Goal: Information Seeking & Learning: Learn about a topic

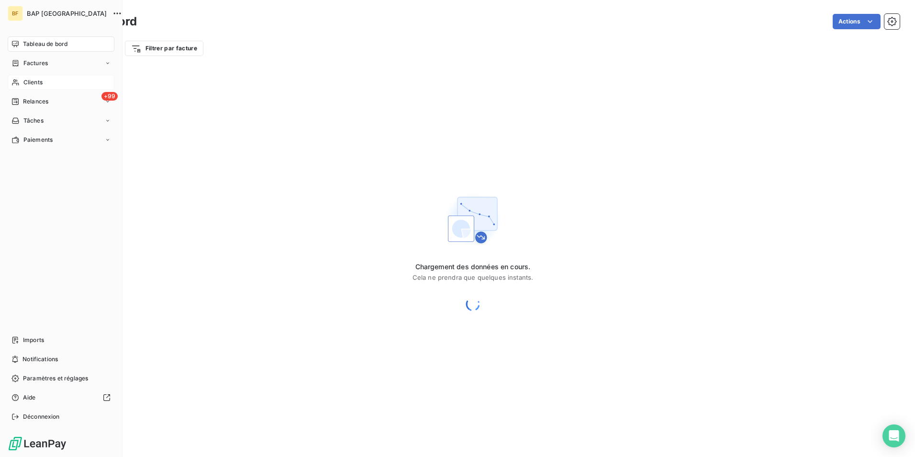
click at [24, 79] on span "Clients" at bounding box center [32, 82] width 19 height 9
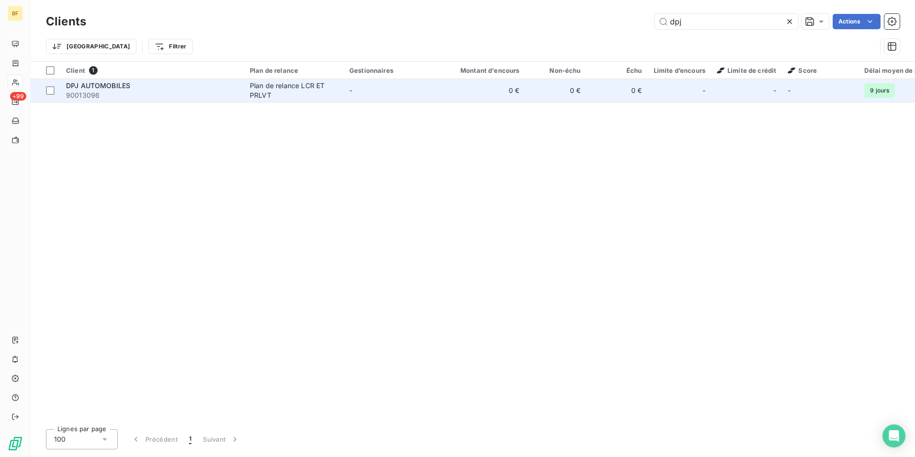
type input "dpj"
click at [333, 88] on div "Plan de relance LCR ET PRLVT" at bounding box center [294, 90] width 88 height 19
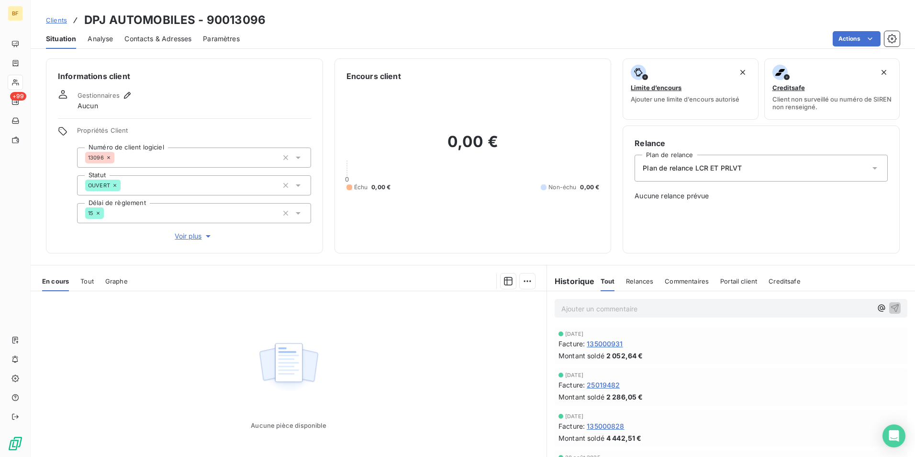
click at [87, 284] on span "Tout" at bounding box center [86, 281] width 13 height 8
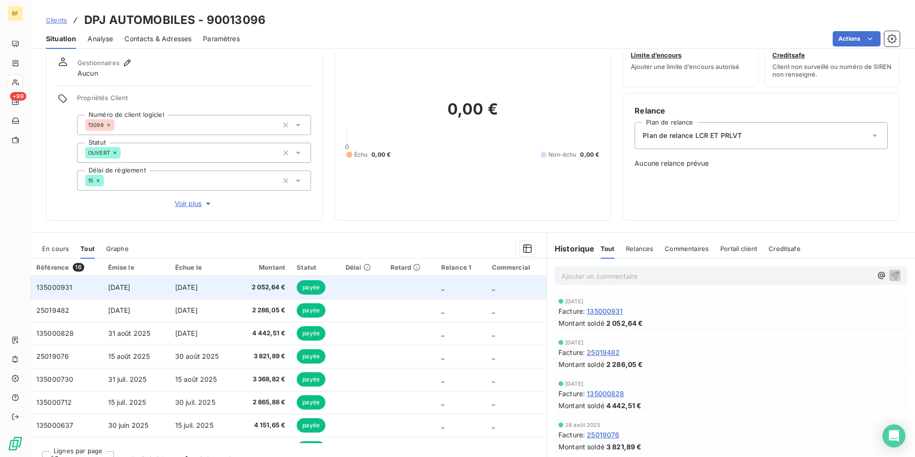
scroll to position [47, 0]
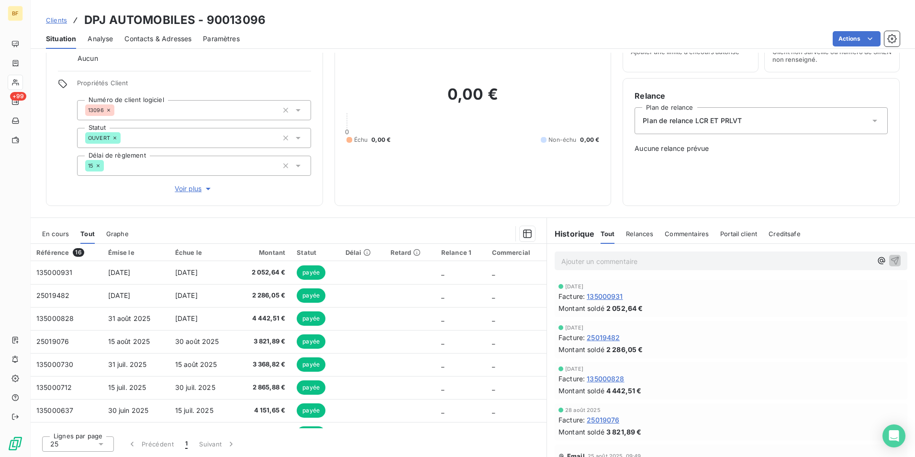
click at [173, 34] on span "Contacts & Adresses" at bounding box center [157, 39] width 67 height 10
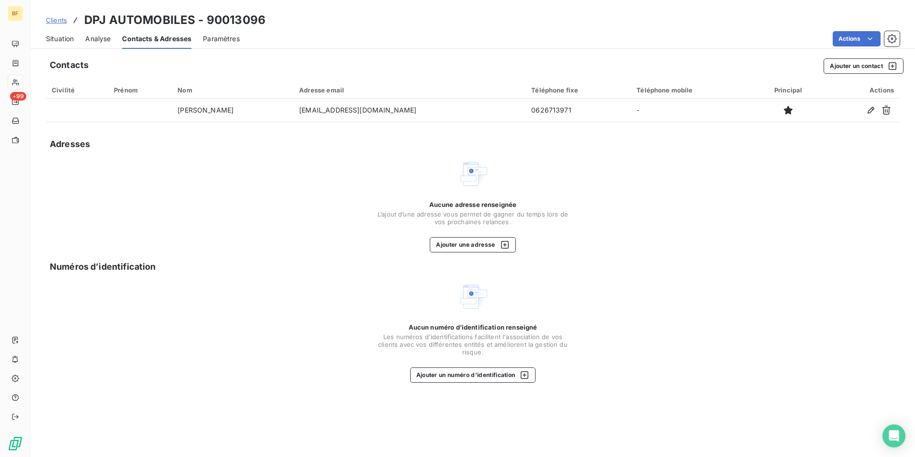
click at [65, 41] on span "Situation" at bounding box center [60, 39] width 28 height 10
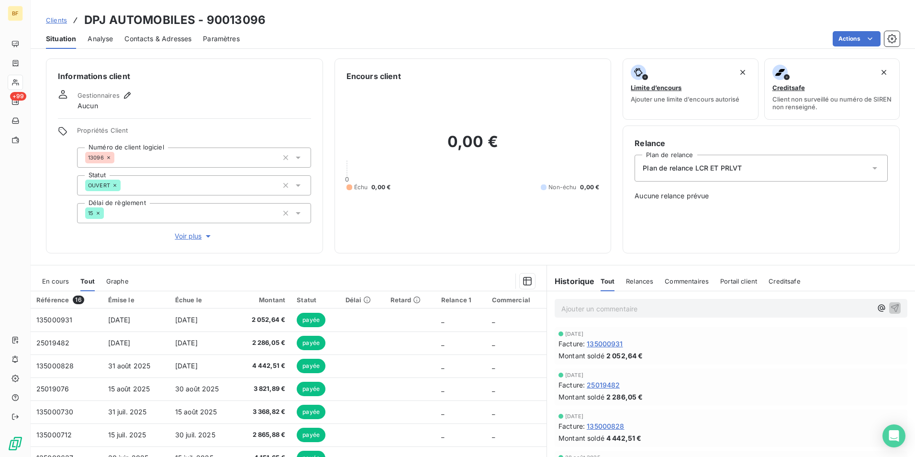
click at [171, 40] on span "Contacts & Adresses" at bounding box center [157, 39] width 67 height 10
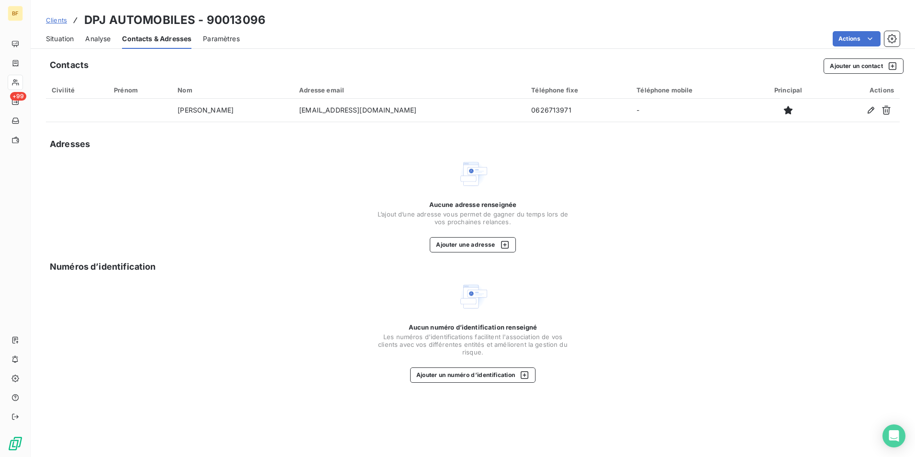
click at [69, 43] on span "Situation" at bounding box center [60, 39] width 28 height 10
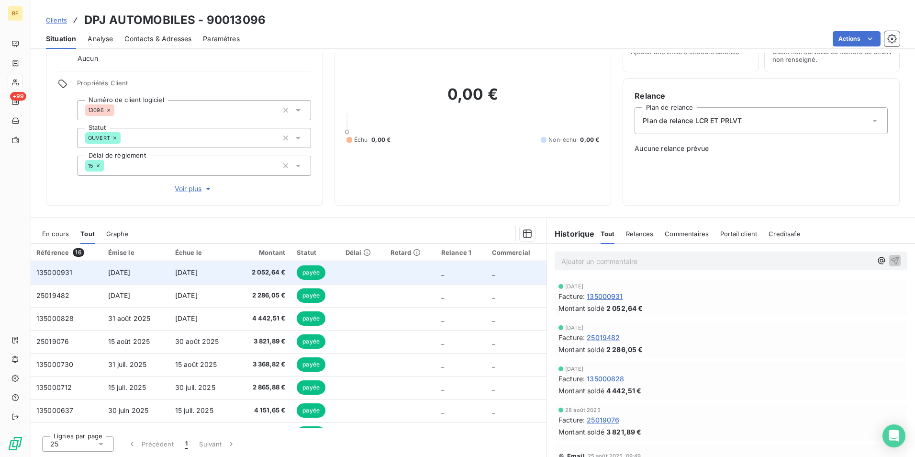
scroll to position [0, 0]
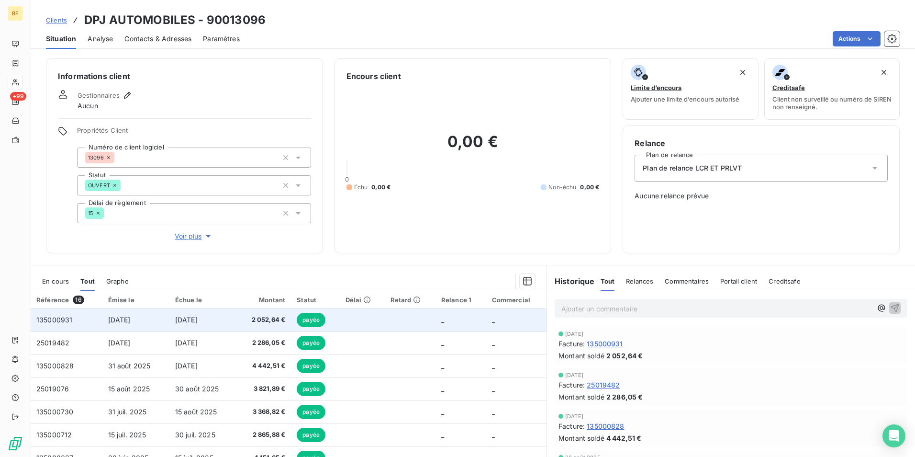
click at [198, 318] on span "[DATE]" at bounding box center [186, 319] width 22 height 8
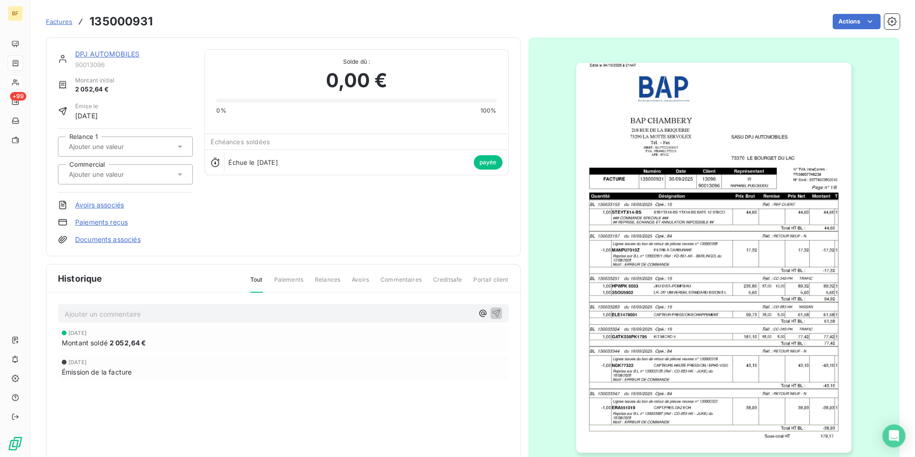
click at [657, 282] on img "button" at bounding box center [713, 258] width 275 height 390
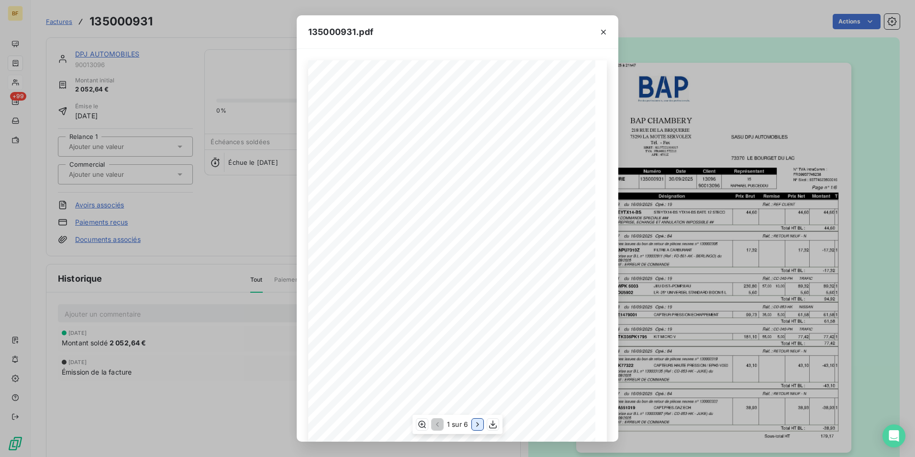
click at [475, 427] on icon "button" at bounding box center [478, 424] width 10 height 10
click at [475, 427] on icon "button" at bounding box center [479, 424] width 10 height 10
click at [475, 427] on icon "button" at bounding box center [478, 424] width 10 height 10
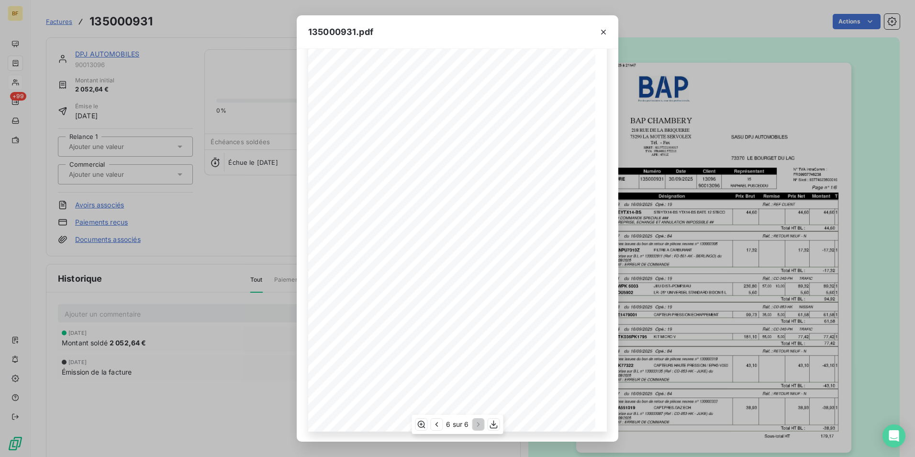
scroll to position [36, 0]
drag, startPoint x: 235, startPoint y: 40, endPoint x: 112, endPoint y: 4, distance: 128.5
click at [224, 36] on div "135000931.pdf BAP CHAMBERY SASU DPJ AUTOMOBILES [STREET_ADDRESS] SERVOLEX 73370…" at bounding box center [457, 228] width 915 height 457
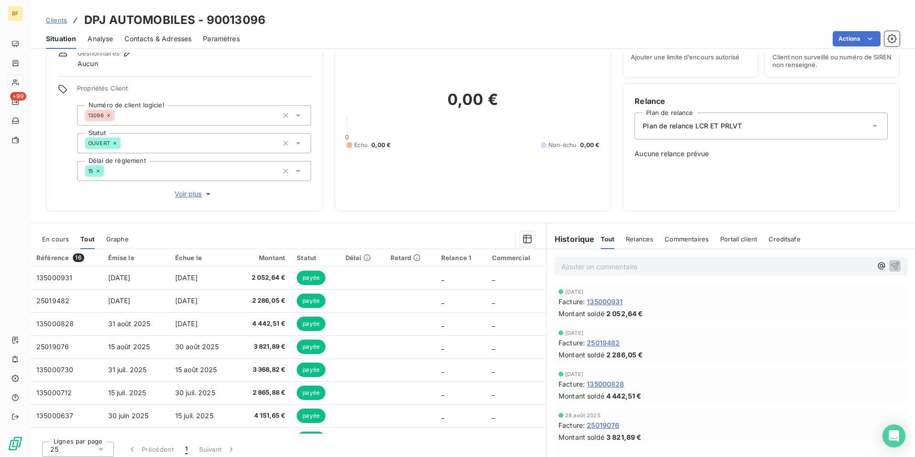
scroll to position [47, 0]
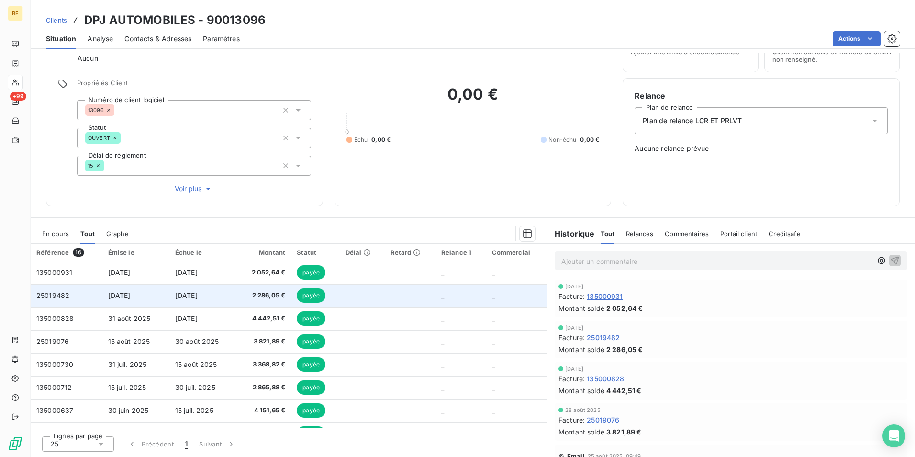
click at [260, 298] on span "2 286,05 €" at bounding box center [263, 296] width 43 height 10
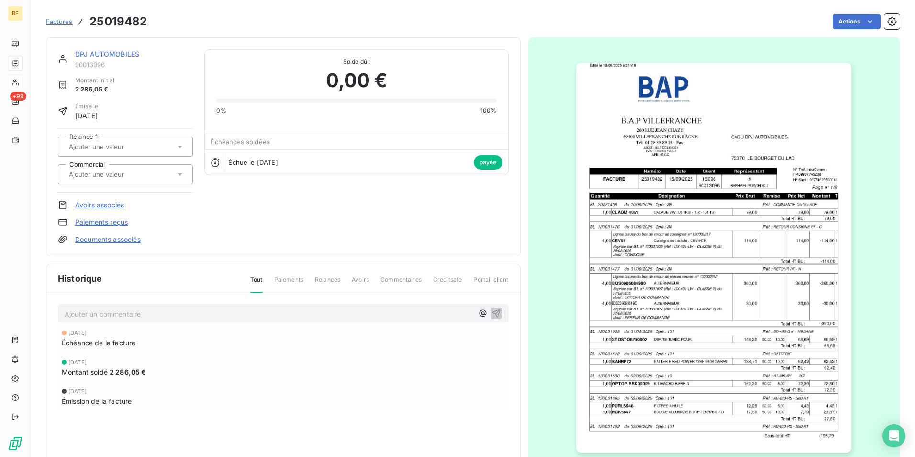
click at [586, 301] on img "button" at bounding box center [713, 258] width 275 height 390
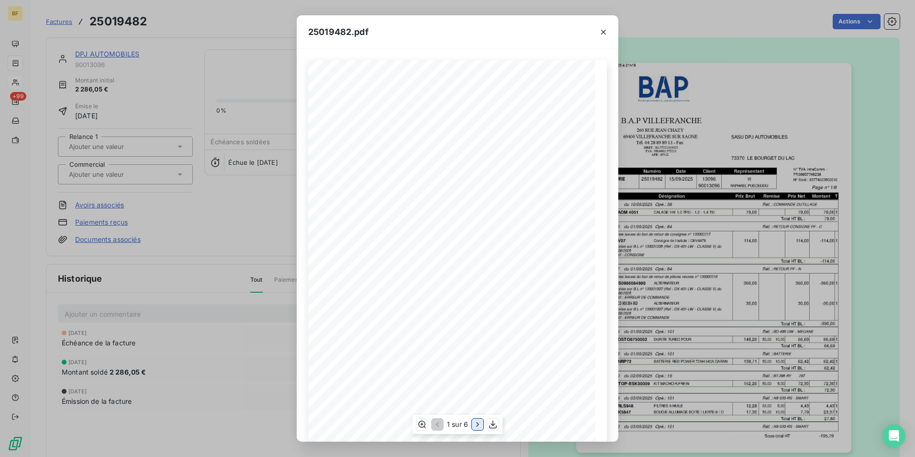
click at [477, 423] on icon "button" at bounding box center [477, 424] width 2 height 4
click at [477, 423] on icon "button" at bounding box center [479, 424] width 10 height 10
click at [477, 423] on icon "button" at bounding box center [478, 424] width 10 height 10
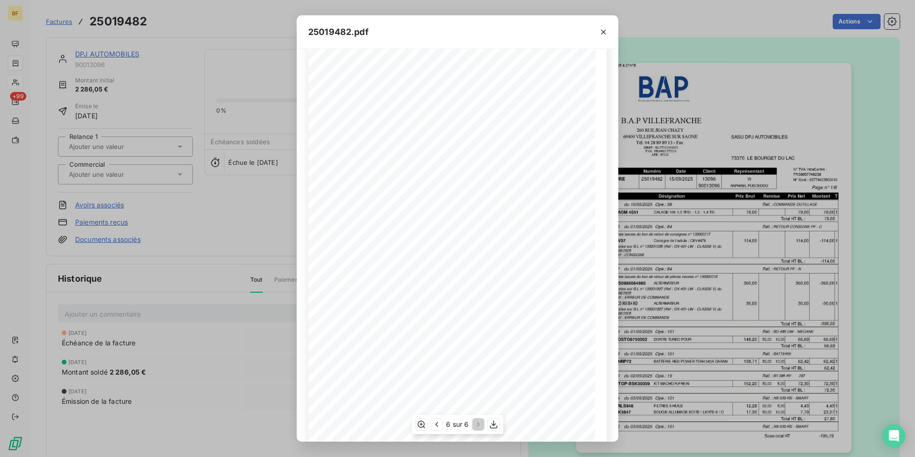
scroll to position [36, 0]
click at [186, 30] on div "25019482.pdf B.A.P VILLEFRANCHE SASU DPJ AUTOMOBILES [STREET_ADDRESS][GEOGRAPHI…" at bounding box center [457, 228] width 915 height 457
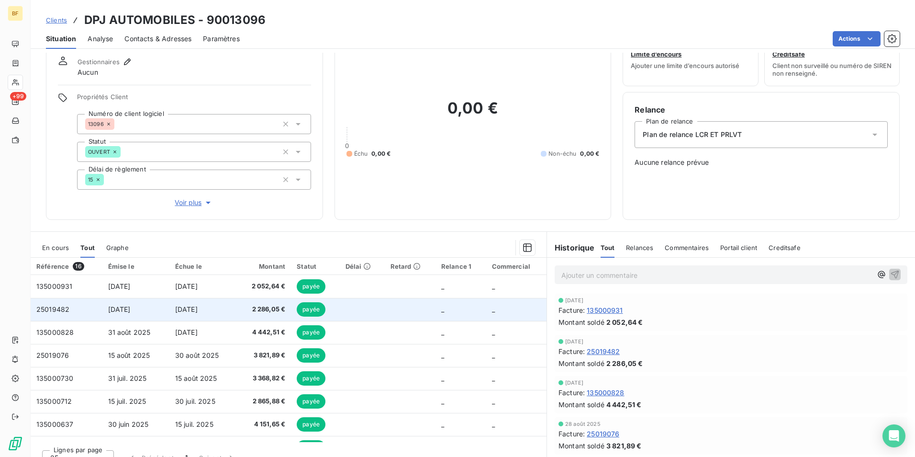
scroll to position [47, 0]
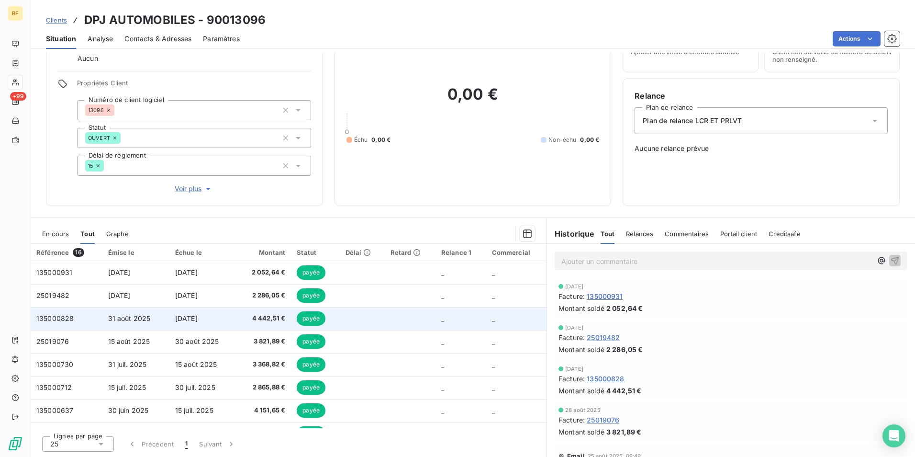
click at [262, 314] on span "4 442,51 €" at bounding box center [263, 318] width 43 height 10
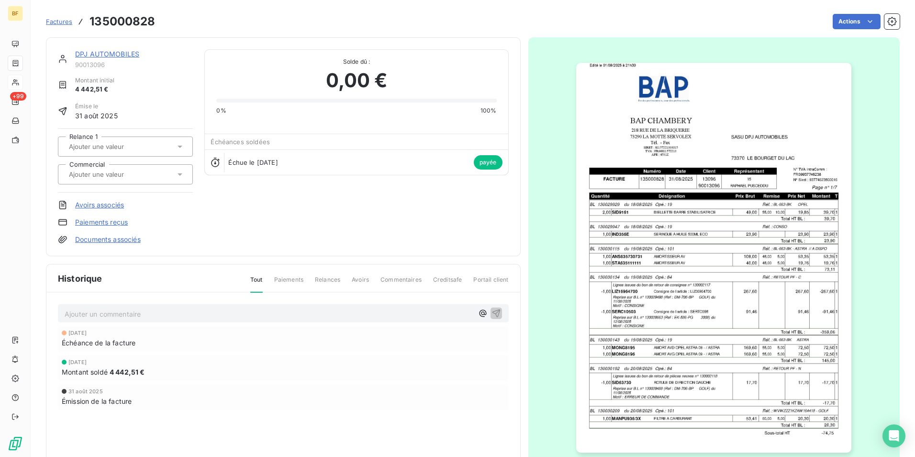
click at [648, 307] on img "button" at bounding box center [713, 258] width 275 height 390
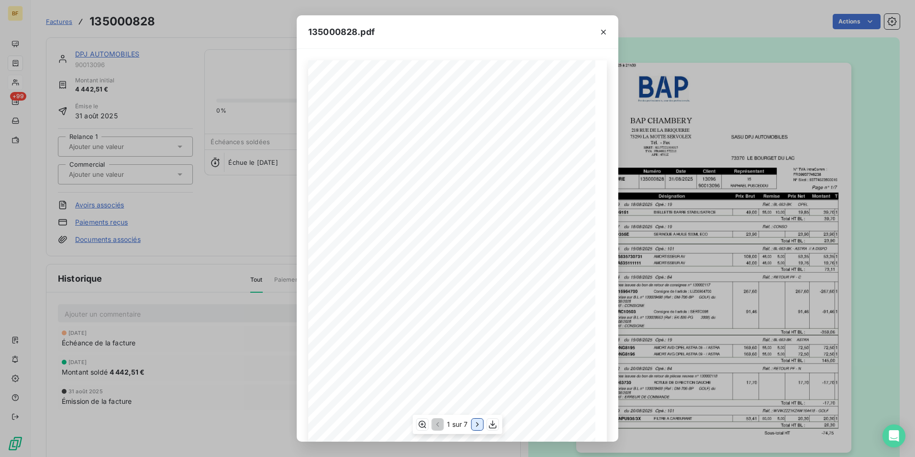
click at [476, 420] on icon "button" at bounding box center [478, 424] width 10 height 10
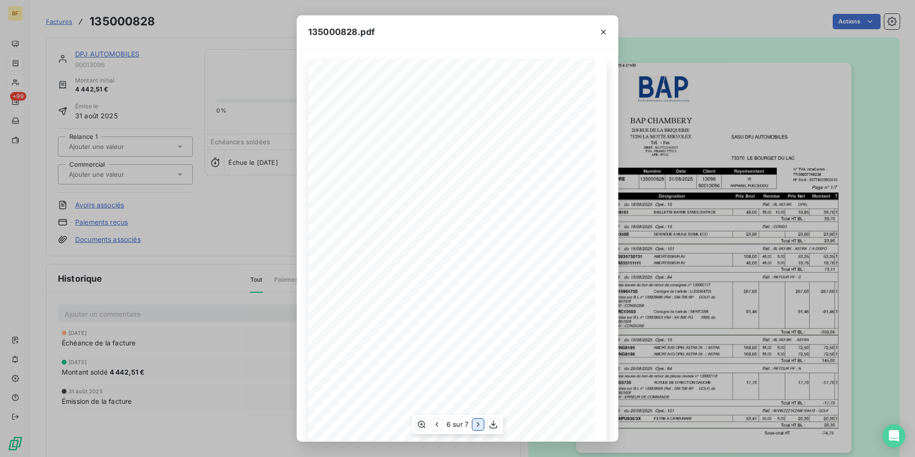
click at [476, 420] on icon "button" at bounding box center [478, 424] width 10 height 10
click at [222, 11] on div "135000828.pdf BAP CHAMBERY SASU DPJ AUTOMOBILES [STREET_ADDRESS] SERVOLEX 73370…" at bounding box center [457, 228] width 915 height 457
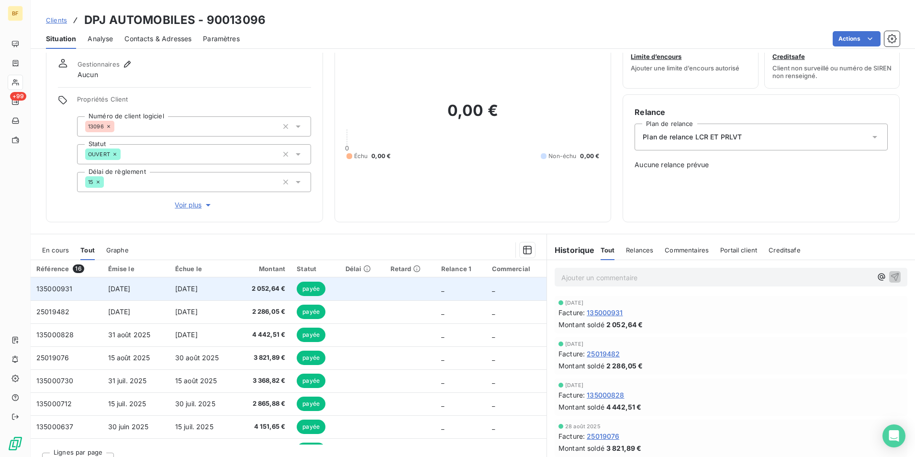
scroll to position [47, 0]
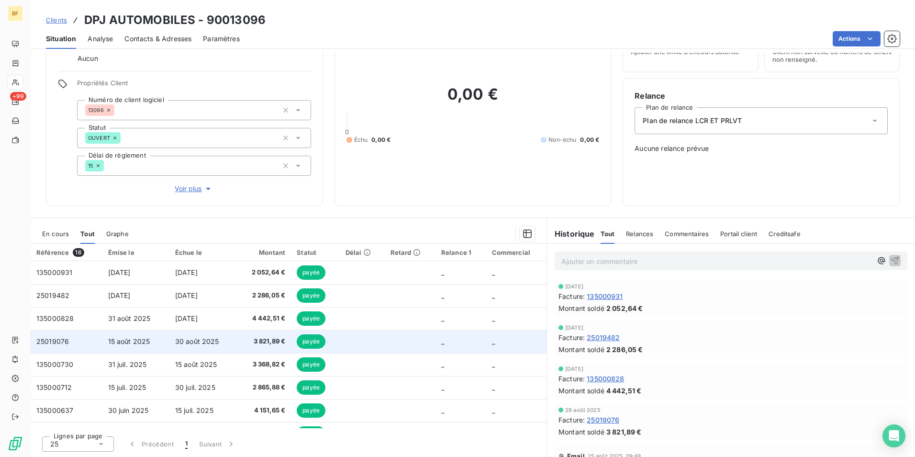
click at [258, 336] on td "3 821,89 €" at bounding box center [263, 341] width 55 height 23
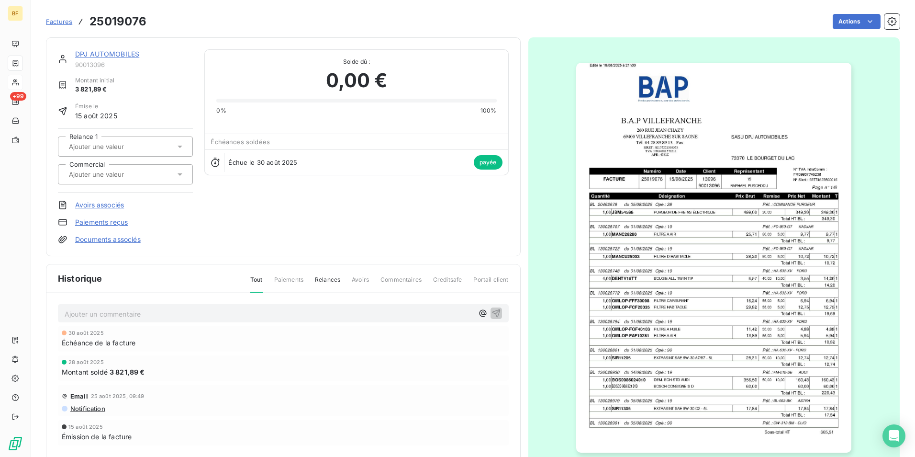
click at [600, 287] on img "button" at bounding box center [713, 258] width 275 height 390
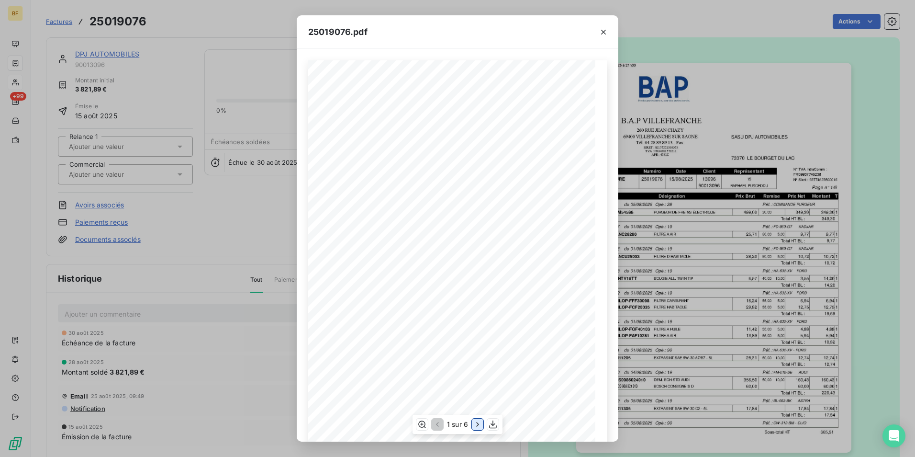
click at [472, 429] on button "button" at bounding box center [477, 423] width 11 height 11
click at [472, 429] on div "2 sur 6" at bounding box center [457, 423] width 91 height 19
click at [473, 428] on button "button" at bounding box center [478, 423] width 11 height 11
click at [473, 427] on button "button" at bounding box center [478, 423] width 11 height 11
click at [472, 427] on div "3 sur 6" at bounding box center [457, 423] width 91 height 19
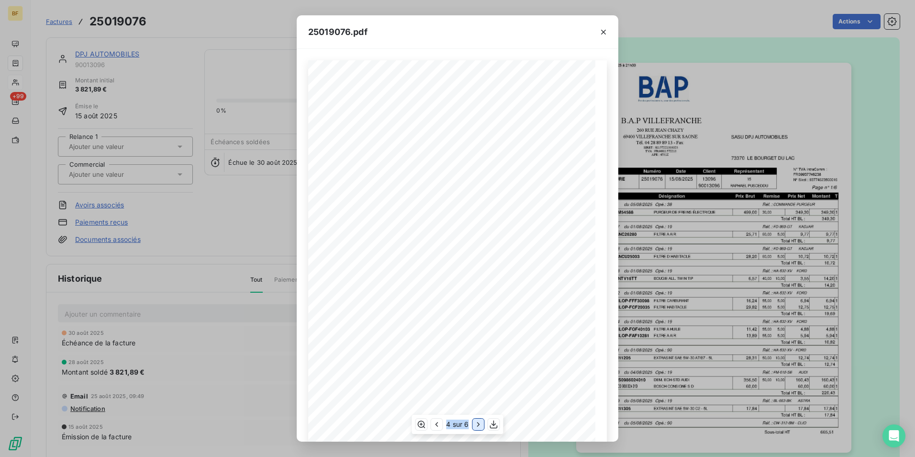
click at [473, 427] on button "button" at bounding box center [478, 423] width 11 height 11
click at [473, 427] on button "button" at bounding box center [477, 423] width 11 height 11
drag, startPoint x: 209, startPoint y: 40, endPoint x: 79, endPoint y: 0, distance: 135.5
click at [208, 39] on div "25019076.pdf B.A.P VILLEFRANCHE SASU DPJ AUTOMOBILES [STREET_ADDRESS][GEOGRAPHI…" at bounding box center [457, 228] width 915 height 457
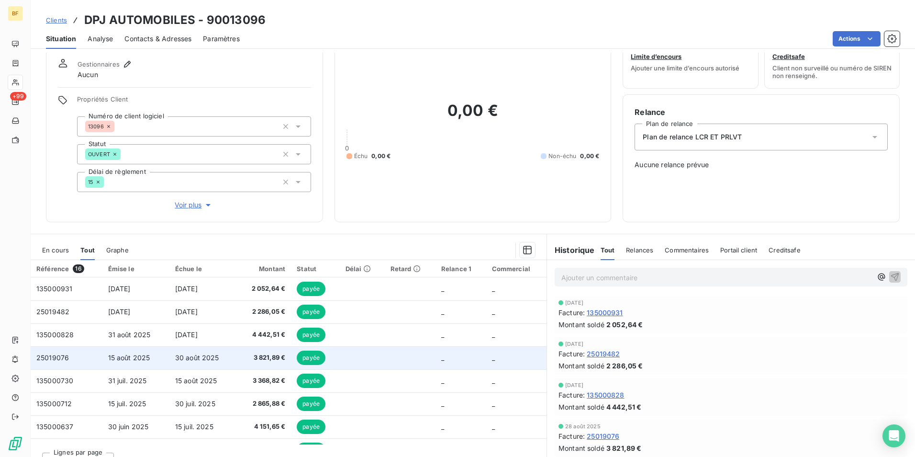
scroll to position [47, 0]
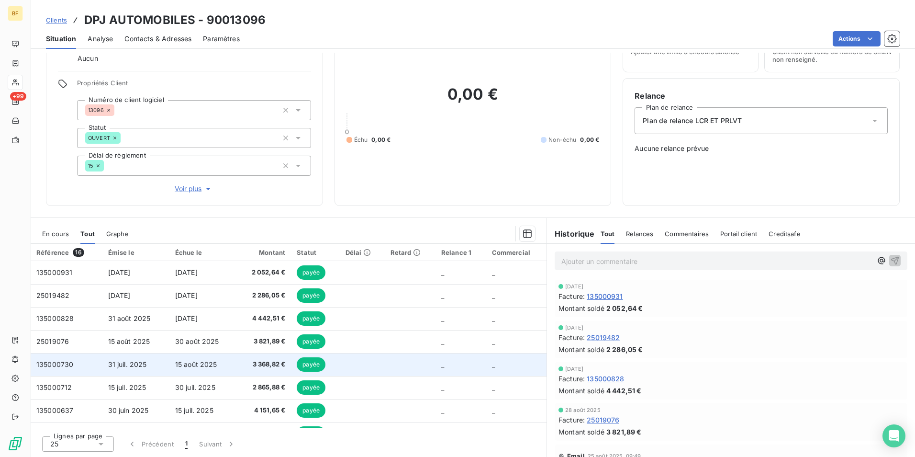
click at [260, 359] on span "3 368,82 €" at bounding box center [263, 364] width 43 height 10
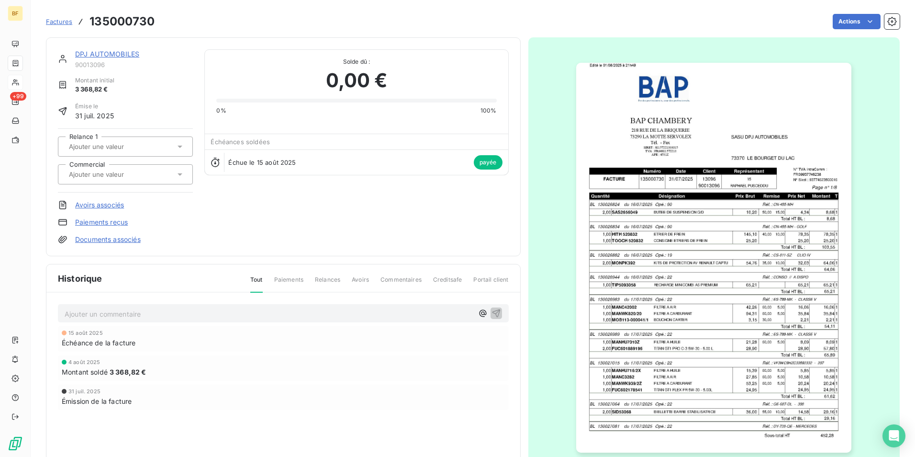
click at [729, 276] on img "button" at bounding box center [713, 258] width 275 height 390
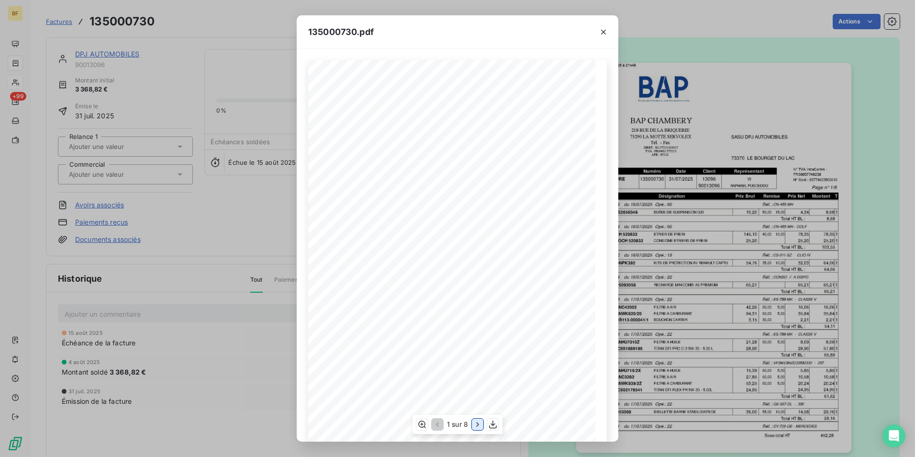
click at [479, 425] on icon "button" at bounding box center [478, 424] width 10 height 10
click at [479, 425] on icon "button" at bounding box center [479, 424] width 10 height 10
click at [479, 425] on icon "button" at bounding box center [478, 424] width 2 height 4
click at [479, 425] on icon "button" at bounding box center [478, 424] width 10 height 10
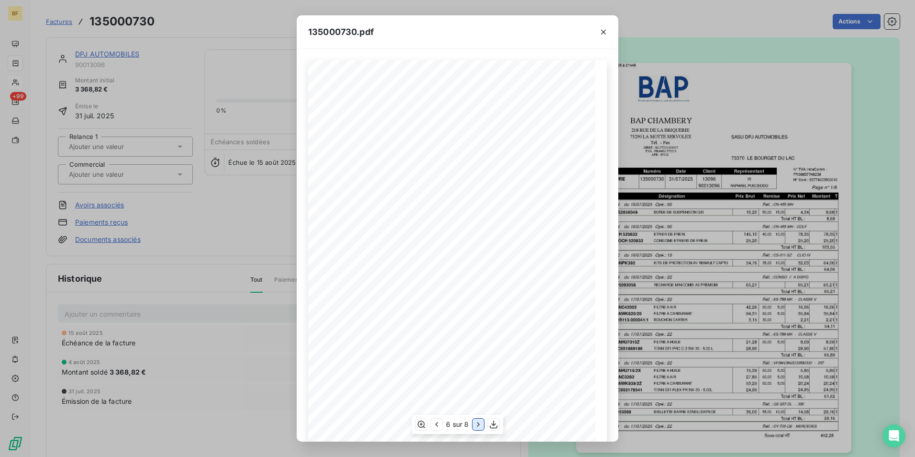
click at [479, 425] on icon "button" at bounding box center [479, 424] width 10 height 10
click at [479, 425] on icon "button" at bounding box center [478, 424] width 10 height 10
drag, startPoint x: 197, startPoint y: 14, endPoint x: 112, endPoint y: 2, distance: 85.1
click at [196, 14] on div "135000730.pdf BAP CHAMBERY SASU DPJ AUTOMOBILES [STREET_ADDRESS] SERVOLEX 73370…" at bounding box center [457, 228] width 915 height 457
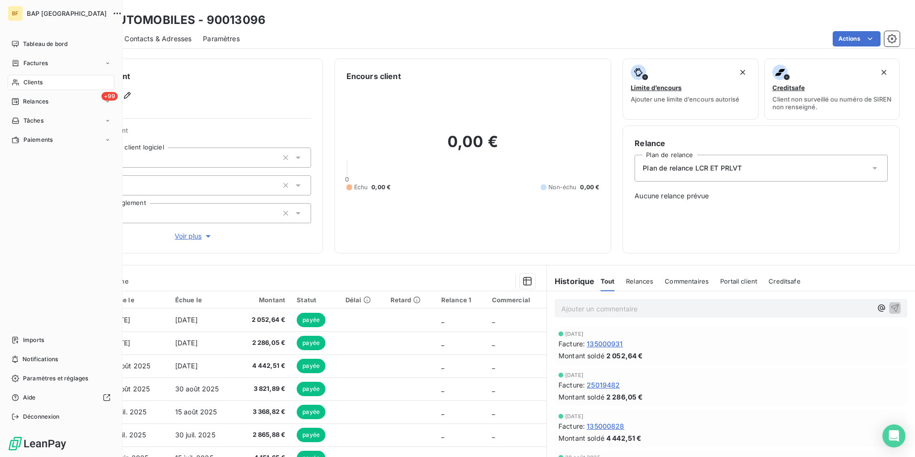
click at [23, 82] on span "Clients" at bounding box center [32, 82] width 19 height 9
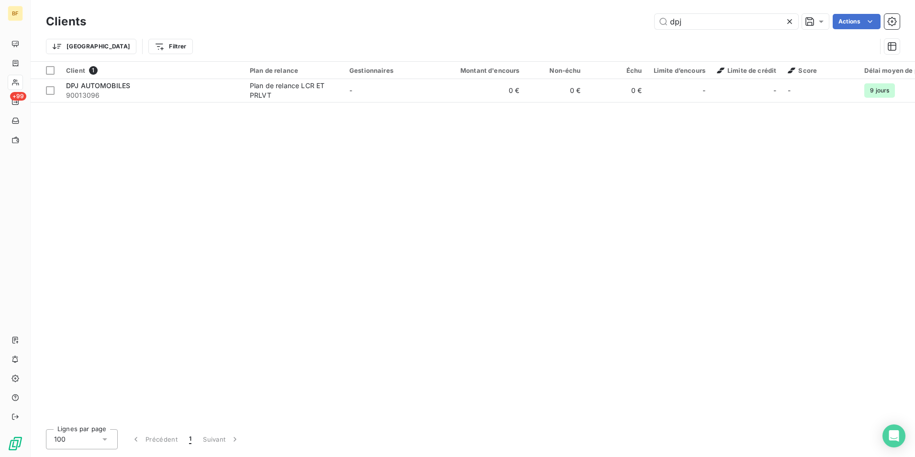
drag, startPoint x: 703, startPoint y: 24, endPoint x: 644, endPoint y: 16, distance: 59.4
click at [644, 16] on div "dpj Actions" at bounding box center [499, 21] width 802 height 15
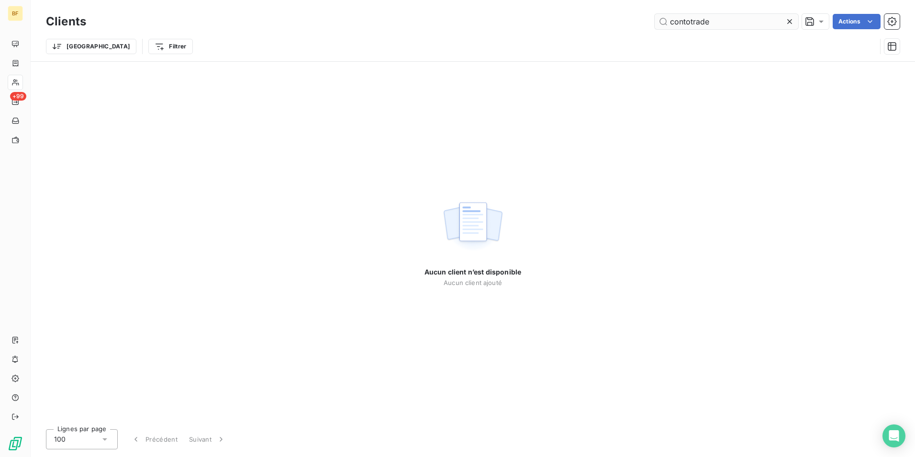
click at [689, 23] on input "contotrade" at bounding box center [727, 21] width 144 height 15
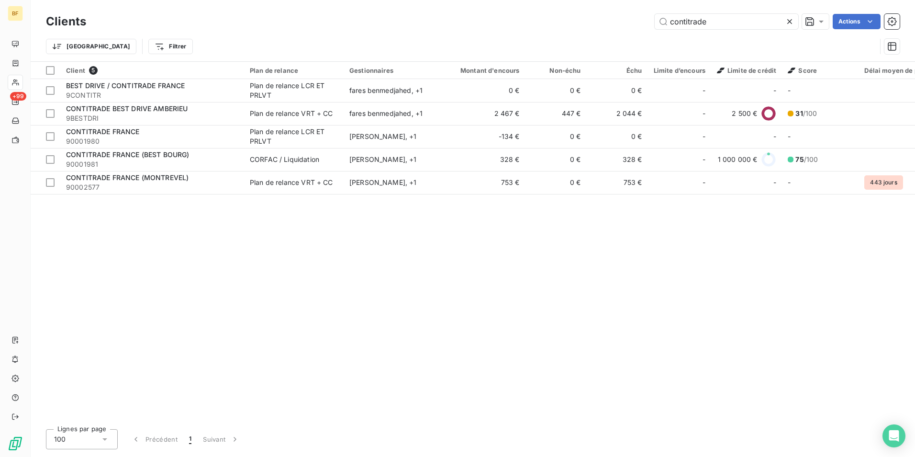
type input "contitrade"
click at [303, 235] on div "Client 5 Plan de relance Gestionnaires Montant d'encours Non-échu Échu Limite d…" at bounding box center [473, 241] width 884 height 359
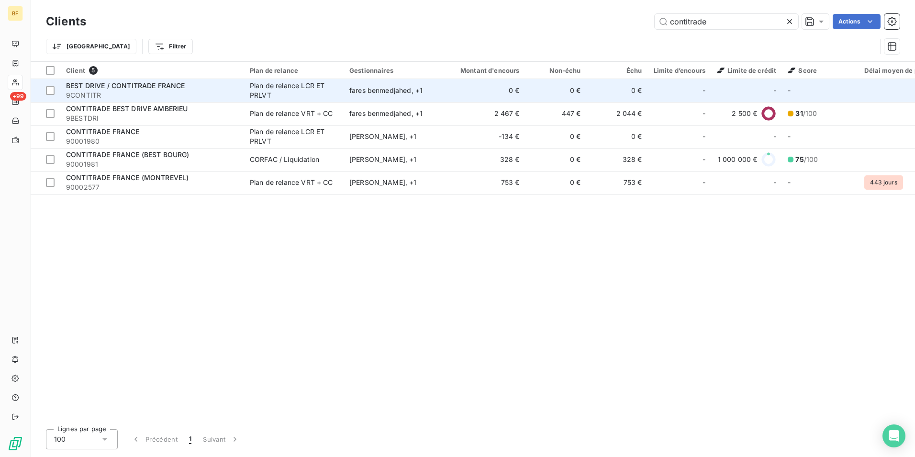
click at [155, 92] on span "9CONTITR" at bounding box center [152, 95] width 172 height 10
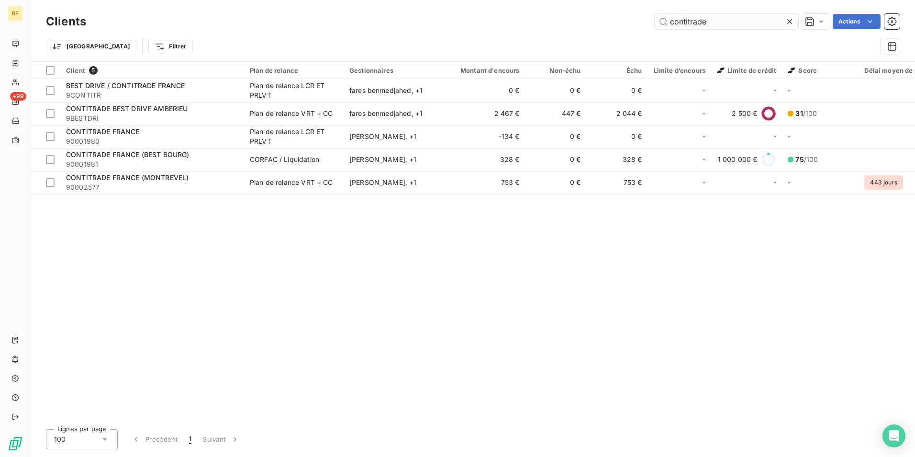
drag, startPoint x: 699, startPoint y: 22, endPoint x: 660, endPoint y: 14, distance: 40.1
click at [655, 15] on div "contitrade" at bounding box center [727, 21] width 144 height 15
click at [724, 19] on input "contitrade" at bounding box center [727, 21] width 144 height 15
drag, startPoint x: 727, startPoint y: 22, endPoint x: 626, endPoint y: 29, distance: 102.2
click at [645, 17] on div "contitrade Actions" at bounding box center [499, 21] width 802 height 15
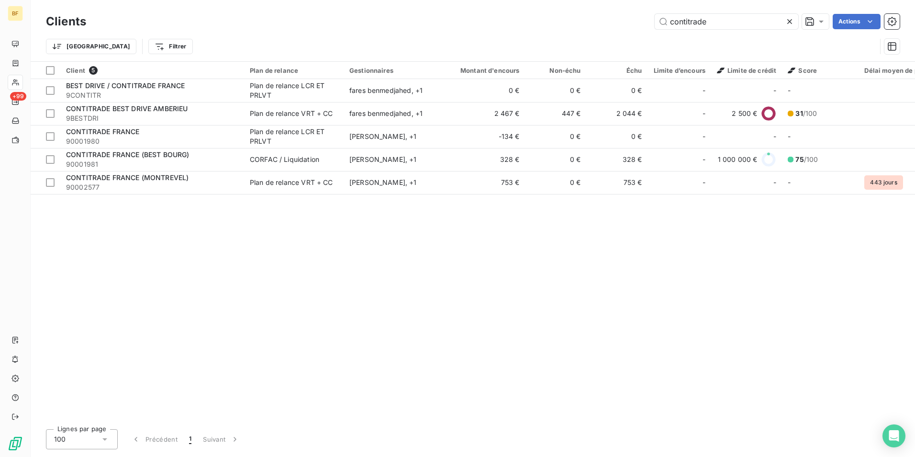
click at [443, 31] on div "Clients contitrade Actions" at bounding box center [473, 21] width 854 height 20
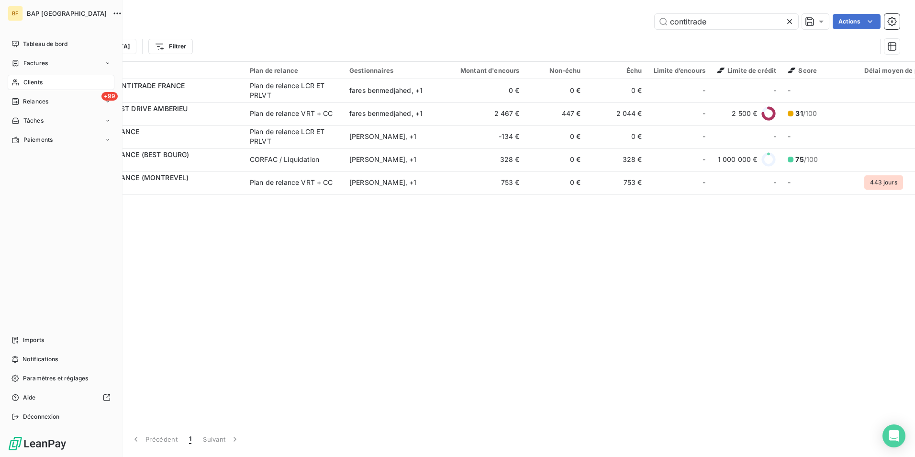
click at [22, 79] on div "Clients" at bounding box center [61, 82] width 107 height 15
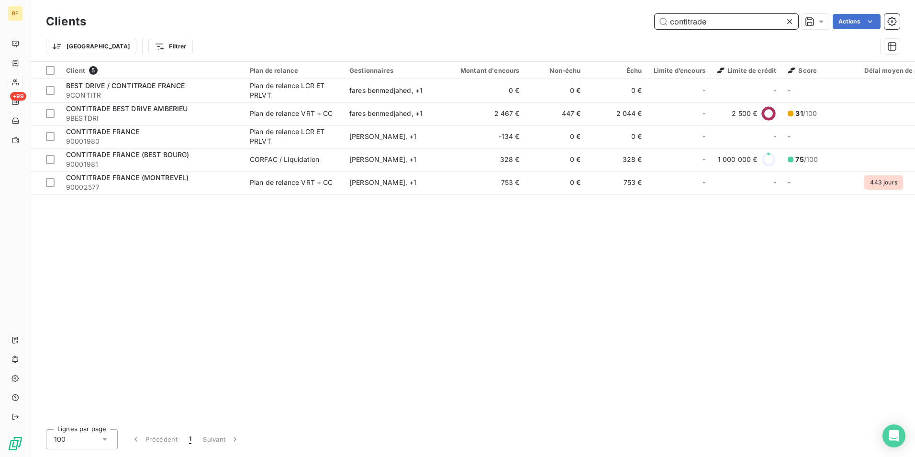
click at [727, 23] on input "contitrade" at bounding box center [727, 21] width 144 height 15
drag, startPoint x: 727, startPoint y: 22, endPoint x: 645, endPoint y: 15, distance: 82.6
click at [645, 15] on div "contitrade Actions" at bounding box center [499, 21] width 802 height 15
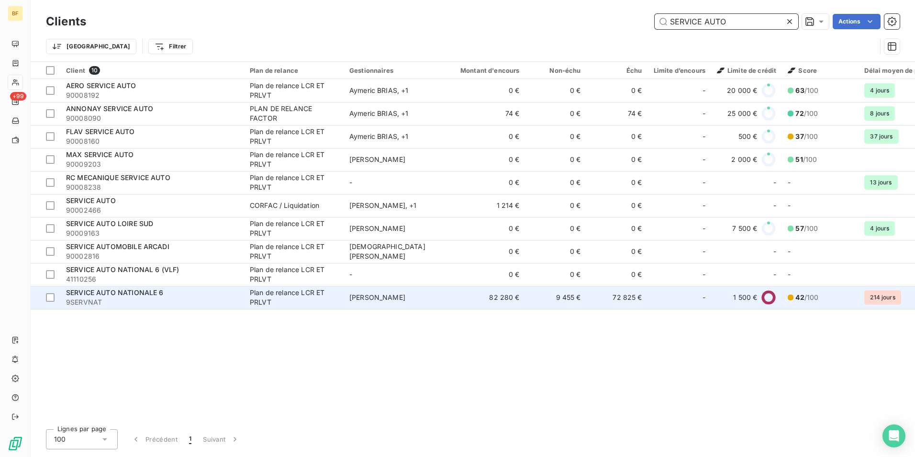
type input "SERVICE AUTO"
click at [172, 293] on div "SERVICE AUTO NATIONALE 6" at bounding box center [152, 293] width 172 height 10
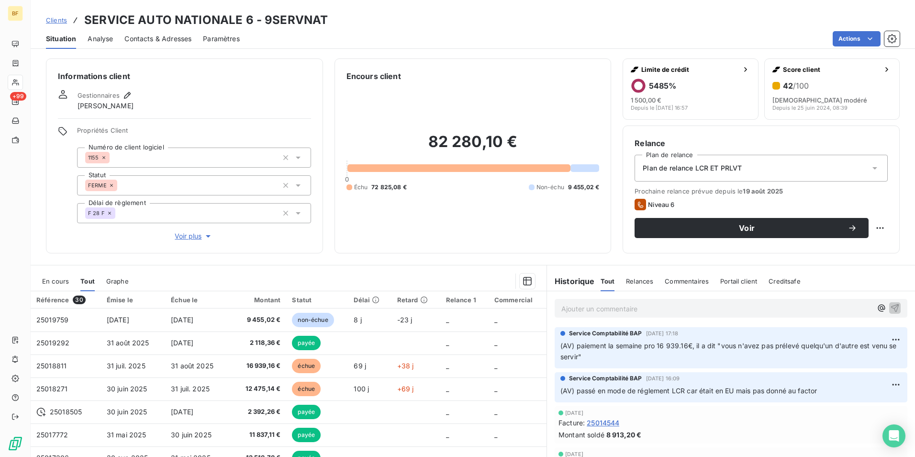
click at [639, 306] on p "Ajouter un commentaire ﻿" at bounding box center [716, 308] width 311 height 12
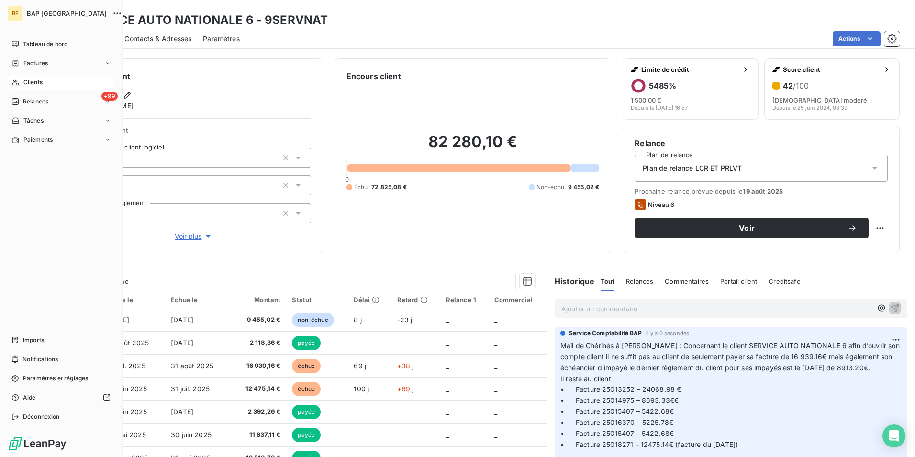
drag, startPoint x: 28, startPoint y: 86, endPoint x: 61, endPoint y: 80, distance: 33.0
click at [23, 85] on span "Clients" at bounding box center [32, 82] width 19 height 9
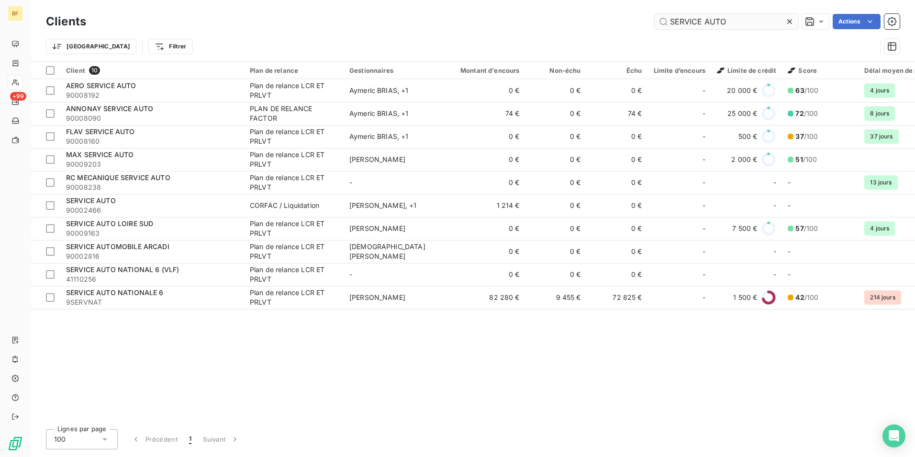
drag, startPoint x: 729, startPoint y: 23, endPoint x: 660, endPoint y: 22, distance: 69.9
click at [660, 22] on input "SERVICE AUTO" at bounding box center [727, 21] width 144 height 15
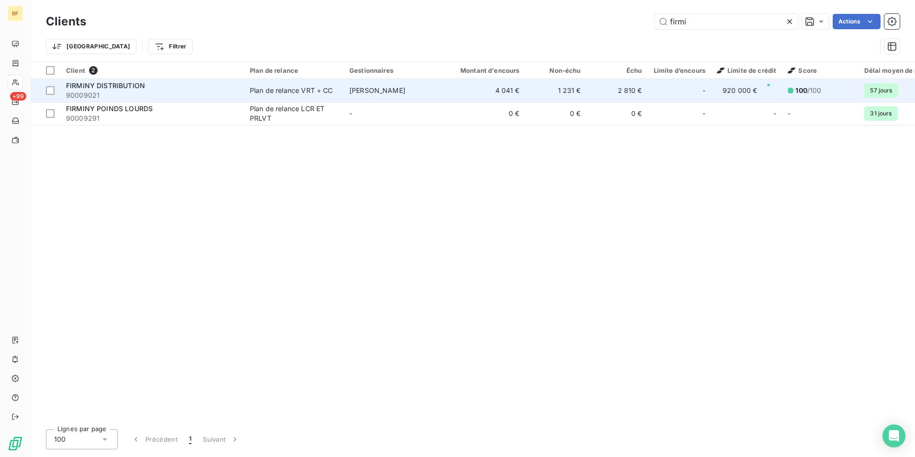
type input "firmi"
click at [138, 79] on td "FIRMINY DISTRIBUTION 90009021" at bounding box center [152, 90] width 184 height 23
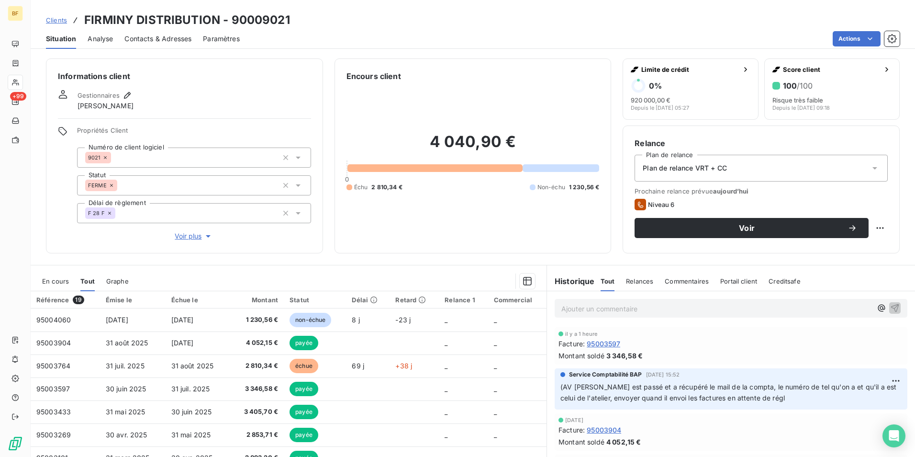
click at [596, 314] on p "Ajouter un commentaire ﻿" at bounding box center [716, 308] width 311 height 12
click at [561, 309] on span "[PERSON_NAME][EMAIL_ADDRESS][DOMAIN_NAME]" at bounding box center [647, 307] width 173 height 8
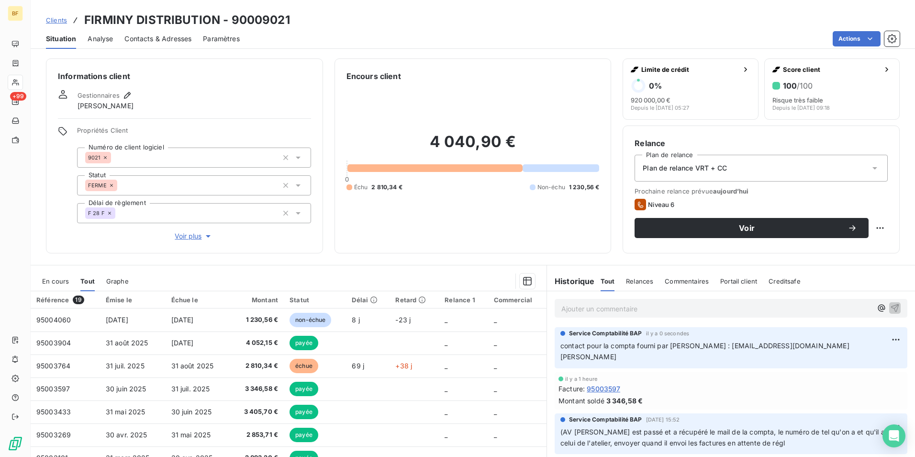
click at [175, 42] on span "Contacts & Adresses" at bounding box center [157, 39] width 67 height 10
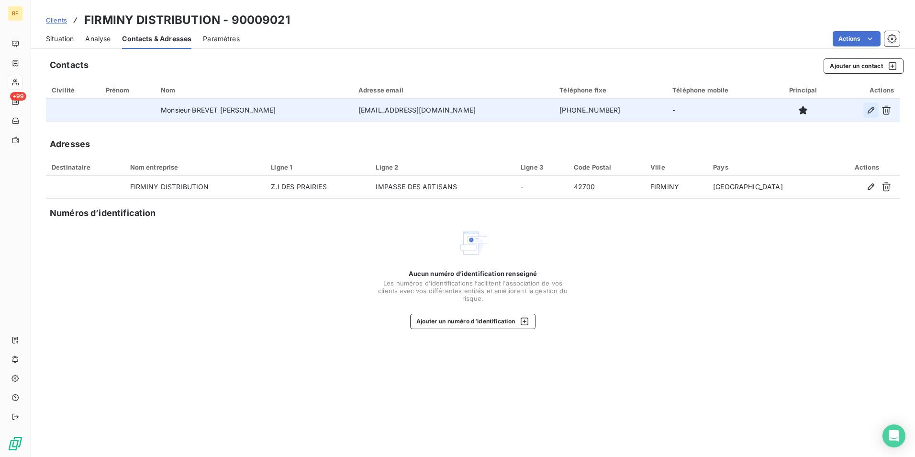
click at [869, 107] on icon "button" at bounding box center [871, 110] width 10 height 10
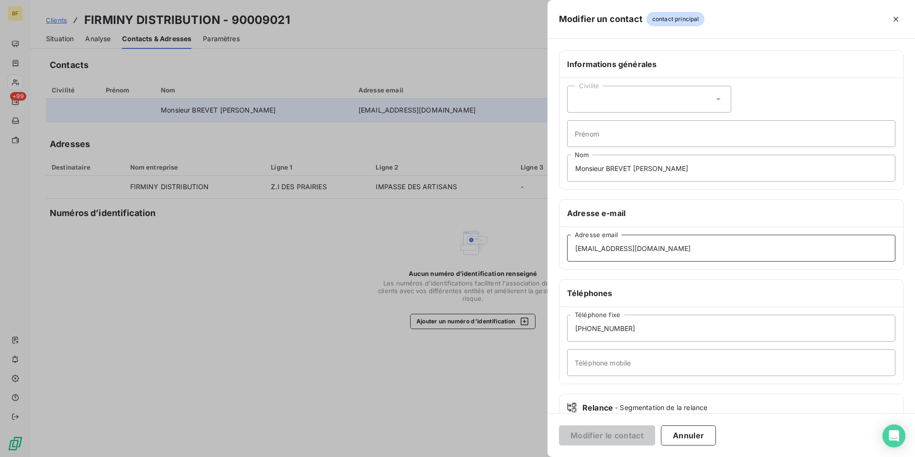
drag, startPoint x: 693, startPoint y: 248, endPoint x: 553, endPoint y: 252, distance: 139.8
click at [553, 252] on div "Informations générales Civilité Prénom Monsieur BREVET [PERSON_NAME] Adresse e-…" at bounding box center [732, 262] width 368 height 425
paste input "[PERSON_NAME][EMAIL_ADDRESS][DOMAIN_NAME]"
type input "[PERSON_NAME][EMAIL_ADDRESS][DOMAIN_NAME]"
click at [625, 430] on button "Modifier le contact" at bounding box center [607, 435] width 96 height 20
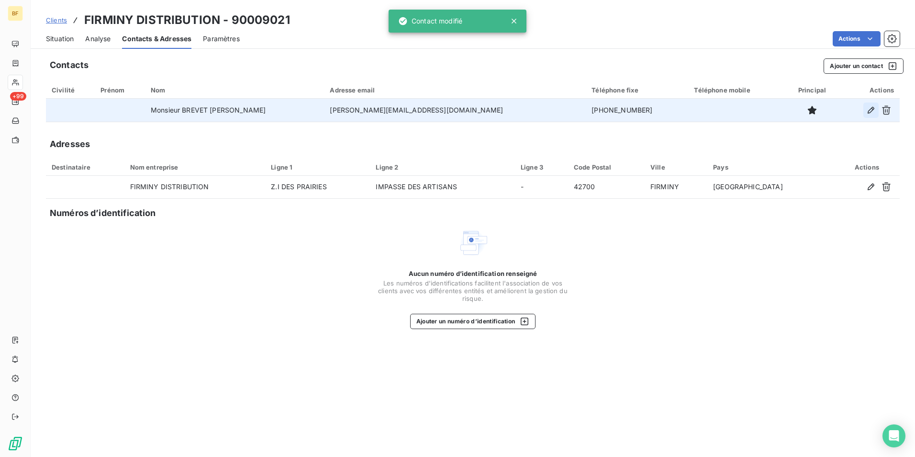
click at [868, 110] on icon "button" at bounding box center [871, 110] width 10 height 10
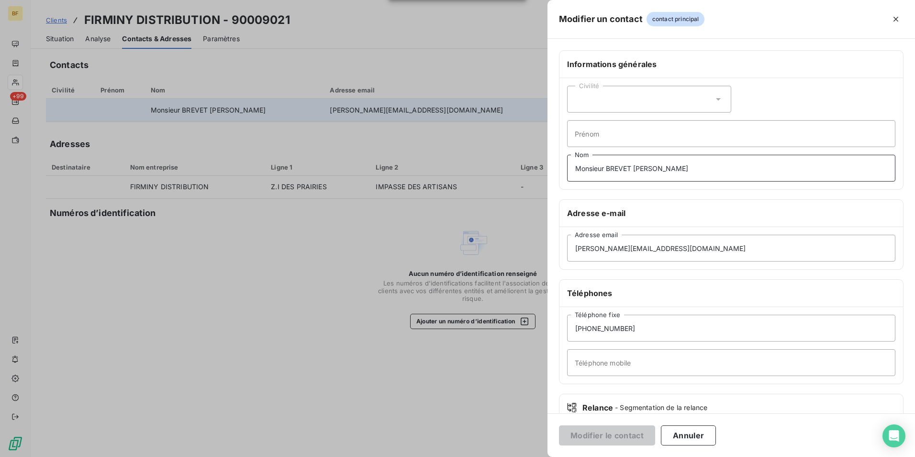
drag, startPoint x: 695, startPoint y: 169, endPoint x: 563, endPoint y: 168, distance: 131.6
click at [563, 168] on div "Civilité Prénom Monsieur BREVET [PERSON_NAME]" at bounding box center [732, 133] width 344 height 111
type input "service comptabilité"
click at [602, 432] on button "Modifier le contact" at bounding box center [607, 435] width 96 height 20
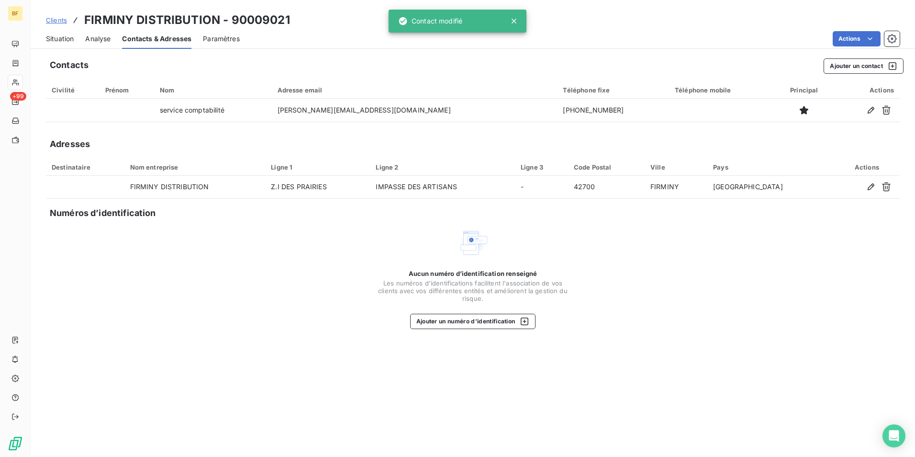
click at [68, 46] on div "Situation" at bounding box center [60, 39] width 28 height 20
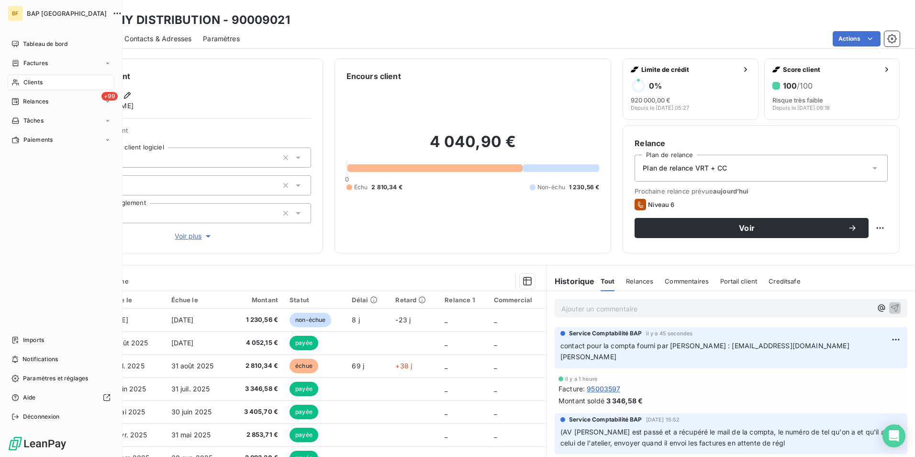
click at [22, 81] on div "Clients" at bounding box center [61, 82] width 107 height 15
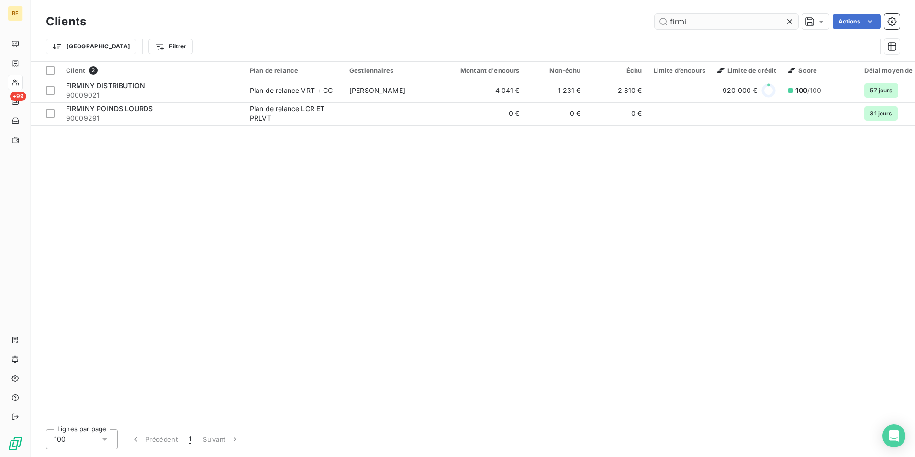
drag, startPoint x: 700, startPoint y: 17, endPoint x: 656, endPoint y: 14, distance: 44.1
click at [656, 14] on input "firmi" at bounding box center [727, 21] width 144 height 15
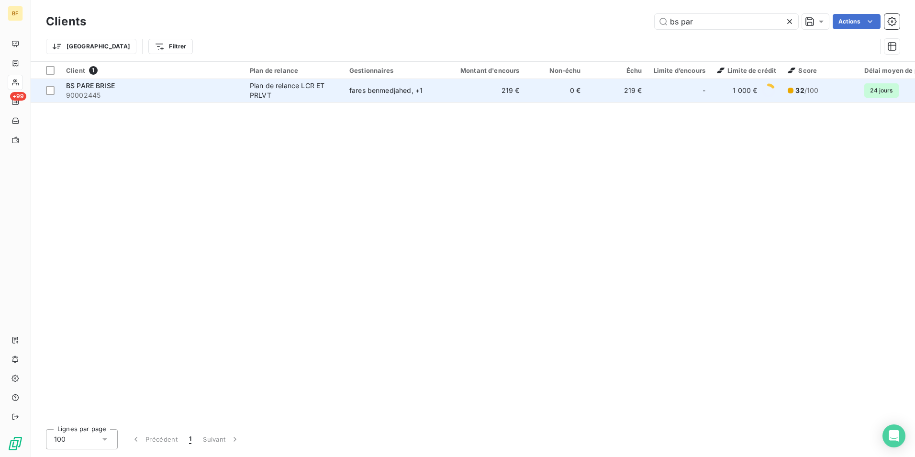
type input "bs par"
click at [237, 97] on span "90002445" at bounding box center [152, 95] width 172 height 10
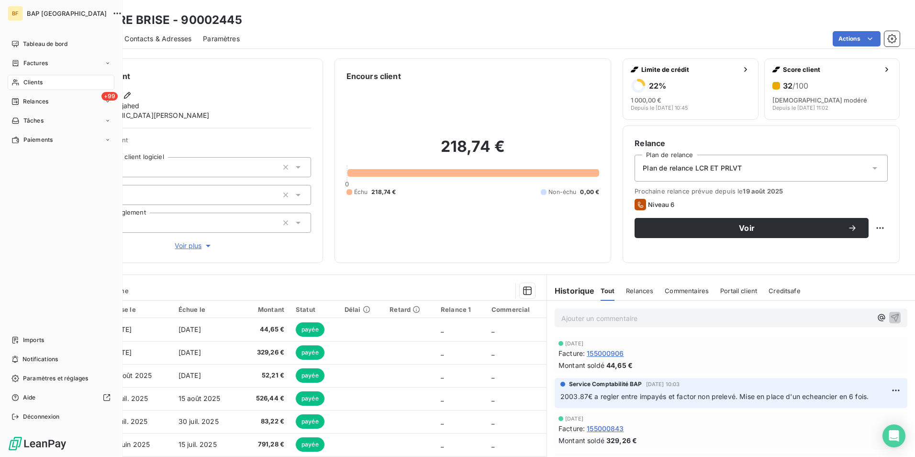
click at [17, 81] on icon at bounding box center [15, 82] width 7 height 6
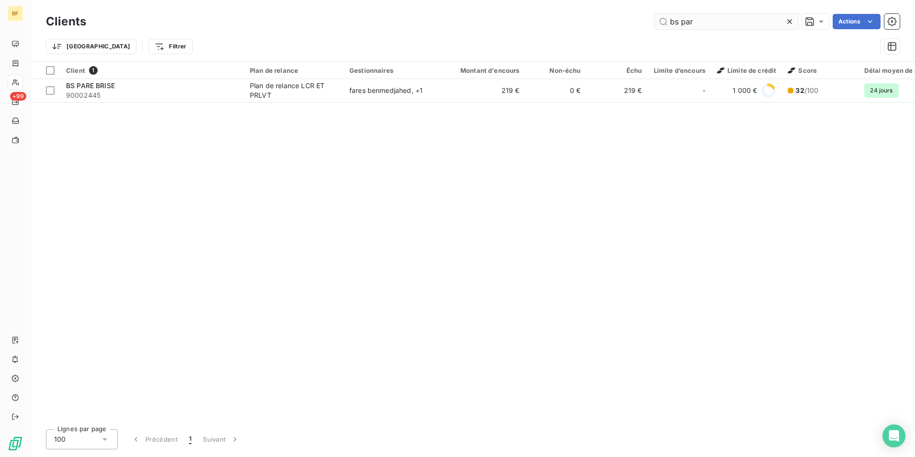
drag, startPoint x: 744, startPoint y: 19, endPoint x: 658, endPoint y: 19, distance: 85.7
click at [660, 19] on input "bs par" at bounding box center [727, 21] width 144 height 15
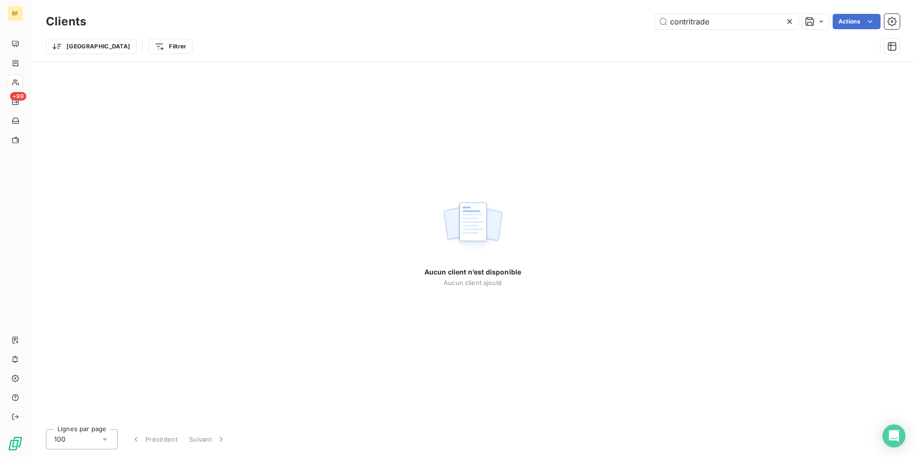
drag, startPoint x: 728, startPoint y: 21, endPoint x: 644, endPoint y: 23, distance: 84.7
click at [644, 23] on div "contritrade Actions" at bounding box center [499, 21] width 802 height 15
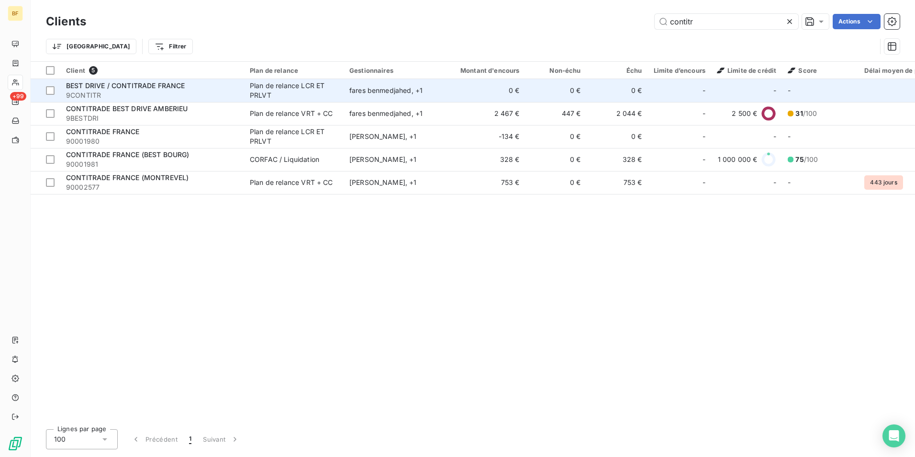
type input "contitr"
click at [177, 94] on span "9CONTITR" at bounding box center [152, 95] width 172 height 10
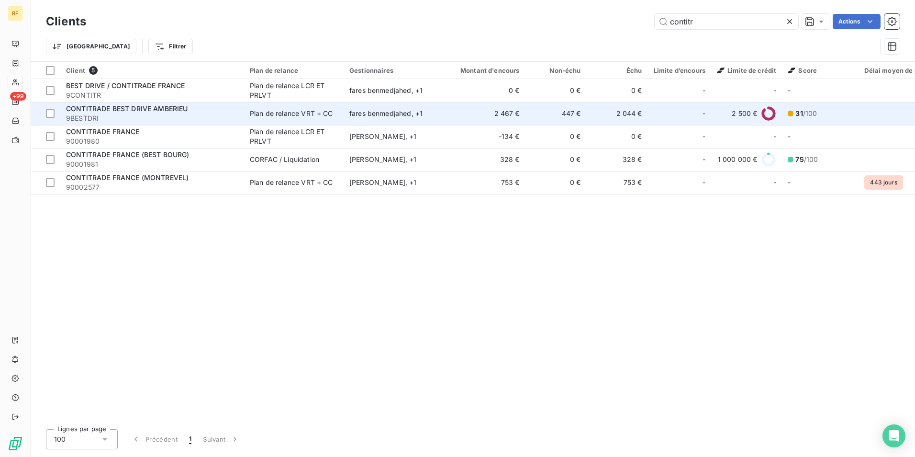
click at [164, 114] on span "9BESTDRI" at bounding box center [152, 118] width 172 height 10
click at [153, 112] on div "CONTITRADE BEST DRIVE AMBERIEU" at bounding box center [152, 109] width 172 height 10
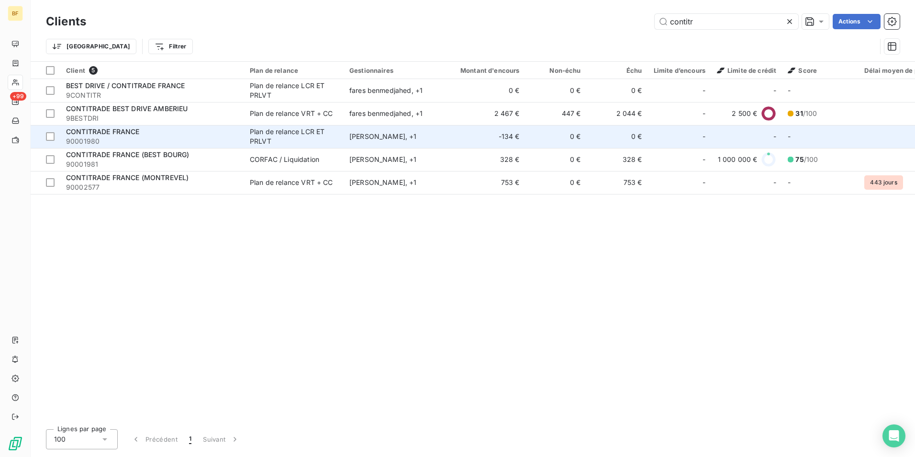
click at [143, 139] on span "90001980" at bounding box center [152, 141] width 172 height 10
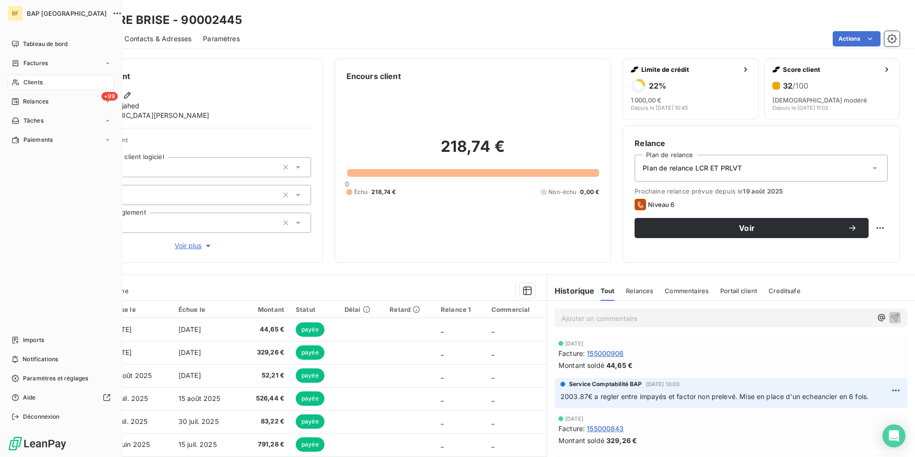
click at [19, 80] on icon at bounding box center [15, 82] width 8 height 8
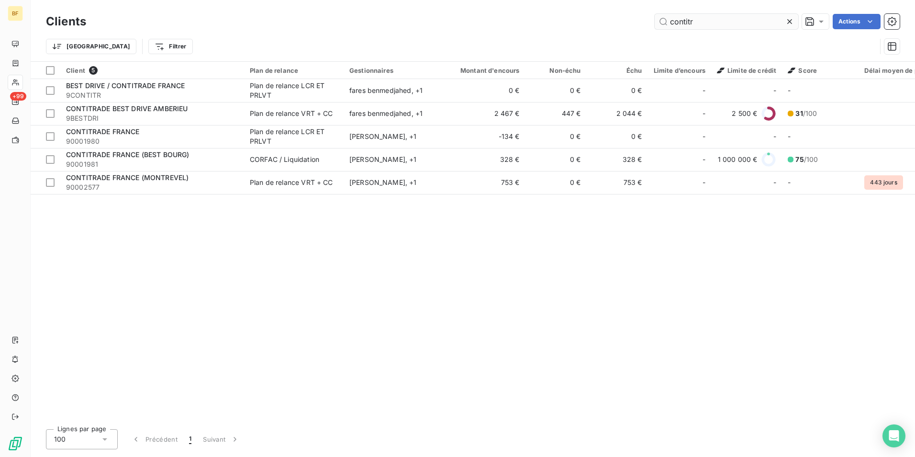
drag, startPoint x: 729, startPoint y: 16, endPoint x: 661, endPoint y: 16, distance: 68.4
click at [661, 16] on input "contitr" at bounding box center [727, 21] width 144 height 15
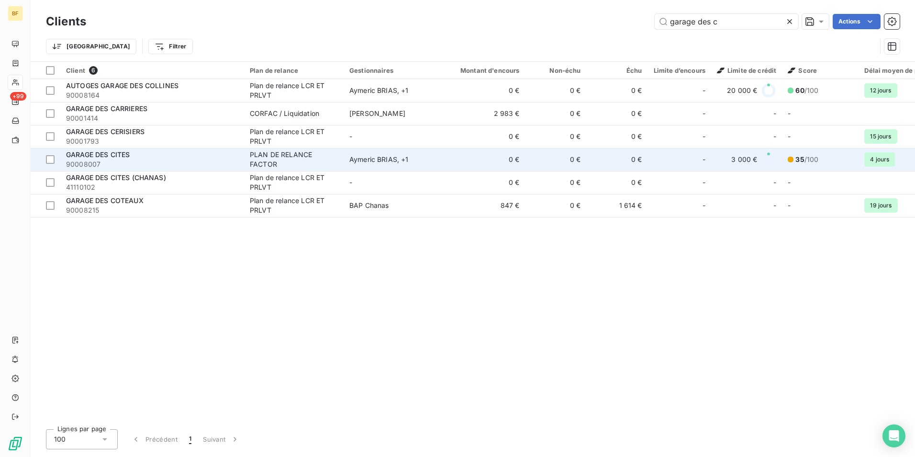
type input "garage des c"
click at [149, 159] on div "GARAGE DES CITES" at bounding box center [152, 155] width 172 height 10
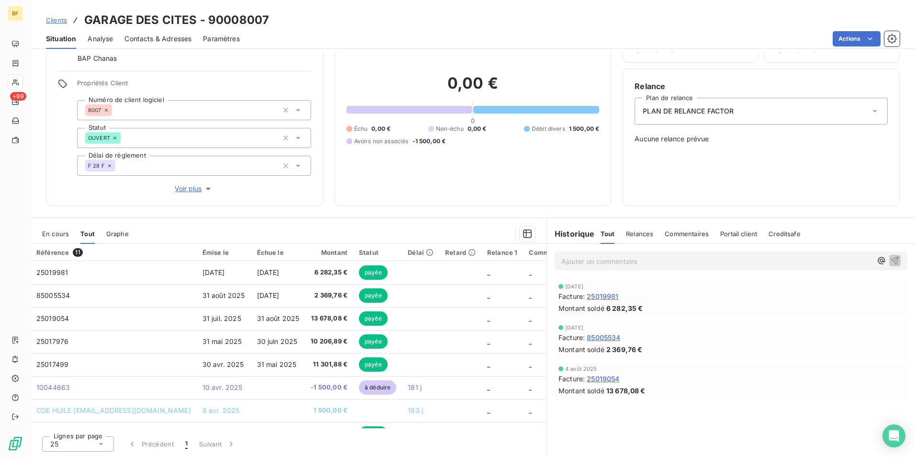
click at [168, 38] on span "Contacts & Adresses" at bounding box center [157, 39] width 67 height 10
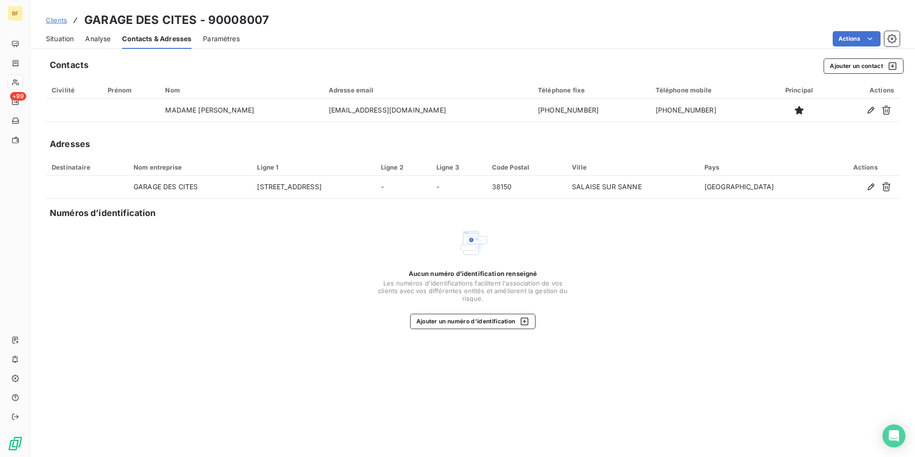
click at [69, 34] on span "Situation" at bounding box center [60, 39] width 28 height 10
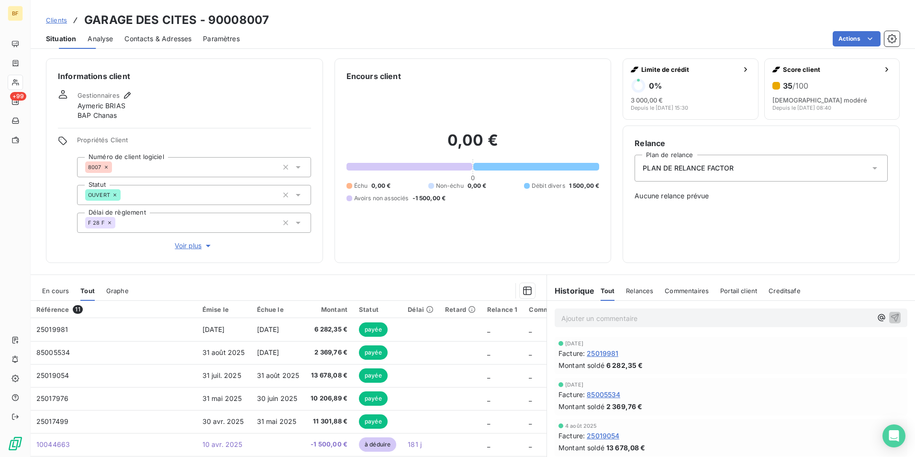
click at [64, 37] on span "Situation" at bounding box center [61, 39] width 30 height 10
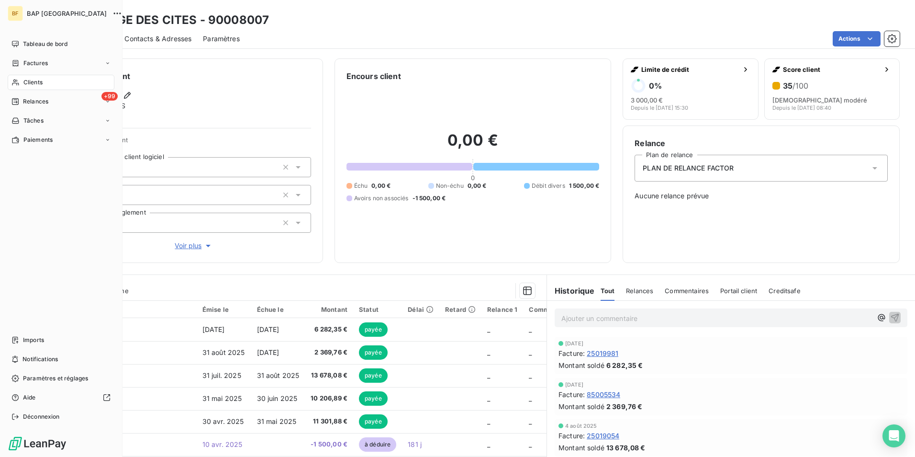
click at [24, 77] on div "Clients" at bounding box center [61, 82] width 107 height 15
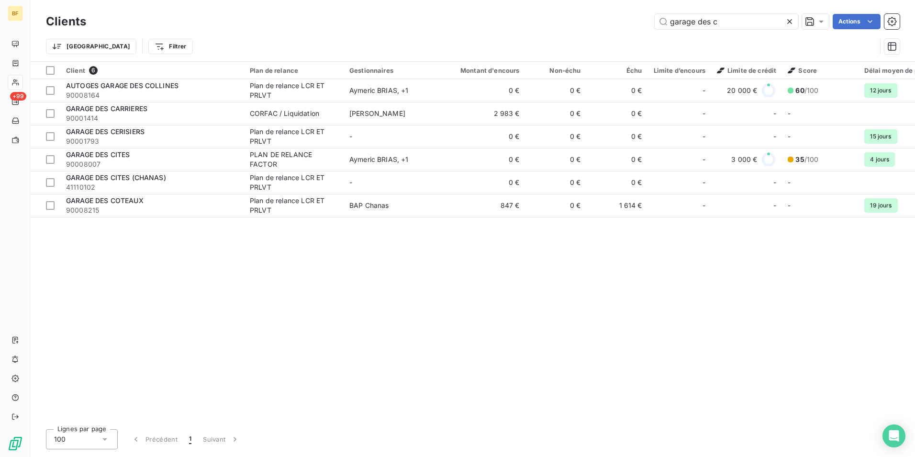
drag, startPoint x: 727, startPoint y: 22, endPoint x: 621, endPoint y: 22, distance: 105.8
click at [624, 22] on div "garage des c Actions" at bounding box center [499, 21] width 802 height 15
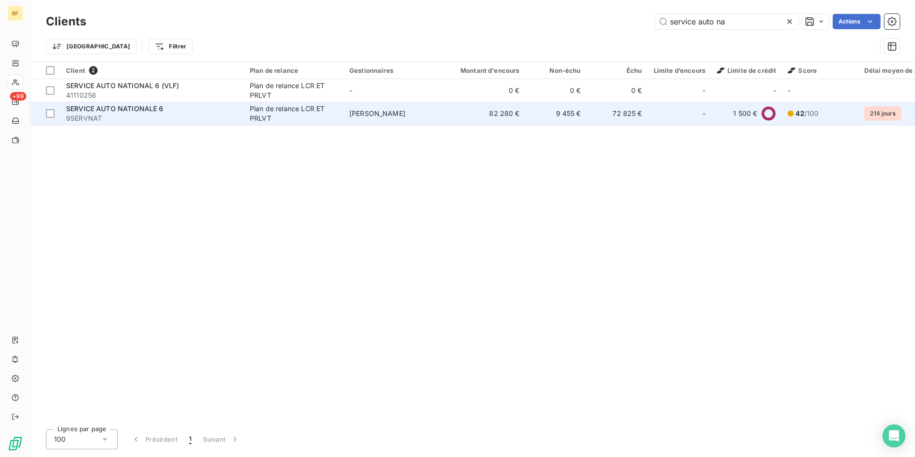
type input "service auto na"
click at [200, 115] on span "9SERVNAT" at bounding box center [152, 118] width 172 height 10
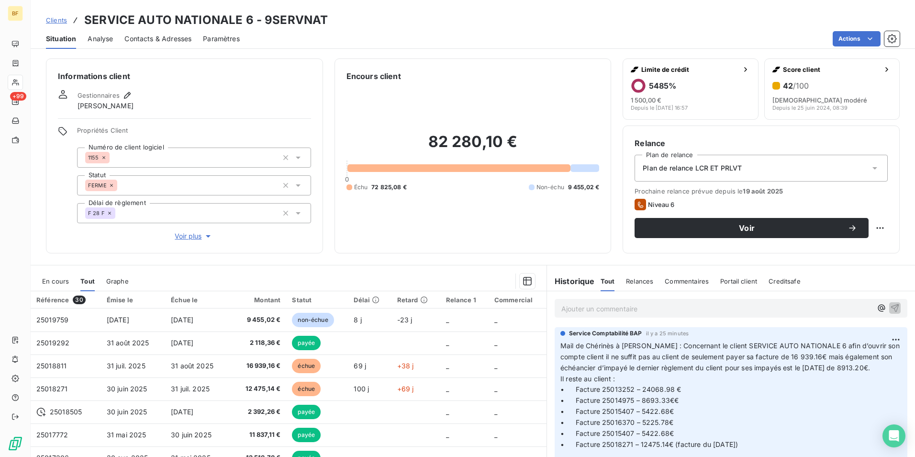
drag, startPoint x: 357, startPoint y: 254, endPoint x: 350, endPoint y: 248, distance: 9.2
click at [357, 254] on div "Informations client Gestionnaires [PERSON_NAME] Propriétés Client Numéro de cli…" at bounding box center [473, 255] width 884 height 404
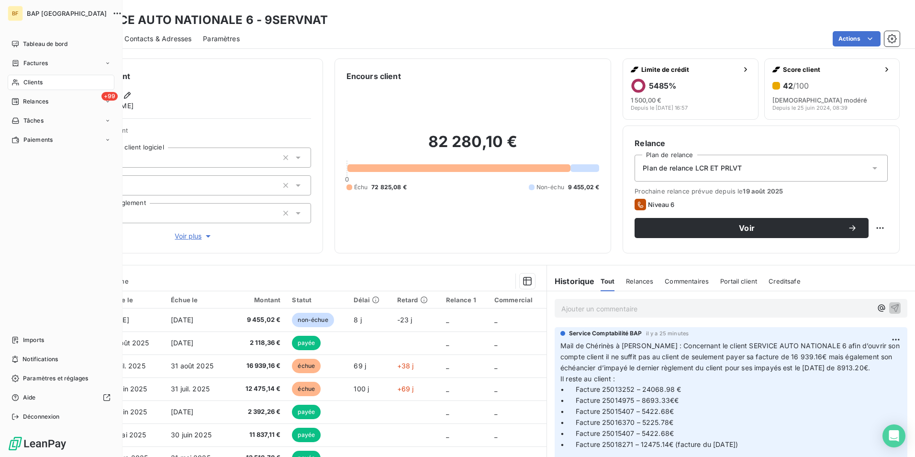
drag, startPoint x: 24, startPoint y: 80, endPoint x: 42, endPoint y: 74, distance: 18.9
click at [24, 80] on span "Clients" at bounding box center [32, 82] width 19 height 9
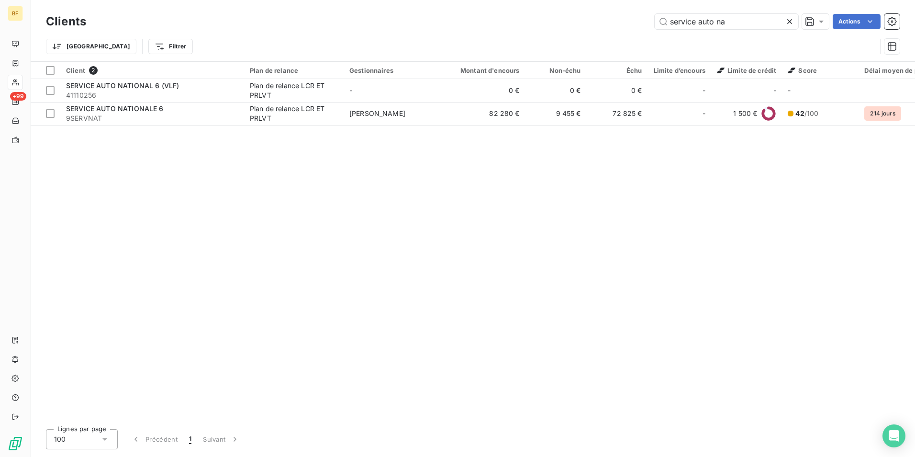
drag, startPoint x: 728, startPoint y: 18, endPoint x: 638, endPoint y: 12, distance: 89.7
click at [638, 12] on div "Clients service auto na Actions" at bounding box center [473, 21] width 854 height 20
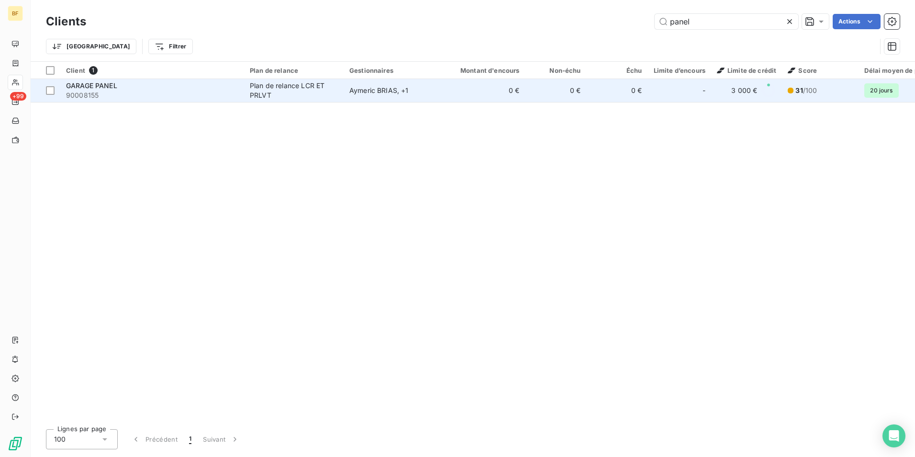
type input "panel"
click at [315, 101] on td "Plan de relance LCR ET PRLVT" at bounding box center [294, 90] width 100 height 23
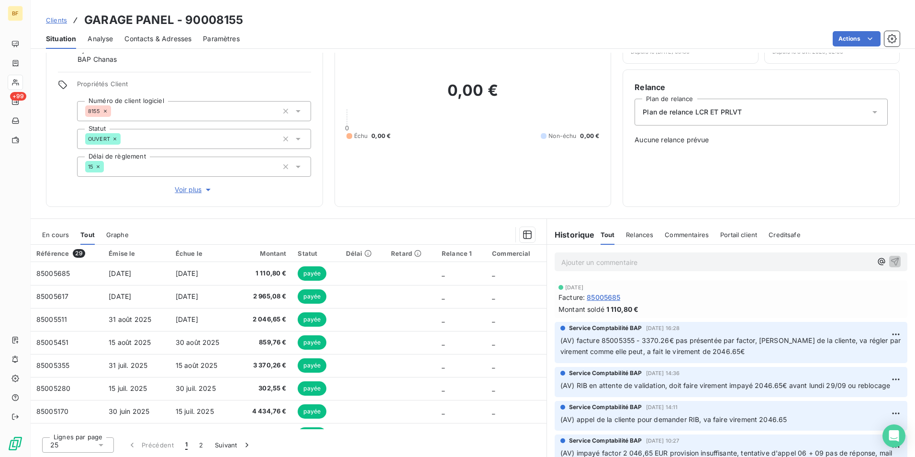
scroll to position [57, 0]
click at [476, 193] on div "0,00 € 0 Échu 0,00 € Non-échu 0,00 €" at bounding box center [473, 109] width 253 height 169
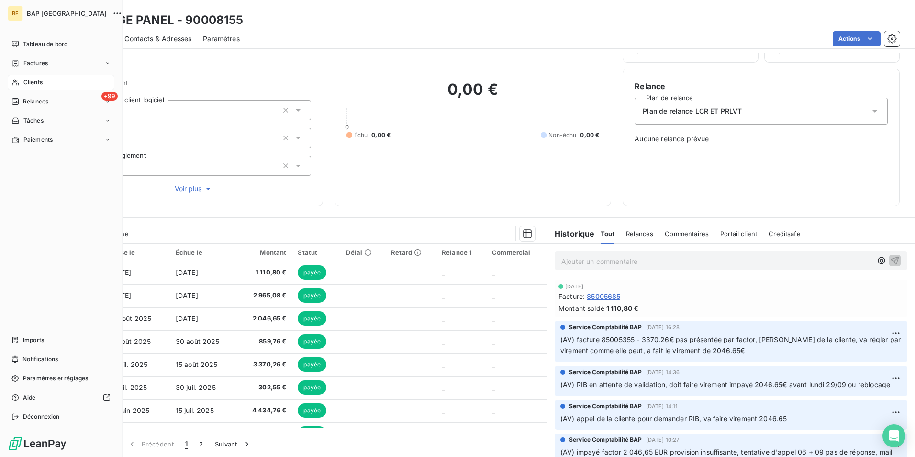
click at [23, 87] on div "Clients" at bounding box center [61, 82] width 107 height 15
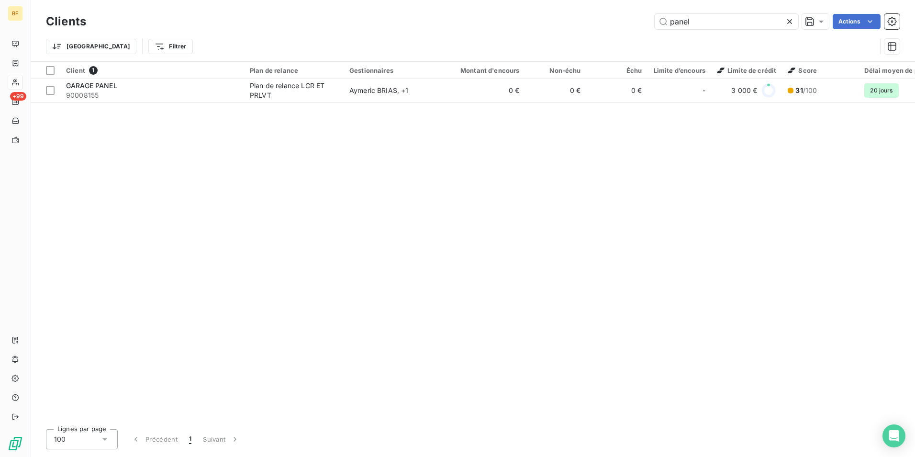
drag, startPoint x: 694, startPoint y: 20, endPoint x: 640, endPoint y: 16, distance: 54.2
click at [640, 16] on div "panel Actions" at bounding box center [499, 21] width 802 height 15
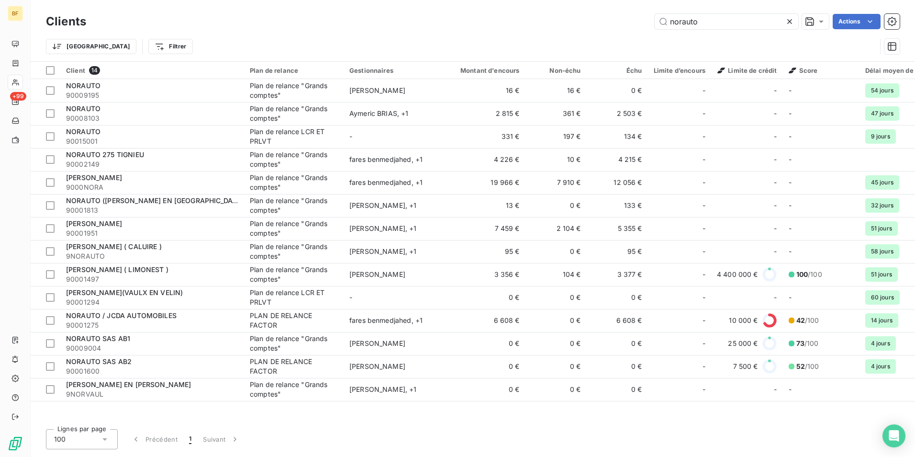
type input "norauto"
click at [145, 78] on th "Client 14" at bounding box center [152, 70] width 184 height 17
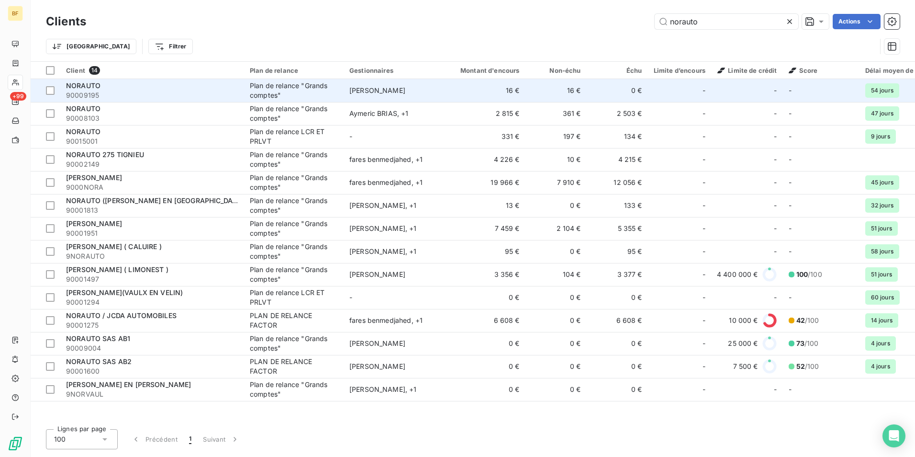
click at [144, 86] on div "NORAUTO" at bounding box center [152, 86] width 172 height 10
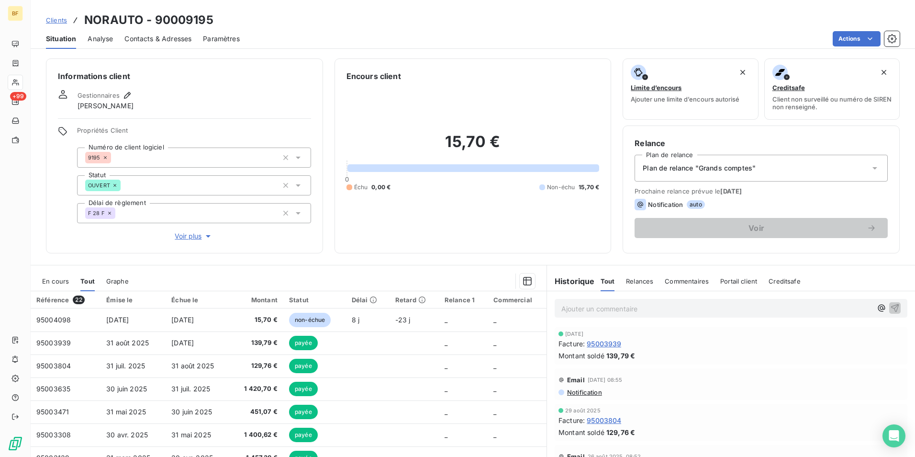
click at [189, 43] on span "Contacts & Adresses" at bounding box center [157, 39] width 67 height 10
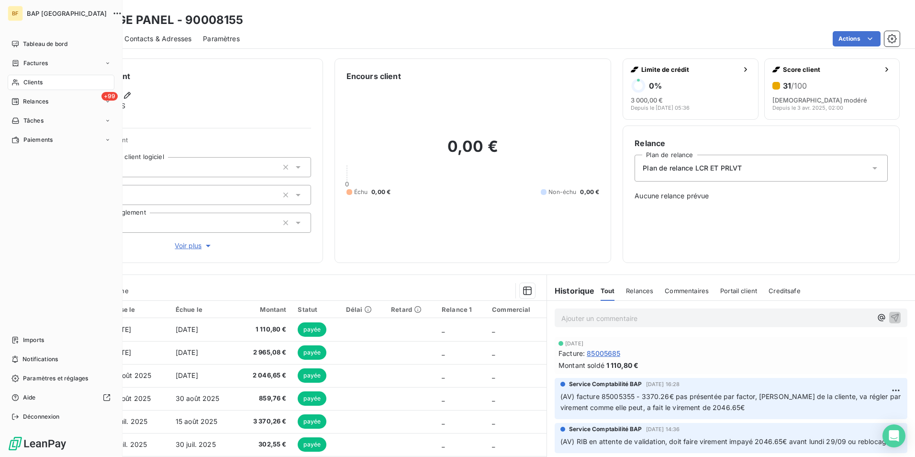
click at [26, 83] on span "Clients" at bounding box center [32, 82] width 19 height 9
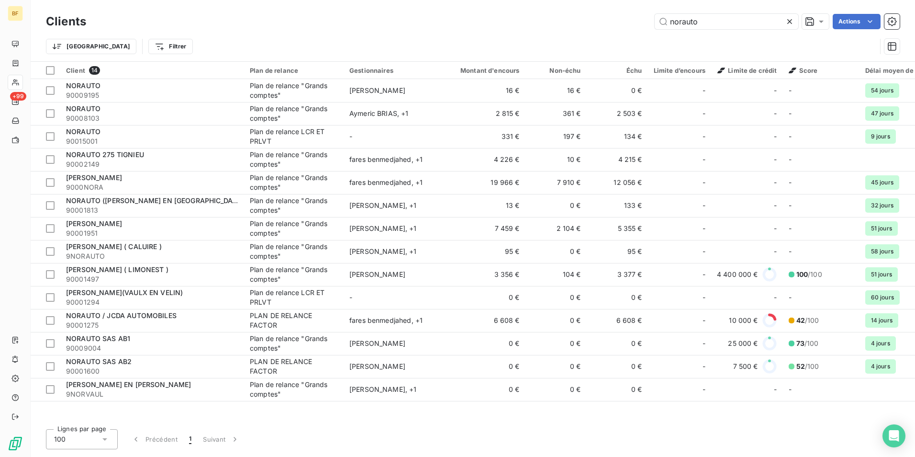
drag, startPoint x: 656, startPoint y: 14, endPoint x: 637, endPoint y: 11, distance: 19.4
click at [640, 12] on div "Clients norauto Actions" at bounding box center [473, 21] width 854 height 20
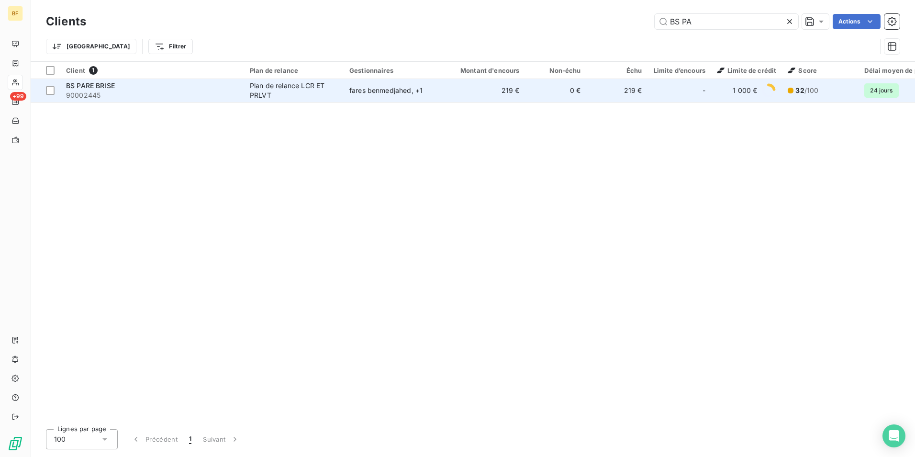
type input "BS PA"
click at [319, 88] on div "Plan de relance LCR ET PRLVT" at bounding box center [294, 90] width 88 height 19
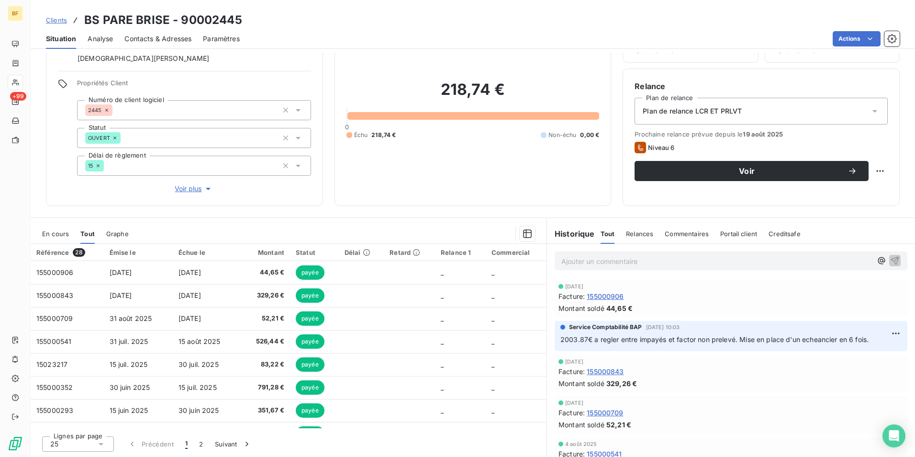
click at [137, 204] on div "Informations client Gestionnaires fares benmedjahed [PERSON_NAME] Propriétés Cl…" at bounding box center [184, 103] width 277 height 204
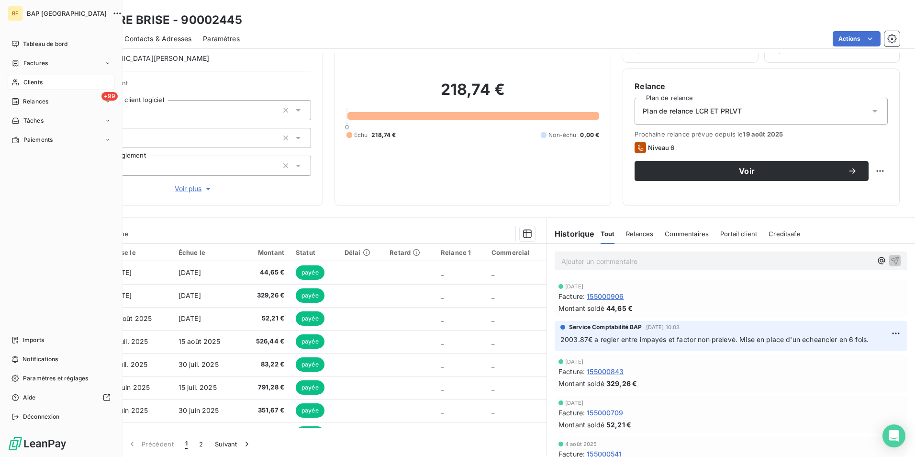
click at [23, 86] on span "Clients" at bounding box center [32, 82] width 19 height 9
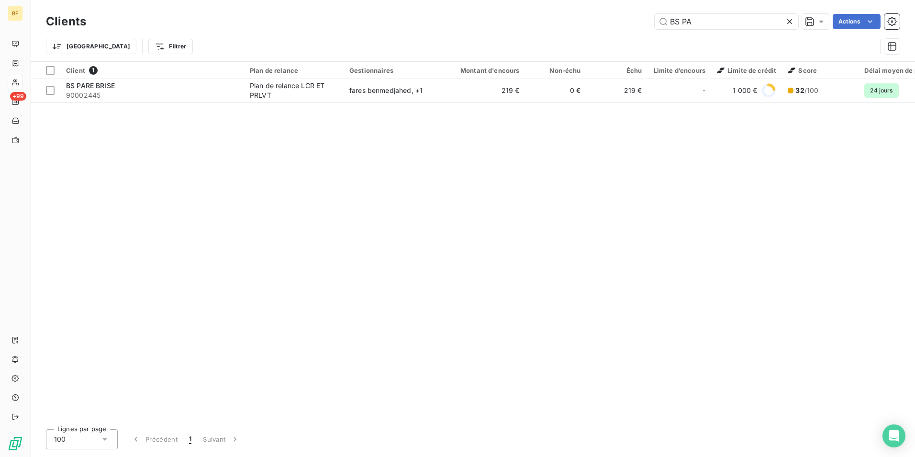
click at [648, 14] on div "BS PA Actions" at bounding box center [499, 21] width 802 height 15
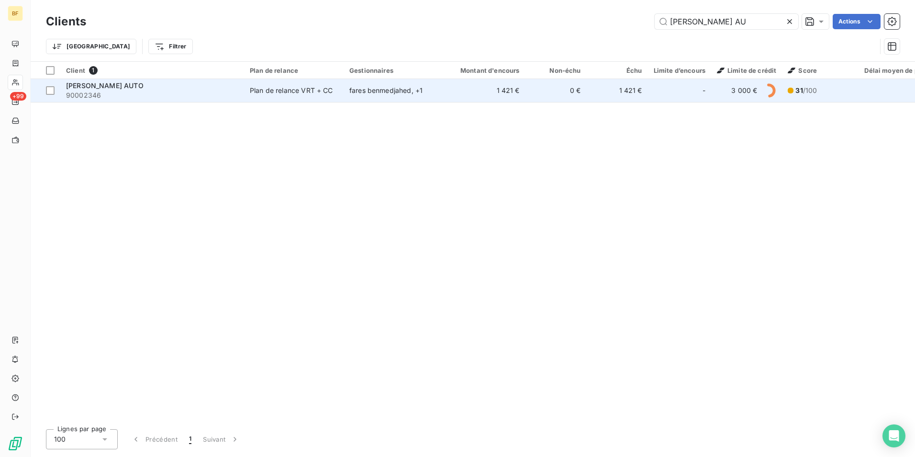
type input "[PERSON_NAME] AU"
click at [206, 94] on span "90002346" at bounding box center [152, 95] width 172 height 10
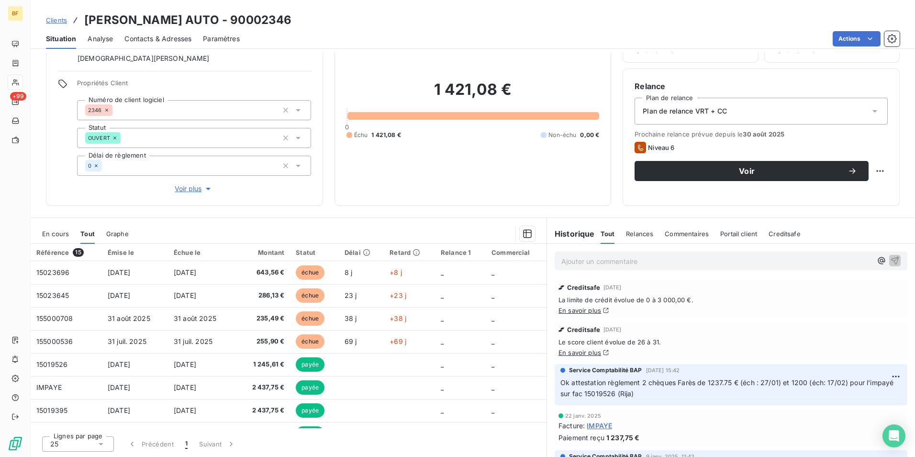
click at [487, 182] on div "1 421,08 € 0 Échu 1 421,08 € Non-échu 0,00 €" at bounding box center [473, 109] width 253 height 169
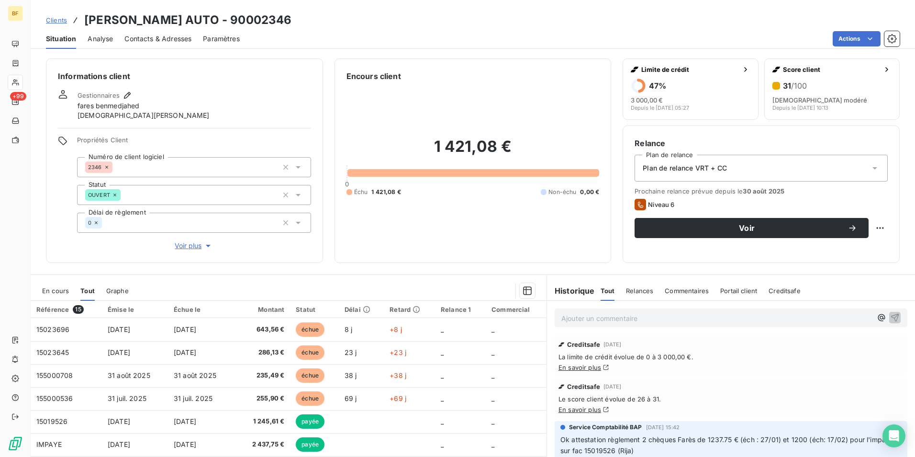
drag, startPoint x: 419, startPoint y: 255, endPoint x: 427, endPoint y: 305, distance: 50.9
click at [420, 255] on div "Encours client 1 421,08 € 0 Échu 1 421,08 € Non-échu 0,00 €" at bounding box center [473, 160] width 277 height 204
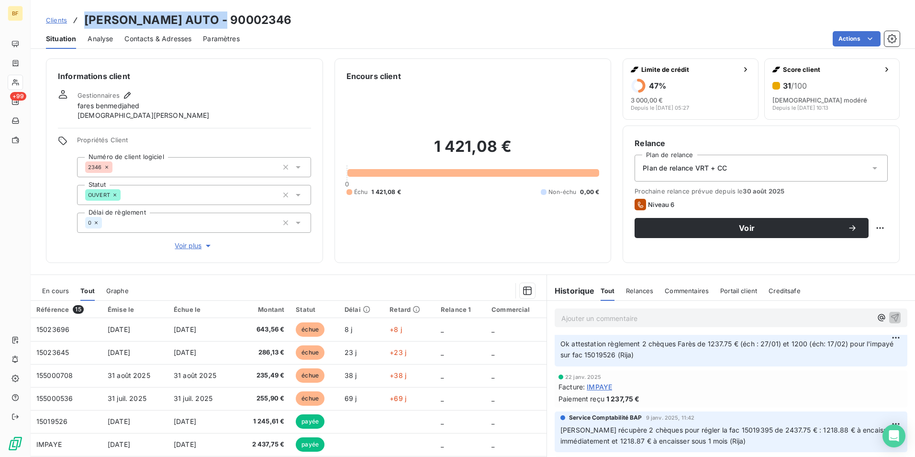
drag, startPoint x: 230, startPoint y: 20, endPoint x: 82, endPoint y: 23, distance: 147.5
click at [82, 23] on div "Clients [PERSON_NAME] AUTO - 90002346" at bounding box center [473, 19] width 884 height 17
copy h3 "[PERSON_NAME] AUTO - 90002346"
drag, startPoint x: 156, startPoint y: 37, endPoint x: 168, endPoint y: 44, distance: 13.7
click at [156, 38] on span "Contacts & Adresses" at bounding box center [157, 39] width 67 height 10
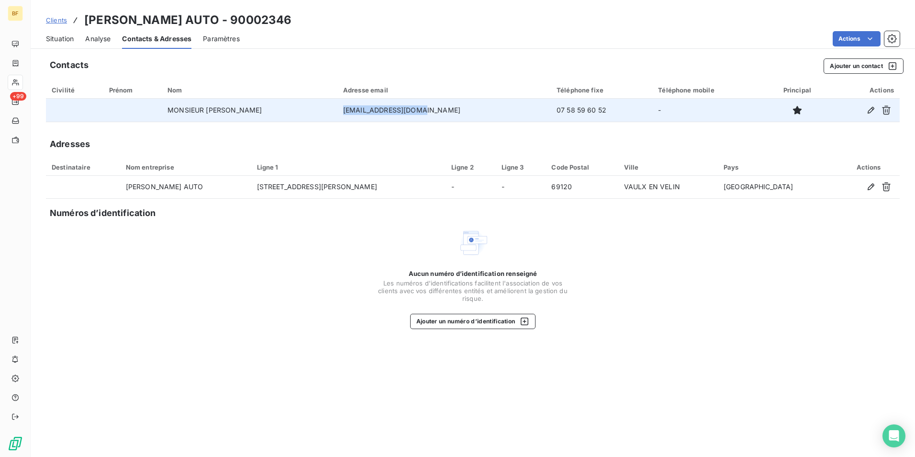
drag, startPoint x: 463, startPoint y: 111, endPoint x: 374, endPoint y: 111, distance: 89.0
click at [374, 111] on td "[EMAIL_ADDRESS][DOMAIN_NAME]" at bounding box center [443, 110] width 213 height 23
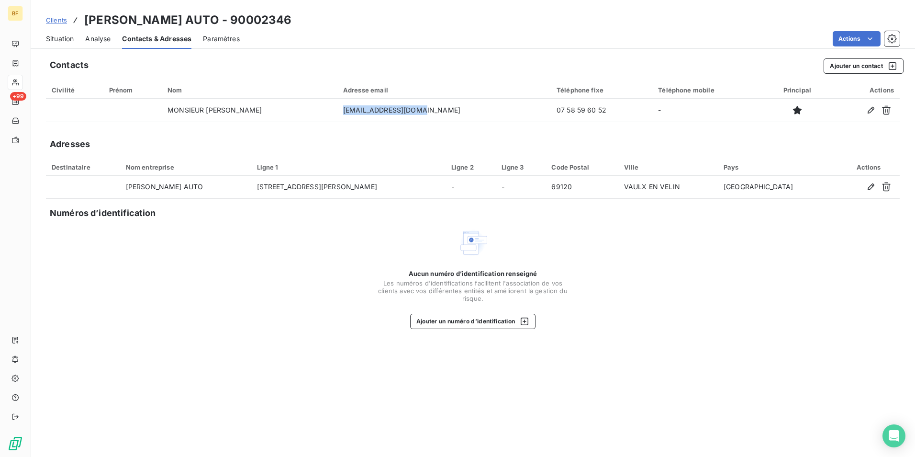
copy td "[EMAIL_ADDRESS][DOMAIN_NAME]"
click at [65, 39] on span "Situation" at bounding box center [60, 39] width 28 height 10
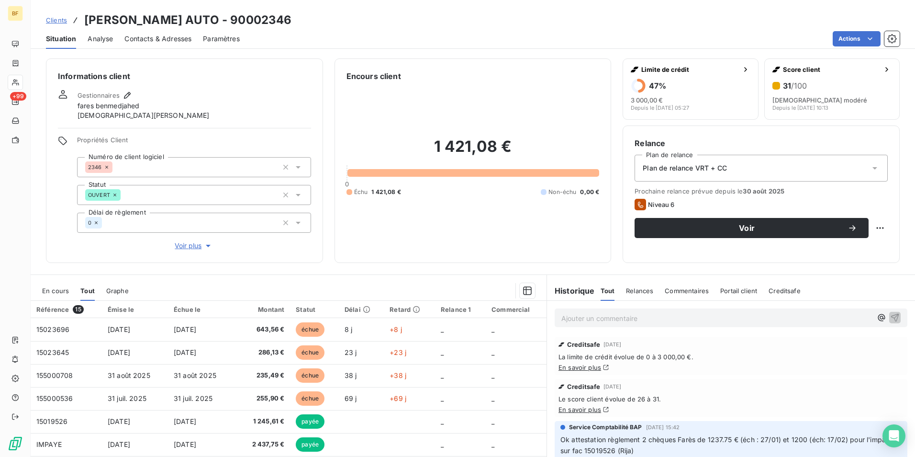
click at [415, 289] on div at bounding box center [337, 290] width 395 height 15
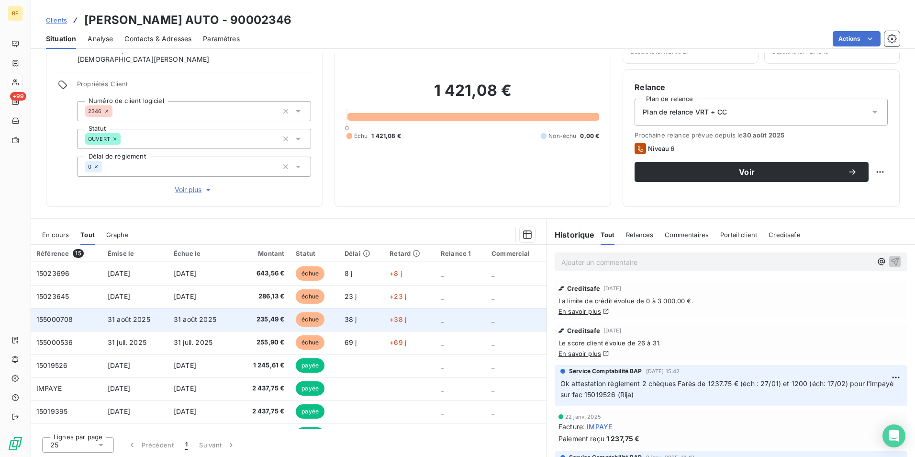
scroll to position [57, 0]
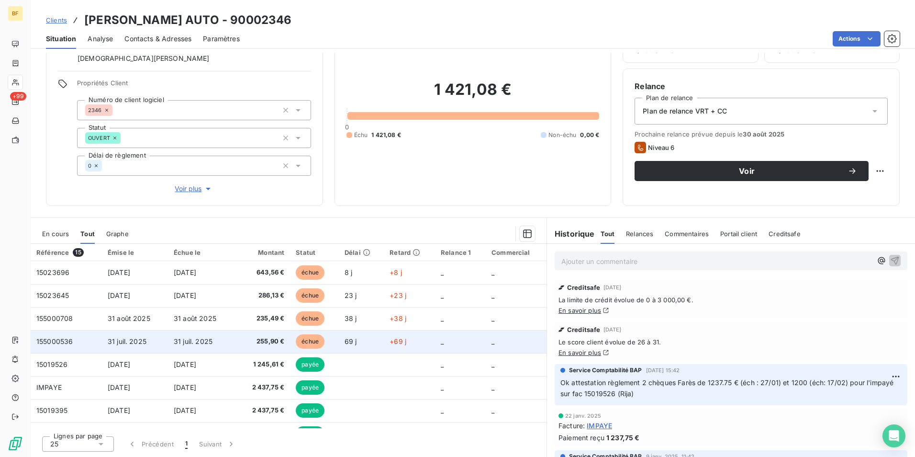
click at [257, 338] on span "255,90 €" at bounding box center [263, 341] width 43 height 10
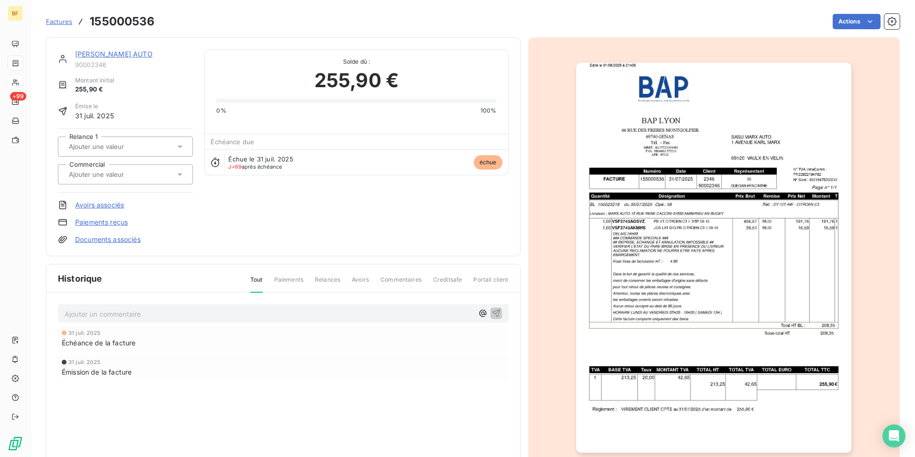
click at [665, 282] on img "button" at bounding box center [713, 258] width 275 height 390
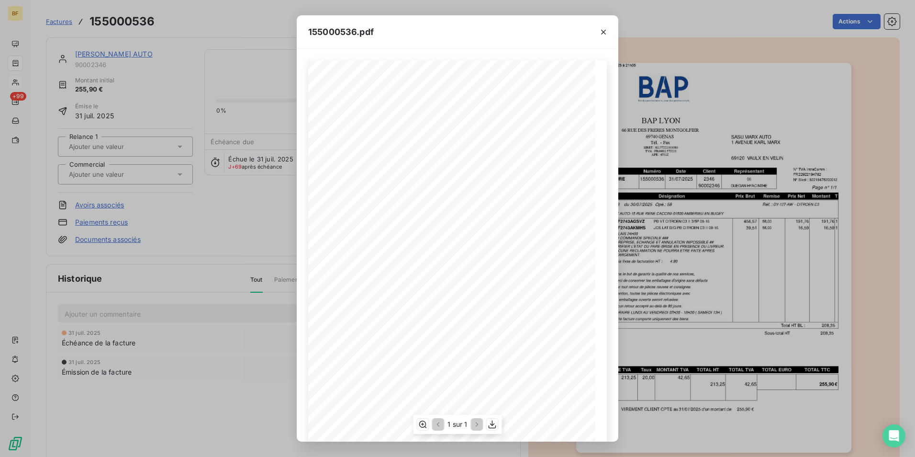
scroll to position [36, 0]
click at [492, 423] on icon "button" at bounding box center [493, 424] width 8 height 8
drag, startPoint x: 190, startPoint y: 18, endPoint x: 83, endPoint y: 6, distance: 107.4
click at [190, 18] on div "155000536.pdf BAP LYON SASU [PERSON_NAME] AUTO [STREET_ADDRESS] MONTGOLFIER [ST…" at bounding box center [457, 228] width 915 height 457
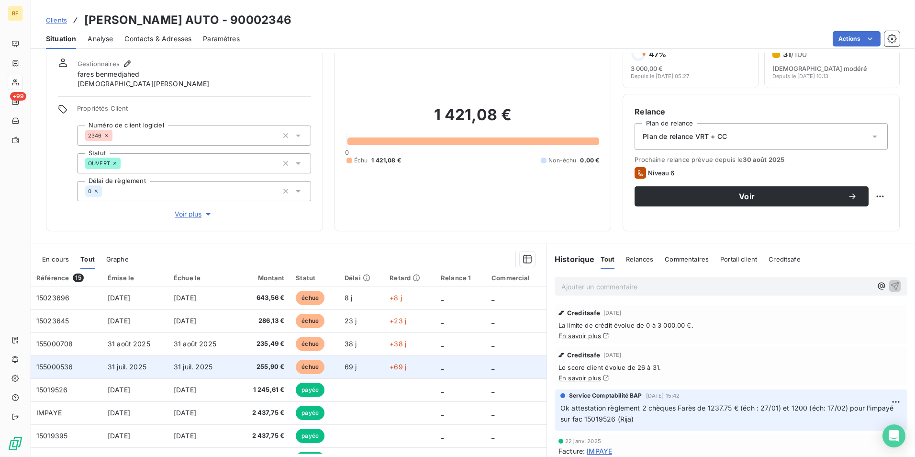
scroll to position [48, 0]
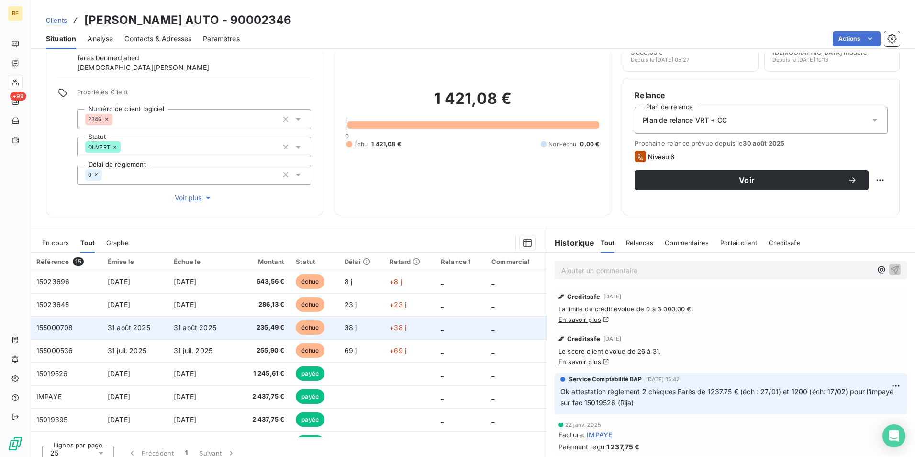
click at [262, 325] on span "235,49 €" at bounding box center [263, 328] width 43 height 10
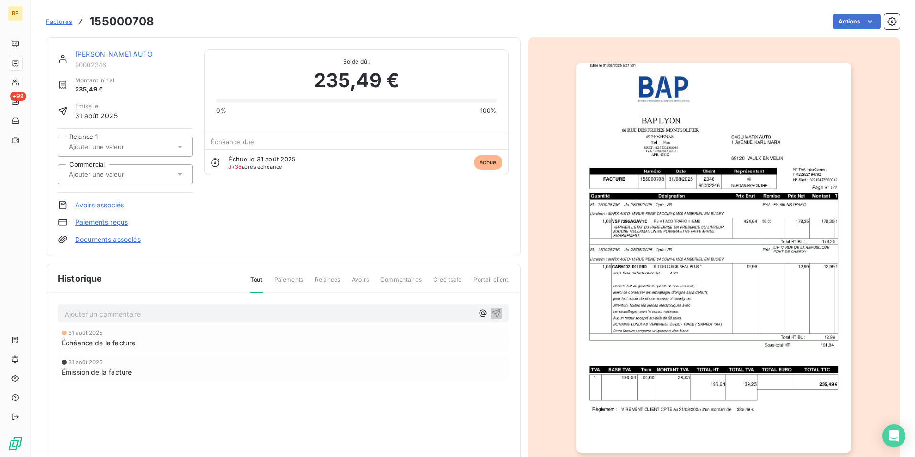
click at [663, 301] on img "button" at bounding box center [713, 258] width 275 height 390
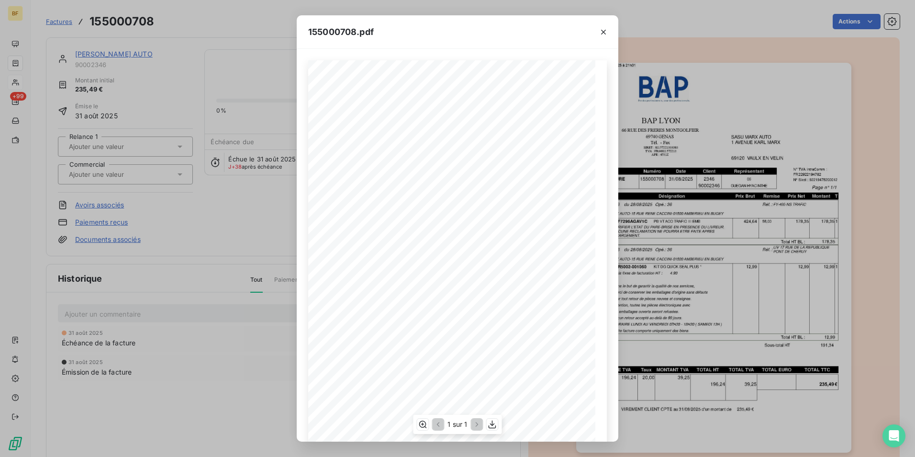
scroll to position [36, 0]
click at [491, 420] on icon "button" at bounding box center [493, 424] width 10 height 10
drag, startPoint x: 219, startPoint y: 34, endPoint x: 206, endPoint y: 38, distance: 13.6
click at [219, 34] on div "155000708.pdf BAP LYON SASU [PERSON_NAME] AUTO [STREET_ADDRESS] MONTGOLFIER [ST…" at bounding box center [457, 228] width 915 height 457
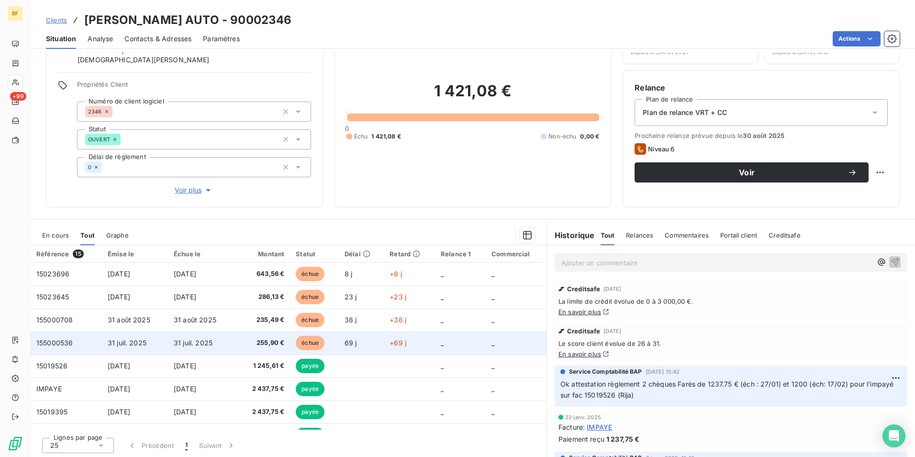
scroll to position [57, 0]
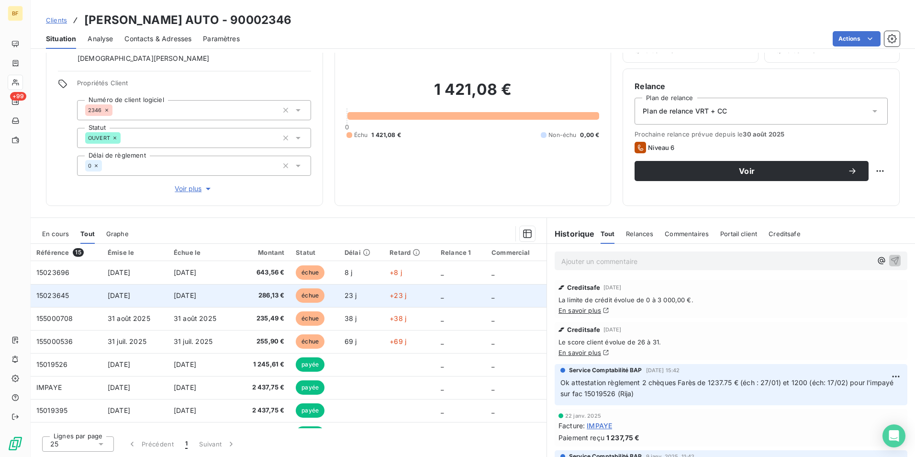
click at [264, 298] on span "286,13 €" at bounding box center [263, 296] width 43 height 10
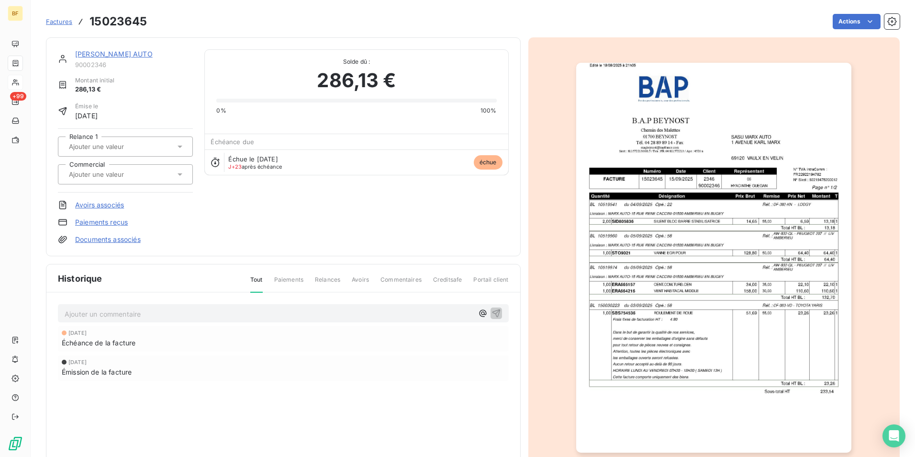
click at [698, 288] on img "button" at bounding box center [713, 258] width 275 height 390
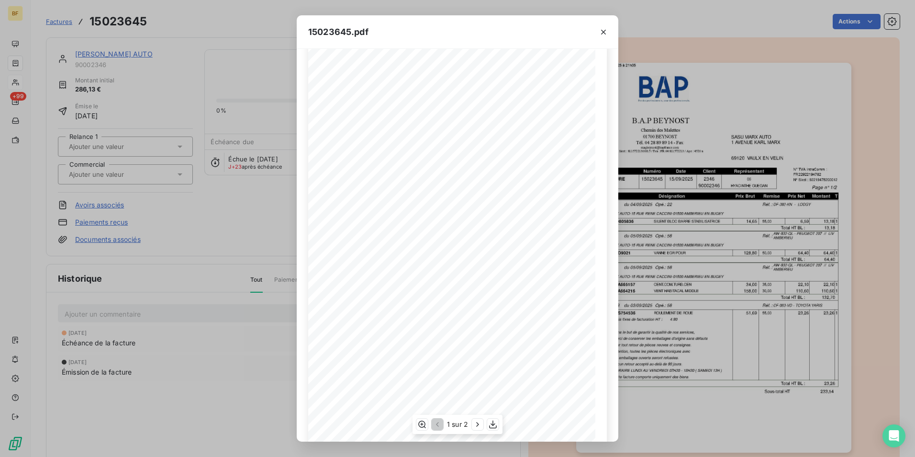
scroll to position [36, 0]
click at [475, 424] on icon "button" at bounding box center [478, 424] width 10 height 10
click at [494, 426] on icon "button" at bounding box center [494, 424] width 10 height 10
click at [228, 15] on div "15023645.pdf B.A.P BEYNOST SASU [PERSON_NAME] AUTO [GEOGRAPHIC_DATA][STREET_ADD…" at bounding box center [457, 228] width 915 height 457
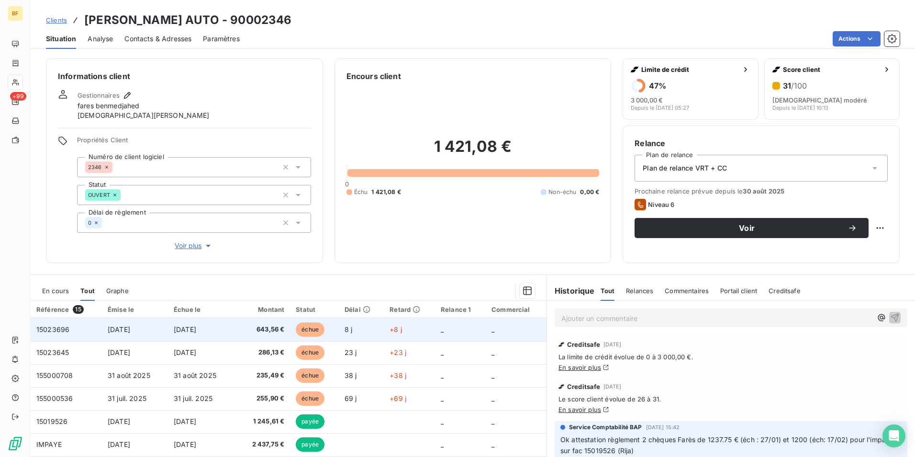
click at [196, 329] on span "[DATE]" at bounding box center [185, 329] width 22 height 8
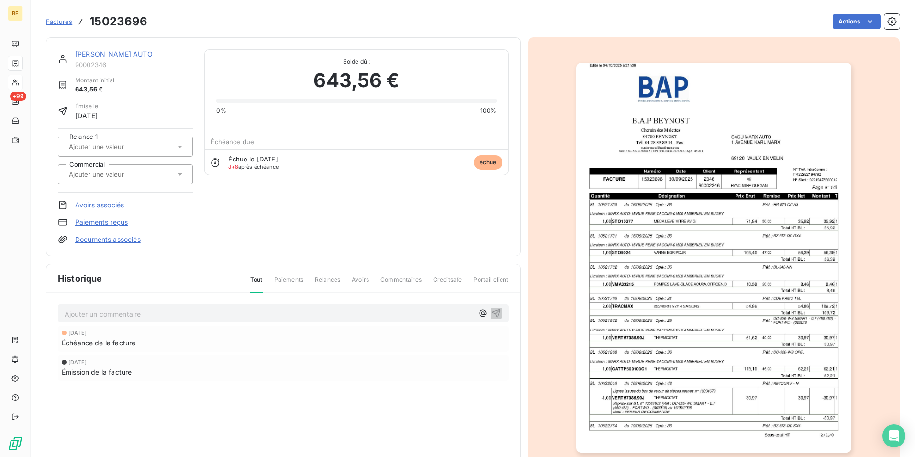
click at [656, 290] on img "button" at bounding box center [713, 258] width 275 height 390
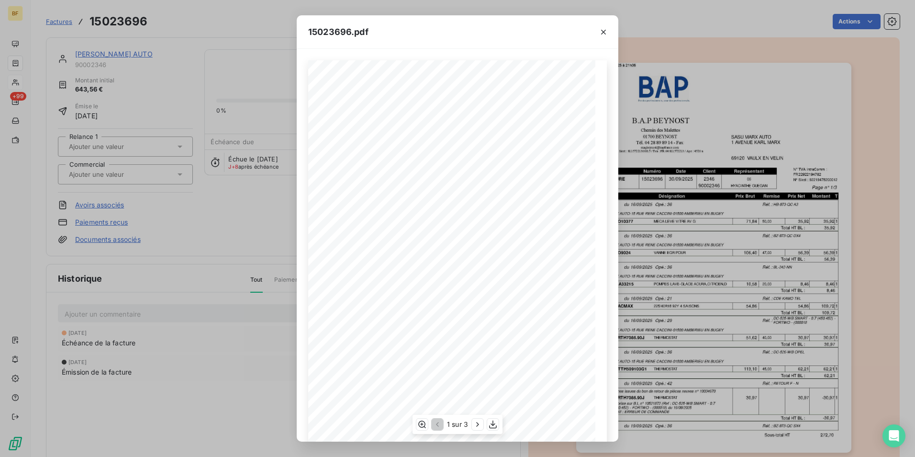
scroll to position [36, 0]
click at [495, 425] on icon "button" at bounding box center [493, 424] width 10 height 10
drag, startPoint x: 210, startPoint y: 22, endPoint x: 191, endPoint y: 20, distance: 18.8
click at [210, 23] on div "15023696.pdf B.A.P BEYNOST SASU [PERSON_NAME] AUTO [GEOGRAPHIC_DATA][STREET_ADD…" at bounding box center [457, 228] width 915 height 457
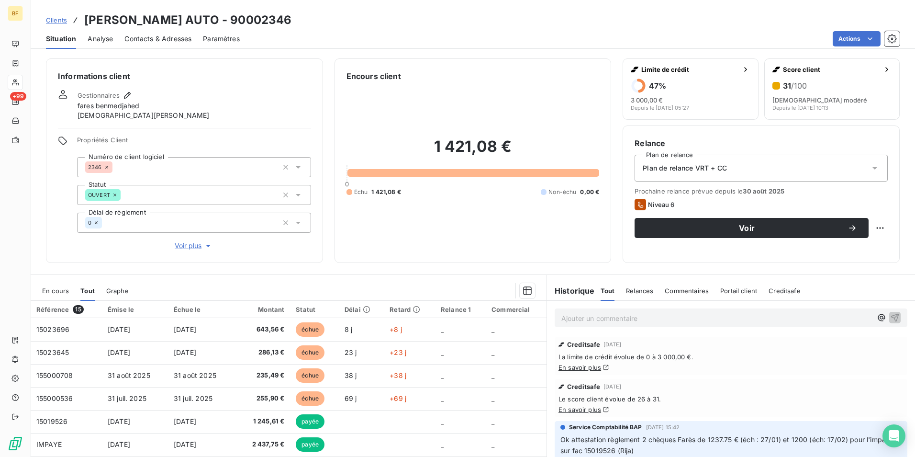
drag, startPoint x: 495, startPoint y: 34, endPoint x: 481, endPoint y: 57, distance: 27.1
click at [492, 38] on div "Actions" at bounding box center [575, 38] width 649 height 15
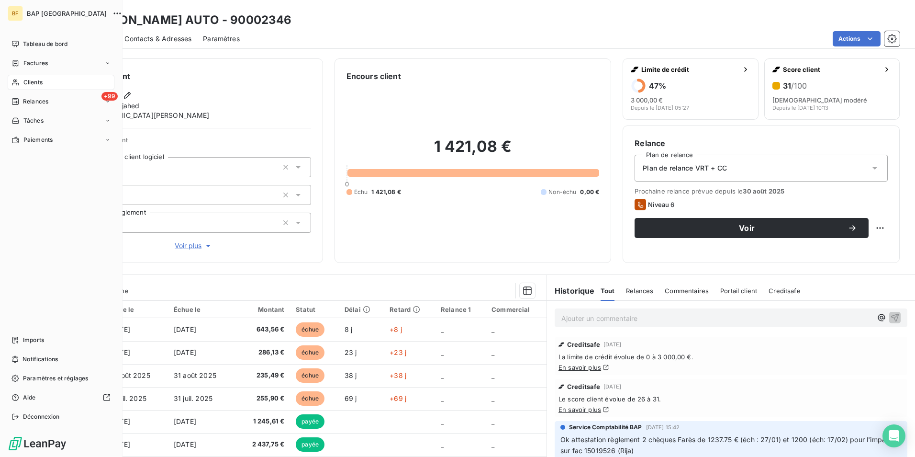
click at [52, 80] on div "Clients" at bounding box center [61, 82] width 107 height 15
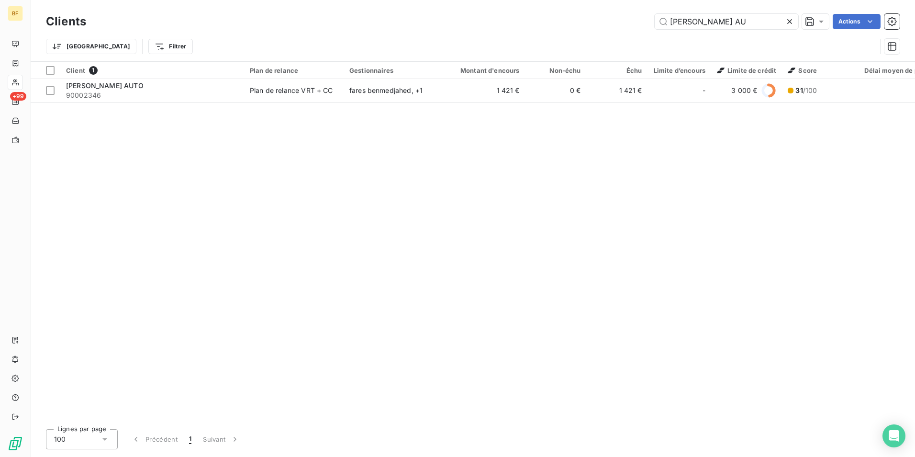
drag, startPoint x: 710, startPoint y: 25, endPoint x: 651, endPoint y: 15, distance: 59.7
click at [651, 15] on div "[PERSON_NAME] AU Actions" at bounding box center [499, 21] width 802 height 15
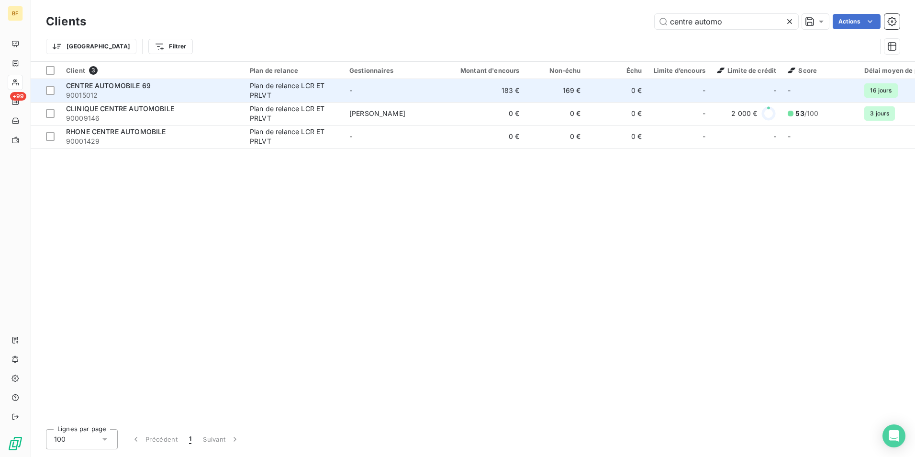
type input "centre automo"
click at [174, 96] on span "90015012" at bounding box center [152, 95] width 172 height 10
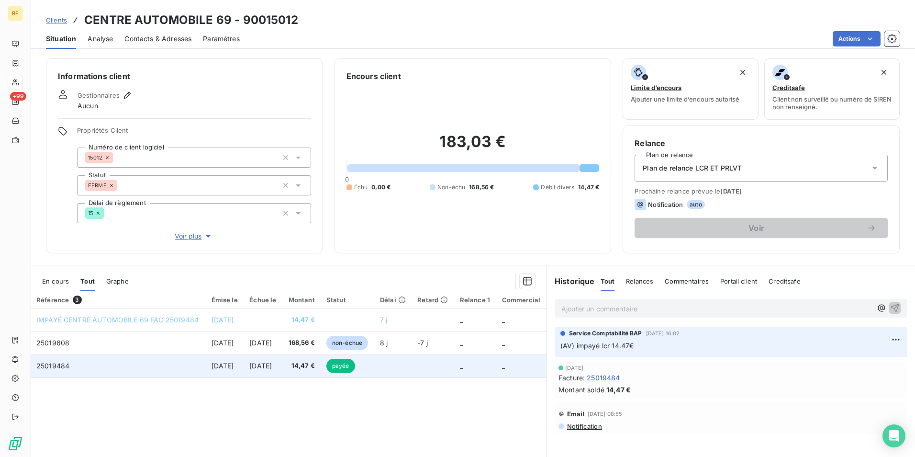
click at [315, 369] on span "14,47 €" at bounding box center [301, 366] width 27 height 10
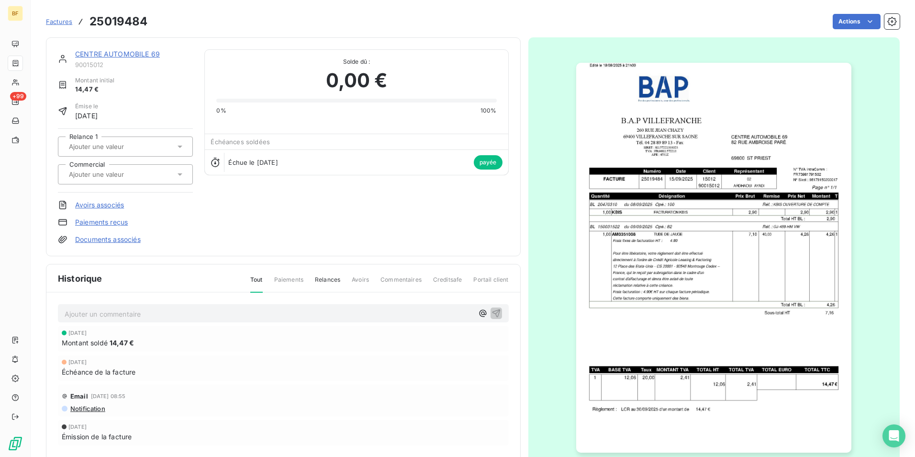
click at [694, 288] on img "button" at bounding box center [713, 258] width 275 height 390
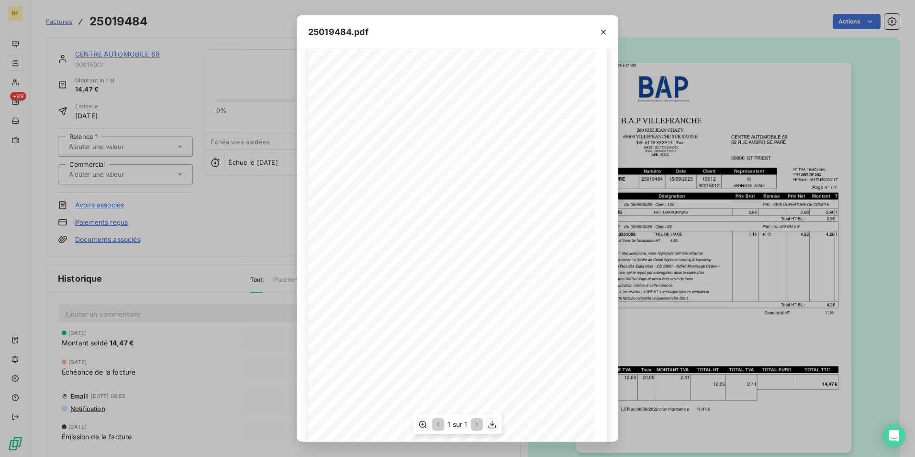
scroll to position [36, 0]
click at [245, 44] on div "25019484.pdf B.A.P VILLEFRANCHE CENTRE AUTOMOBILE [STREET_ADDRESS][GEOGRAPHIC_D…" at bounding box center [457, 228] width 915 height 457
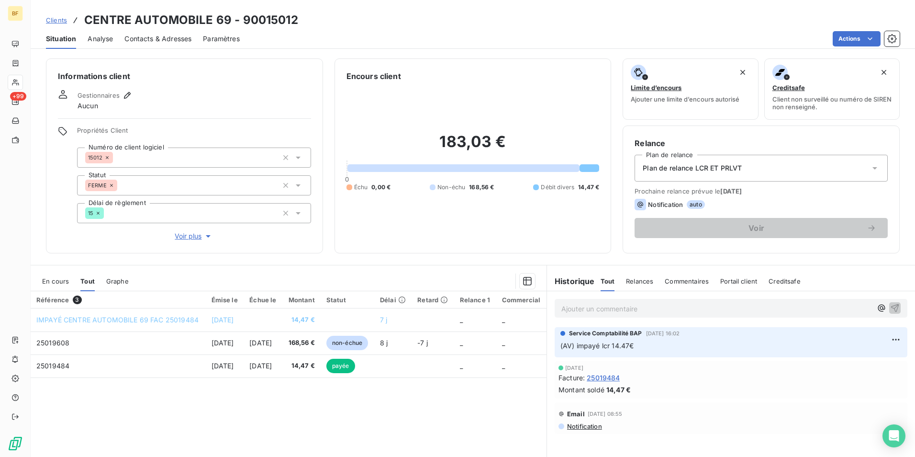
click at [146, 40] on span "Contacts & Adresses" at bounding box center [157, 39] width 67 height 10
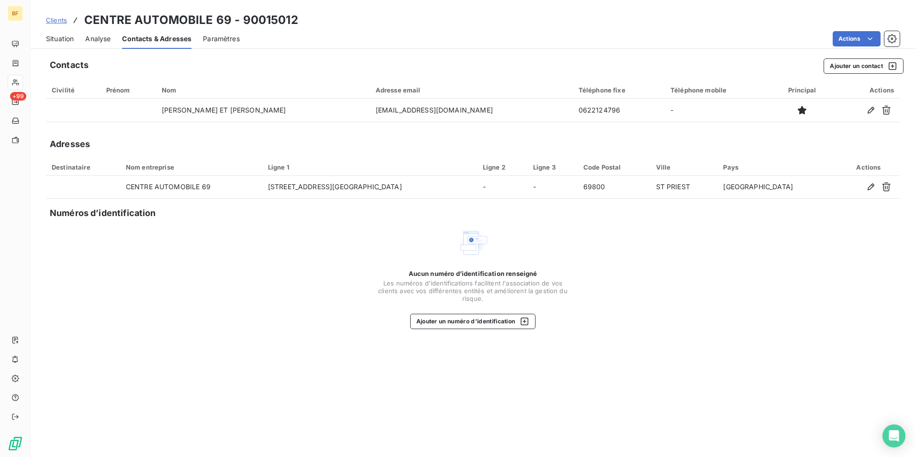
click at [56, 39] on span "Situation" at bounding box center [60, 39] width 28 height 10
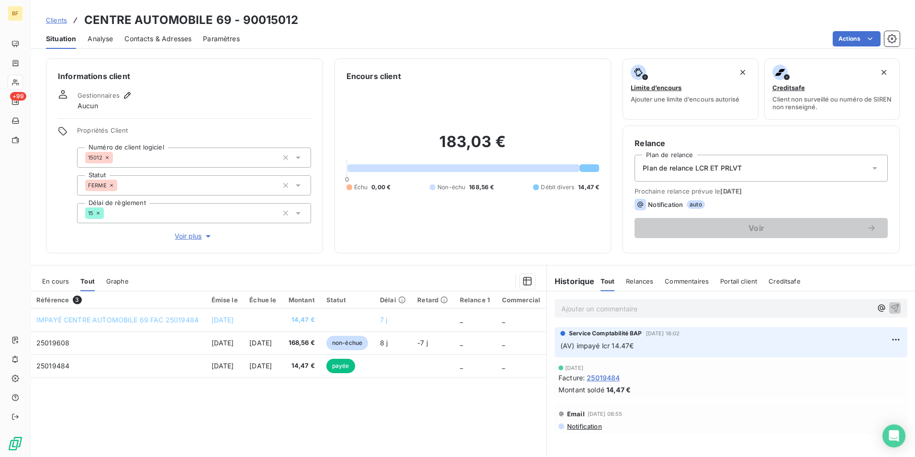
drag, startPoint x: 147, startPoint y: 35, endPoint x: 193, endPoint y: 42, distance: 45.9
click at [148, 35] on span "Contacts & Adresses" at bounding box center [157, 39] width 67 height 10
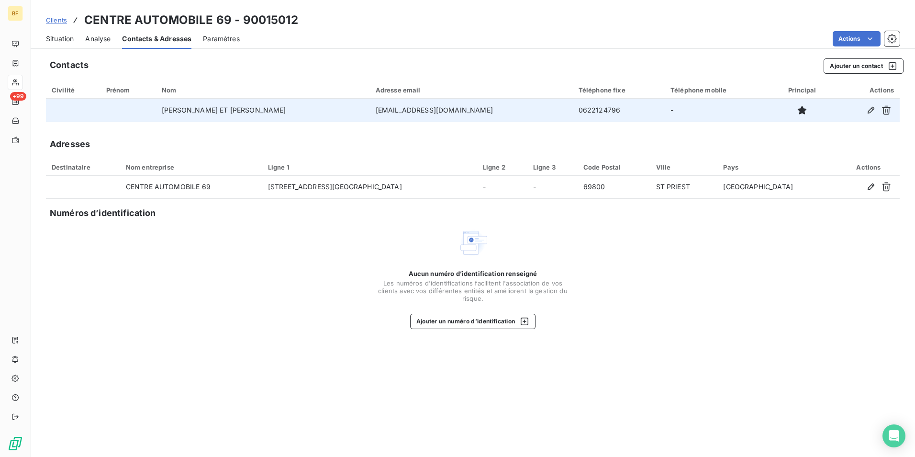
drag, startPoint x: 601, startPoint y: 113, endPoint x: 539, endPoint y: 113, distance: 62.2
click at [539, 113] on tr "[PERSON_NAME] ET [PERSON_NAME] [EMAIL_ADDRESS][DOMAIN_NAME] 0622124796 -" at bounding box center [473, 110] width 854 height 23
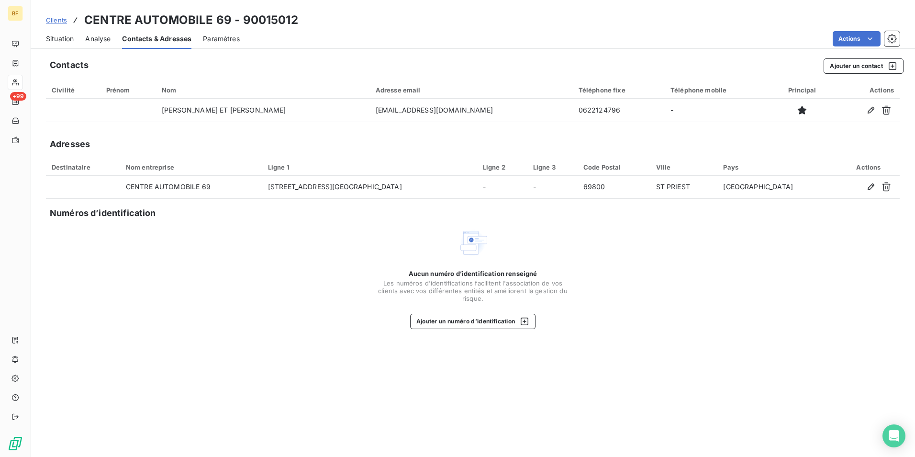
copy tr "0622124796"
click at [67, 42] on span "Situation" at bounding box center [60, 39] width 28 height 10
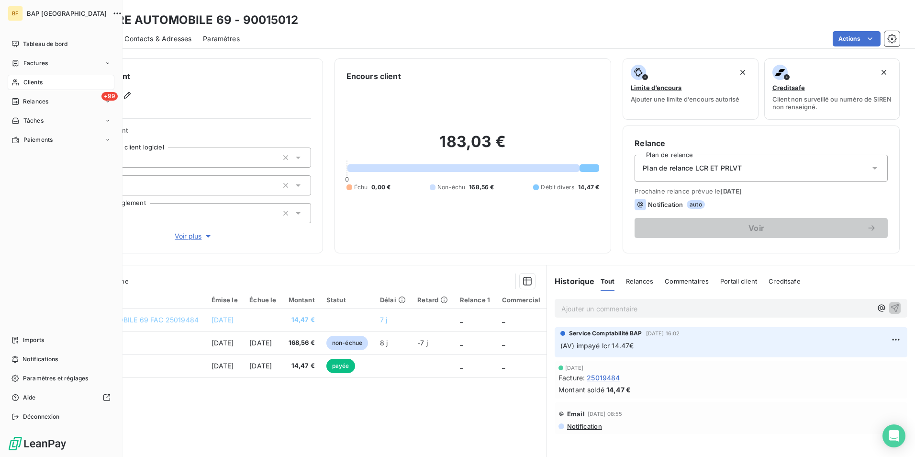
click at [17, 77] on div "Clients" at bounding box center [61, 82] width 107 height 15
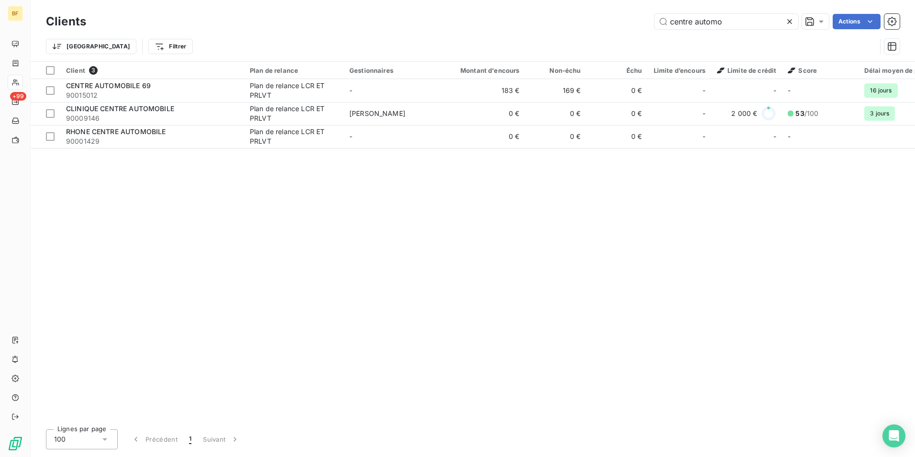
drag, startPoint x: 728, startPoint y: 20, endPoint x: 642, endPoint y: 14, distance: 86.3
click at [642, 14] on div "centre automo Actions" at bounding box center [499, 21] width 802 height 15
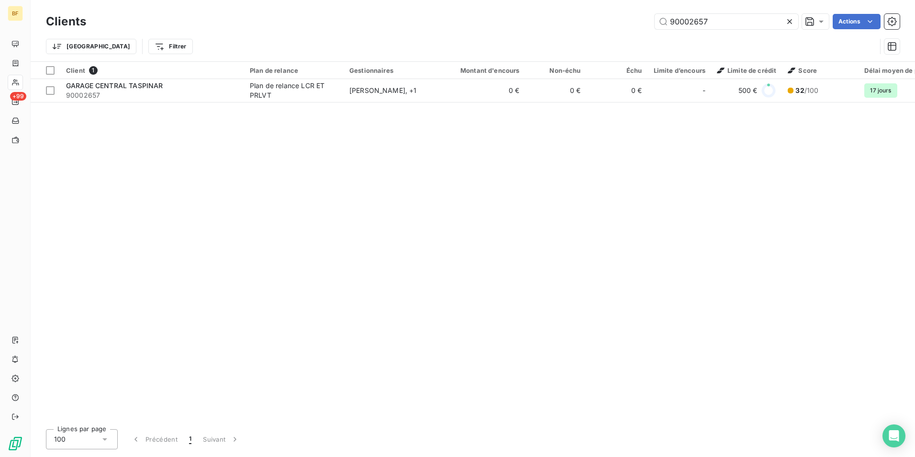
type input "90002657"
click at [177, 105] on div "Client 1 Plan de relance Gestionnaires Montant d'encours Non-échu Échu Limite d…" at bounding box center [473, 241] width 884 height 359
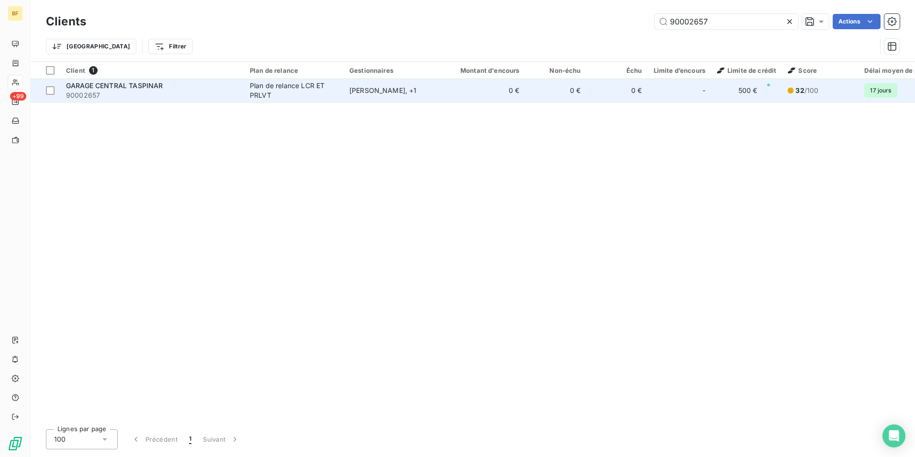
click at [175, 101] on td "GARAGE CENTRAL TASPINAR 90002657" at bounding box center [152, 90] width 184 height 23
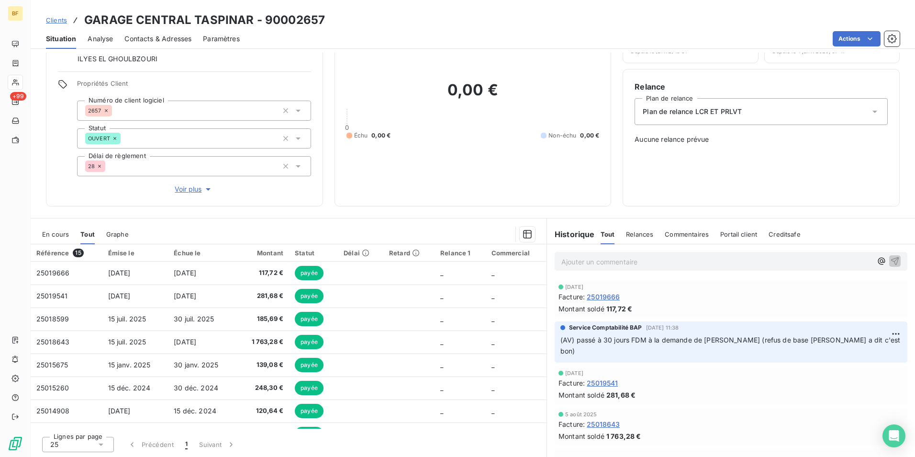
scroll to position [57, 0]
click at [368, 224] on div "En cours Tout Graphe" at bounding box center [289, 234] width 516 height 20
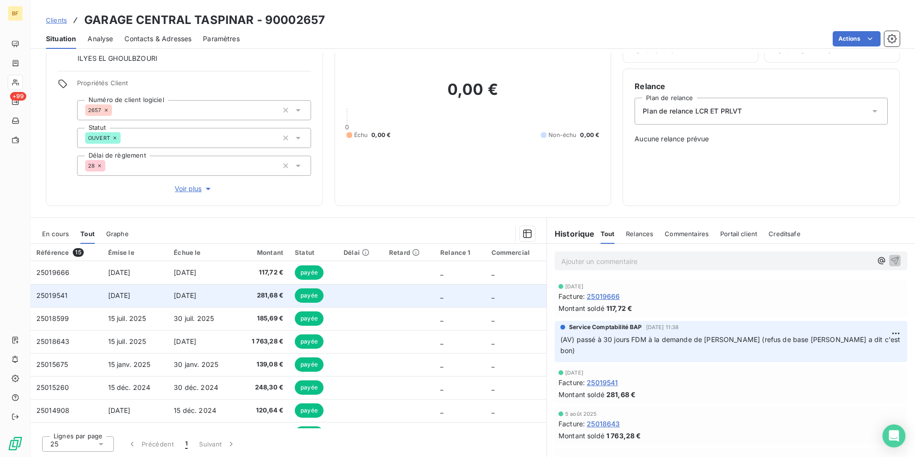
click at [193, 300] on td "[DATE]" at bounding box center [202, 295] width 68 height 23
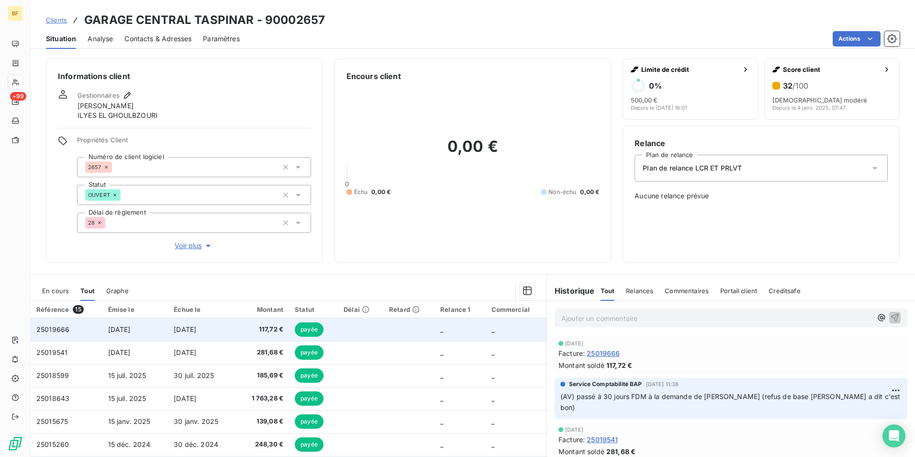
click at [190, 330] on span "[DATE]" at bounding box center [185, 329] width 22 height 8
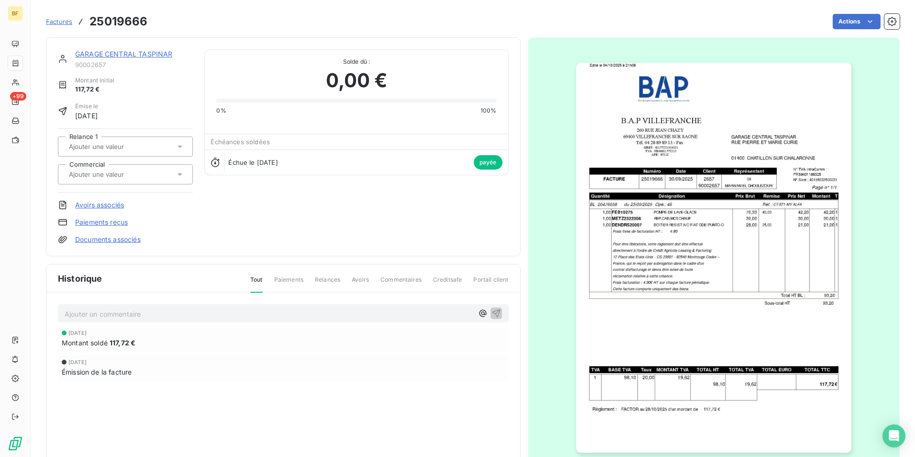
click at [646, 311] on img "button" at bounding box center [713, 258] width 275 height 390
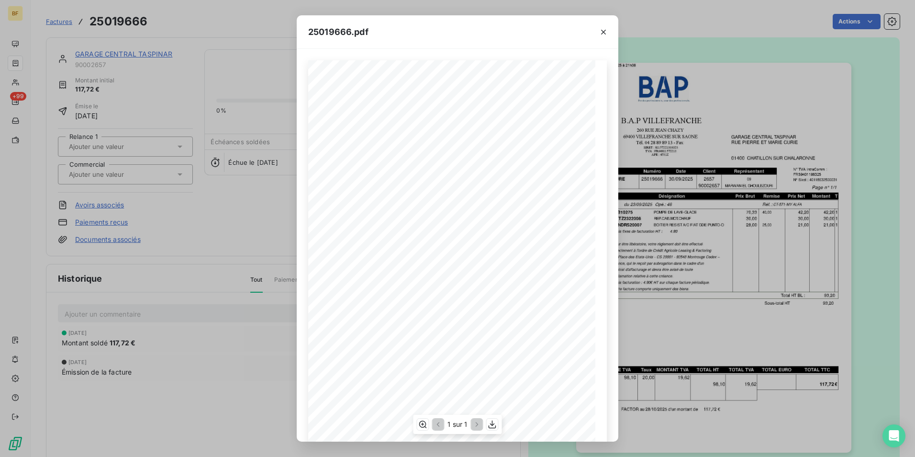
scroll to position [36, 0]
click at [222, 29] on div "25019666.pdf B.A.P VILLEFRANCHE GARAGE [GEOGRAPHIC_DATA] [STREET_ADDRESS][GEOGR…" at bounding box center [457, 228] width 915 height 457
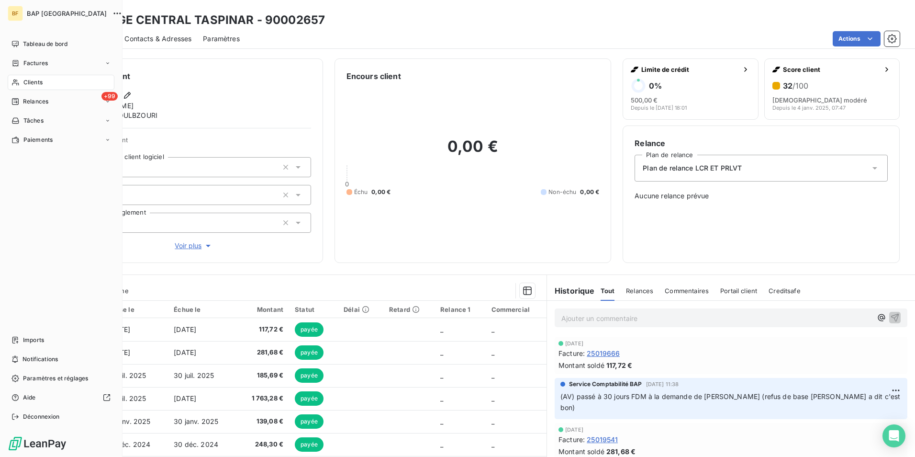
click at [31, 86] on span "Clients" at bounding box center [32, 82] width 19 height 9
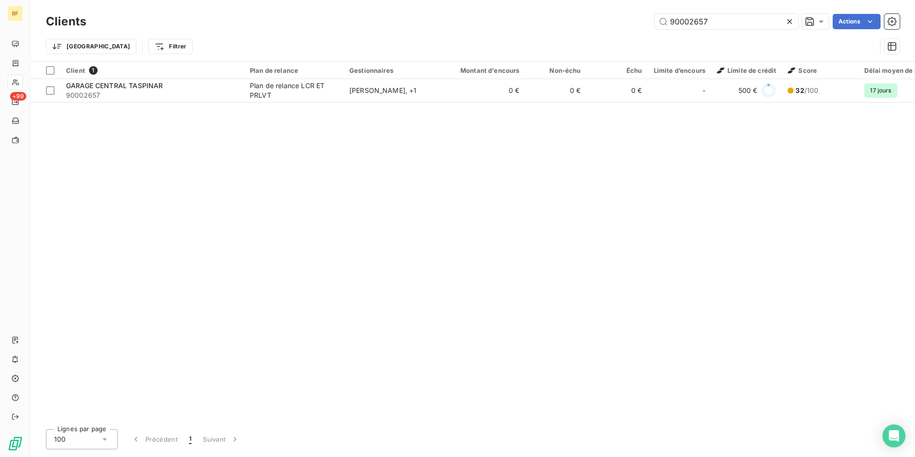
drag, startPoint x: 724, startPoint y: 25, endPoint x: 614, endPoint y: 11, distance: 111.0
click at [614, 11] on div "Clients 90002657 Actions Trier Filtrer" at bounding box center [473, 30] width 884 height 61
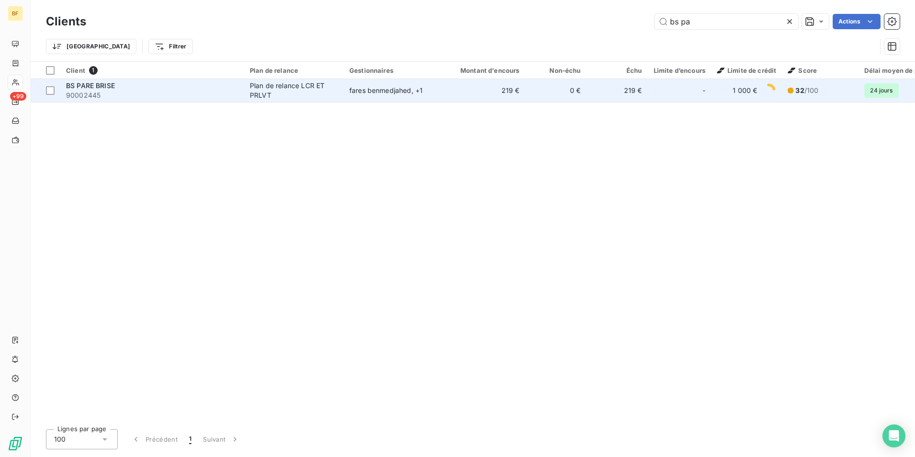
type input "bs pa"
click at [398, 90] on div "fares benmedjahed , + 1" at bounding box center [393, 91] width 88 height 10
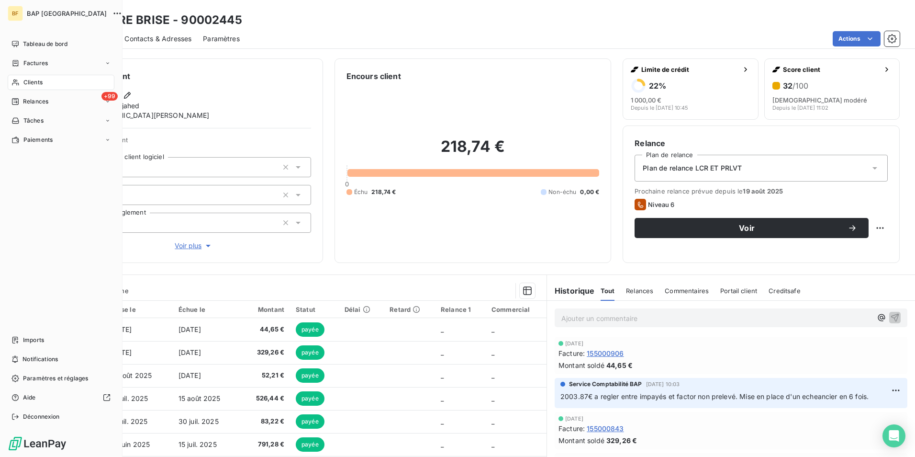
click at [30, 82] on span "Clients" at bounding box center [32, 82] width 19 height 9
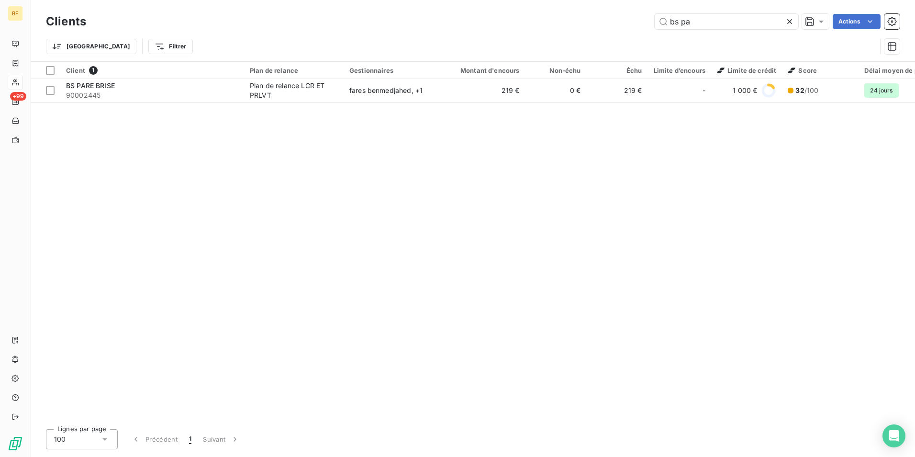
drag, startPoint x: 697, startPoint y: 19, endPoint x: 644, endPoint y: 19, distance: 52.7
click at [644, 19] on div "bs pa Actions" at bounding box center [499, 21] width 802 height 15
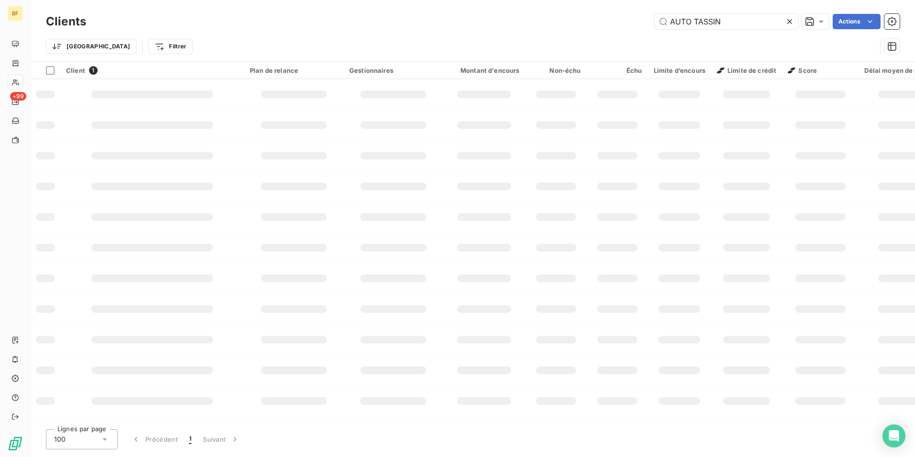
type input "AUTO TASSIN"
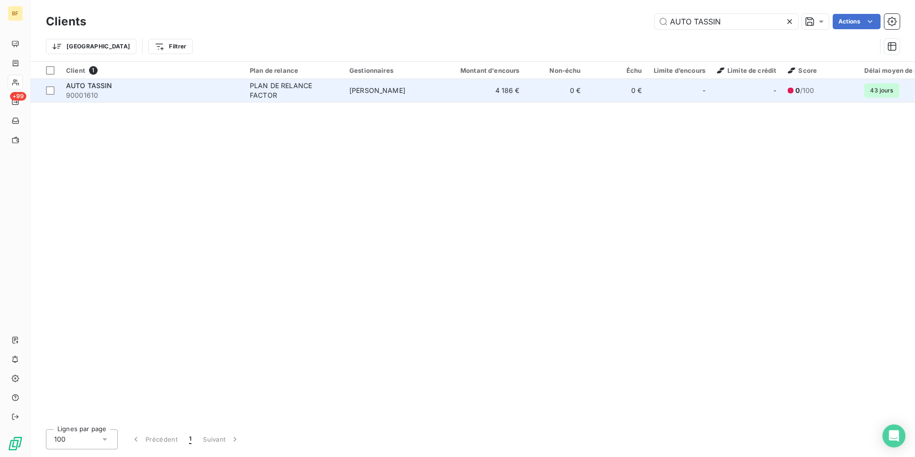
click at [330, 101] on td "PLAN DE RELANCE FACTOR" at bounding box center [294, 90] width 100 height 23
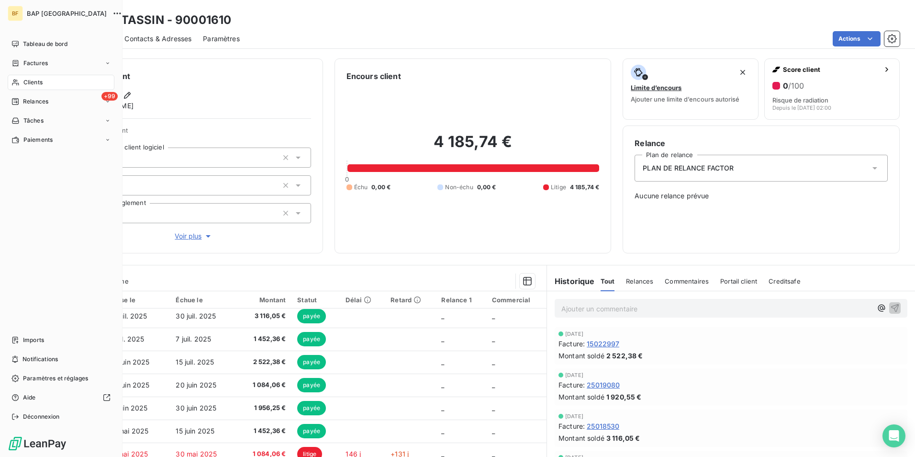
click at [27, 80] on span "Clients" at bounding box center [32, 82] width 19 height 9
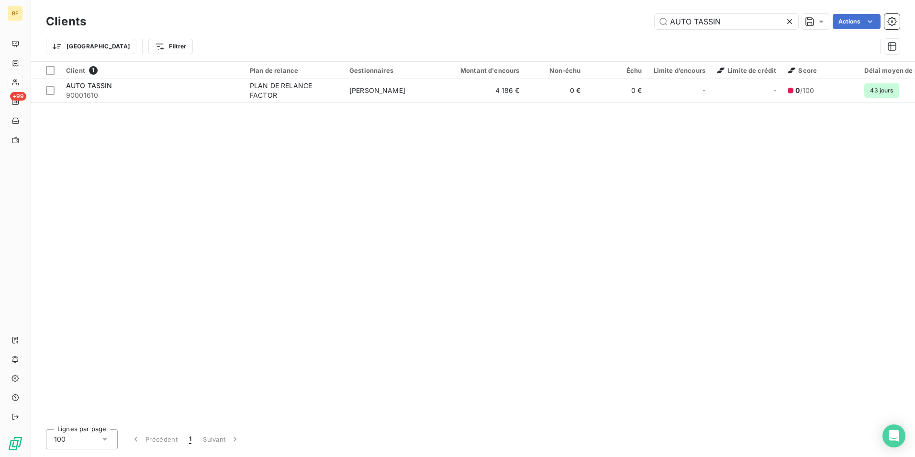
drag, startPoint x: 719, startPoint y: 17, endPoint x: 622, endPoint y: 17, distance: 97.6
click at [622, 17] on div "AUTO [PERSON_NAME] Actions" at bounding box center [499, 21] width 802 height 15
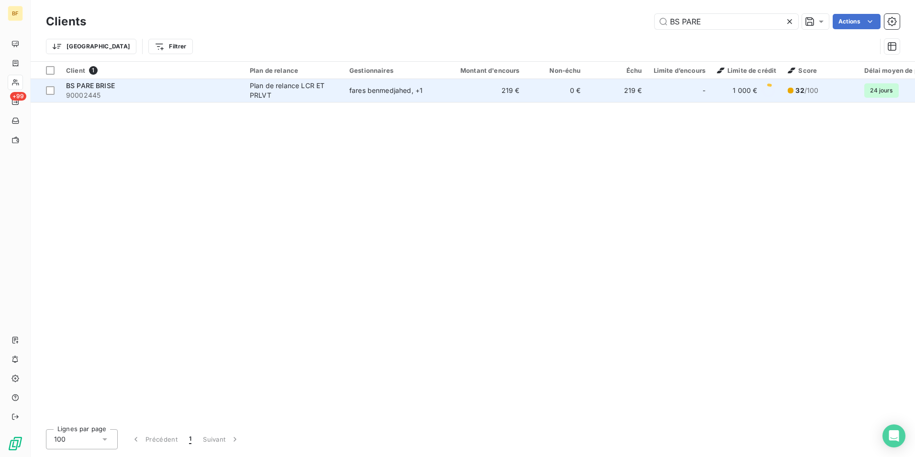
type input "BS PARE"
click at [226, 87] on div "BS PARE BRISE" at bounding box center [152, 86] width 172 height 10
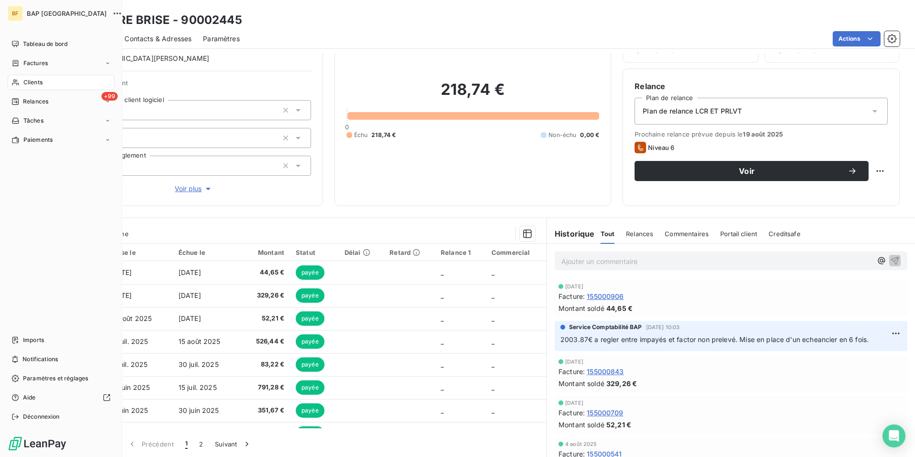
click at [28, 80] on span "Clients" at bounding box center [32, 82] width 19 height 9
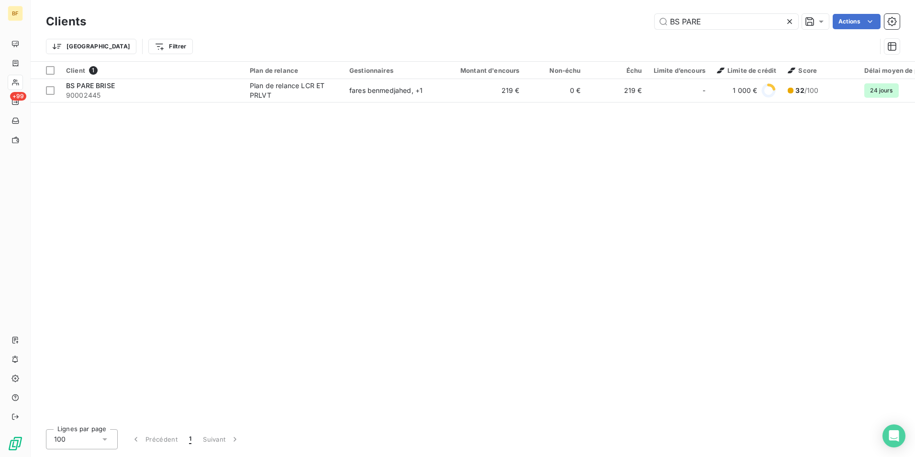
drag, startPoint x: 711, startPoint y: 22, endPoint x: 647, endPoint y: 22, distance: 64.1
click at [647, 22] on div "[PERSON_NAME] Actions" at bounding box center [499, 21] width 802 height 15
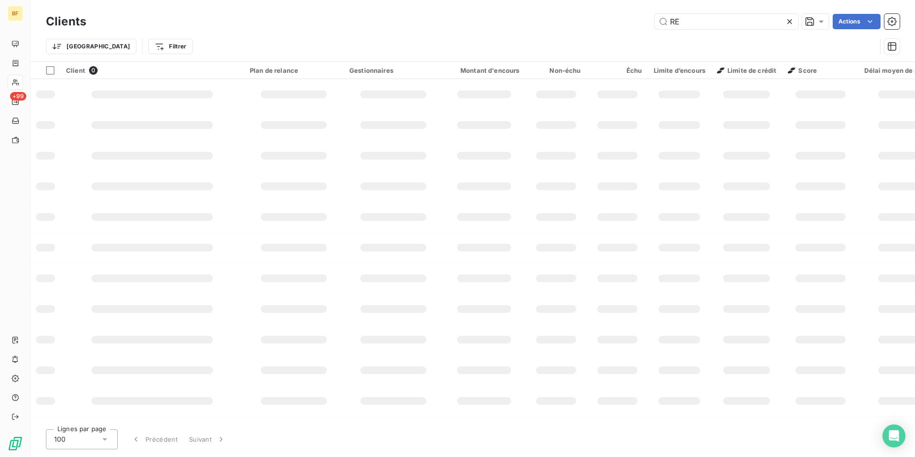
type input "R"
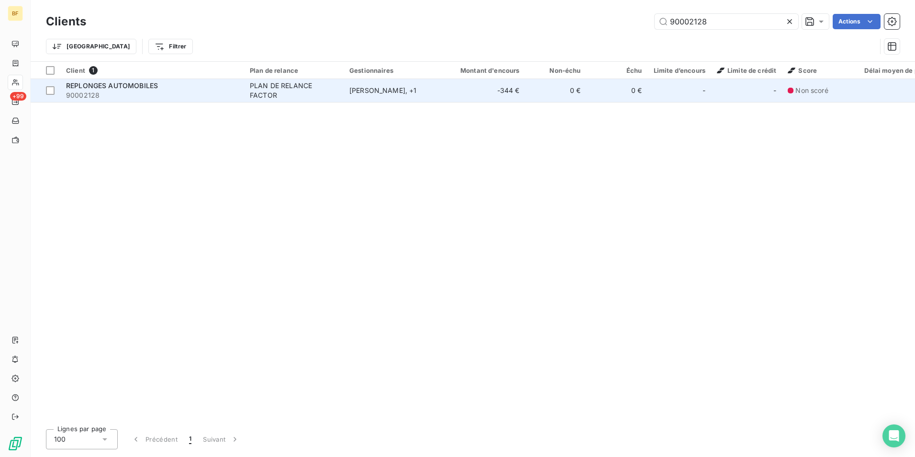
type input "90002128"
click at [203, 88] on div "REPLONGES AUTOMOBILES" at bounding box center [152, 86] width 172 height 10
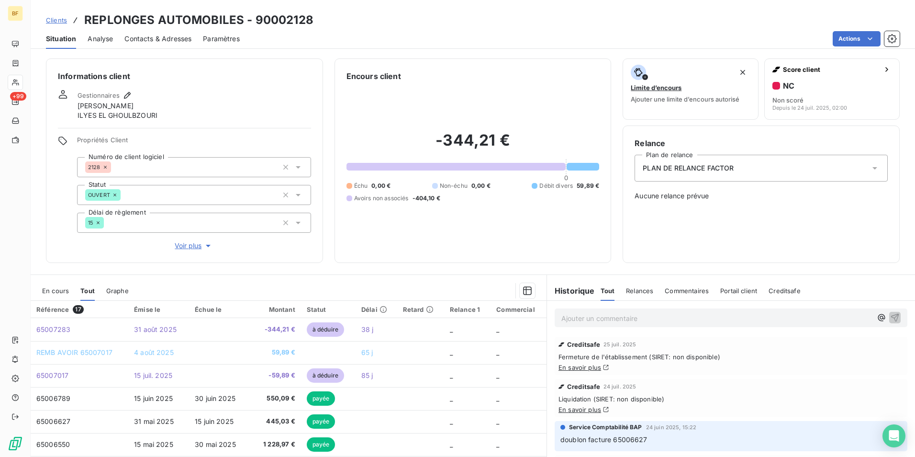
scroll to position [57, 0]
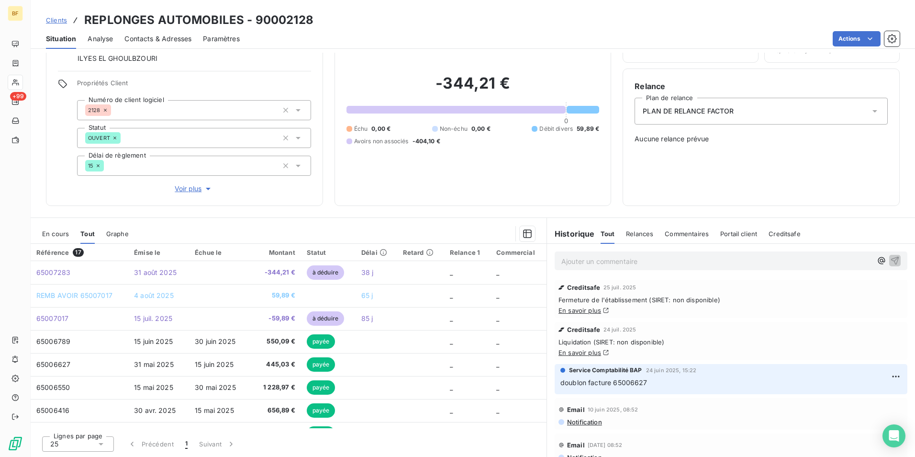
click at [640, 263] on p "Ajouter un commentaire ﻿" at bounding box center [716, 261] width 311 height 12
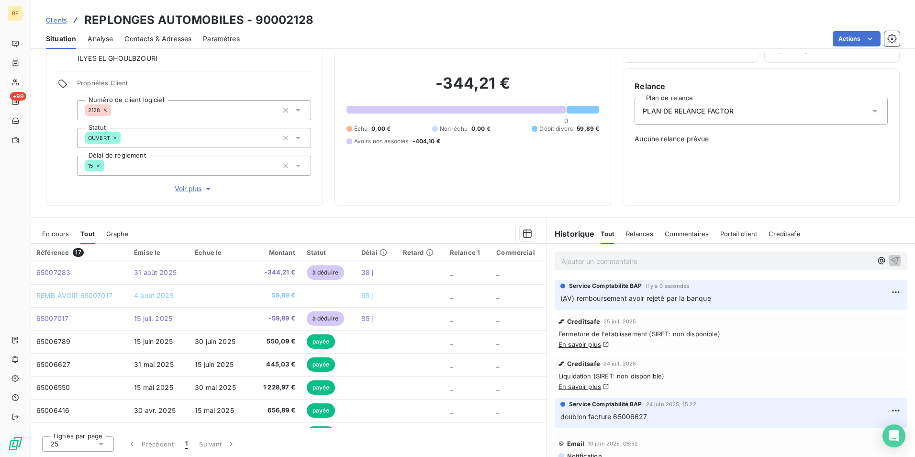
click at [643, 210] on div "Informations client Gestionnaires [PERSON_NAME] ILYES EL GHOULBZOURI Propriétés…" at bounding box center [473, 255] width 884 height 404
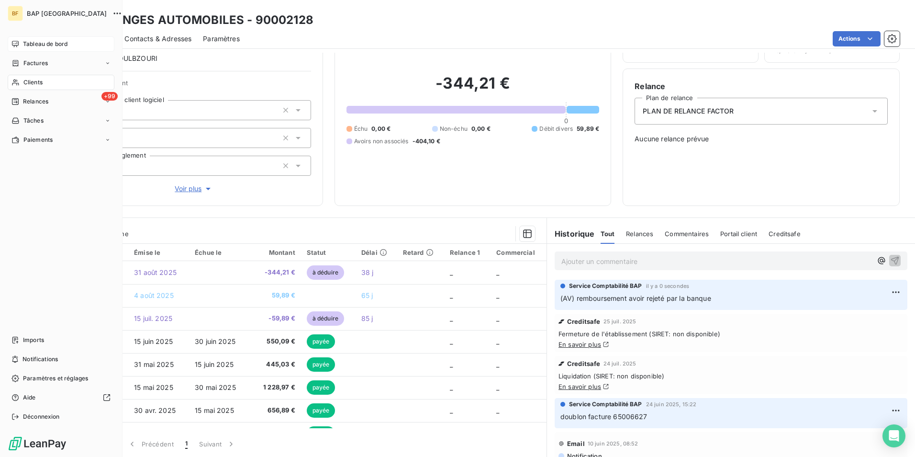
drag, startPoint x: 13, startPoint y: 46, endPoint x: 42, endPoint y: 6, distance: 49.4
click at [14, 46] on icon at bounding box center [15, 44] width 8 height 8
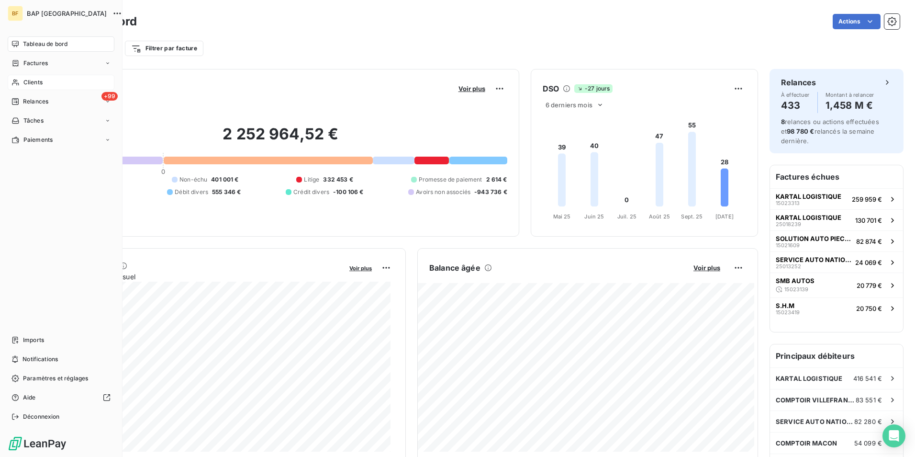
click at [35, 80] on span "Clients" at bounding box center [32, 82] width 19 height 9
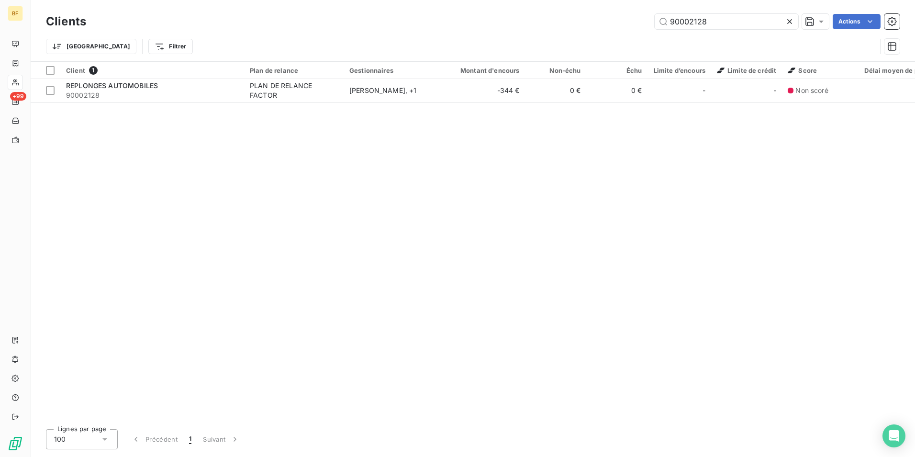
drag, startPoint x: 730, startPoint y: 25, endPoint x: 644, endPoint y: 20, distance: 86.8
click at [644, 20] on div "90002128 Actions" at bounding box center [499, 21] width 802 height 15
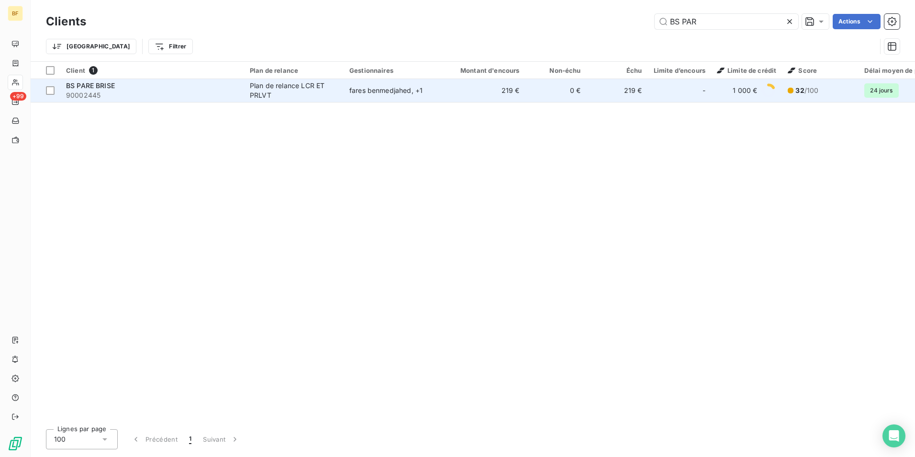
type input "BS PAR"
click at [196, 85] on div "BS PARE BRISE" at bounding box center [152, 86] width 172 height 10
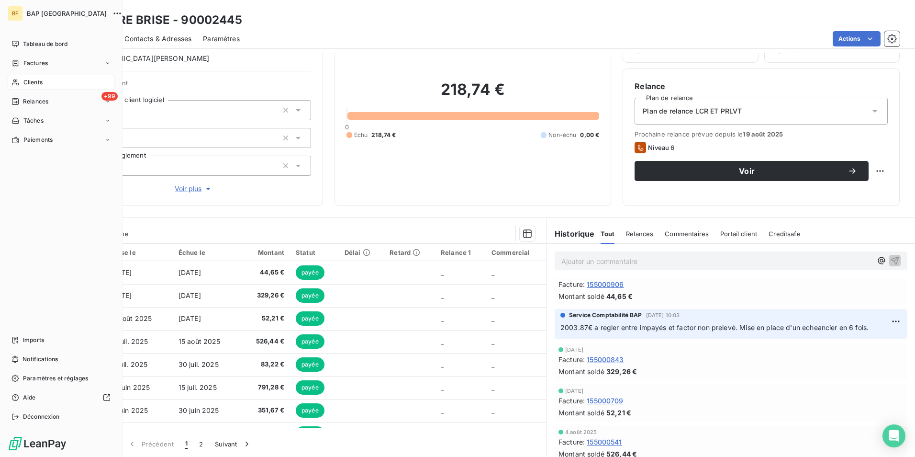
click at [34, 80] on span "Clients" at bounding box center [32, 82] width 19 height 9
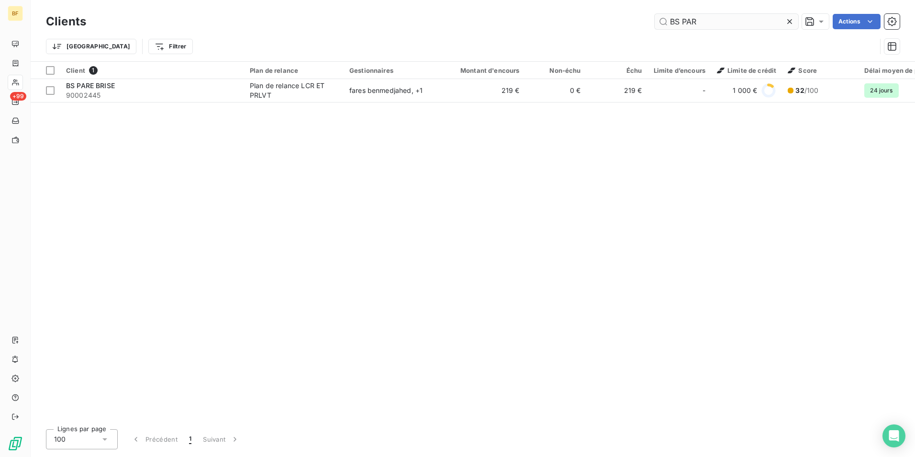
drag, startPoint x: 731, startPoint y: 23, endPoint x: 655, endPoint y: 23, distance: 76.6
click at [655, 23] on input "BS PAR" at bounding box center [727, 21] width 144 height 15
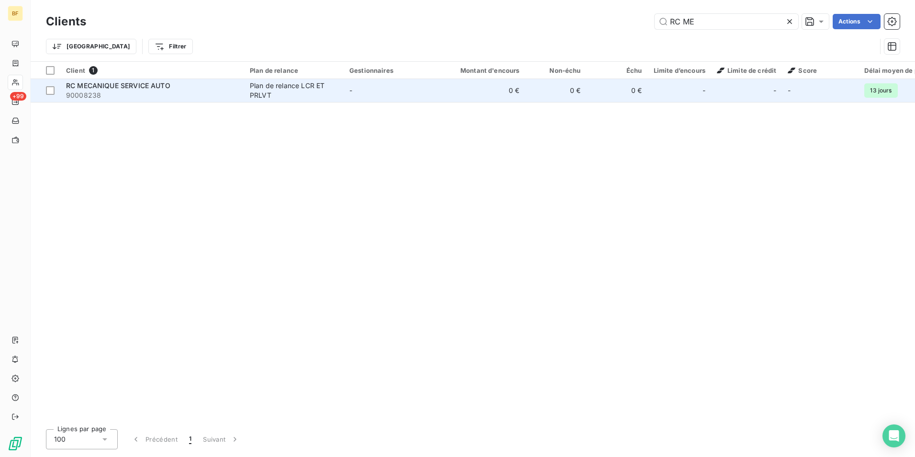
type input "RC ME"
click at [286, 86] on div "Plan de relance LCR ET PRLVT" at bounding box center [294, 90] width 88 height 19
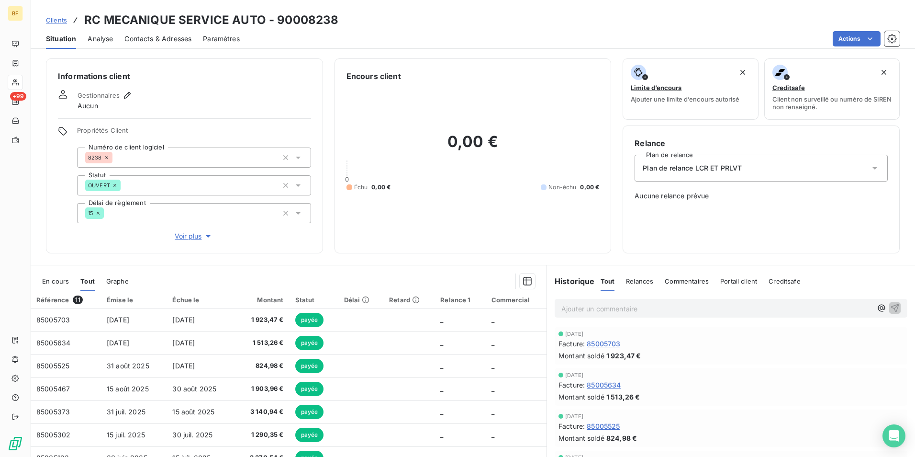
click at [188, 44] on div "Contacts & Adresses" at bounding box center [157, 39] width 67 height 20
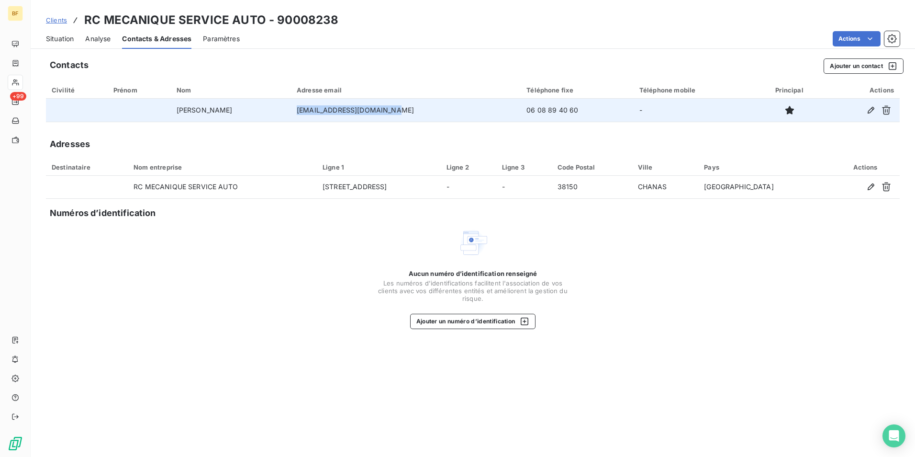
drag, startPoint x: 406, startPoint y: 112, endPoint x: 295, endPoint y: 112, distance: 111.5
click at [295, 112] on td "[EMAIL_ADDRESS][DOMAIN_NAME]" at bounding box center [406, 110] width 230 height 23
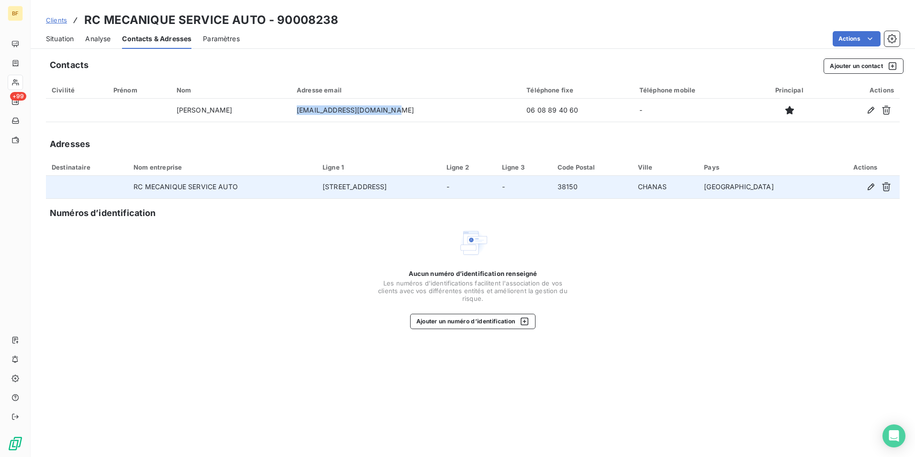
copy td "[EMAIL_ADDRESS][DOMAIN_NAME]"
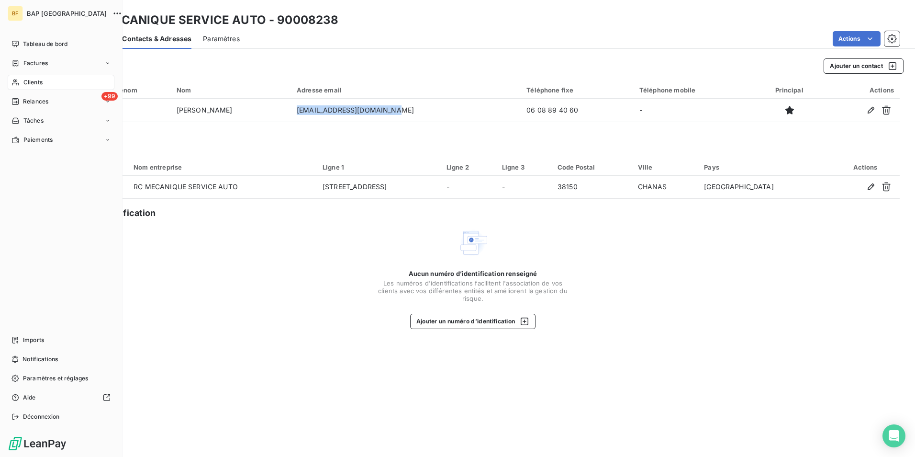
click at [33, 88] on div "Clients" at bounding box center [61, 82] width 107 height 15
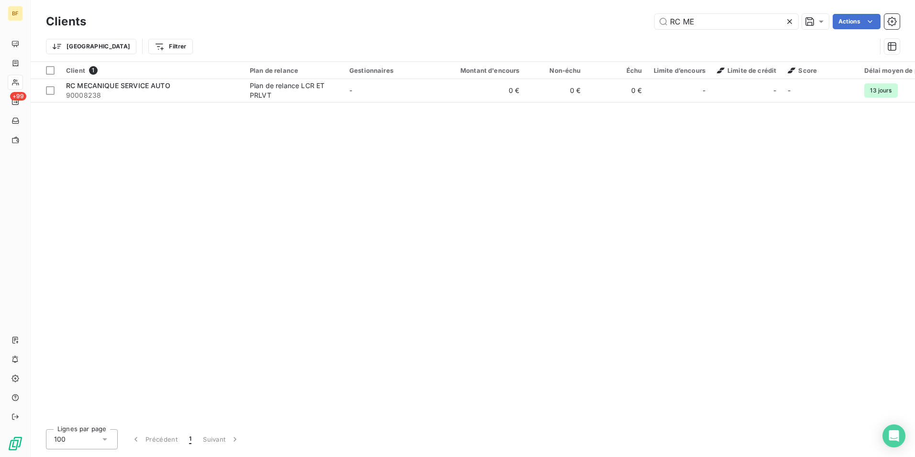
drag, startPoint x: 722, startPoint y: 23, endPoint x: 653, endPoint y: 17, distance: 69.7
click at [653, 17] on div "RC ME Actions" at bounding box center [499, 21] width 802 height 15
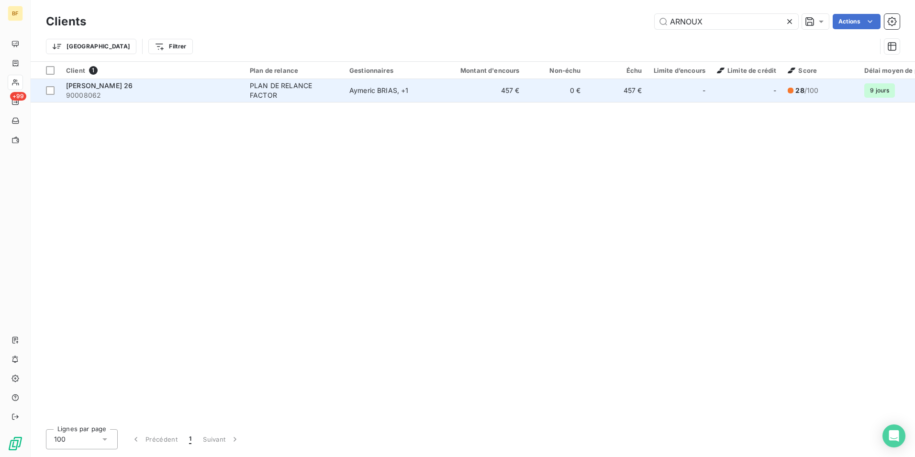
type input "ARNOUX"
click at [270, 94] on div "PLAN DE RELANCE FACTOR" at bounding box center [294, 90] width 88 height 19
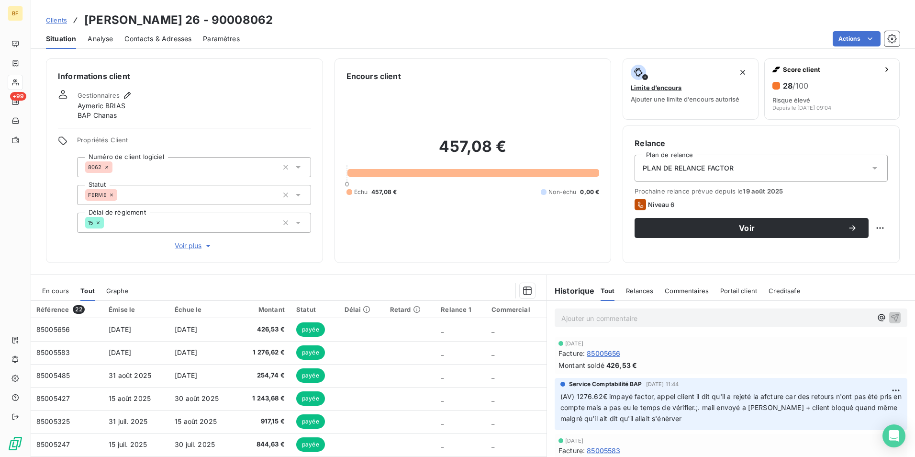
scroll to position [48, 0]
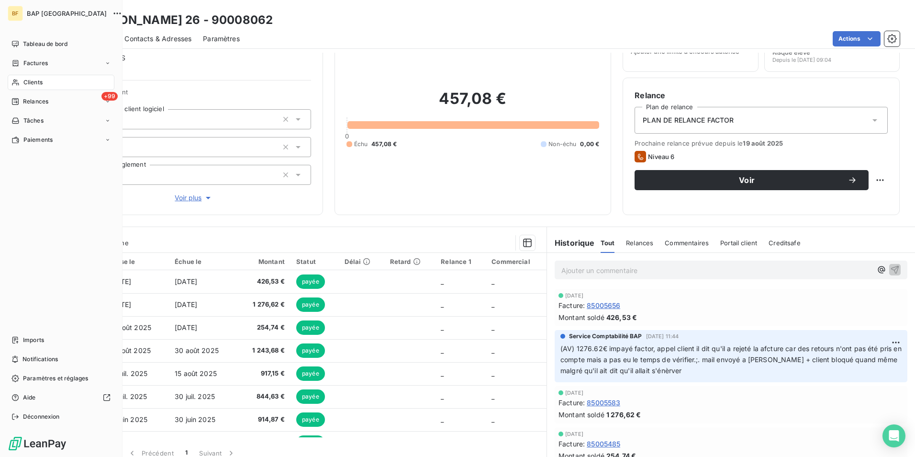
click at [20, 82] on div "Clients" at bounding box center [61, 82] width 107 height 15
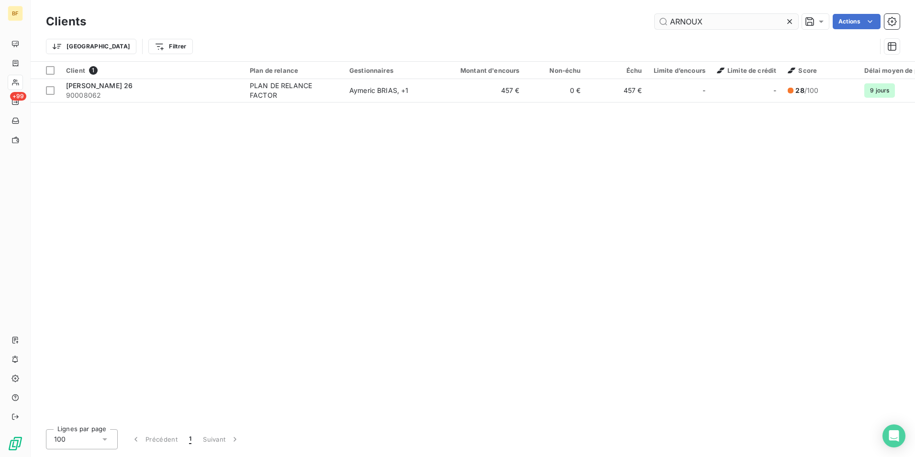
drag, startPoint x: 708, startPoint y: 25, endPoint x: 661, endPoint y: 18, distance: 47.5
click at [661, 18] on input "ARNOUX" at bounding box center [727, 21] width 144 height 15
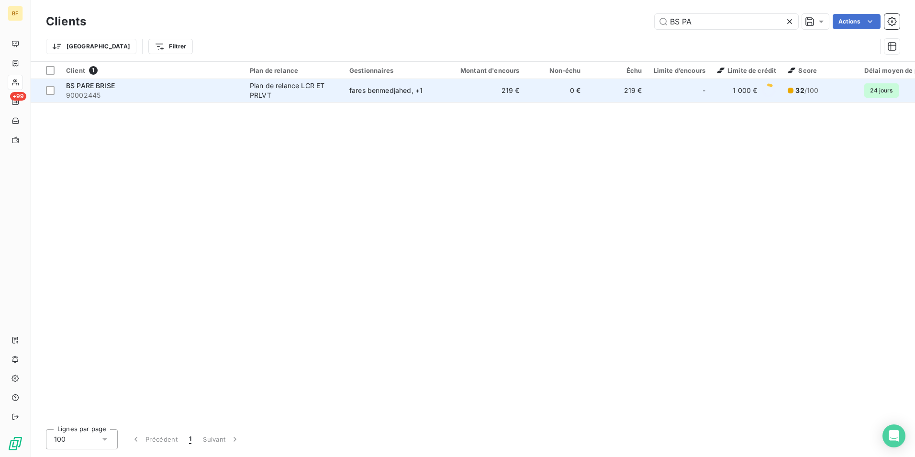
type input "BS PA"
click at [159, 95] on span "90002445" at bounding box center [152, 95] width 172 height 10
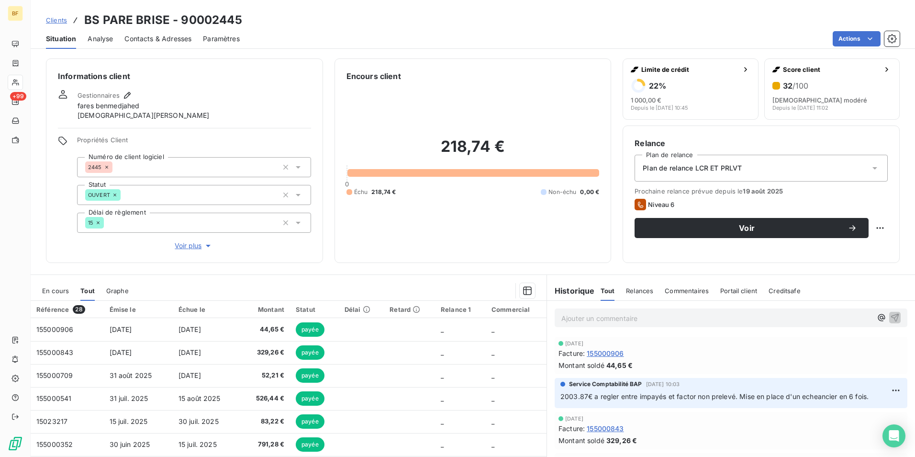
click at [613, 321] on p "Ajouter un commentaire ﻿" at bounding box center [716, 318] width 311 height 12
click at [878, 394] on html "BF +99 Clients BS PARE BRISE - 90002445 Situation Analyse Contacts & Adresses P…" at bounding box center [457, 228] width 915 height 457
click at [860, 424] on div "Supprimer" at bounding box center [859, 428] width 54 height 15
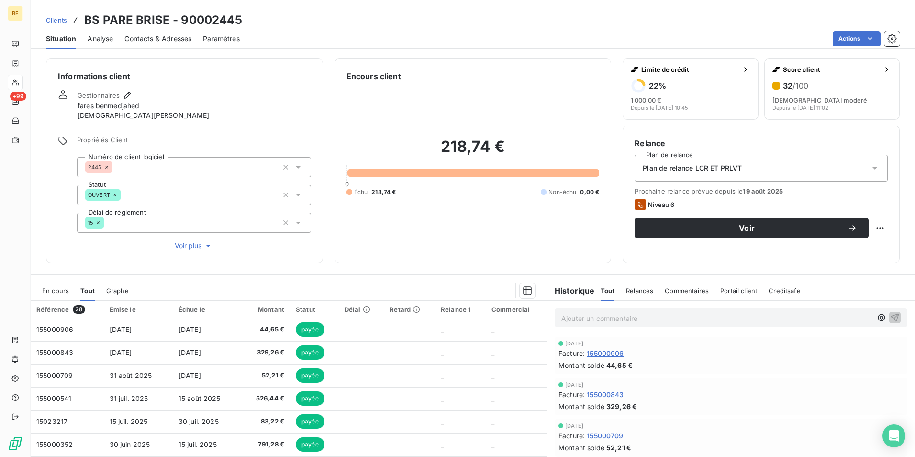
click at [597, 309] on div "Ajouter un commentaire ﻿" at bounding box center [731, 317] width 353 height 19
click at [596, 315] on p "Ajouter un commentaire ﻿" at bounding box center [716, 318] width 311 height 12
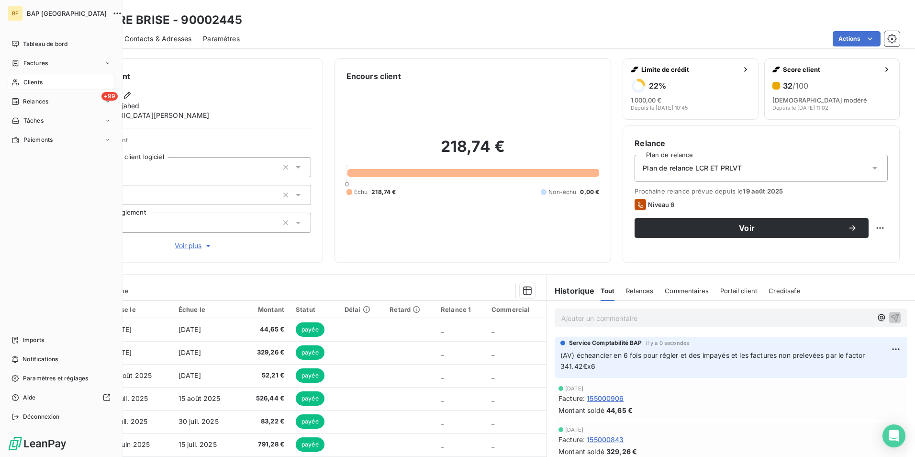
click at [33, 83] on span "Clients" at bounding box center [32, 82] width 19 height 9
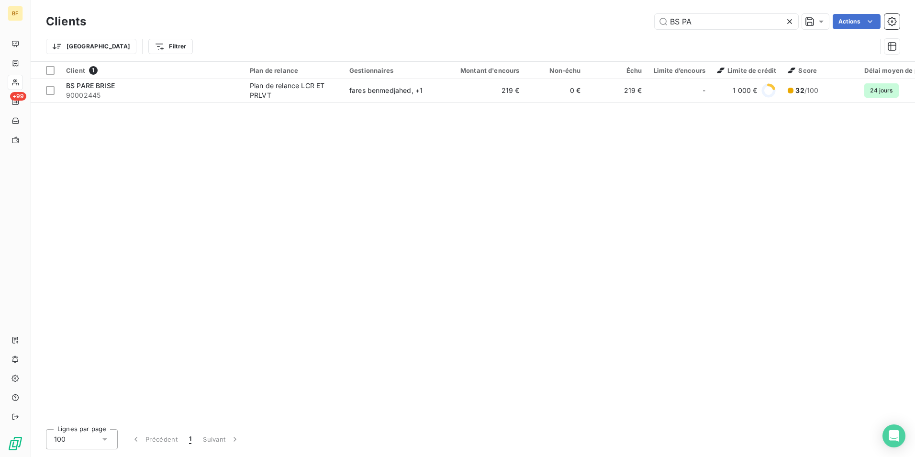
drag, startPoint x: 711, startPoint y: 23, endPoint x: 649, endPoint y: 18, distance: 63.0
click at [650, 18] on div "BS PA Actions" at bounding box center [499, 21] width 802 height 15
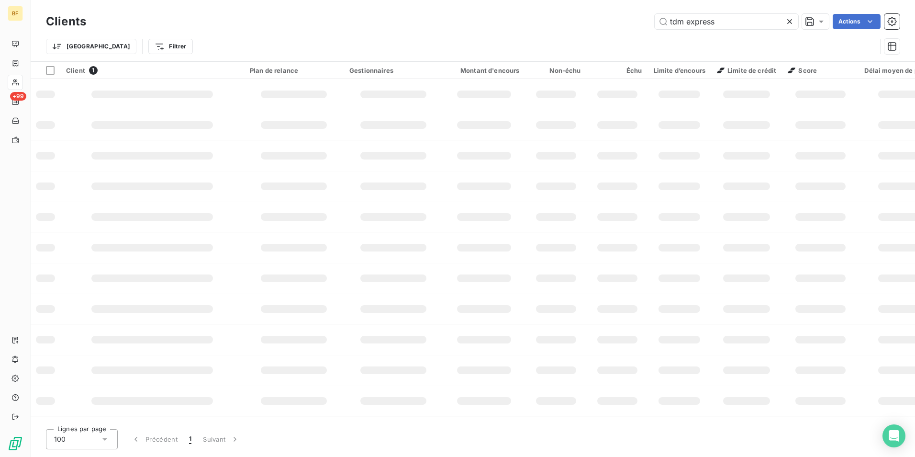
type input "tdm express"
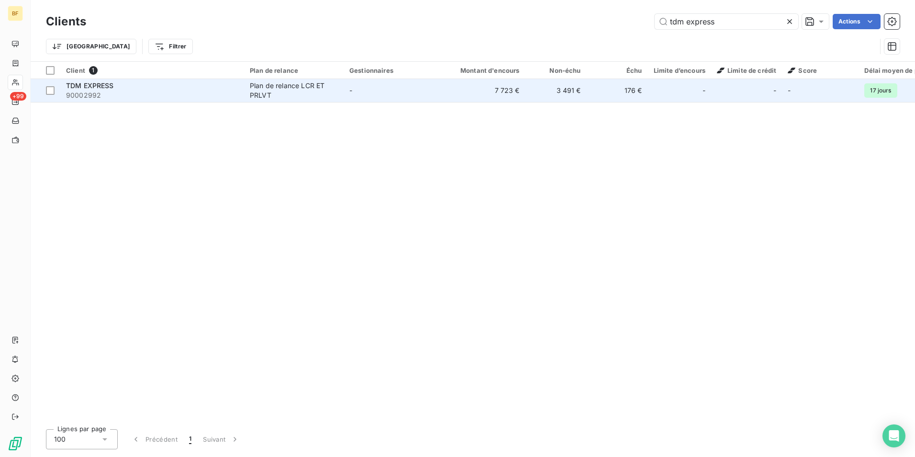
click at [258, 82] on div "Plan de relance LCR ET PRLVT" at bounding box center [294, 90] width 88 height 19
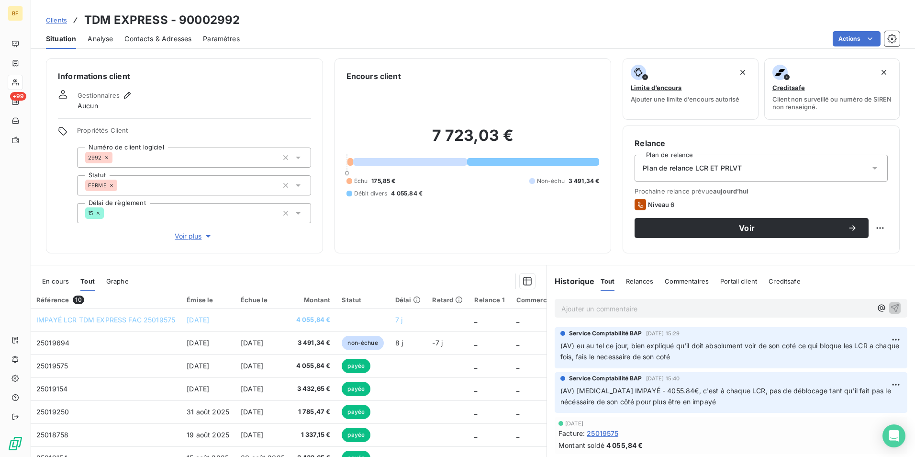
click at [642, 312] on p "Ajouter un commentaire ﻿" at bounding box center [716, 308] width 311 height 12
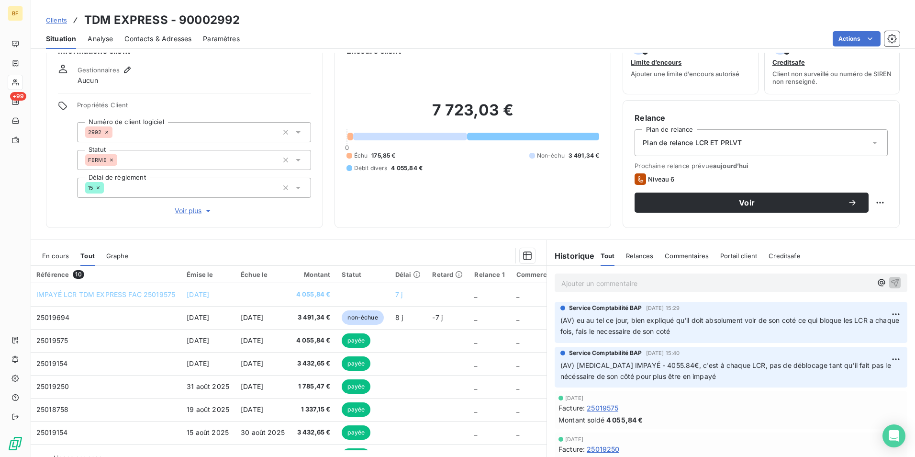
scroll to position [47, 0]
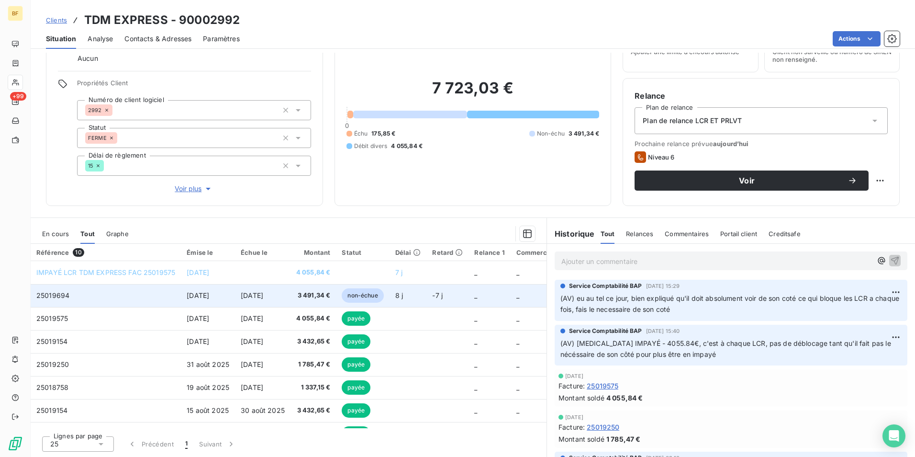
click at [303, 293] on span "3 491,34 €" at bounding box center [313, 296] width 34 height 10
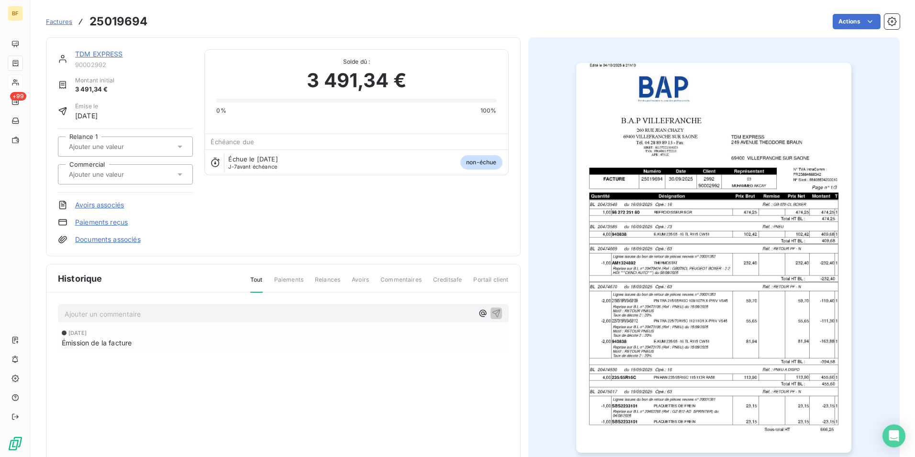
click at [653, 270] on img "button" at bounding box center [713, 258] width 275 height 390
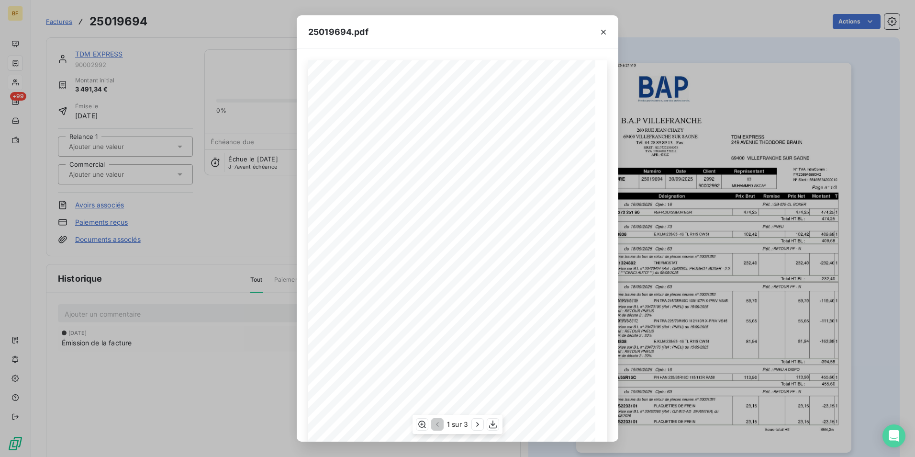
scroll to position [36, 0]
click at [475, 422] on icon "button" at bounding box center [478, 424] width 10 height 10
click at [475, 422] on icon "button" at bounding box center [479, 424] width 10 height 10
click at [604, 32] on icon "button" at bounding box center [603, 32] width 5 height 5
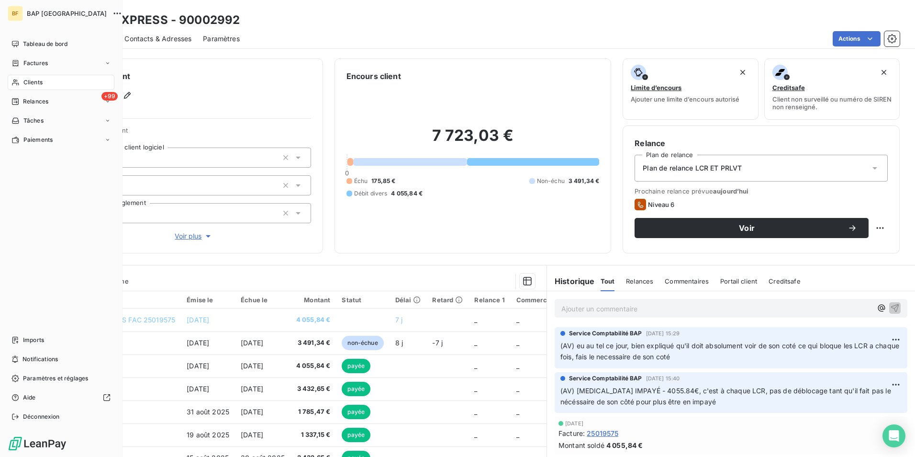
click at [23, 82] on span "Clients" at bounding box center [32, 82] width 19 height 9
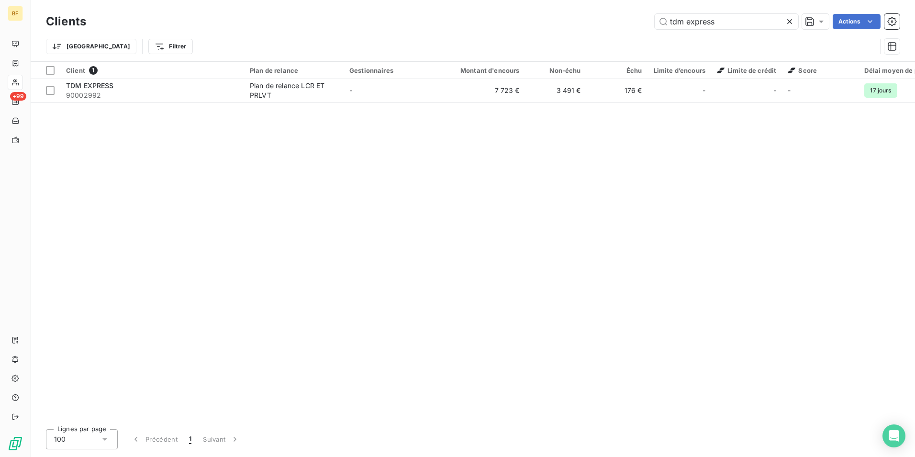
drag, startPoint x: 683, startPoint y: 18, endPoint x: 623, endPoint y: 11, distance: 59.7
click at [623, 11] on div "Clients tdm express Actions" at bounding box center [473, 21] width 854 height 20
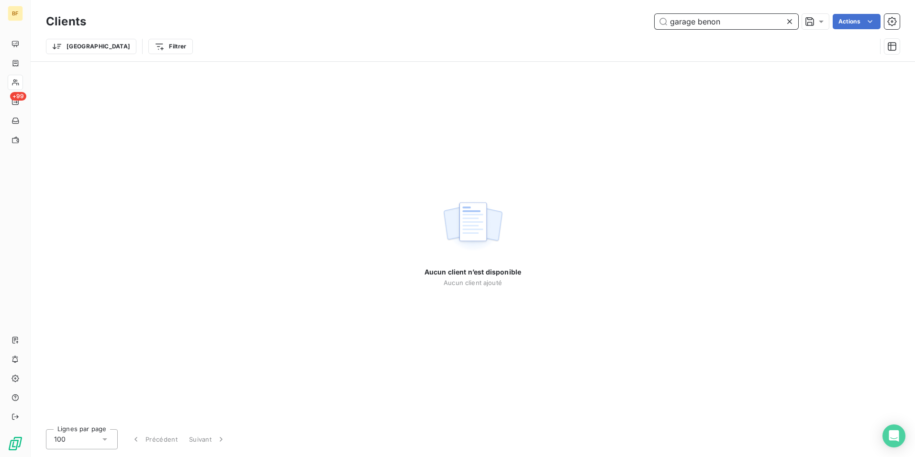
click at [726, 22] on input "garage benon" at bounding box center [727, 21] width 144 height 15
drag, startPoint x: 733, startPoint y: 22, endPoint x: 637, endPoint y: 11, distance: 96.7
click at [637, 11] on div "Clients garage benon Actions" at bounding box center [473, 21] width 854 height 20
click at [751, 23] on input "garage benon" at bounding box center [727, 21] width 144 height 15
click at [754, 16] on input "garage benon" at bounding box center [727, 21] width 144 height 15
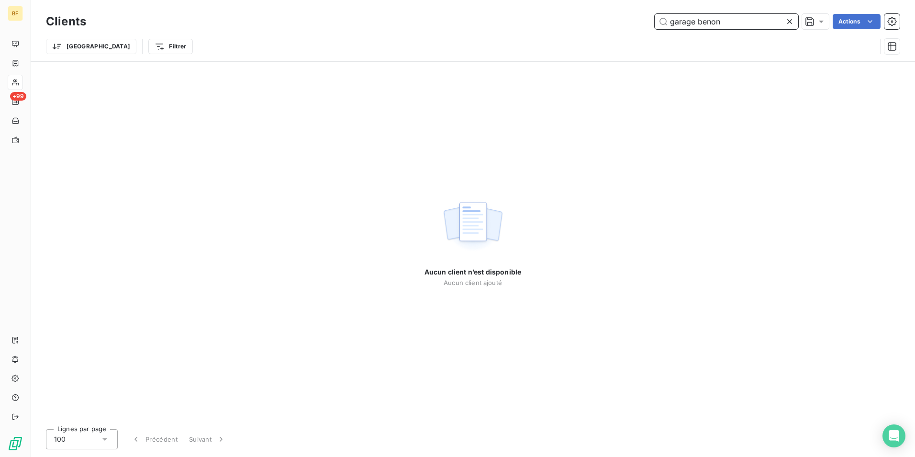
click at [754, 16] on input "garage benon" at bounding box center [727, 21] width 144 height 15
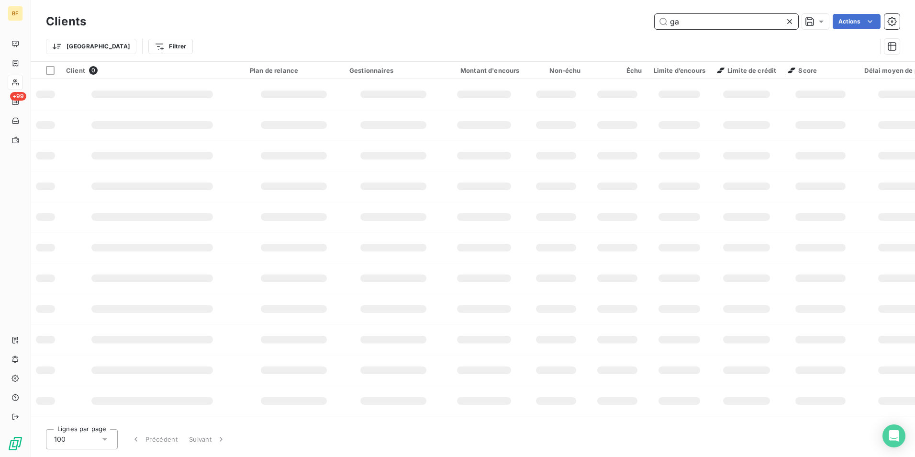
type input "g"
click at [754, 16] on input "text" at bounding box center [727, 21] width 144 height 15
type input "benon"
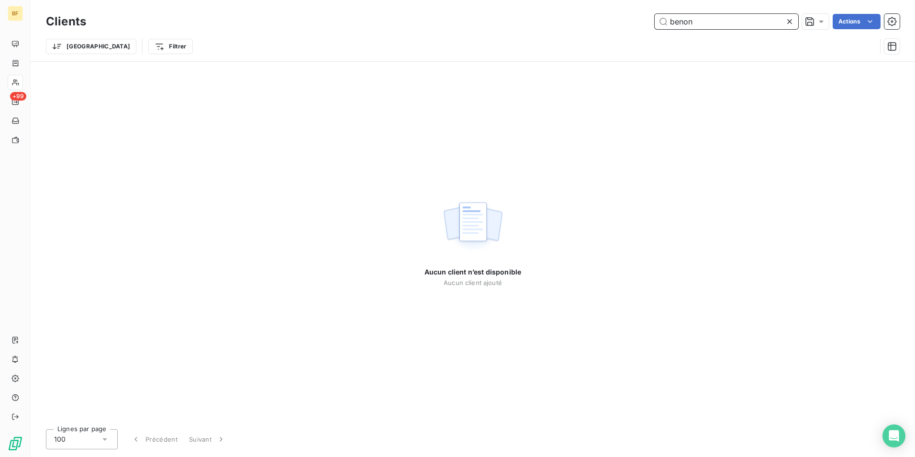
drag, startPoint x: 704, startPoint y: 22, endPoint x: 649, endPoint y: 18, distance: 55.2
click at [649, 18] on div "benon Actions" at bounding box center [499, 21] width 802 height 15
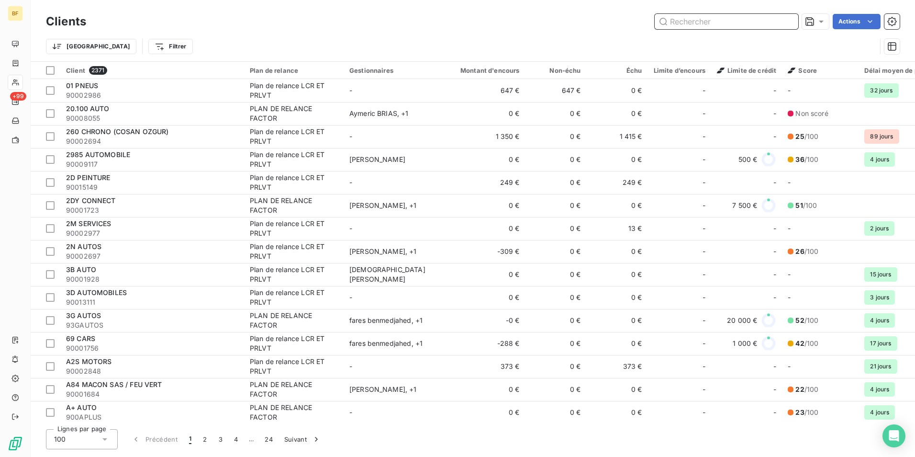
click at [700, 24] on input "text" at bounding box center [727, 21] width 144 height 15
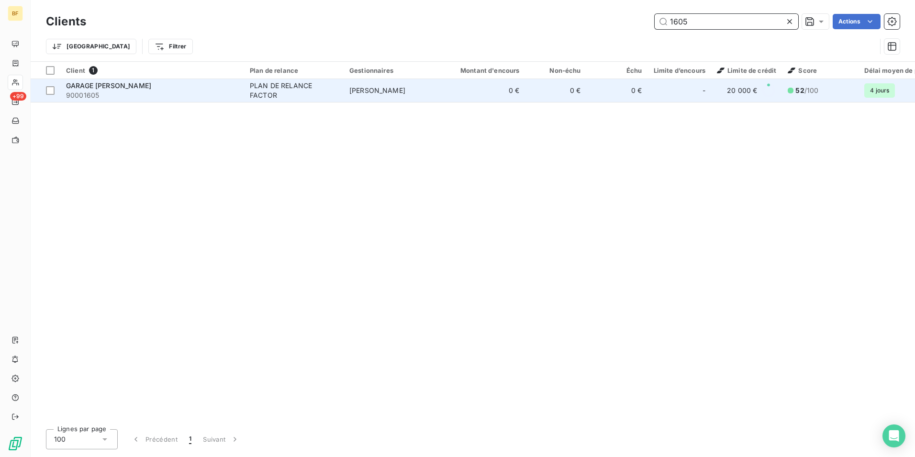
type input "1605"
click at [289, 92] on div "PLAN DE RELANCE FACTOR" at bounding box center [294, 90] width 88 height 19
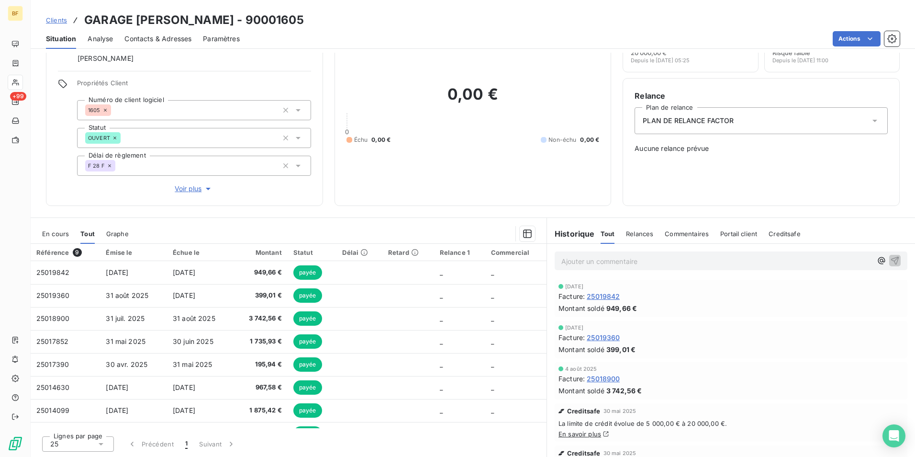
click at [159, 34] on div "Contacts & Adresses" at bounding box center [157, 39] width 67 height 20
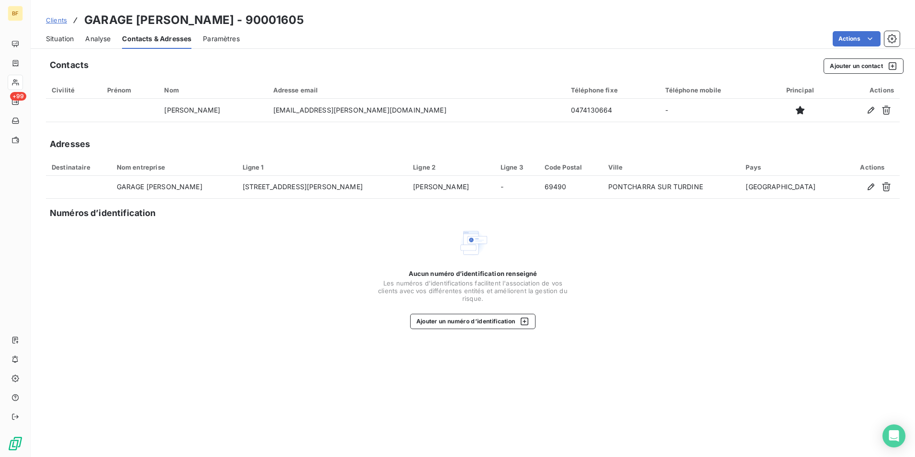
click at [310, 232] on div "Aucun numéro d’identification renseigné Les numéros d'identifications faciliten…" at bounding box center [473, 277] width 854 height 101
click at [66, 39] on span "Situation" at bounding box center [60, 39] width 28 height 10
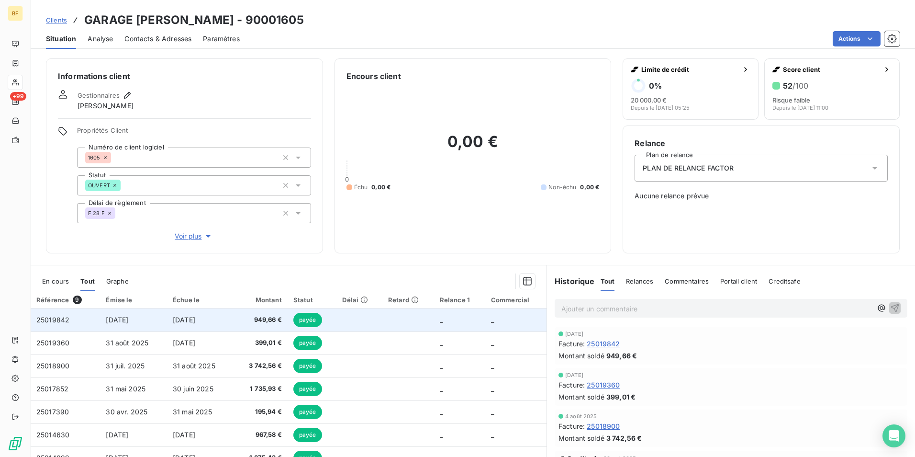
click at [235, 313] on td "949,66 €" at bounding box center [260, 319] width 54 height 23
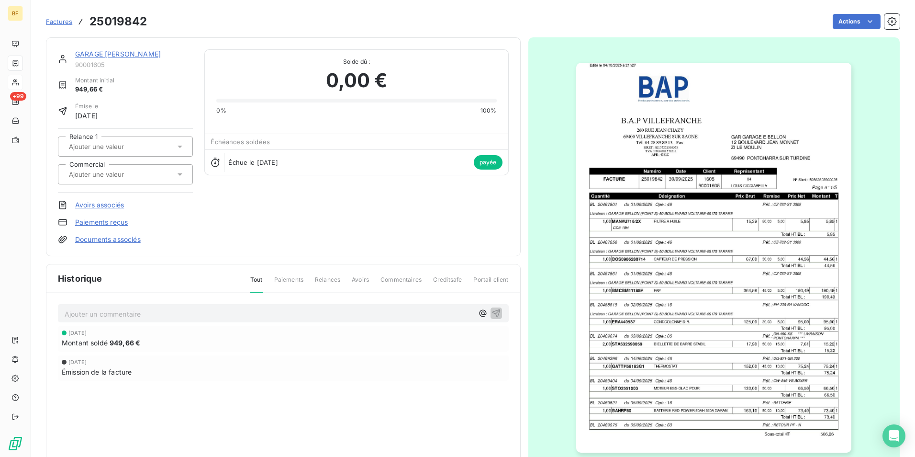
click at [681, 249] on img "button" at bounding box center [713, 258] width 275 height 390
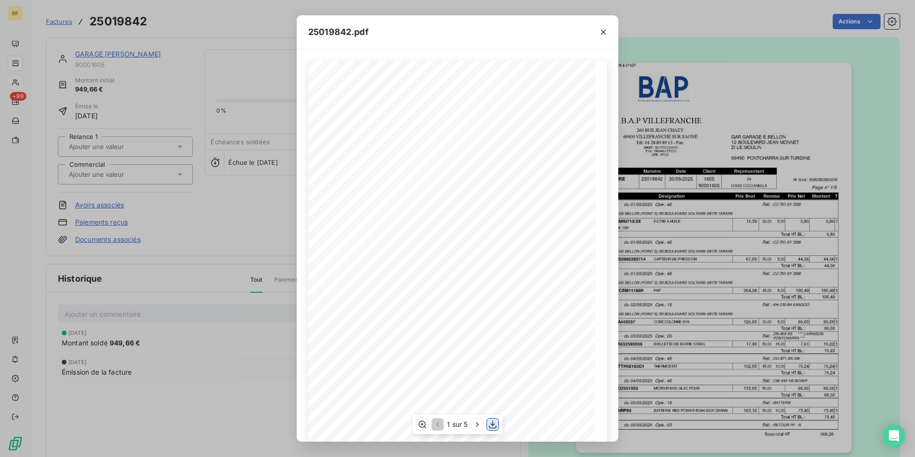
click at [489, 425] on icon "button" at bounding box center [493, 424] width 10 height 10
drag, startPoint x: 188, startPoint y: 35, endPoint x: 146, endPoint y: 27, distance: 42.1
click at [188, 35] on div "25019842.pdf B.A.P VILLEFRANCHE GAR GARAGE [PERSON_NAME] [STREET_ADDRESS][GEOGR…" at bounding box center [457, 228] width 915 height 457
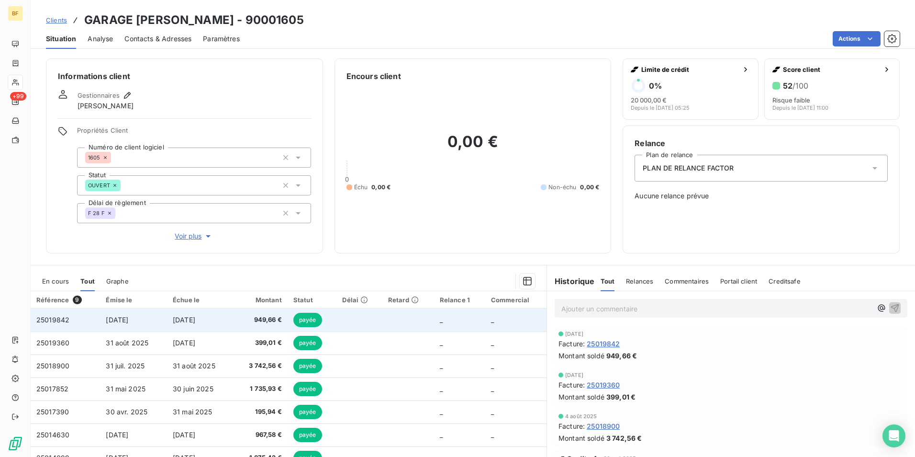
click at [241, 315] on span "949,66 €" at bounding box center [260, 320] width 43 height 10
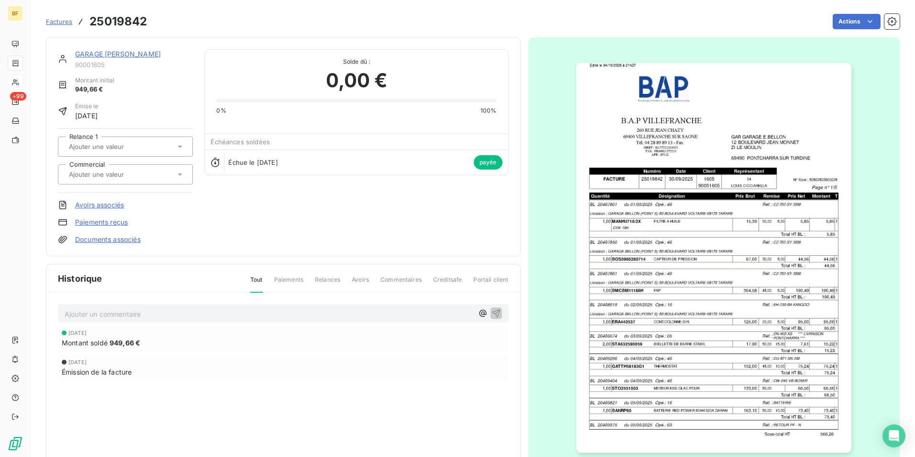
click at [766, 203] on img "button" at bounding box center [713, 258] width 275 height 390
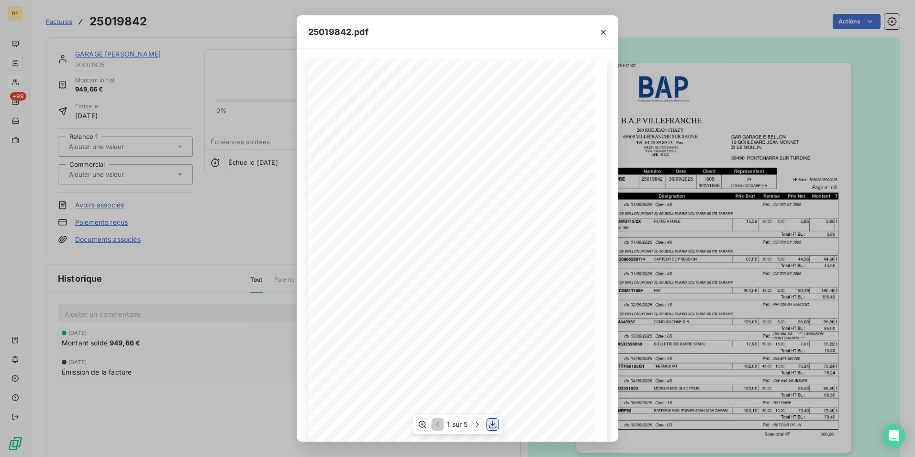
click at [490, 423] on icon "button" at bounding box center [493, 424] width 10 height 10
click at [245, 28] on div "25019842.pdf B.A.P VILLEFRANCHE GAR GARAGE [PERSON_NAME] [STREET_ADDRESS][GEOGR…" at bounding box center [457, 228] width 915 height 457
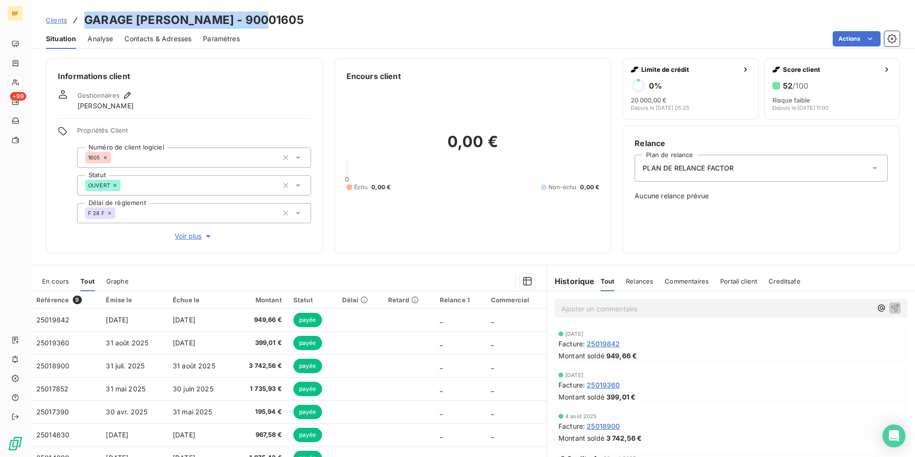
drag, startPoint x: 275, startPoint y: 13, endPoint x: 83, endPoint y: 22, distance: 192.1
click at [83, 22] on div "Clients GARAGE [PERSON_NAME] - 90001605" at bounding box center [473, 19] width 884 height 17
copy h3 "GARAGE [PERSON_NAME] - 90001605"
drag, startPoint x: 177, startPoint y: 36, endPoint x: 206, endPoint y: 48, distance: 32.0
click at [177, 36] on span "Contacts & Adresses" at bounding box center [157, 39] width 67 height 10
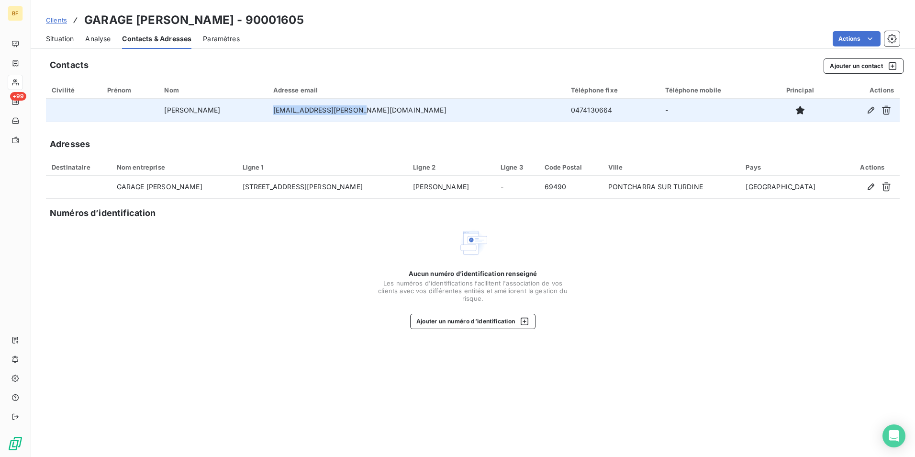
drag, startPoint x: 422, startPoint y: 110, endPoint x: 323, endPoint y: 109, distance: 99.1
click at [323, 109] on td "[EMAIL_ADDRESS][PERSON_NAME][DOMAIN_NAME]" at bounding box center [417, 110] width 298 height 23
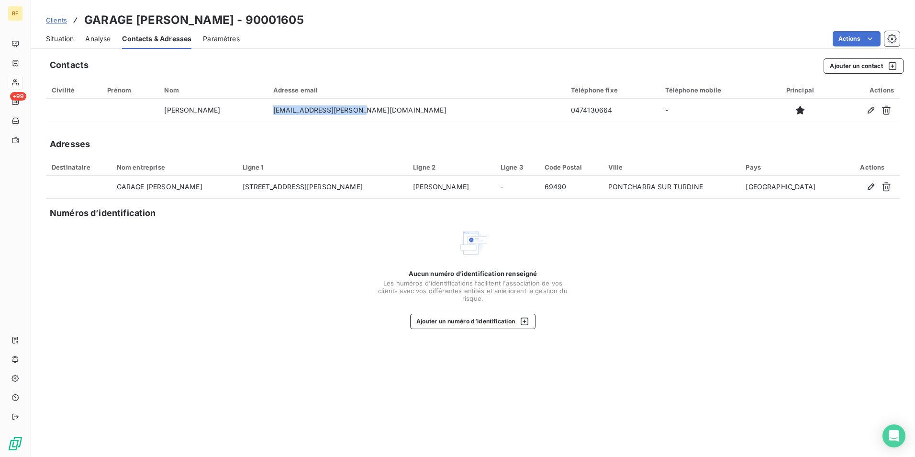
copy td "[EMAIL_ADDRESS][PERSON_NAME][DOMAIN_NAME]"
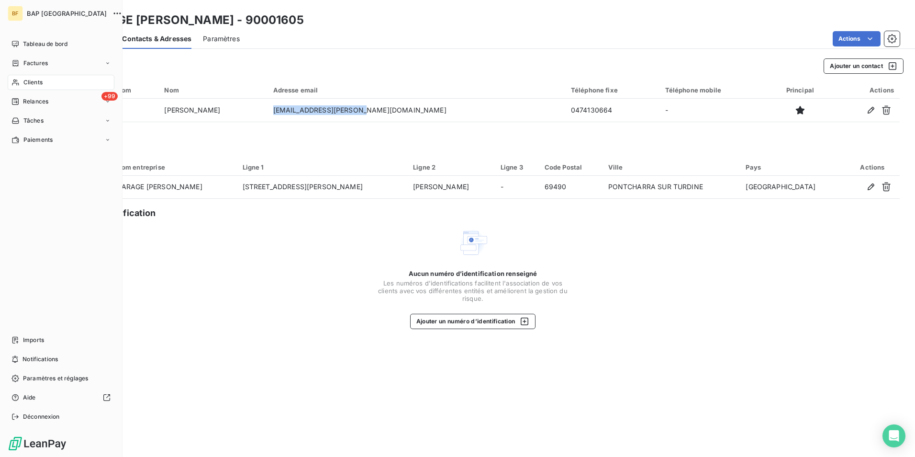
click at [19, 87] on div "Clients" at bounding box center [61, 82] width 107 height 15
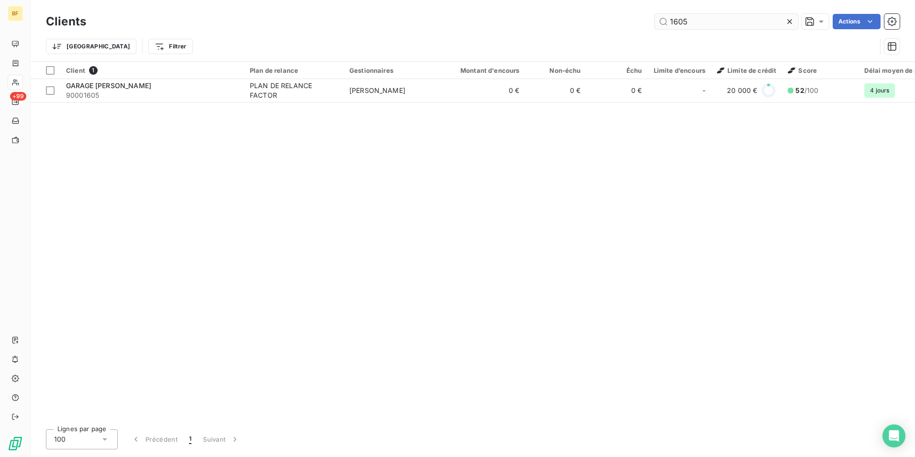
drag, startPoint x: 687, startPoint y: 22, endPoint x: 669, endPoint y: 22, distance: 17.7
click at [669, 22] on input "1605" at bounding box center [727, 21] width 144 height 15
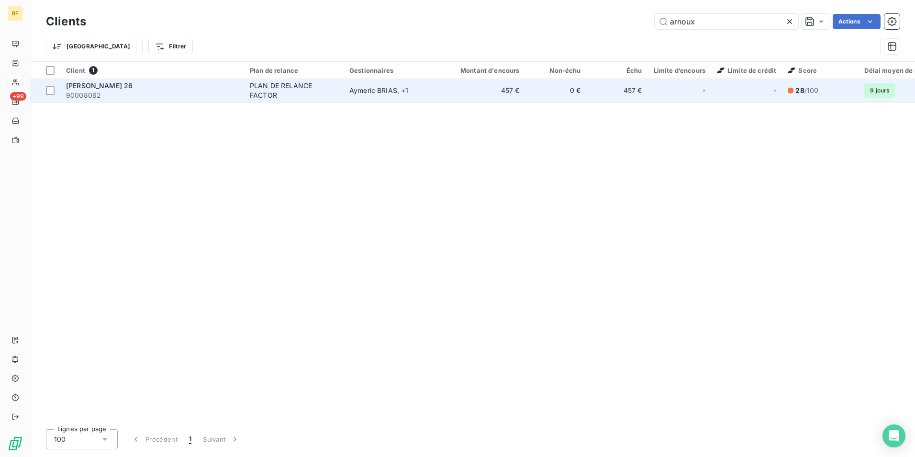
type input "arnoux"
click at [332, 84] on div "PLAN DE RELANCE FACTOR" at bounding box center [294, 90] width 88 height 19
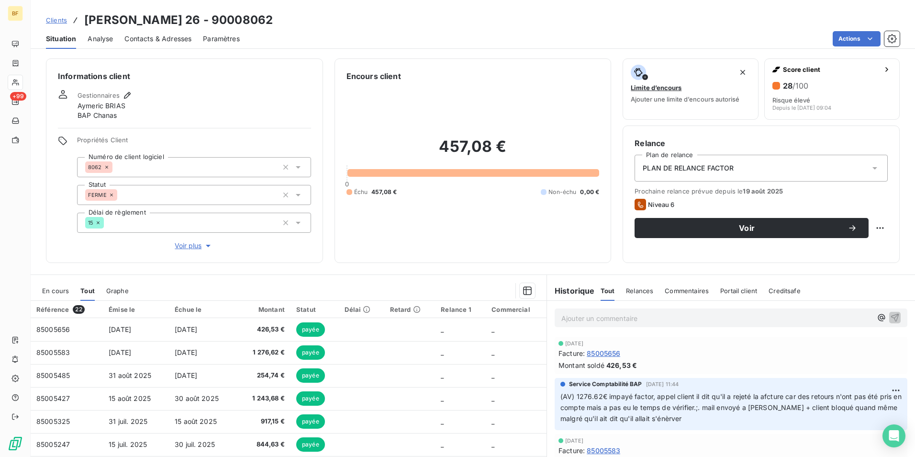
scroll to position [48, 0]
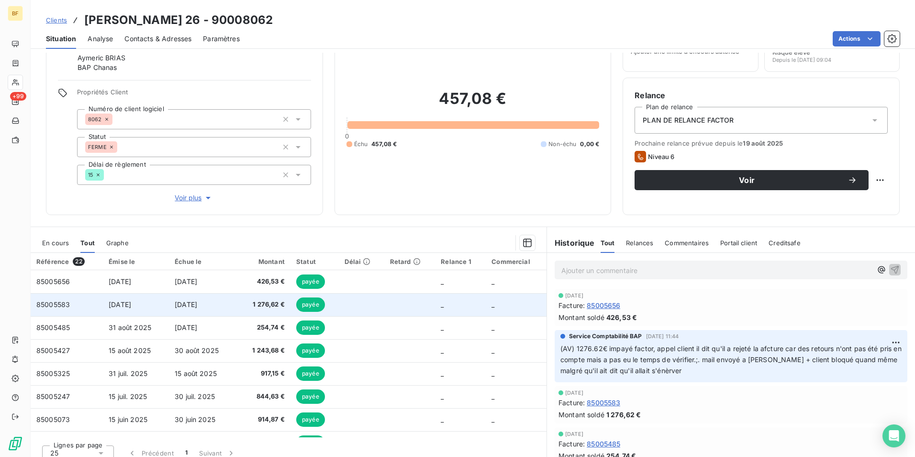
click at [257, 306] on span "1 276,62 €" at bounding box center [264, 305] width 42 height 10
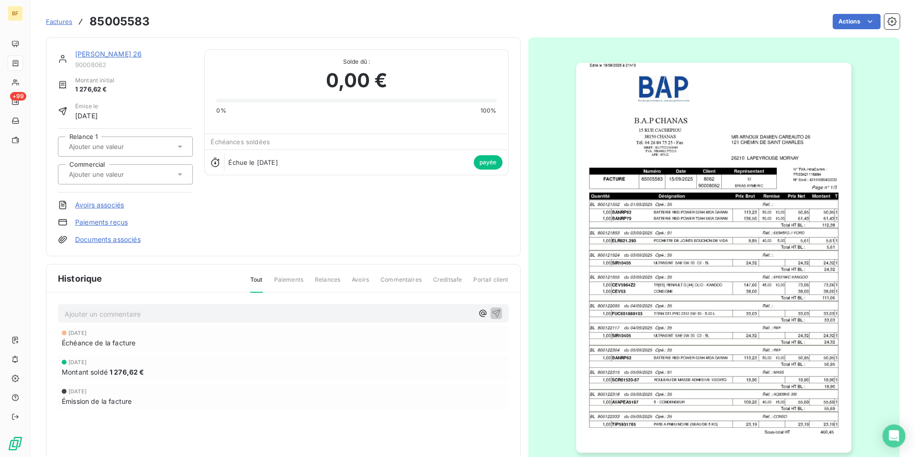
click at [681, 273] on img "button" at bounding box center [713, 258] width 275 height 390
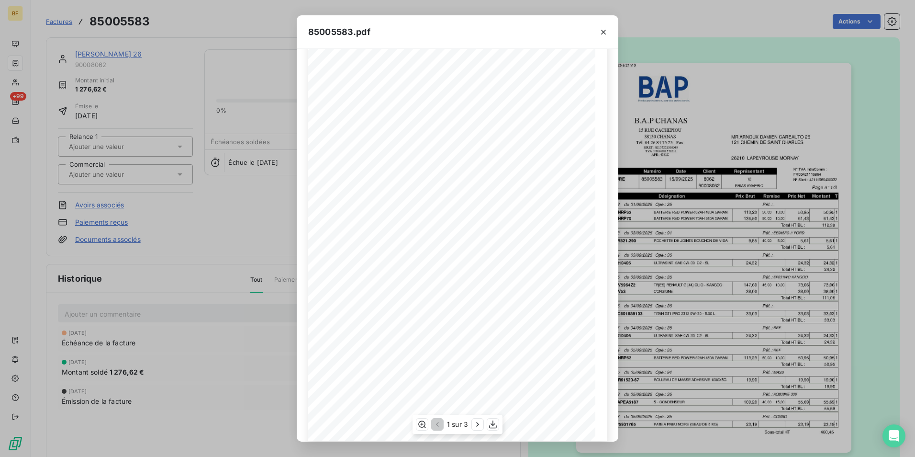
scroll to position [36, 0]
click at [478, 424] on icon "button" at bounding box center [477, 424] width 2 height 4
click at [478, 424] on icon "button" at bounding box center [479, 424] width 10 height 10
click at [261, 22] on div "85005583.pdf B.A.P CHANAS [PERSON_NAME] [PERSON_NAME] CAREAUTO 26 [STREET_ADDRE…" at bounding box center [457, 228] width 915 height 457
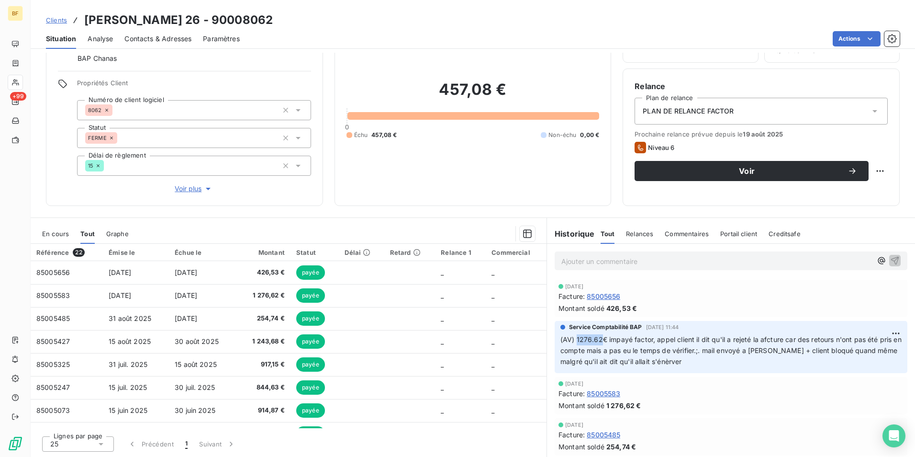
drag, startPoint x: 572, startPoint y: 340, endPoint x: 598, endPoint y: 339, distance: 25.9
click at [598, 339] on span "(AV) 1276.62€ impayé factor, appel client il dit qu'il a rejeté la afcture car …" at bounding box center [731, 350] width 343 height 30
click at [471, 187] on div "457,08 € 0 Échu 457,08 € Non-échu 0,00 €" at bounding box center [473, 109] width 253 height 169
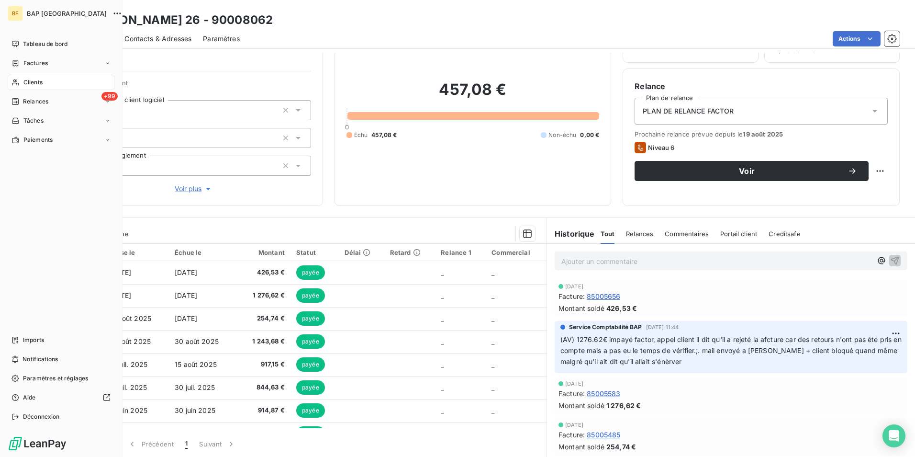
click at [23, 88] on div "Clients" at bounding box center [61, 82] width 107 height 15
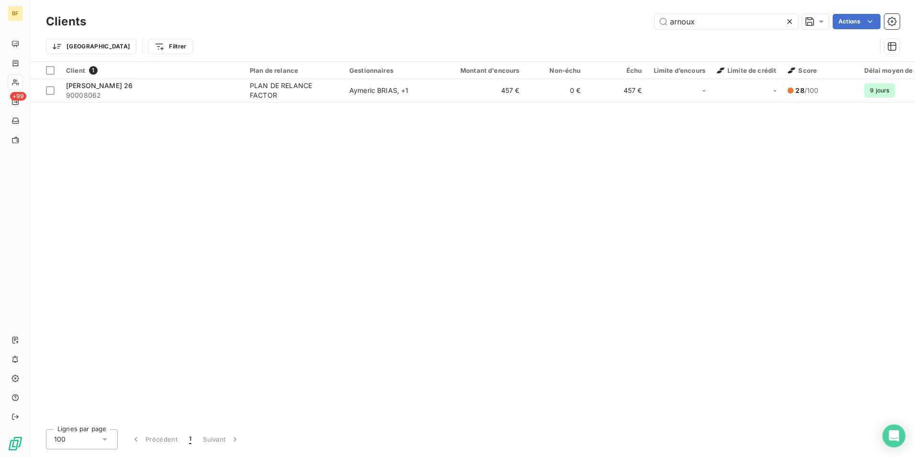
drag, startPoint x: 701, startPoint y: 22, endPoint x: 645, endPoint y: 10, distance: 57.7
click at [645, 10] on div "Clients arnoux Actions Trier Filtrer" at bounding box center [473, 30] width 884 height 61
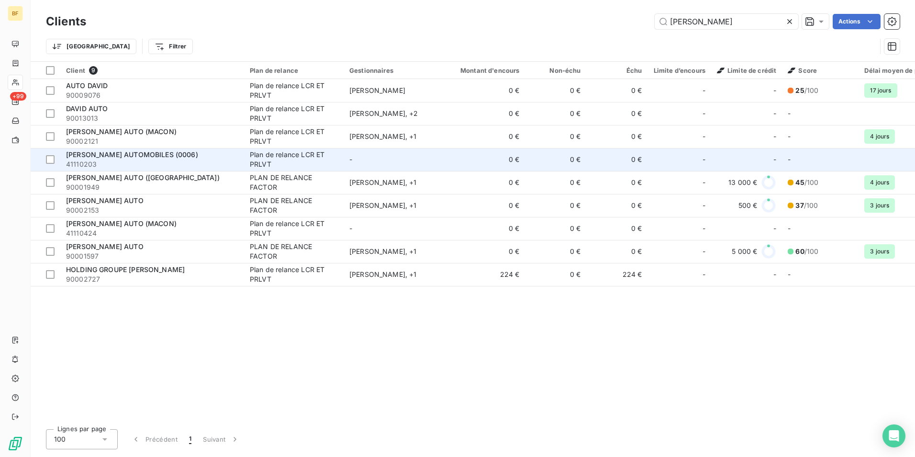
type input "[PERSON_NAME]"
click at [182, 152] on span "[PERSON_NAME] AUTOMOBILES (0006)" at bounding box center [132, 154] width 132 height 8
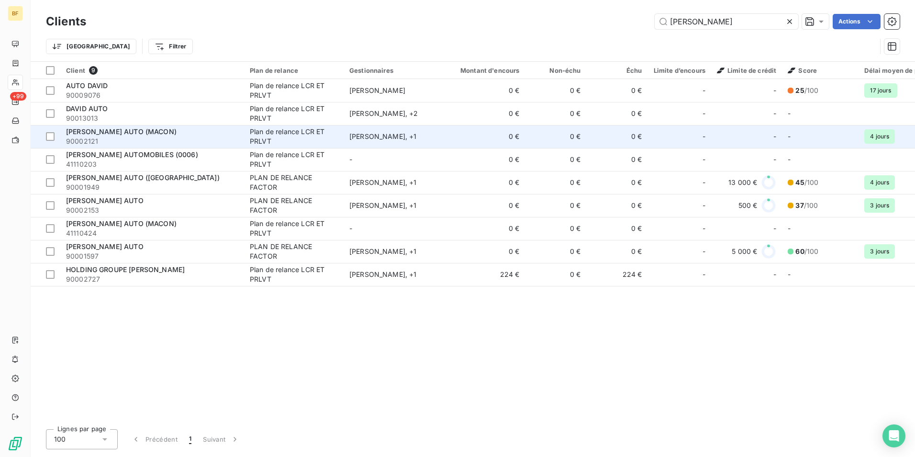
click at [137, 138] on span "90002121" at bounding box center [152, 141] width 172 height 10
click at [185, 134] on div "[PERSON_NAME] AUTO (MACON)" at bounding box center [152, 132] width 172 height 10
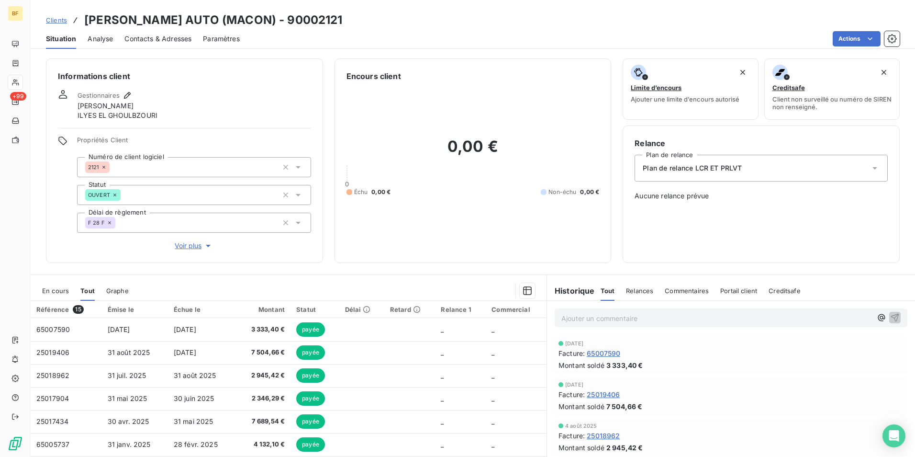
click at [171, 43] on span "Contacts & Adresses" at bounding box center [157, 39] width 67 height 10
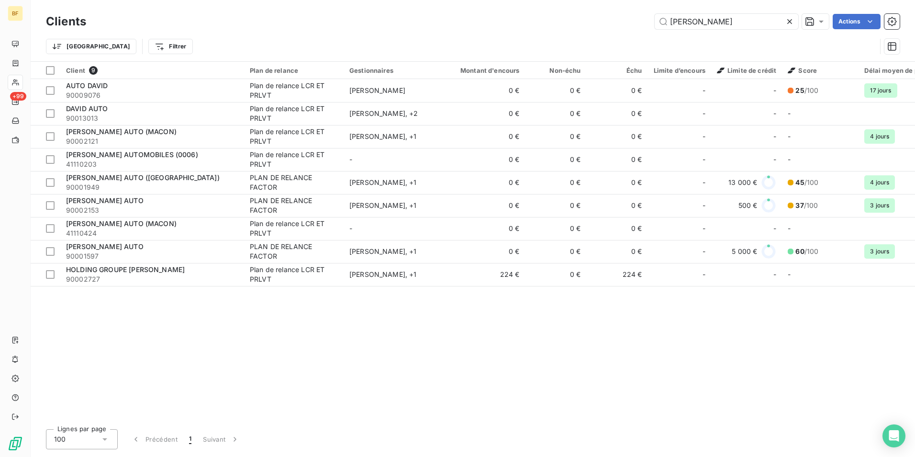
click at [484, 320] on div "Client 9 Plan de relance Gestionnaires Montant d'encours Non-échu Échu Limite d…" at bounding box center [473, 241] width 884 height 359
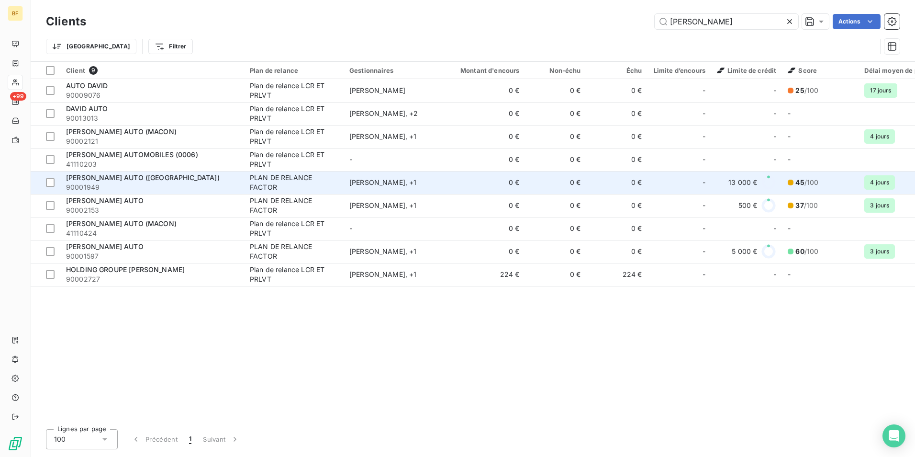
click at [145, 174] on span "[PERSON_NAME] AUTO ([GEOGRAPHIC_DATA])" at bounding box center [143, 177] width 154 height 8
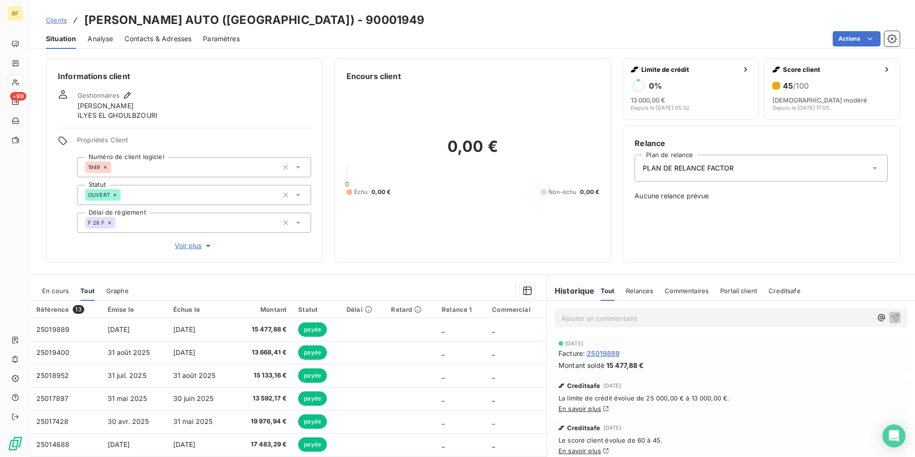
click at [178, 34] on span "Contacts & Adresses" at bounding box center [157, 39] width 67 height 10
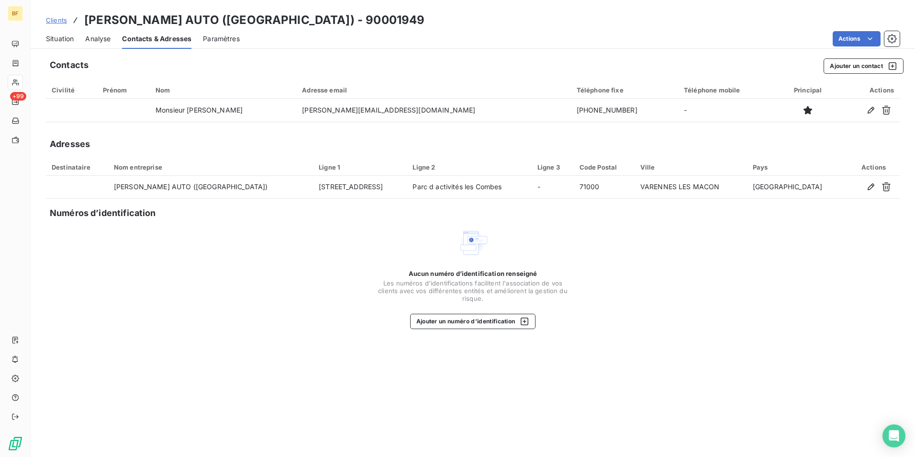
click at [62, 39] on span "Situation" at bounding box center [60, 39] width 28 height 10
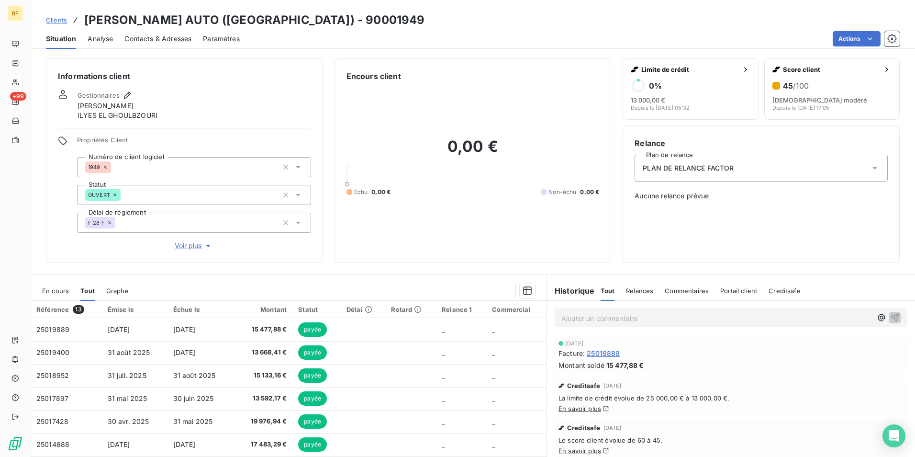
click at [163, 41] on span "Contacts & Adresses" at bounding box center [157, 39] width 67 height 10
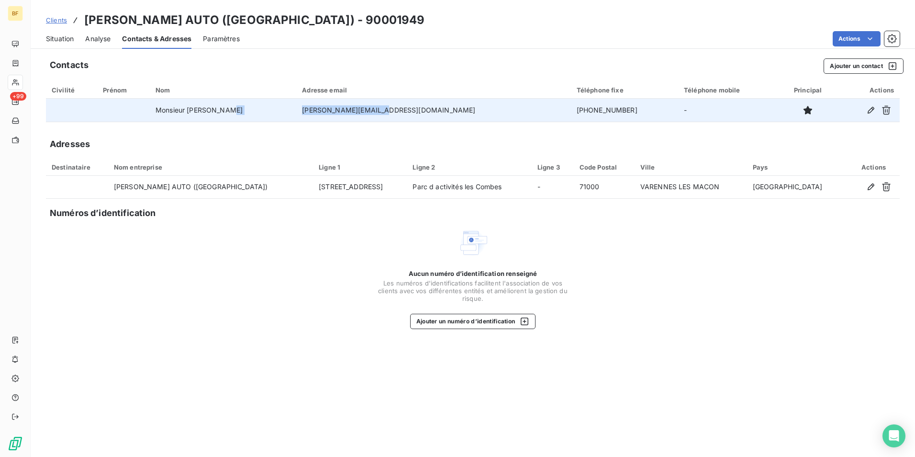
drag, startPoint x: 432, startPoint y: 112, endPoint x: 332, endPoint y: 113, distance: 99.6
click at [332, 113] on tr "Monsieur [PERSON_NAME] David [EMAIL_ADDRESS][DOMAIN_NAME] [PHONE_NUMBER] -" at bounding box center [473, 110] width 854 height 23
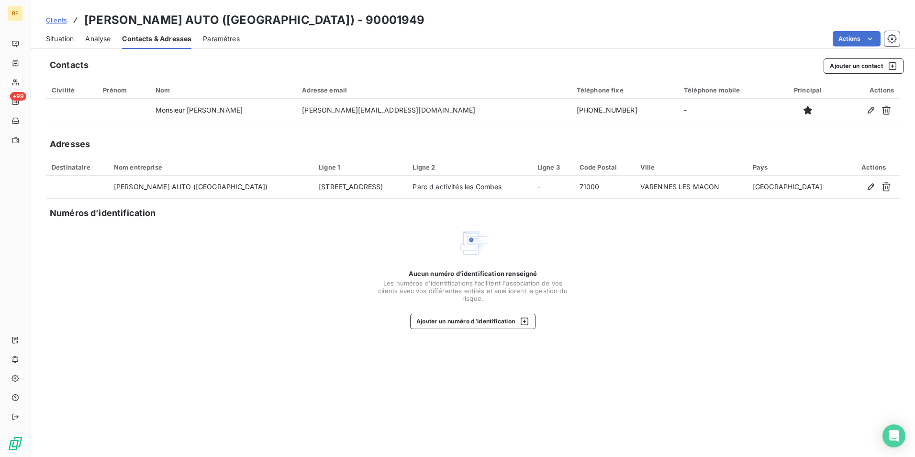
drag, startPoint x: 332, startPoint y: 113, endPoint x: 361, endPoint y: 207, distance: 97.6
click at [361, 207] on div "Numéros d’identification" at bounding box center [477, 212] width 854 height 13
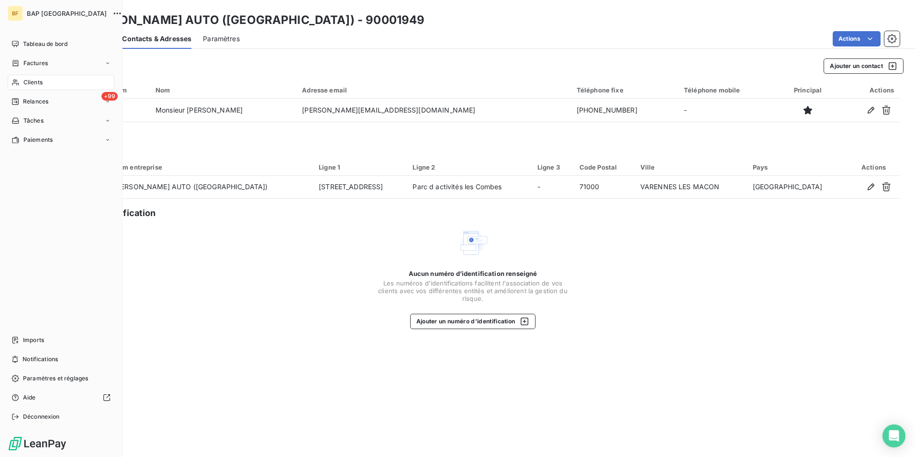
drag, startPoint x: 34, startPoint y: 78, endPoint x: 42, endPoint y: 78, distance: 7.7
click at [34, 78] on span "Clients" at bounding box center [32, 82] width 19 height 9
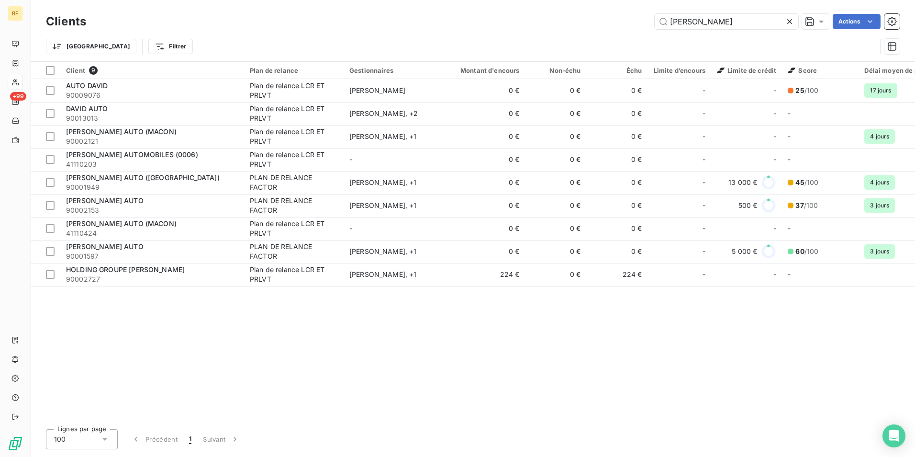
drag, startPoint x: 705, startPoint y: 18, endPoint x: 641, endPoint y: 20, distance: 63.7
click at [641, 20] on div "david Actions" at bounding box center [499, 21] width 802 height 15
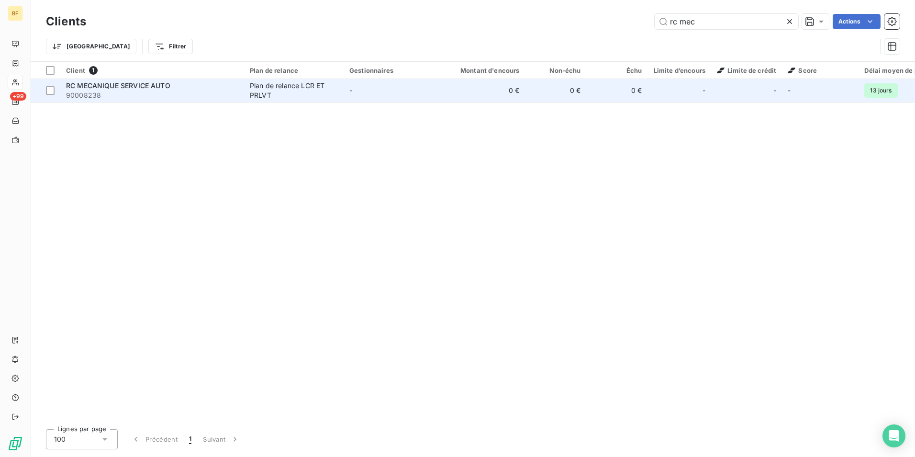
type input "rc mec"
click at [146, 89] on span "RC MECANIQUE SERVICE AUTO" at bounding box center [118, 85] width 104 height 8
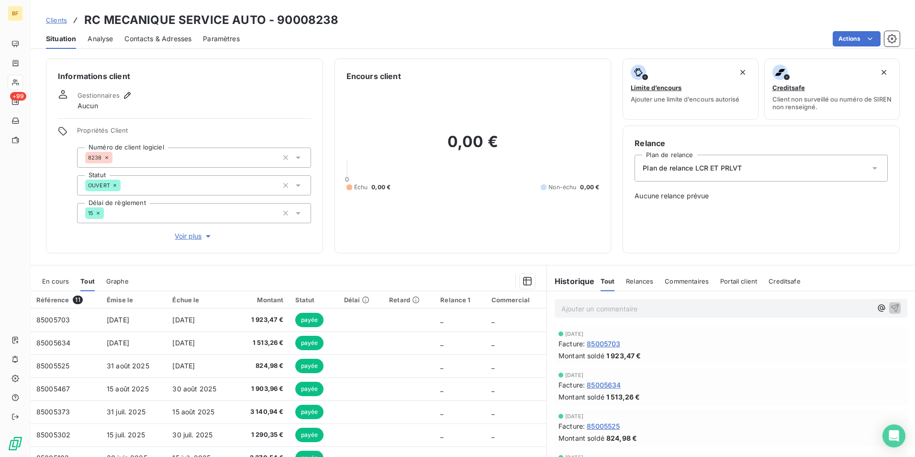
click at [153, 33] on div "Contacts & Adresses" at bounding box center [157, 39] width 67 height 20
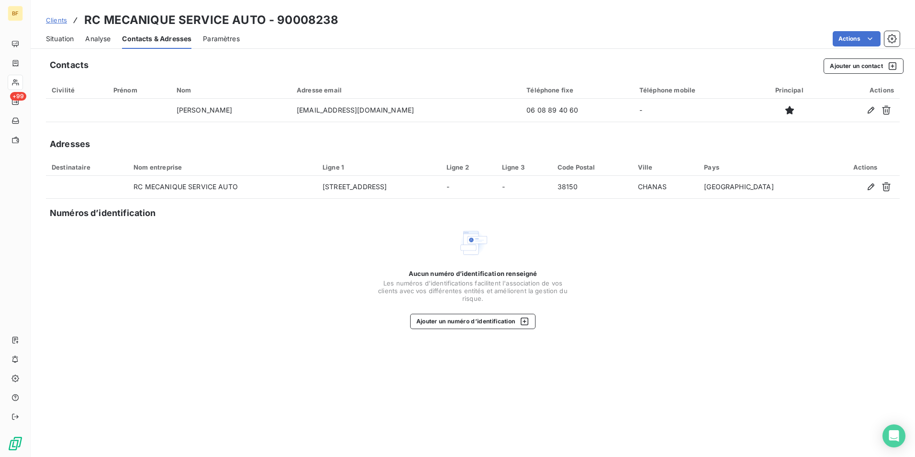
click at [277, 239] on div "Aucun numéro d’identification renseigné Les numéros d'identifications faciliten…" at bounding box center [473, 277] width 854 height 101
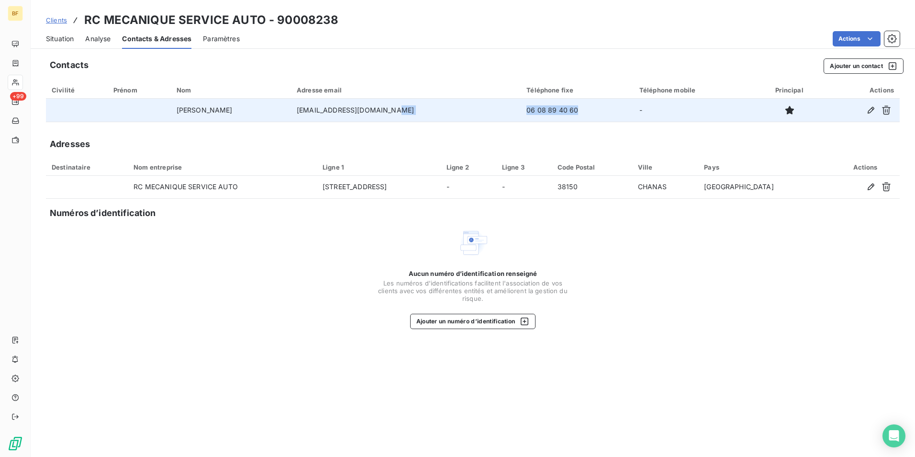
drag, startPoint x: 572, startPoint y: 108, endPoint x: 491, endPoint y: 113, distance: 81.5
click at [491, 113] on tr "[PERSON_NAME] [EMAIL_ADDRESS][DOMAIN_NAME] 06 08 89 40 60 -" at bounding box center [473, 110] width 854 height 23
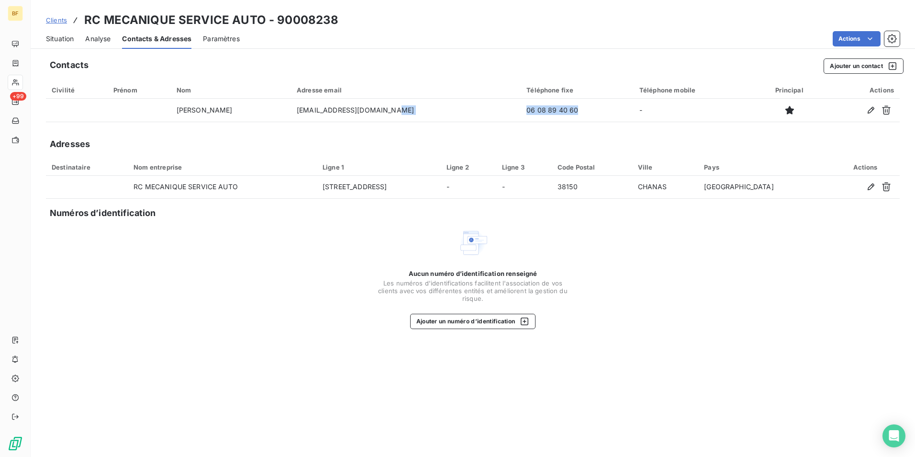
copy tr "06 08 89 40 60"
click at [66, 42] on span "Situation" at bounding box center [60, 39] width 28 height 10
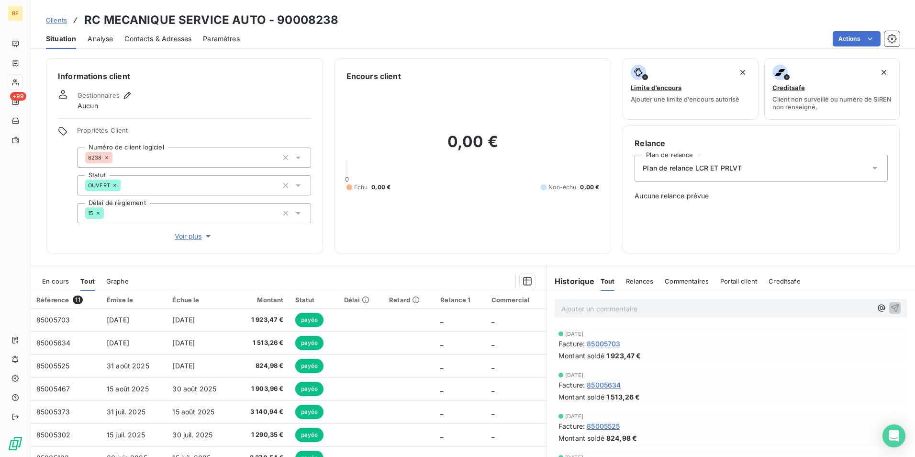
click at [187, 36] on span "Contacts & Adresses" at bounding box center [157, 39] width 67 height 10
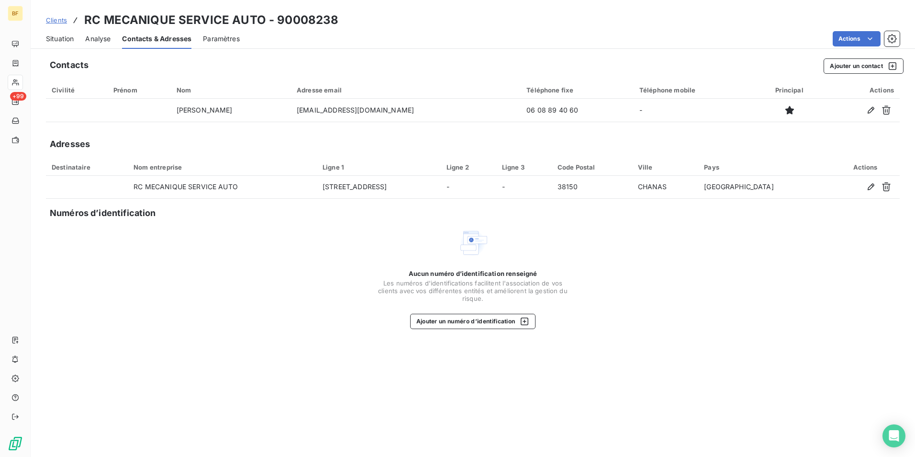
click at [63, 37] on span "Situation" at bounding box center [60, 39] width 28 height 10
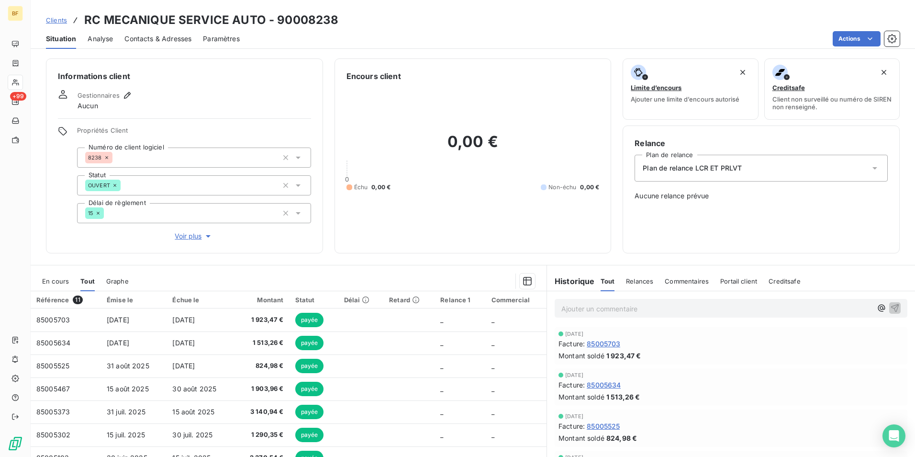
click at [135, 37] on span "Contacts & Adresses" at bounding box center [157, 39] width 67 height 10
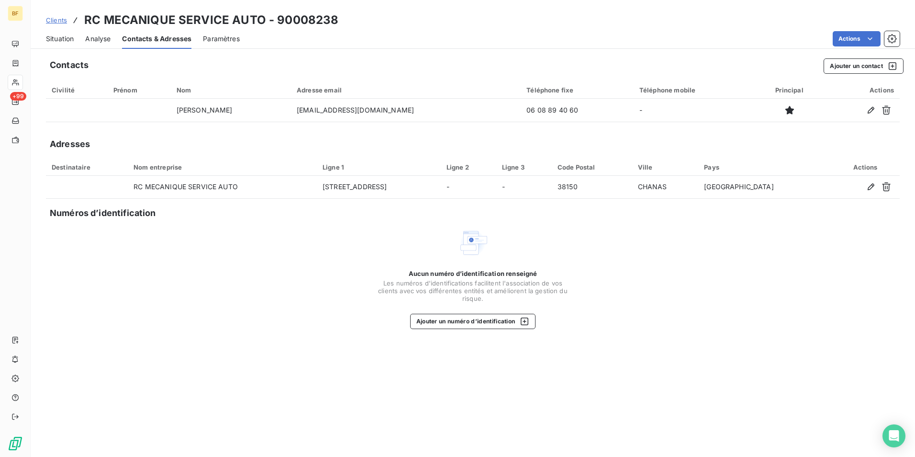
click at [59, 43] on span "Situation" at bounding box center [60, 39] width 28 height 10
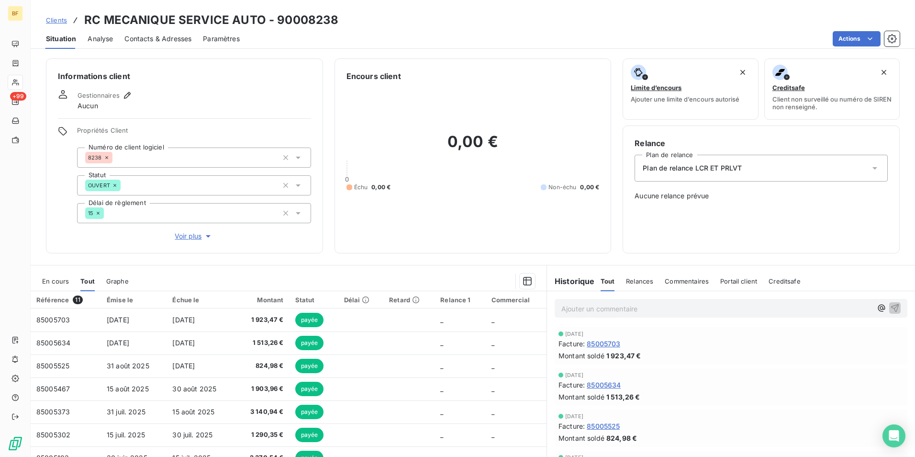
click at [145, 43] on span "Contacts & Adresses" at bounding box center [157, 39] width 67 height 10
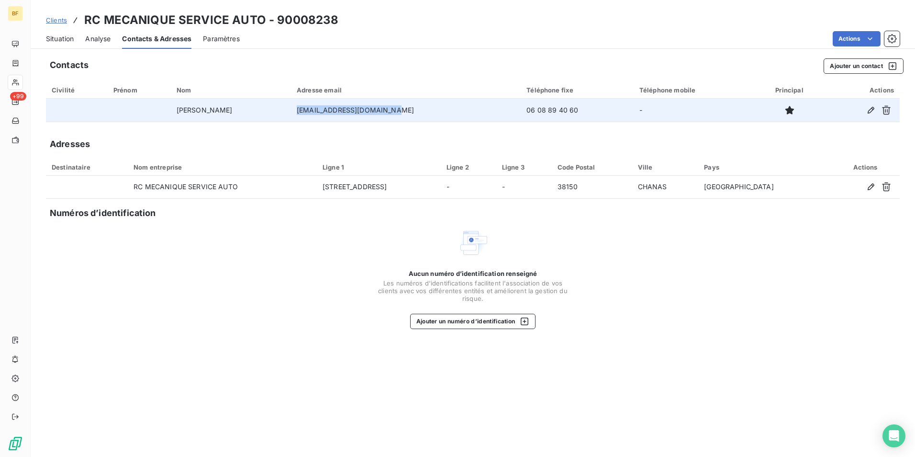
drag, startPoint x: 402, startPoint y: 109, endPoint x: 296, endPoint y: 107, distance: 106.3
click at [296, 107] on td "[EMAIL_ADDRESS][DOMAIN_NAME]" at bounding box center [406, 110] width 230 height 23
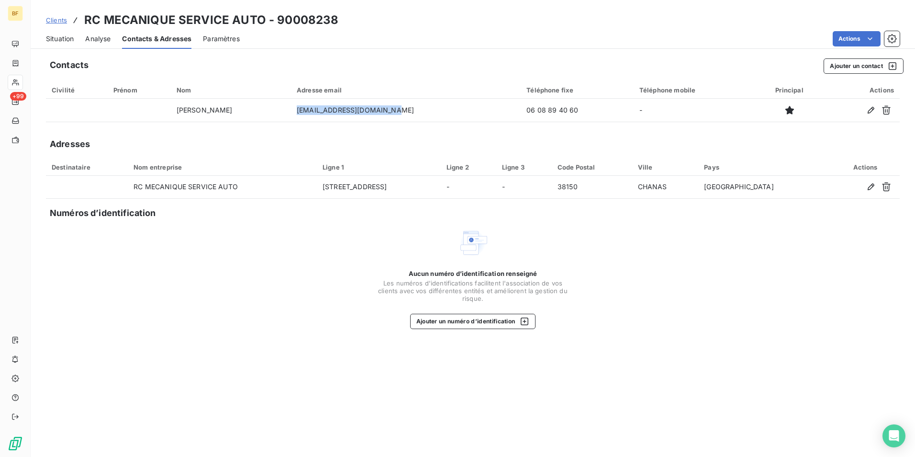
copy td "[EMAIL_ADDRESS][DOMAIN_NAME]"
click at [69, 42] on span "Situation" at bounding box center [60, 39] width 28 height 10
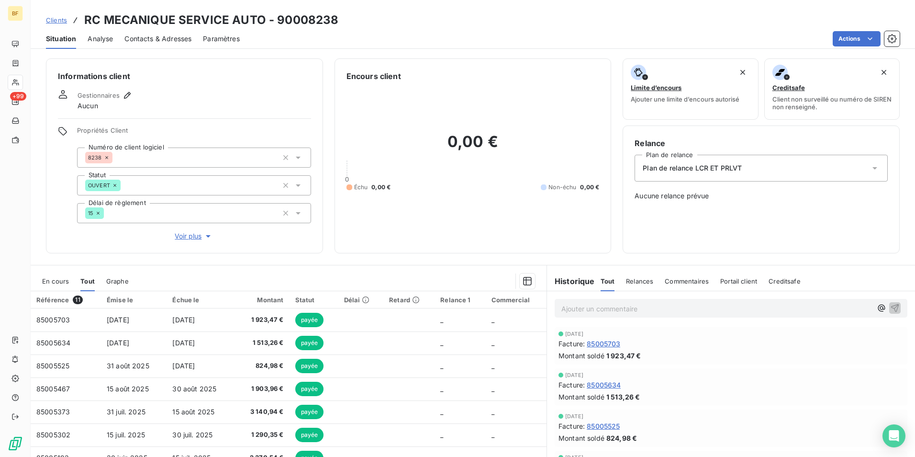
click at [613, 302] on div "Ajouter un commentaire ﻿" at bounding box center [716, 308] width 311 height 13
click at [612, 304] on p "Ajouter un commentaire ﻿" at bounding box center [716, 308] width 311 height 12
click at [593, 304] on p "(AV)" at bounding box center [716, 307] width 311 height 11
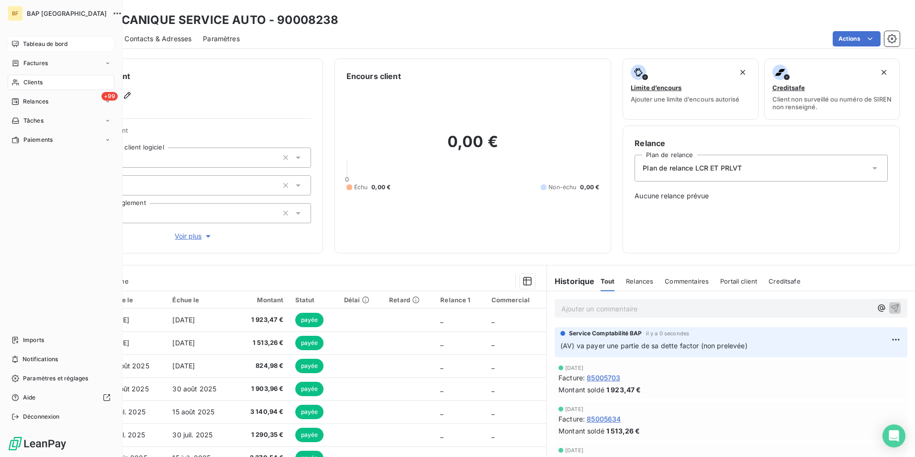
click at [15, 45] on icon at bounding box center [15, 44] width 8 height 8
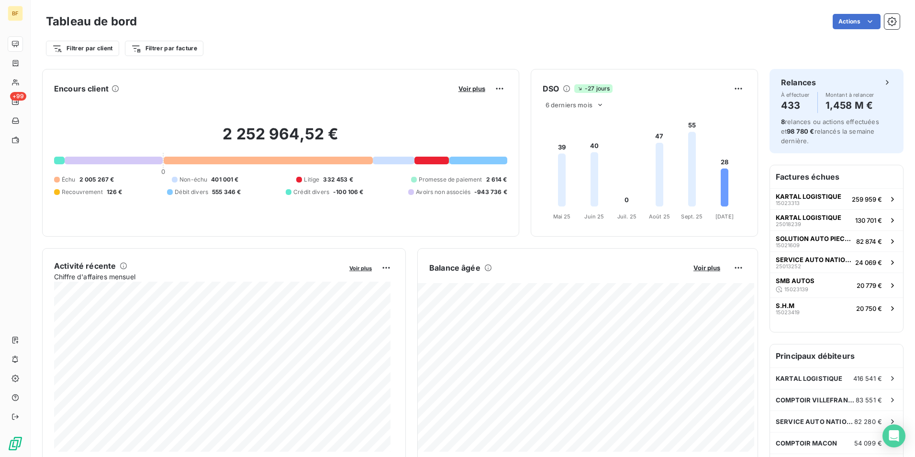
click at [386, 69] on div "Encours client Voir plus 2 252 964,52 € 0 Échu 2 005 267 € Non-échu 401 001 € L…" at bounding box center [280, 153] width 477 height 168
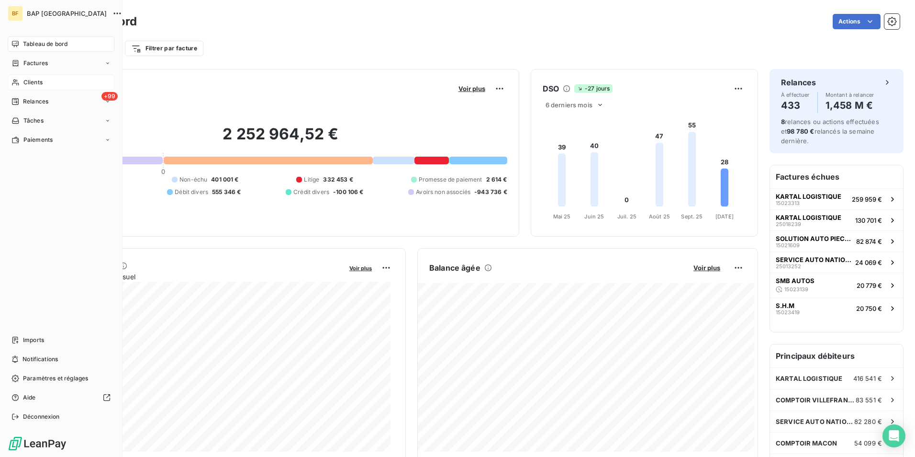
click at [30, 86] on span "Clients" at bounding box center [32, 82] width 19 height 9
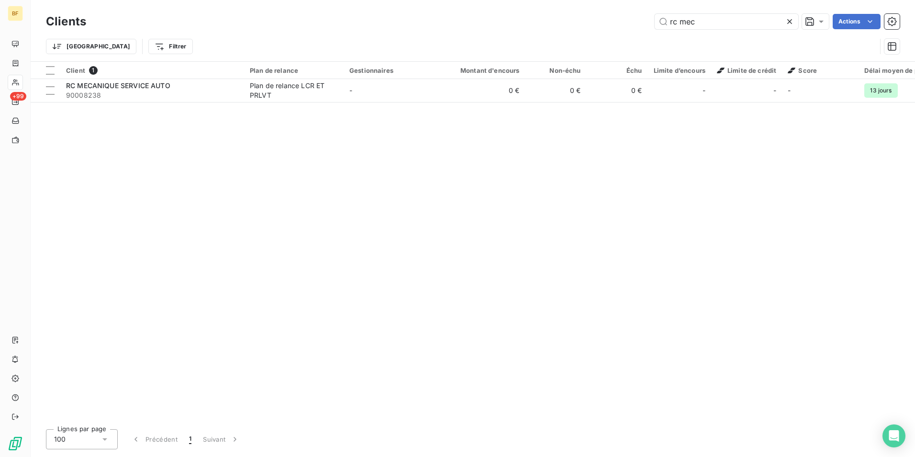
drag, startPoint x: 714, startPoint y: 25, endPoint x: 604, endPoint y: 0, distance: 112.6
click at [604, 0] on html "BF +99 Clients rc mec Actions Trier Filtrer Client 1 Plan de relance Gestionnai…" at bounding box center [457, 228] width 915 height 457
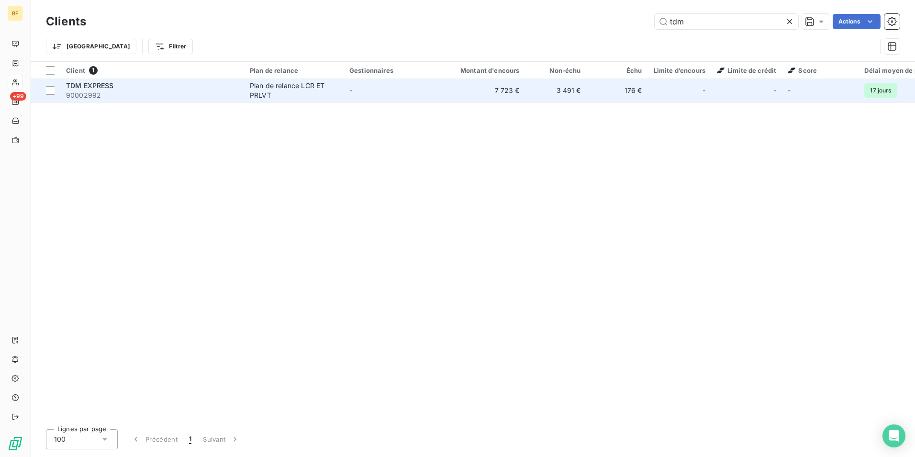
type input "tdm"
click at [391, 83] on td "-" at bounding box center [394, 90] width 100 height 23
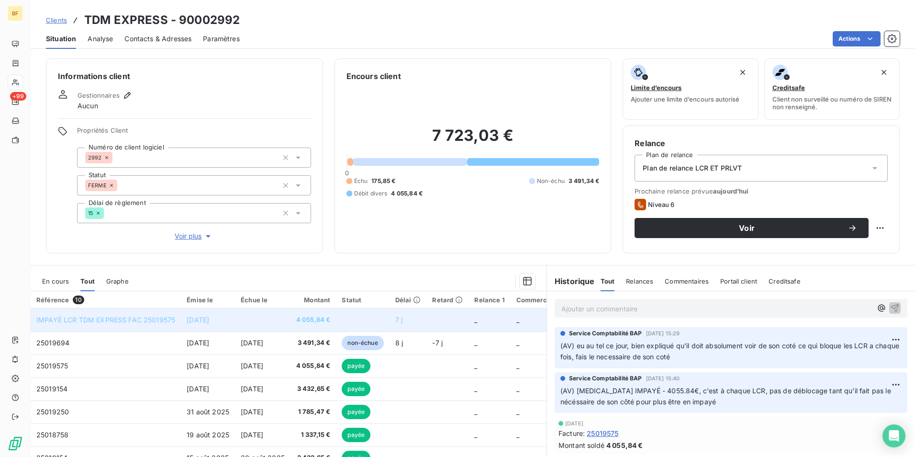
click at [353, 324] on td at bounding box center [362, 319] width 53 height 23
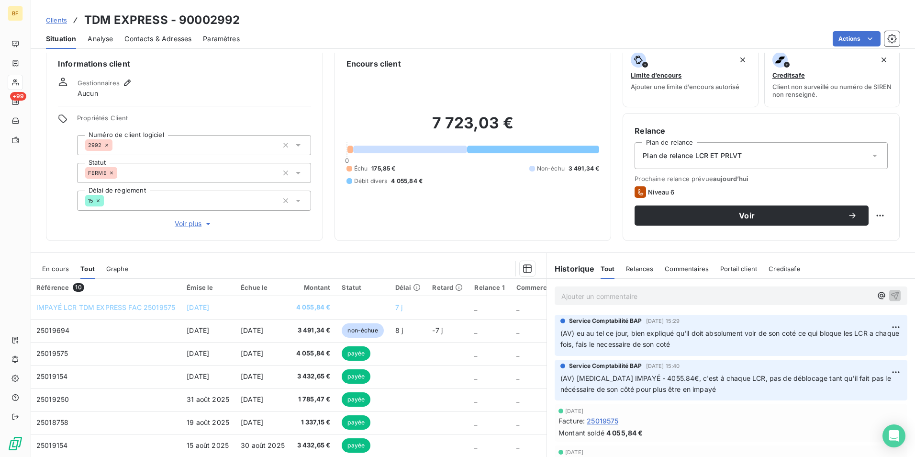
scroll to position [47, 0]
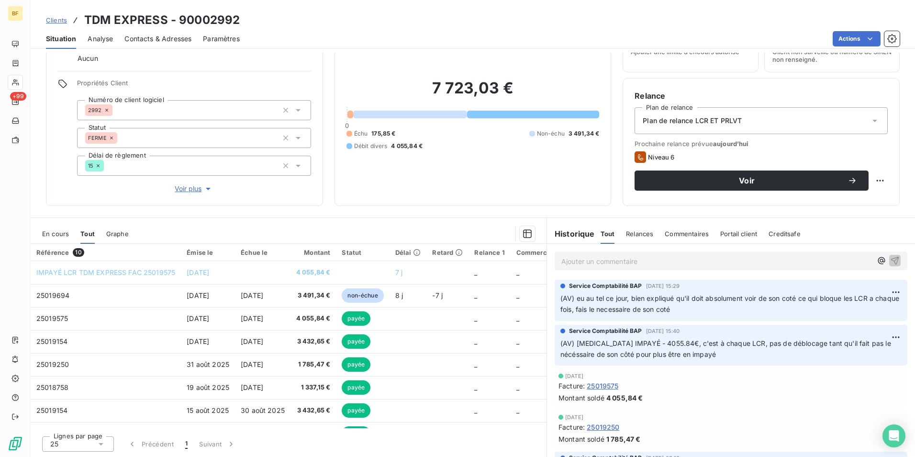
click at [553, 206] on div "Informations client Gestionnaires Aucun Propriétés Client Numéro de client logi…" at bounding box center [473, 255] width 884 height 404
drag, startPoint x: 423, startPoint y: 176, endPoint x: 363, endPoint y: 180, distance: 60.4
click at [422, 176] on div "7 723,03 € 0 Échu 175,85 € Non-échu 3 491,34 € Débit divers 4 055,84 €" at bounding box center [473, 113] width 253 height 159
drag, startPoint x: 402, startPoint y: 153, endPoint x: 347, endPoint y: 105, distance: 72.6
click at [347, 105] on div "7 723,03 € 0 Échu 175,85 € Non-échu 3 491,34 € Débit divers 4 055,84 €" at bounding box center [473, 113] width 253 height 159
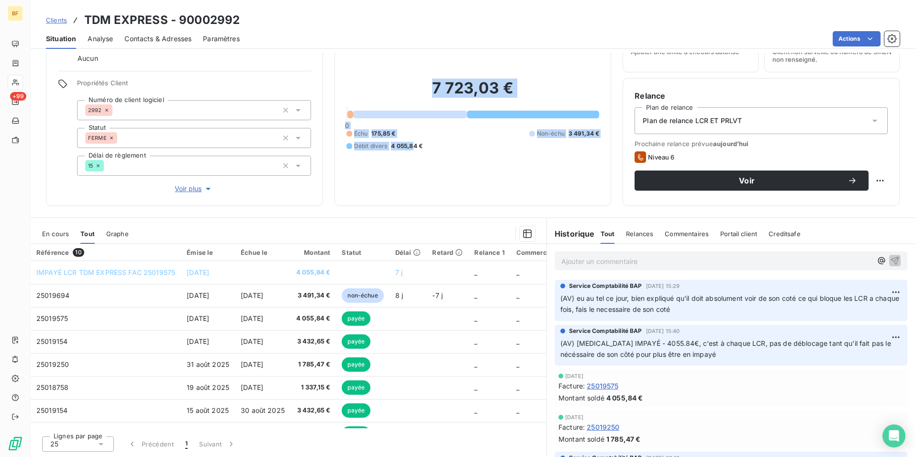
click at [394, 183] on div "7 723,03 € 0 Échu 175,85 € Non-échu 3 491,34 € Débit divers 4 055,84 €" at bounding box center [473, 113] width 253 height 159
click at [400, 199] on div "Encours client 7 723,03 € 0 Échu 175,85 € Non-échu 3 491,34 € Débit divers 4 05…" at bounding box center [473, 108] width 277 height 195
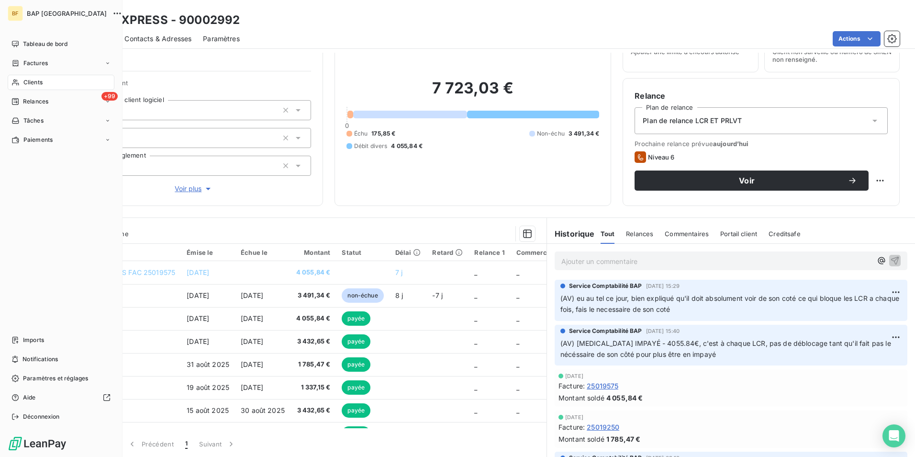
click at [31, 82] on span "Clients" at bounding box center [32, 82] width 19 height 9
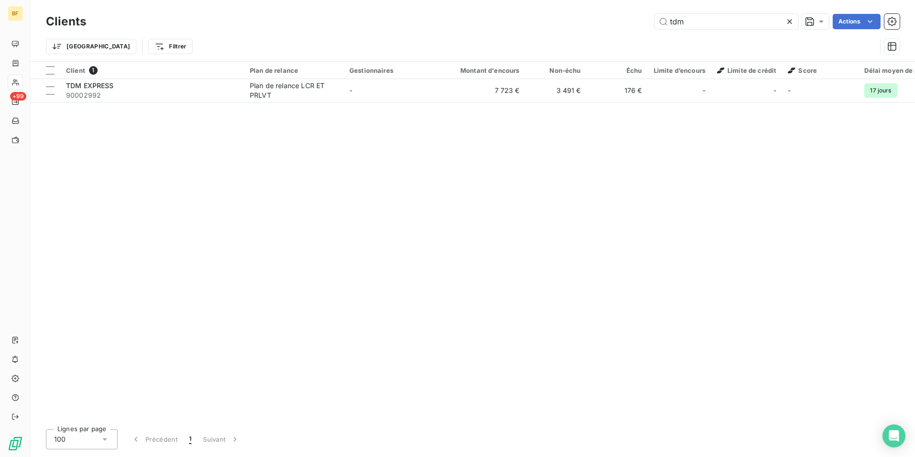
drag, startPoint x: 639, startPoint y: 18, endPoint x: 620, endPoint y: 18, distance: 19.2
click at [620, 18] on div "tdm Actions" at bounding box center [499, 21] width 802 height 15
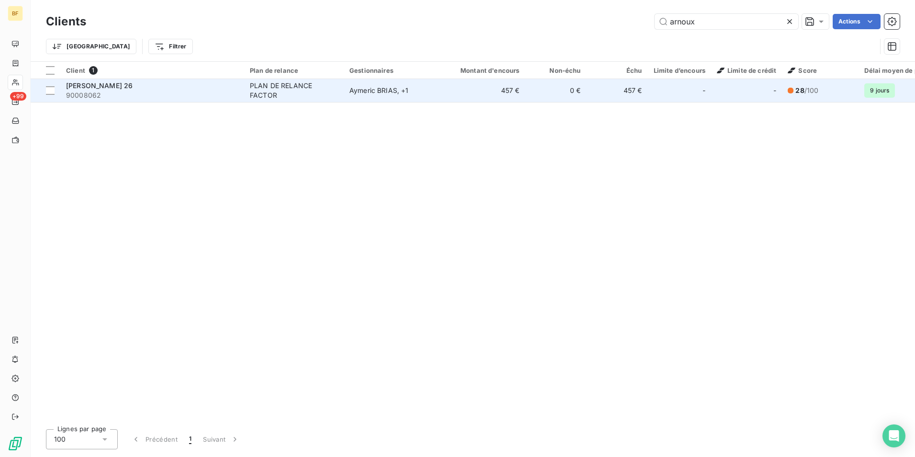
type input "arnoux"
click at [262, 84] on div "PLAN DE RELANCE FACTOR" at bounding box center [294, 90] width 88 height 19
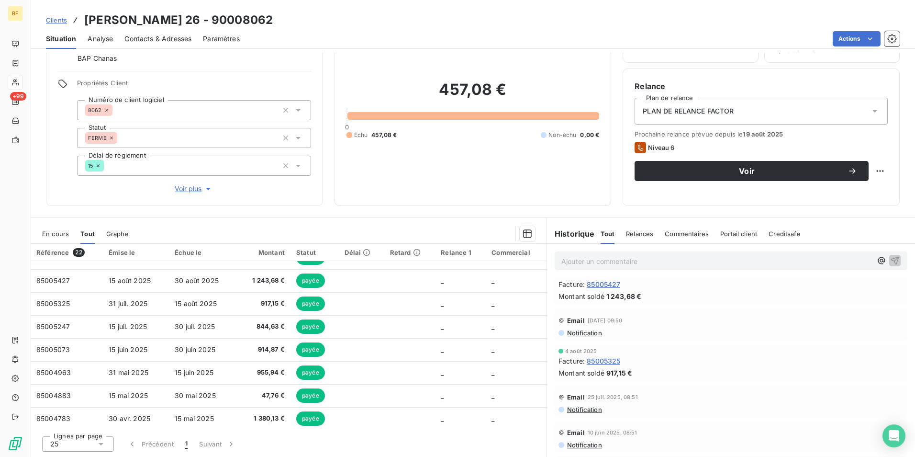
scroll to position [52, 0]
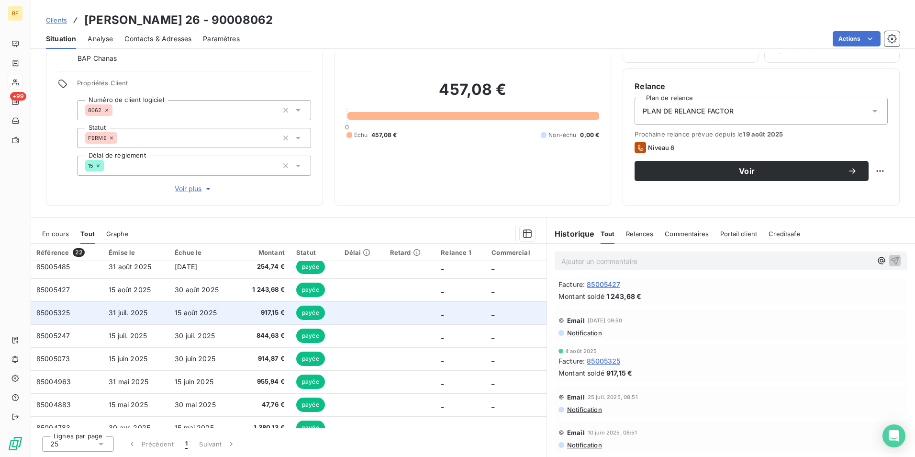
click at [267, 314] on span "917,15 €" at bounding box center [264, 313] width 42 height 10
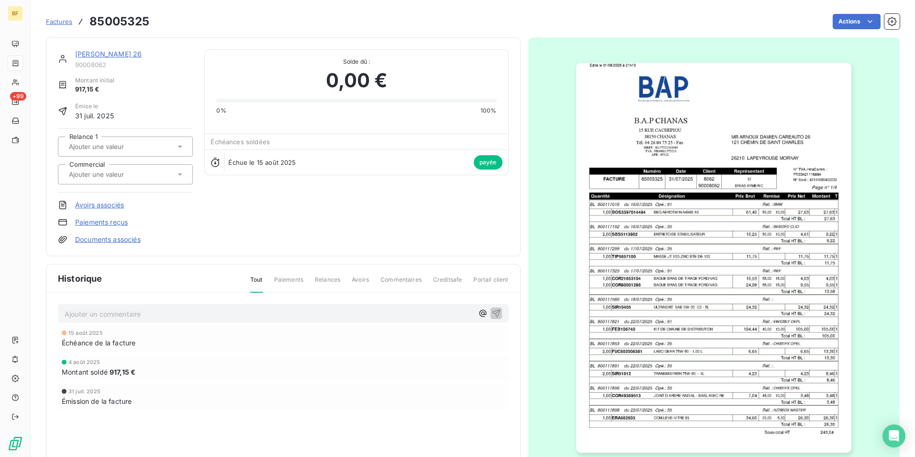
click at [671, 263] on img "button" at bounding box center [713, 258] width 275 height 390
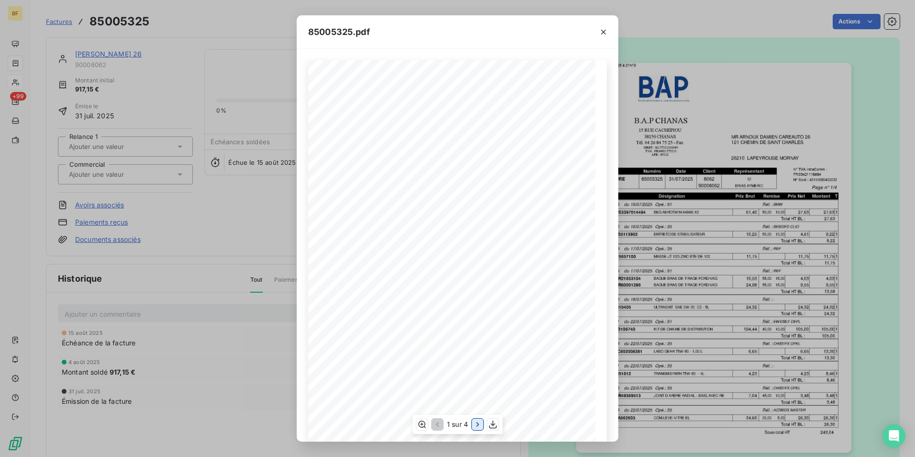
click at [481, 428] on icon "button" at bounding box center [478, 424] width 10 height 10
click at [481, 428] on icon "button" at bounding box center [479, 424] width 10 height 10
click at [605, 34] on icon "button" at bounding box center [603, 32] width 5 height 5
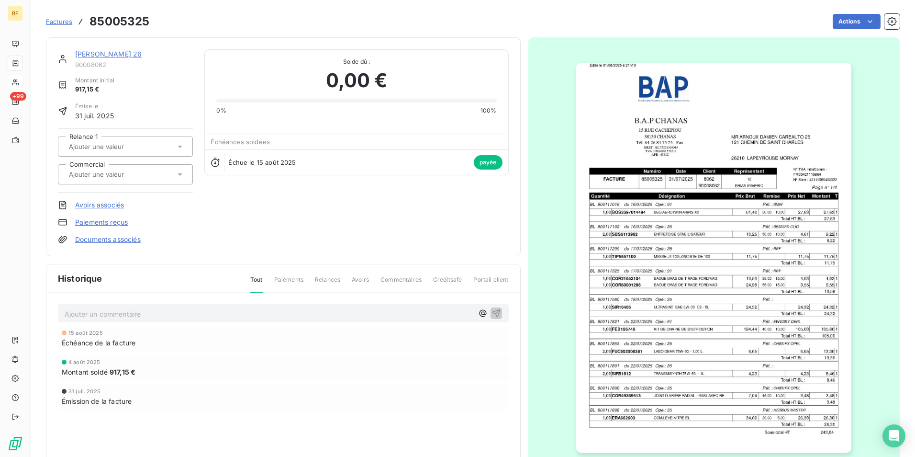
click at [692, 257] on img "button" at bounding box center [713, 258] width 275 height 390
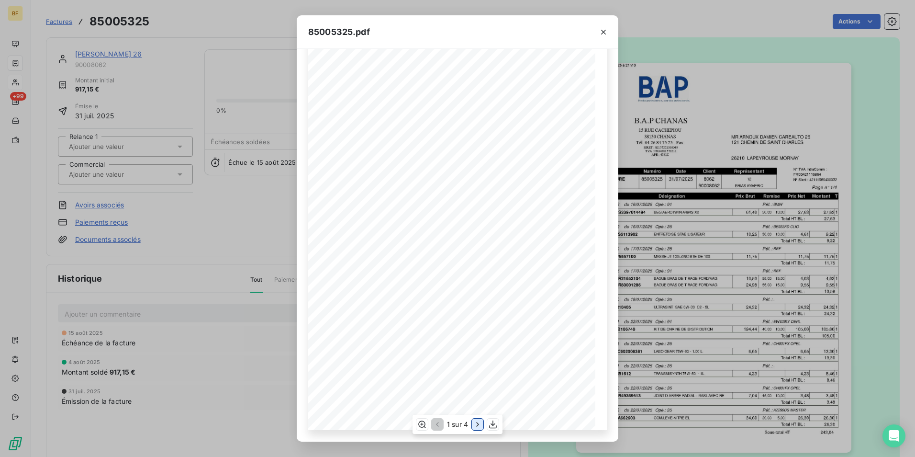
click at [481, 423] on icon "button" at bounding box center [478, 424] width 10 height 10
click at [481, 423] on icon "button" at bounding box center [479, 424] width 10 height 10
click at [602, 28] on icon "button" at bounding box center [604, 32] width 10 height 10
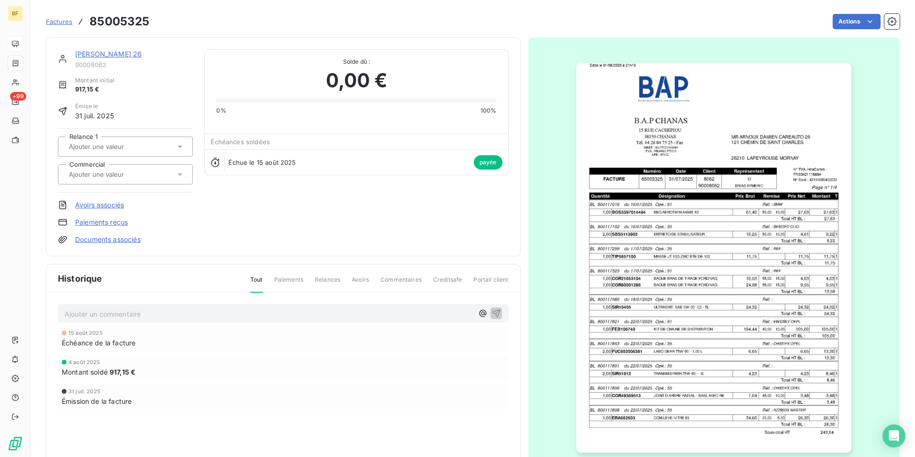
click at [18, 40] on icon at bounding box center [15, 44] width 8 height 8
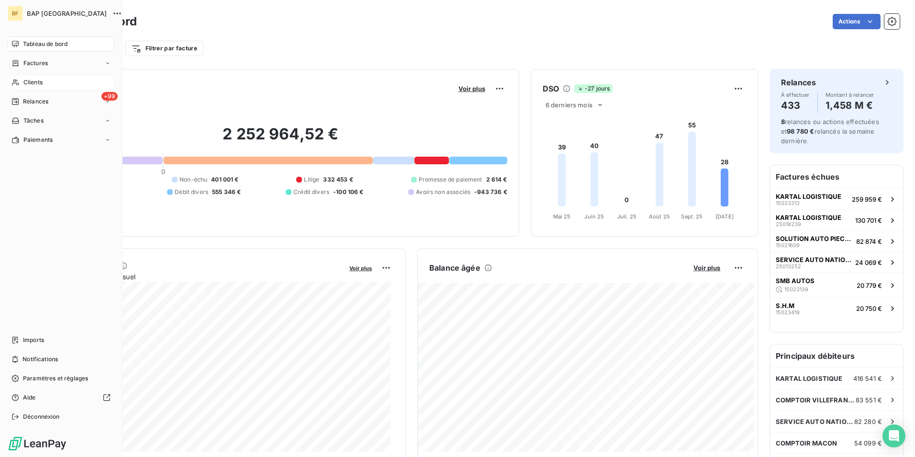
click at [21, 78] on div "Clients" at bounding box center [61, 82] width 107 height 15
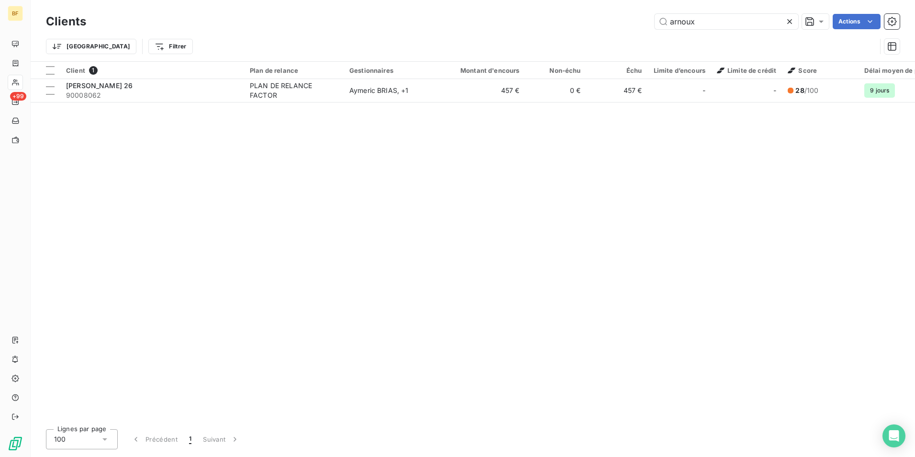
drag, startPoint x: 705, startPoint y: 22, endPoint x: 632, endPoint y: 15, distance: 72.7
click at [632, 15] on div "arnoux Actions" at bounding box center [499, 21] width 802 height 15
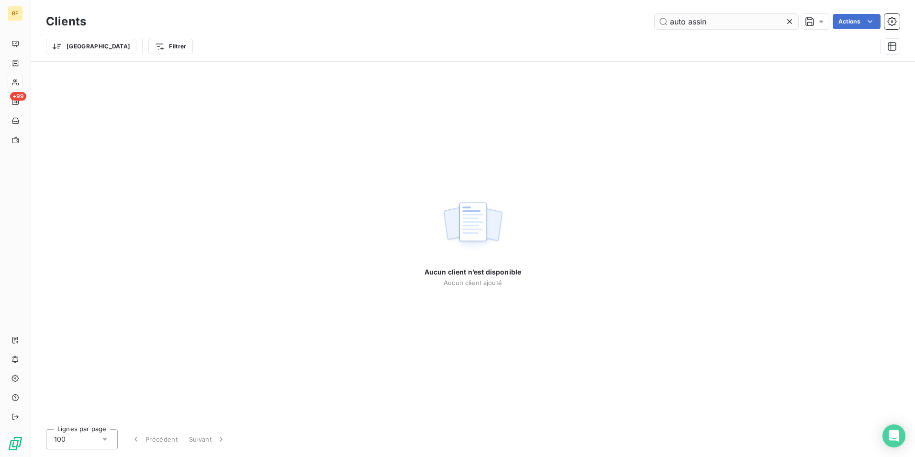
click at [688, 21] on input "auto assin" at bounding box center [727, 21] width 144 height 15
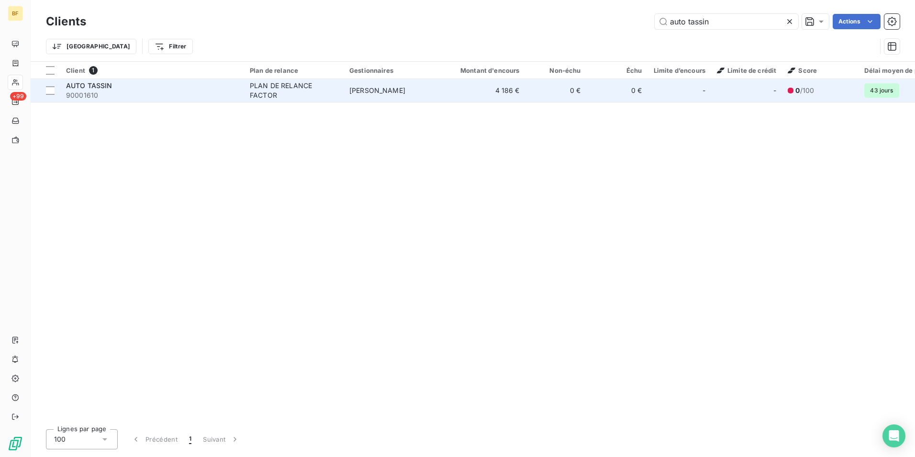
type input "auto tassin"
click at [342, 90] on td "PLAN DE RELANCE FACTOR" at bounding box center [294, 90] width 100 height 23
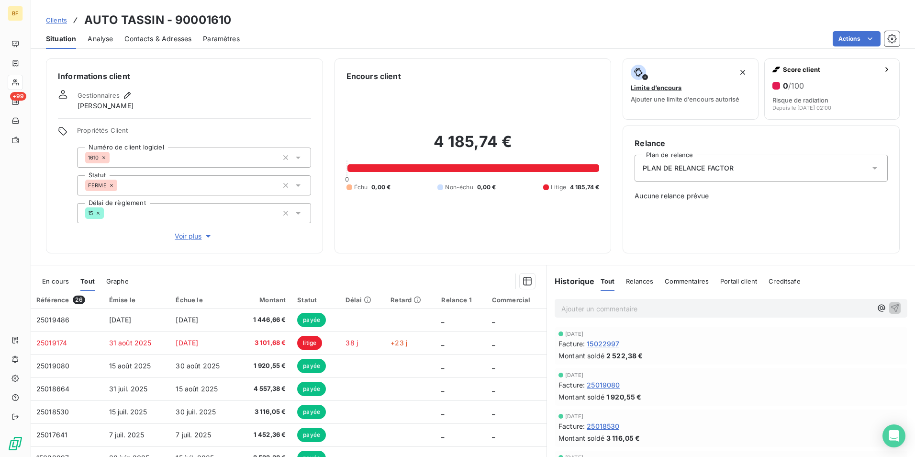
scroll to position [47, 0]
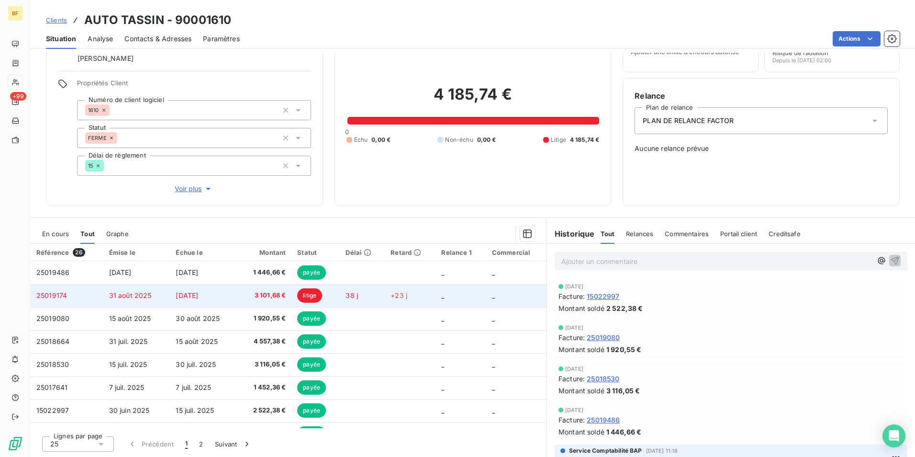
click at [219, 291] on td "[DATE]" at bounding box center [203, 295] width 67 height 23
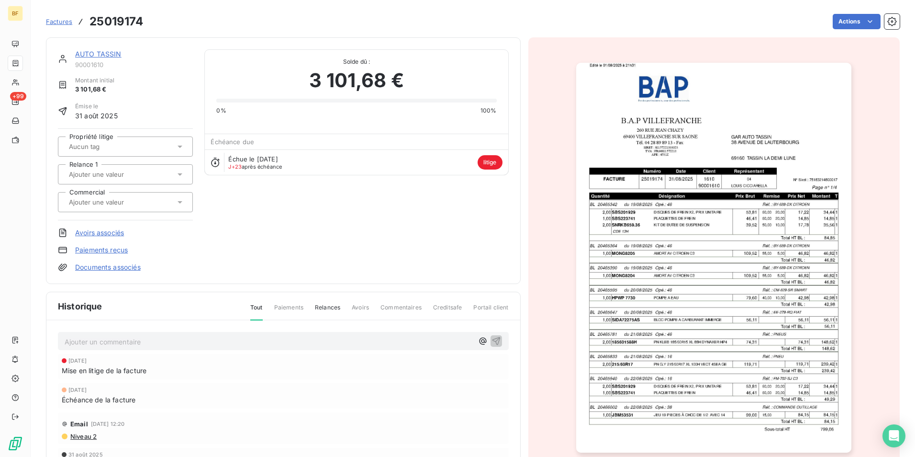
click at [628, 235] on img "button" at bounding box center [713, 258] width 275 height 390
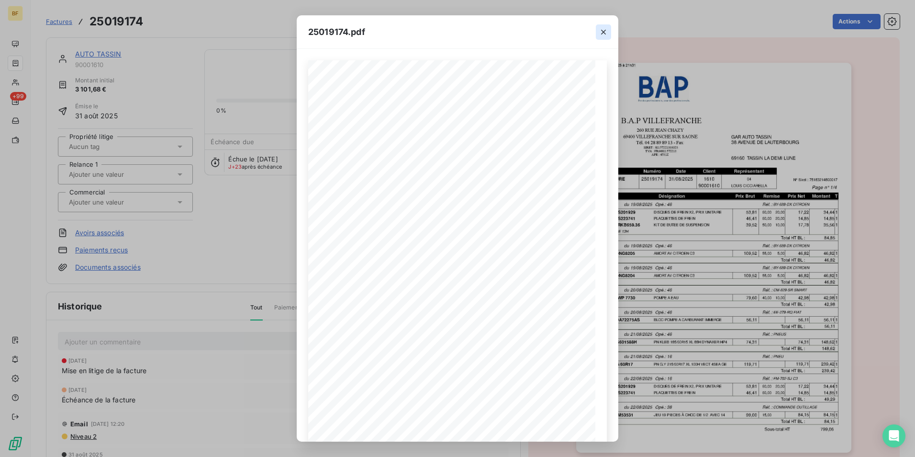
click at [598, 30] on button "button" at bounding box center [603, 31] width 15 height 15
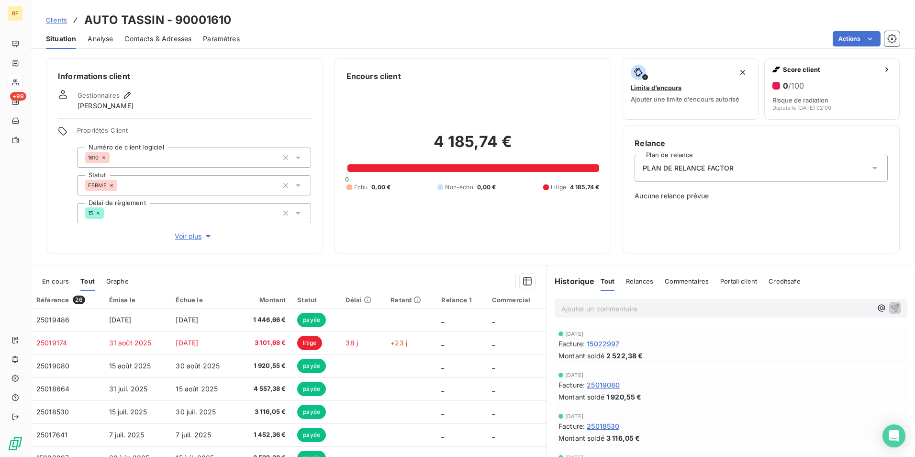
drag, startPoint x: 343, startPoint y: 241, endPoint x: 308, endPoint y: 245, distance: 34.7
click at [343, 241] on div "Encours client 4 185,74 € 0 Échu 0,00 € Non-échu 0,00 € Litige 4 185,74 €" at bounding box center [473, 155] width 277 height 195
click at [168, 33] on div "Contacts & Adresses" at bounding box center [157, 39] width 67 height 20
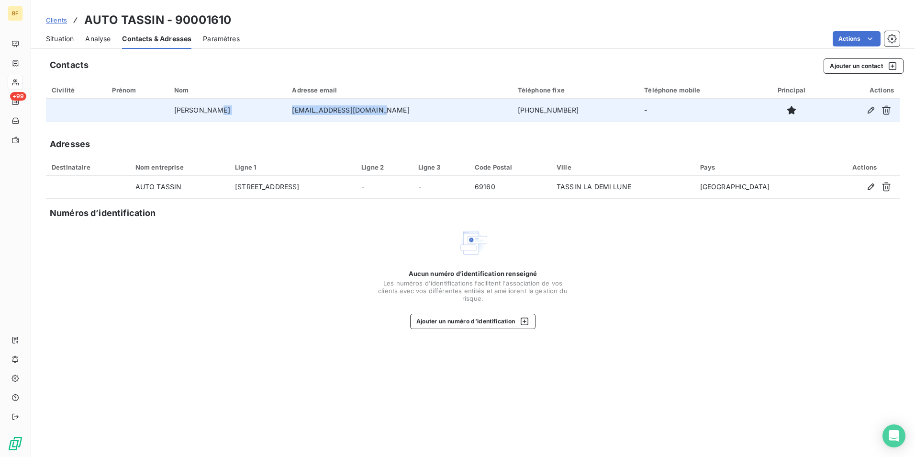
drag, startPoint x: 325, startPoint y: 113, endPoint x: 271, endPoint y: 119, distance: 54.4
click at [271, 119] on tr "TINOCO JOAS autos-tassin@hotmail.fr 04.26.07.39.95 -" at bounding box center [473, 110] width 854 height 23
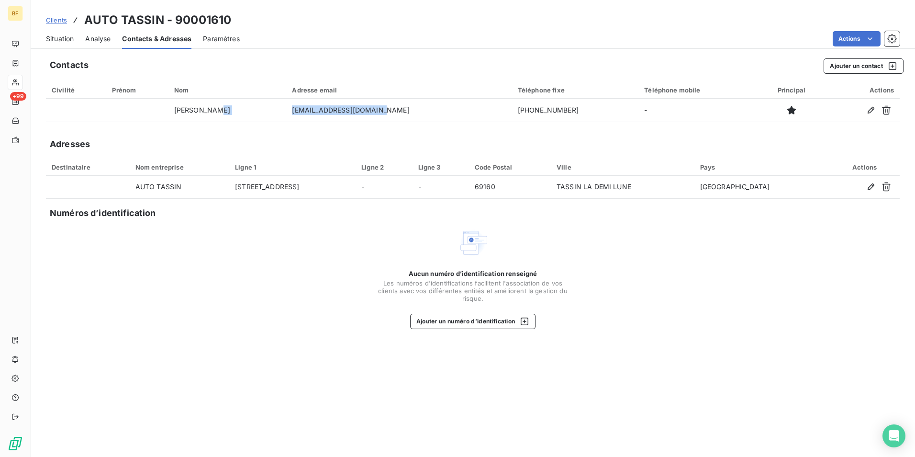
copy tr "autos-tassin@hotmail.fr"
click at [57, 37] on span "Situation" at bounding box center [60, 39] width 28 height 10
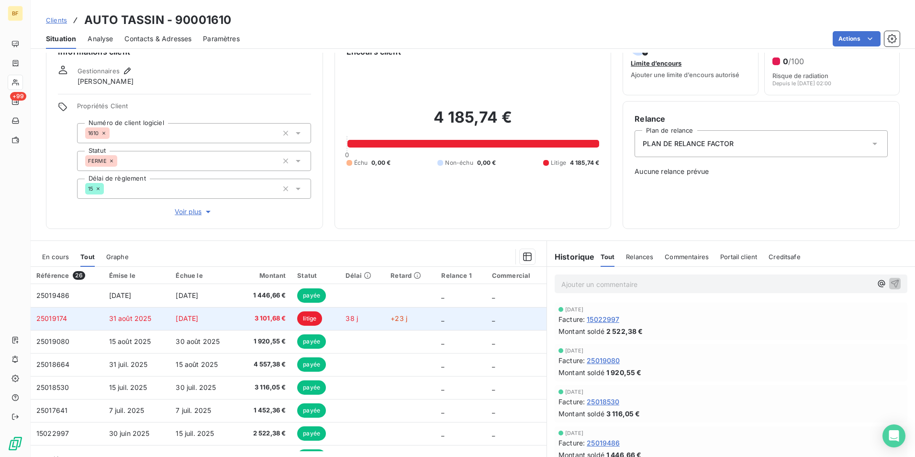
scroll to position [47, 0]
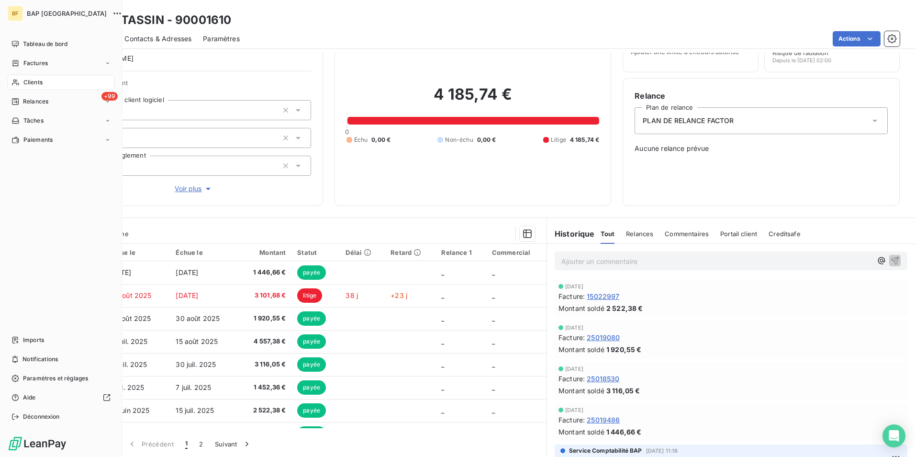
click at [24, 78] on span "Clients" at bounding box center [32, 82] width 19 height 9
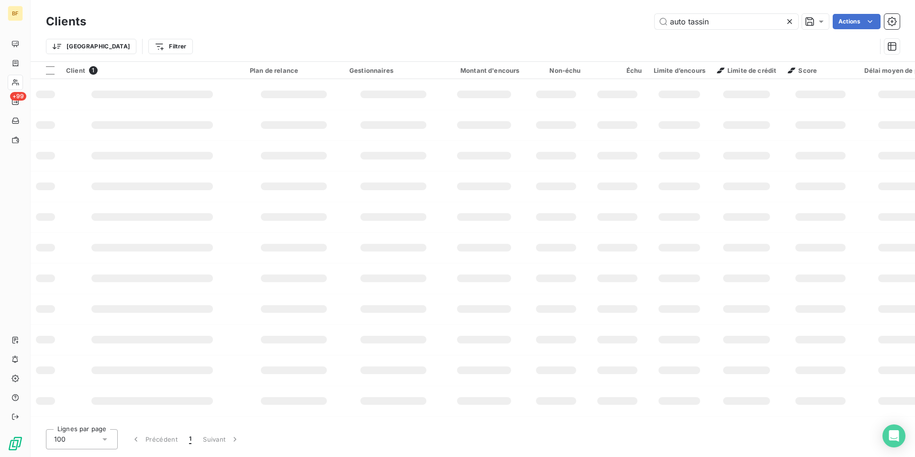
drag, startPoint x: 717, startPoint y: 24, endPoint x: 633, endPoint y: 24, distance: 83.8
click at [633, 24] on div "auto tassin Actions" at bounding box center [499, 21] width 802 height 15
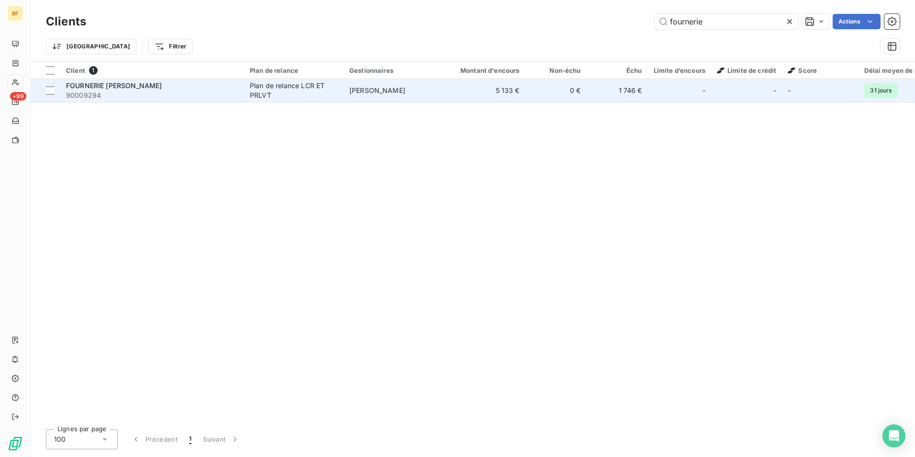
type input "fournerie"
click at [250, 80] on td "Plan de relance LCR ET PRLVT" at bounding box center [294, 90] width 100 height 23
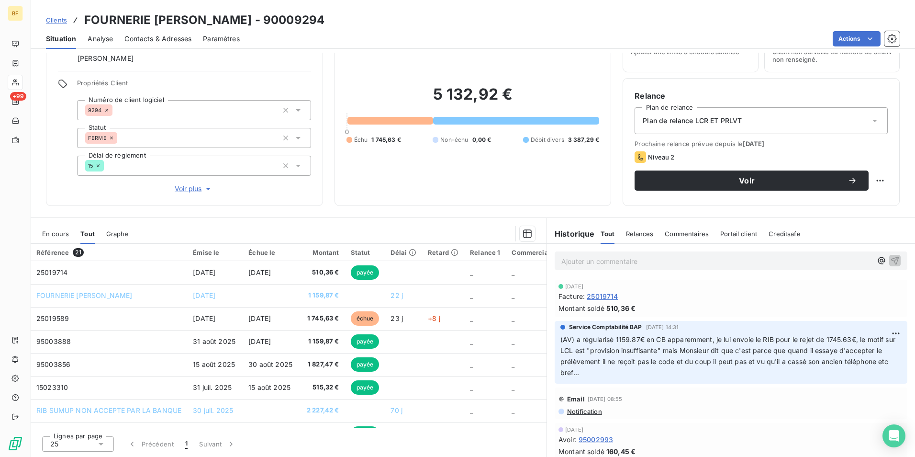
click at [510, 217] on div "Informations client Gestionnaires Mhaèdine BAROUDI Propriétés Client Numéro de …" at bounding box center [473, 255] width 884 height 404
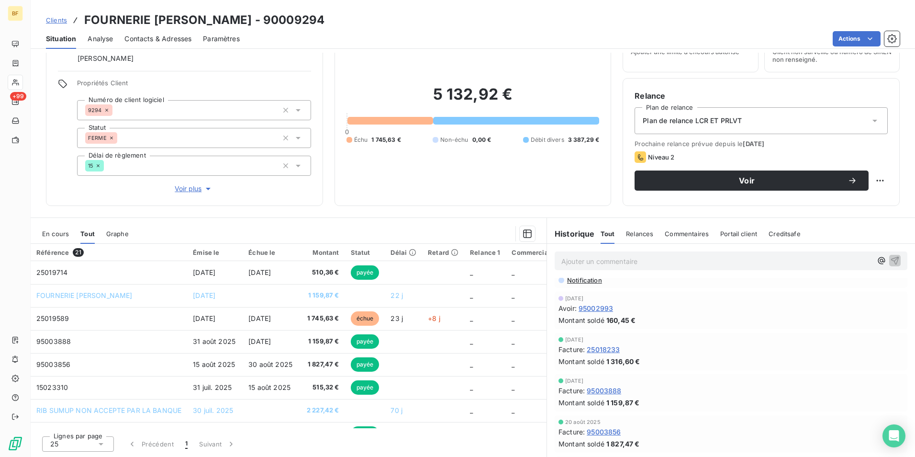
scroll to position [144, 0]
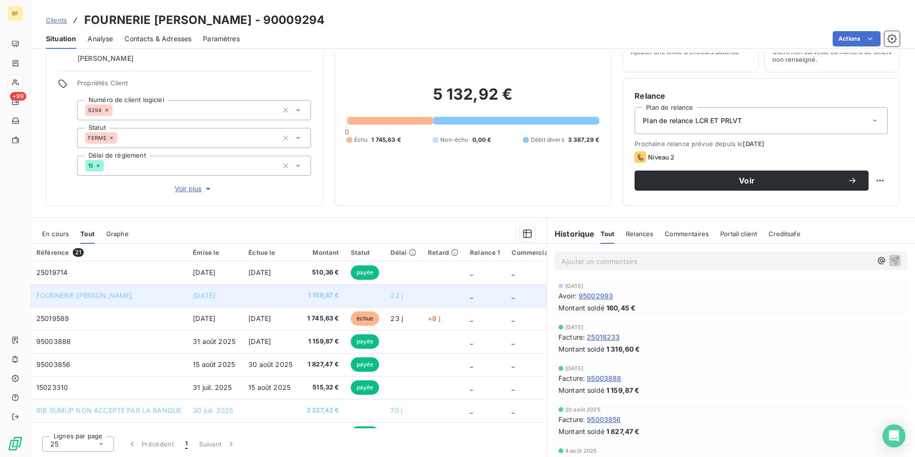
click at [265, 299] on td at bounding box center [271, 295] width 57 height 23
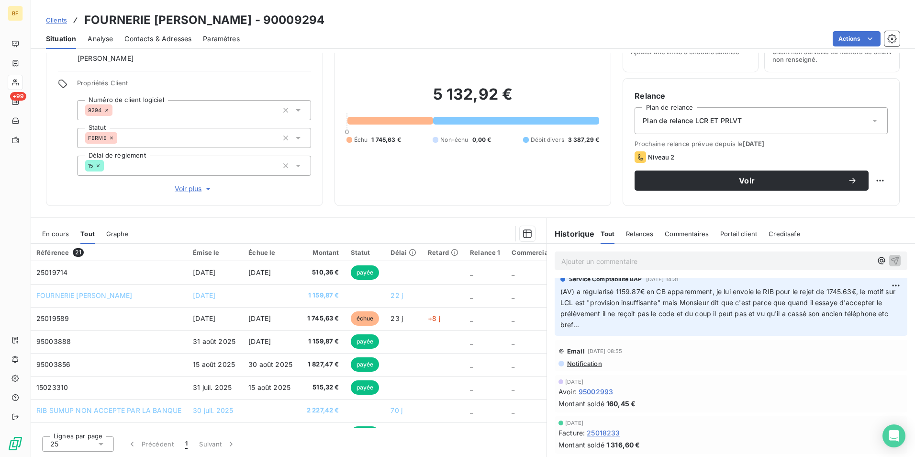
scroll to position [46, 0]
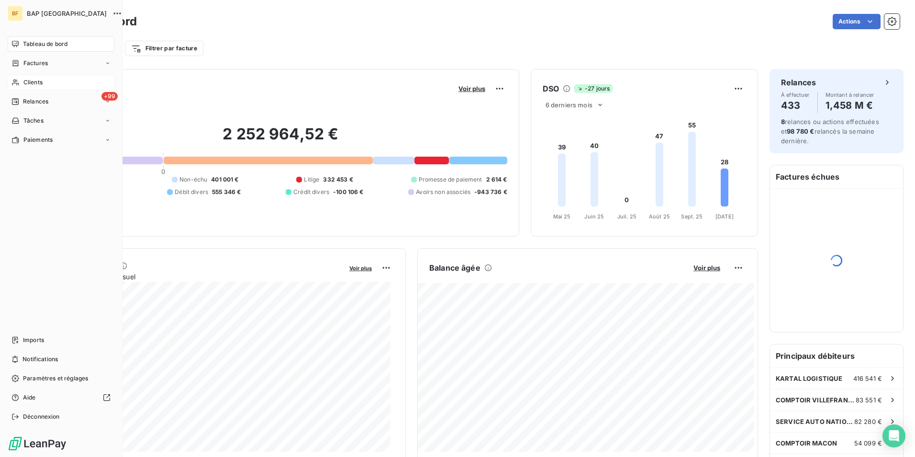
click at [21, 84] on div "Clients" at bounding box center [61, 82] width 107 height 15
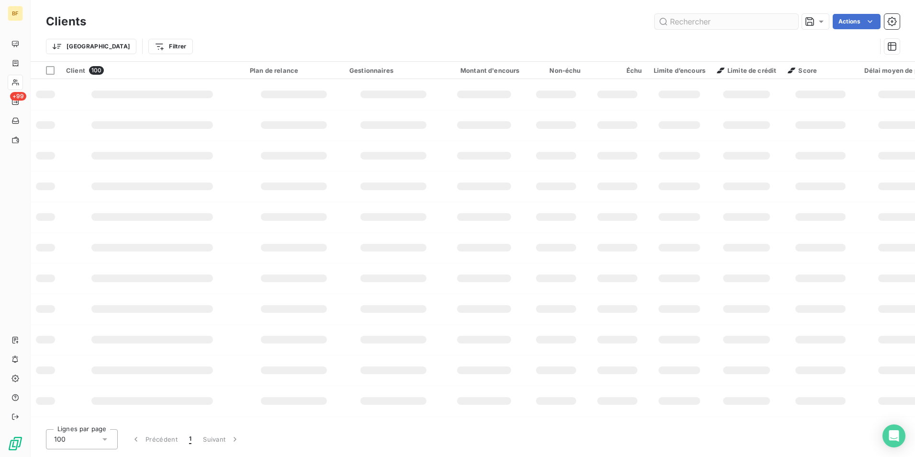
click at [700, 23] on input "text" at bounding box center [727, 21] width 144 height 15
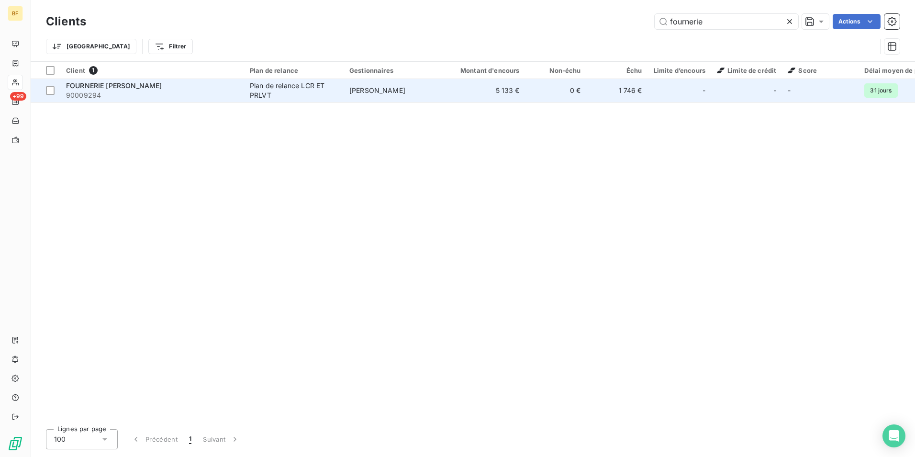
type input "fournerie"
click at [408, 101] on td "[PERSON_NAME]" at bounding box center [394, 90] width 100 height 23
click at [407, 95] on td "[PERSON_NAME]" at bounding box center [394, 90] width 100 height 23
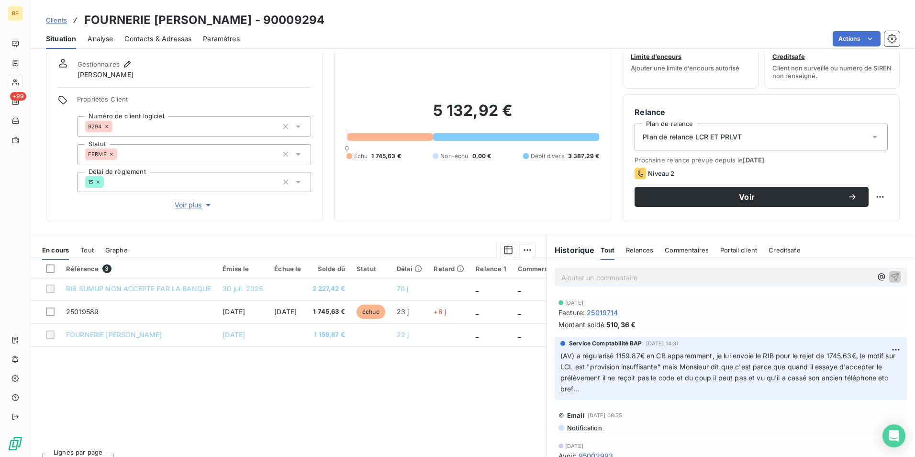
scroll to position [47, 0]
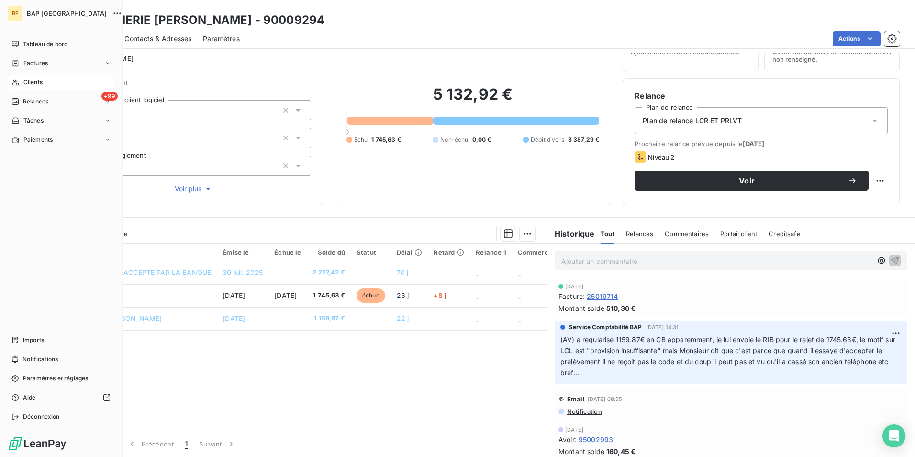
click at [29, 83] on span "Clients" at bounding box center [32, 82] width 19 height 9
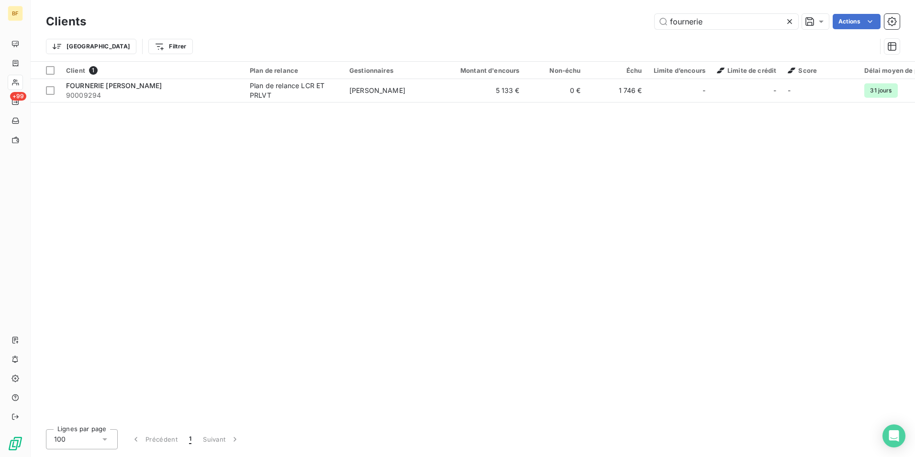
drag, startPoint x: 738, startPoint y: 15, endPoint x: 628, endPoint y: 8, distance: 110.3
click at [628, 8] on div "Clients fournerie Actions Trier Filtrer" at bounding box center [473, 30] width 884 height 61
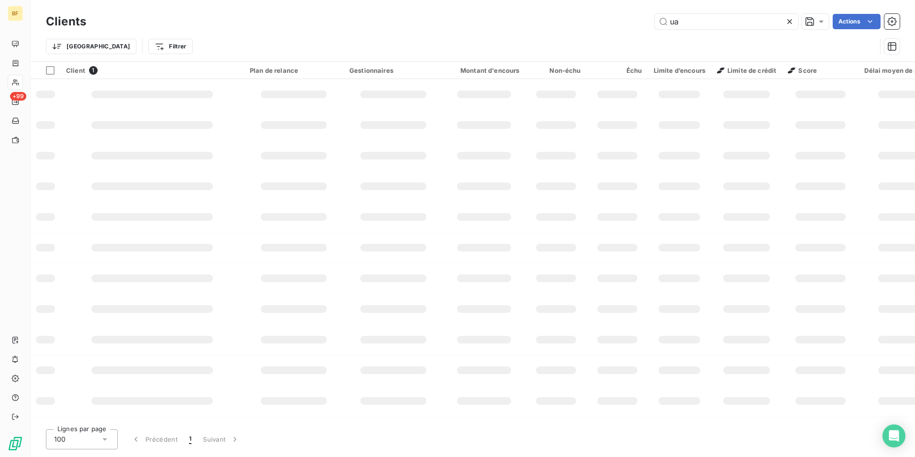
type input "u"
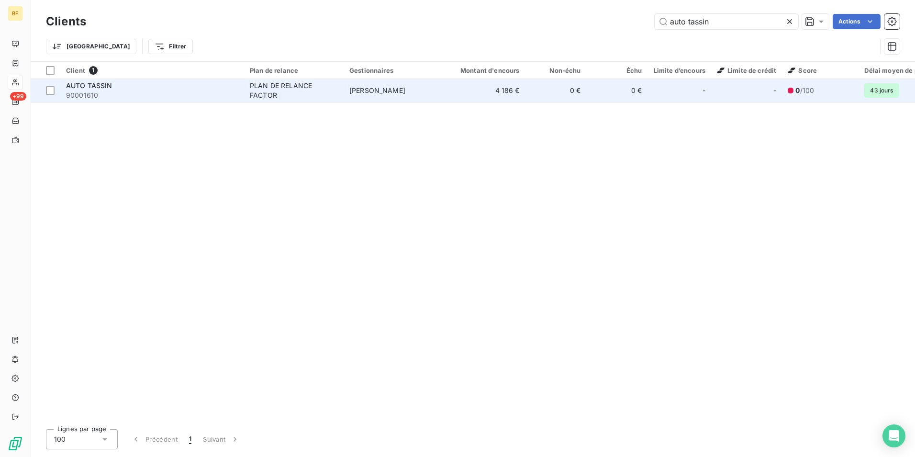
type input "auto tassin"
click at [397, 98] on td "[PERSON_NAME]" at bounding box center [394, 90] width 100 height 23
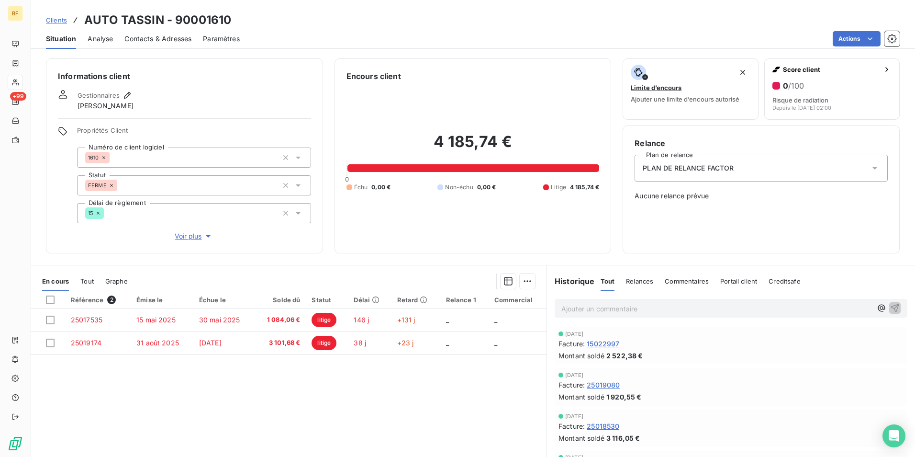
scroll to position [47, 0]
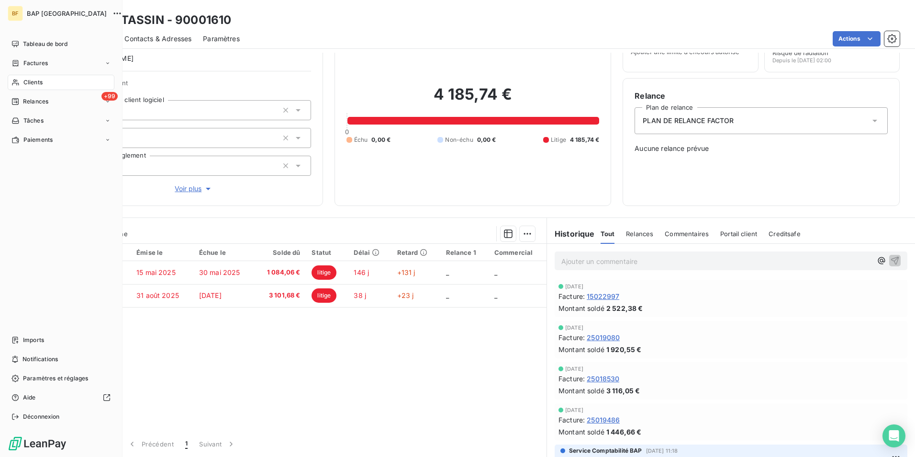
click at [40, 84] on span "Clients" at bounding box center [32, 82] width 19 height 9
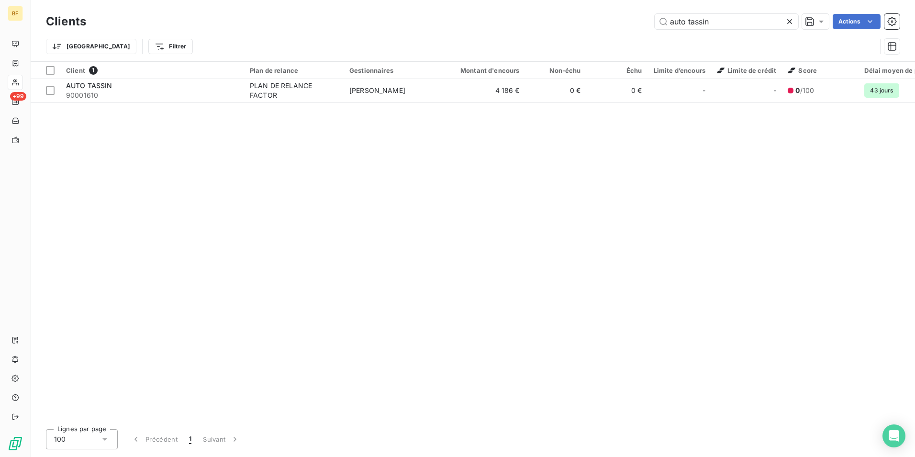
drag, startPoint x: 726, startPoint y: 27, endPoint x: 620, endPoint y: 12, distance: 107.4
click at [620, 12] on div "Clients auto tassin Actions" at bounding box center [473, 21] width 854 height 20
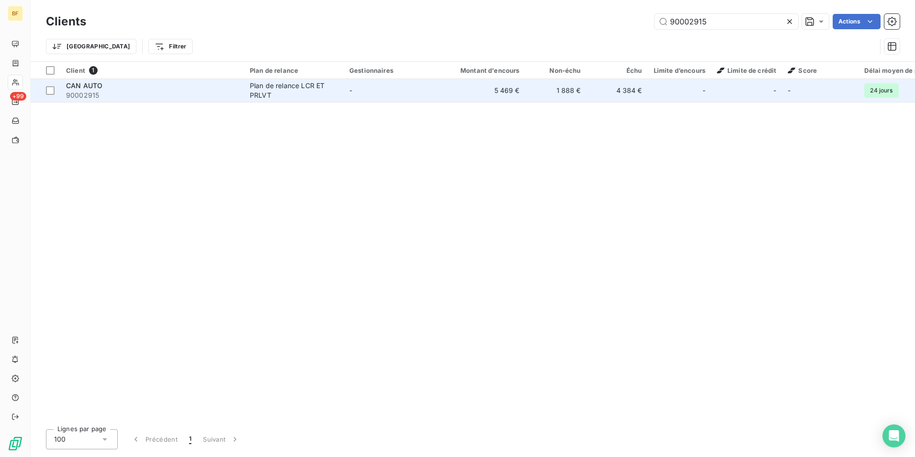
type input "90002915"
click at [150, 98] on span "90002915" at bounding box center [152, 95] width 172 height 10
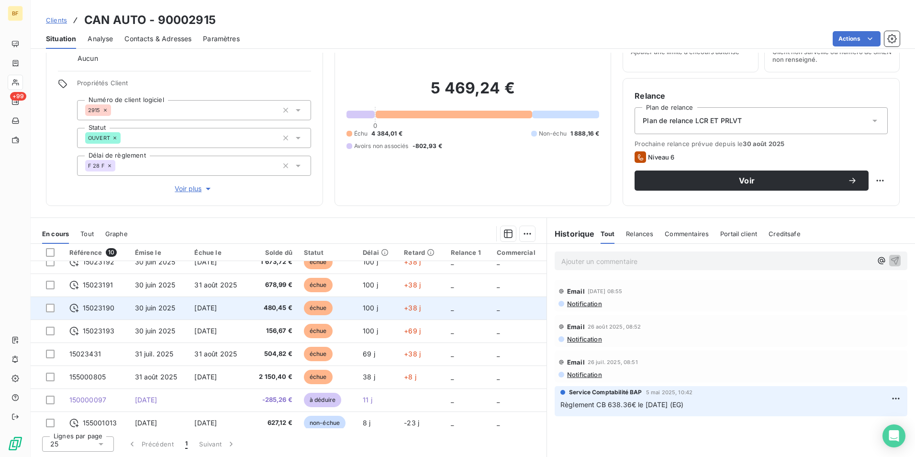
scroll to position [63, 0]
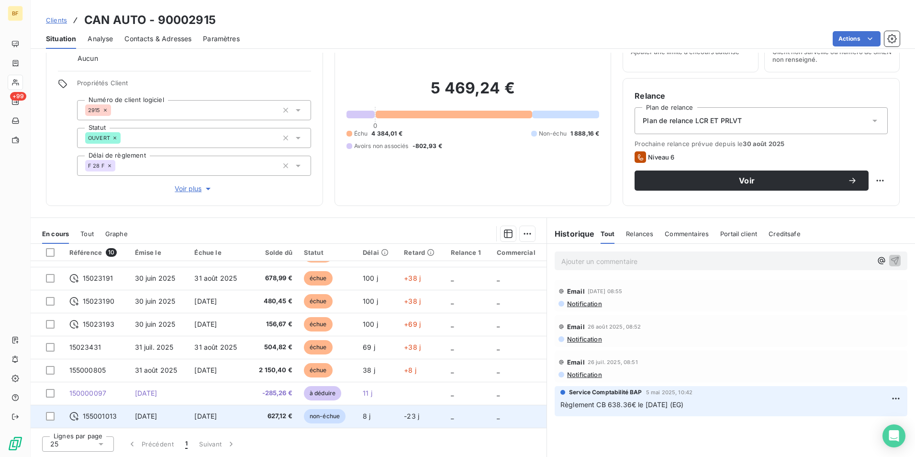
click at [270, 418] on span "627,12 €" at bounding box center [273, 416] width 38 height 10
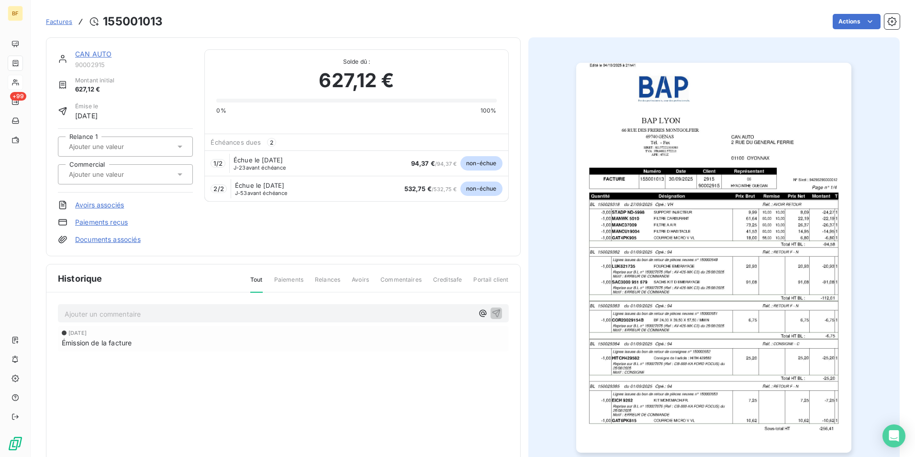
click at [706, 261] on img "button" at bounding box center [713, 258] width 275 height 390
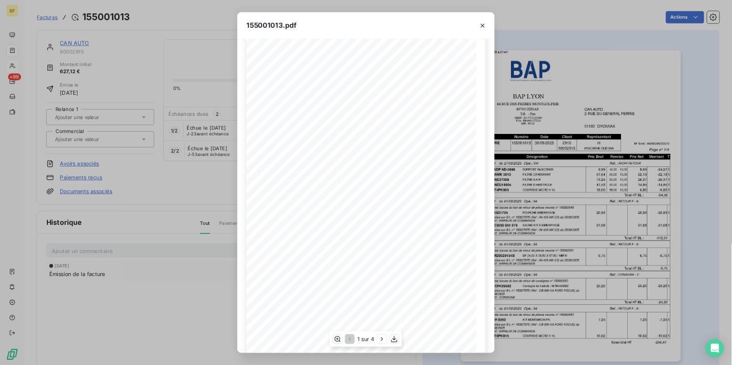
scroll to position [36, 0]
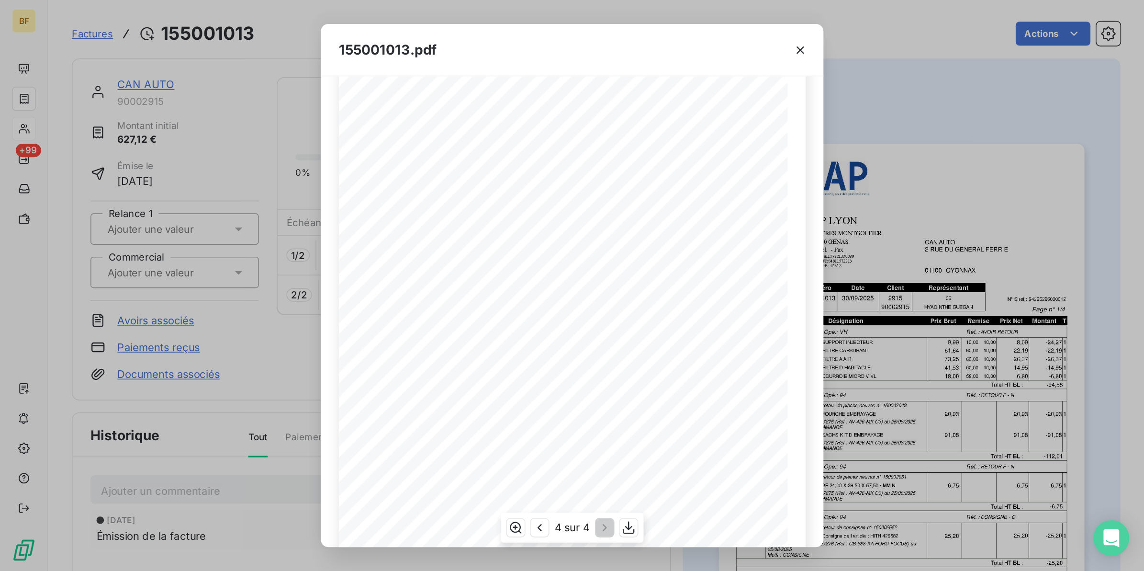
scroll to position [127, 0]
click at [373, 299] on div "BAP LYON CAN AUTO 66 RUE DES FRERES MONTGOLFIER 2 RUE DU GENERAL FERRIE 69740 G…" at bounding box center [366, 136] width 299 height 406
drag, startPoint x: 384, startPoint y: 299, endPoint x: 266, endPoint y: 291, distance: 118.5
click at [266, 291] on div "BAP LYON CAN AUTO 66 RUE DES FRERES MONTGOLFIER 2 RUE DU GENERAL FERRIE 69740 G…" at bounding box center [366, 136] width 287 height 406
drag, startPoint x: 329, startPoint y: 294, endPoint x: 322, endPoint y: 293, distance: 7.7
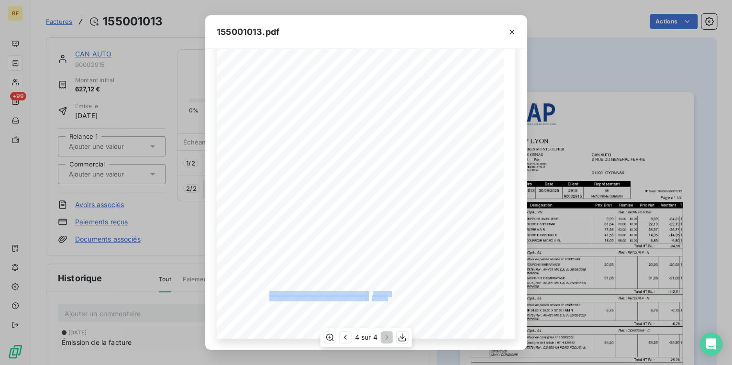
click at [328, 294] on span "Cheque comptant au 31/10/2025 d'un montant de" at bounding box center [317, 293] width 96 height 4
click at [321, 293] on span "Cheque comptant au 31/10/2025 d'un montant de" at bounding box center [317, 293] width 96 height 4
drag, startPoint x: 511, startPoint y: 32, endPoint x: 483, endPoint y: 62, distance: 41.3
click at [511, 32] on icon "button" at bounding box center [512, 32] width 10 height 10
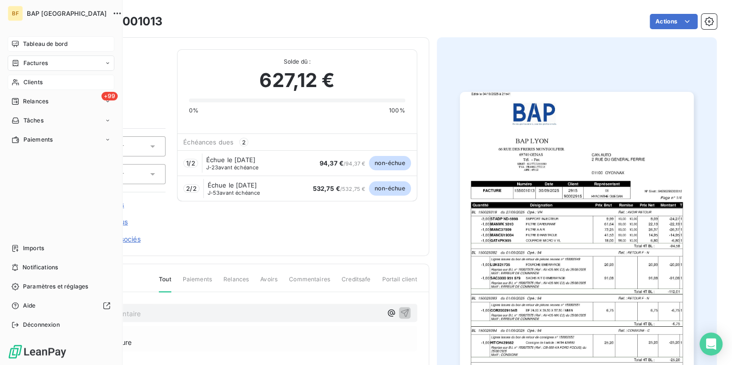
click at [15, 40] on icon at bounding box center [15, 44] width 8 height 8
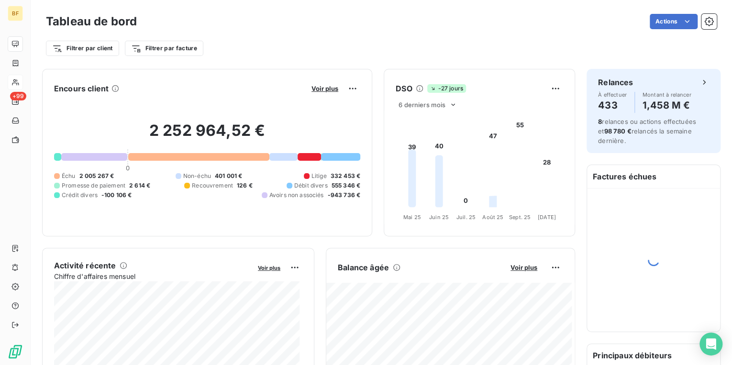
click at [337, 54] on div "Filtrer par client Filtrer par facture" at bounding box center [381, 48] width 671 height 18
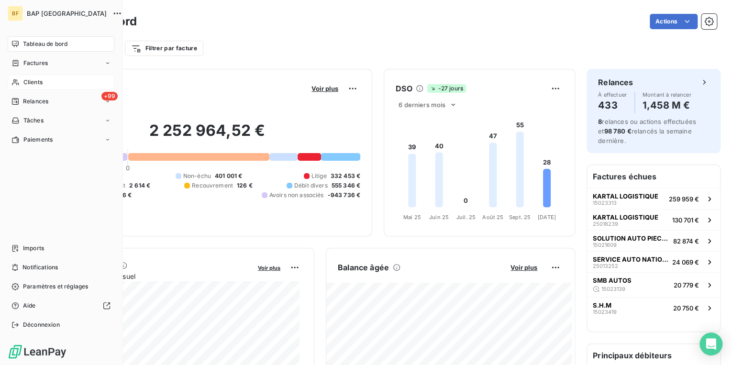
drag, startPoint x: 27, startPoint y: 81, endPoint x: 36, endPoint y: 79, distance: 9.9
click at [27, 81] on span "Clients" at bounding box center [32, 82] width 19 height 9
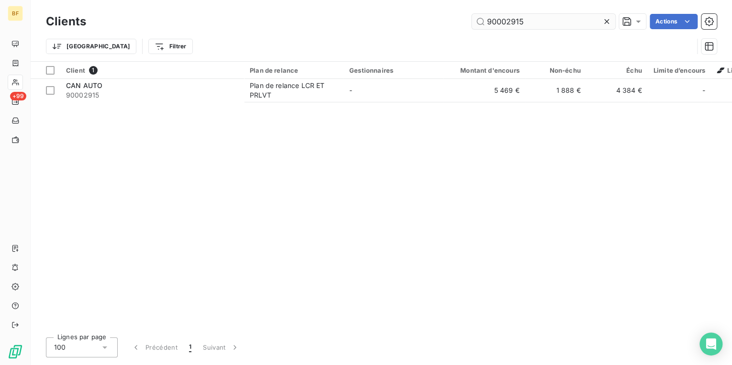
drag, startPoint x: 559, startPoint y: 26, endPoint x: 485, endPoint y: 26, distance: 74.2
click at [485, 26] on input "90002915" at bounding box center [544, 21] width 144 height 15
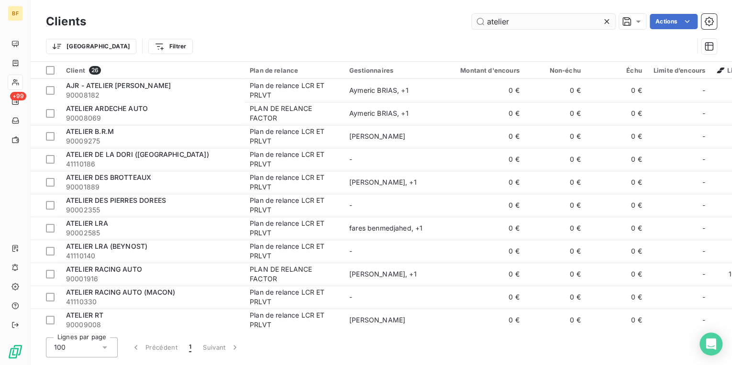
click at [557, 21] on input "atelier" at bounding box center [544, 21] width 144 height 15
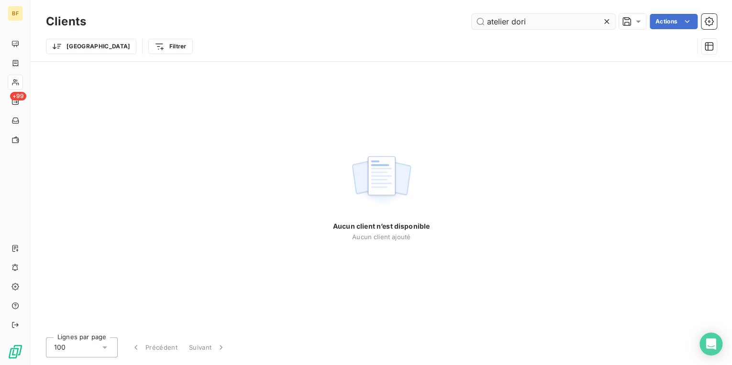
drag, startPoint x: 530, startPoint y: 22, endPoint x: 484, endPoint y: 19, distance: 45.5
click at [484, 19] on input "atelier dori" at bounding box center [544, 21] width 144 height 15
click at [487, 21] on input "atelier dori" at bounding box center [544, 21] width 144 height 15
type input "l atelier dori"
drag, startPoint x: 562, startPoint y: 20, endPoint x: 377, endPoint y: 18, distance: 185.2
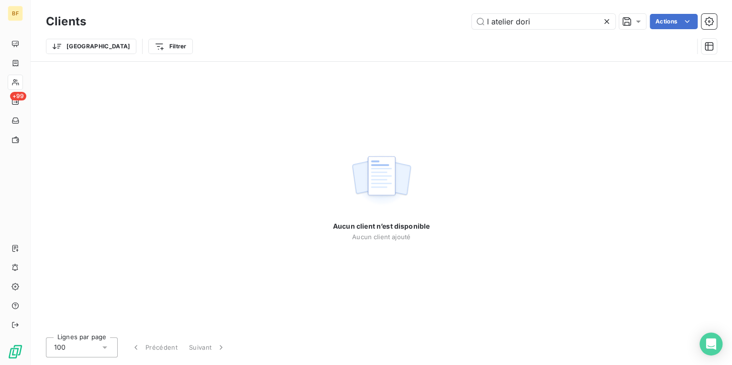
click at [377, 18] on div "l atelier dori Actions" at bounding box center [407, 21] width 619 height 15
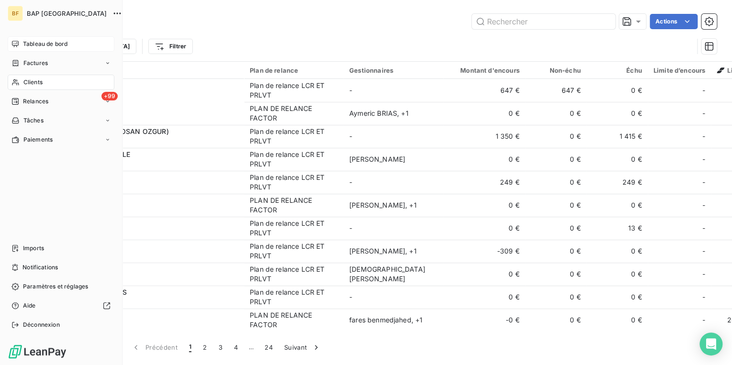
click at [29, 44] on span "Tableau de bord" at bounding box center [45, 44] width 45 height 9
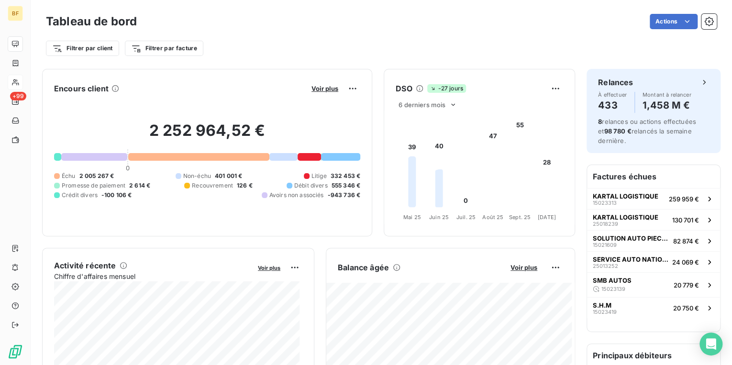
click at [350, 29] on div "Actions" at bounding box center [432, 21] width 569 height 15
click at [304, 37] on div "Filtrer par client Filtrer par facture" at bounding box center [381, 45] width 671 height 26
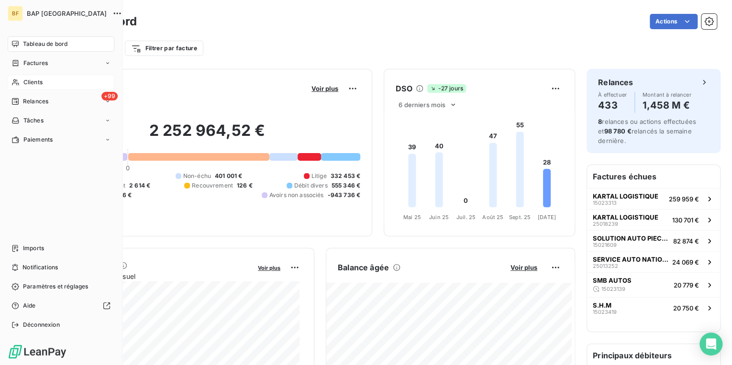
click at [16, 82] on icon at bounding box center [15, 82] width 8 height 8
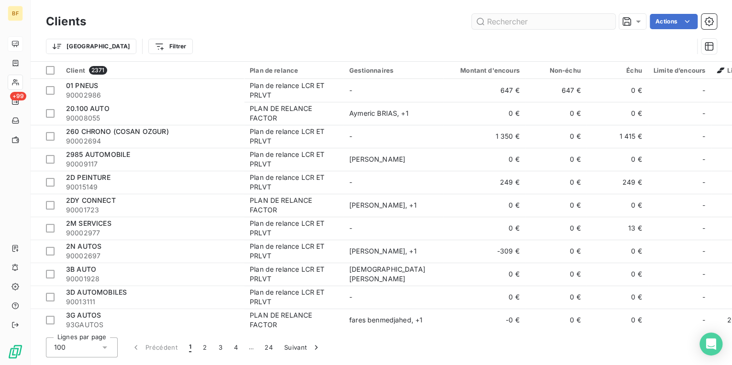
click at [526, 25] on input "text" at bounding box center [544, 21] width 144 height 15
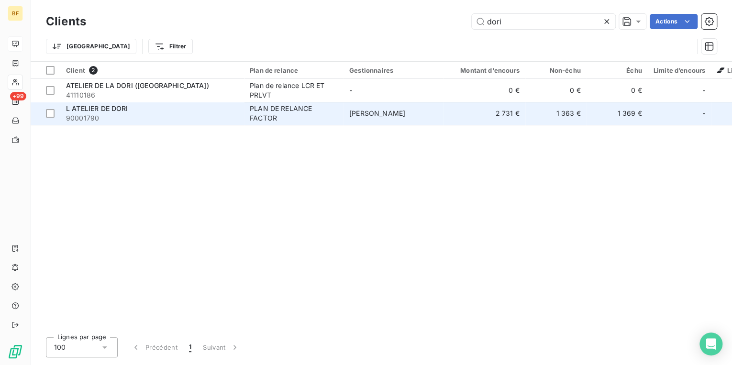
type input "dori"
click at [157, 107] on div "L ATELIER DE DORI" at bounding box center [152, 109] width 172 height 10
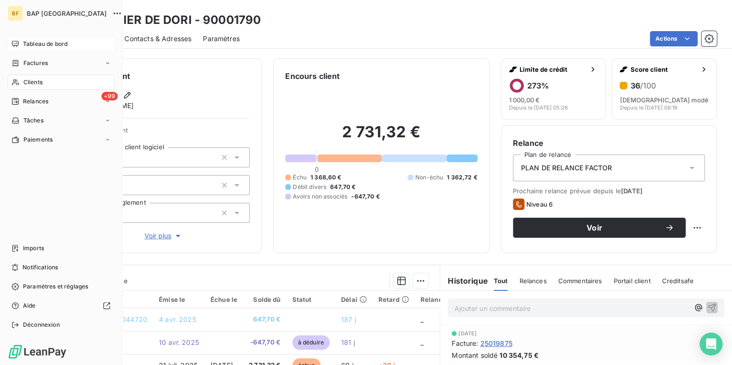
click at [20, 45] on div "Tableau de bord" at bounding box center [61, 43] width 107 height 15
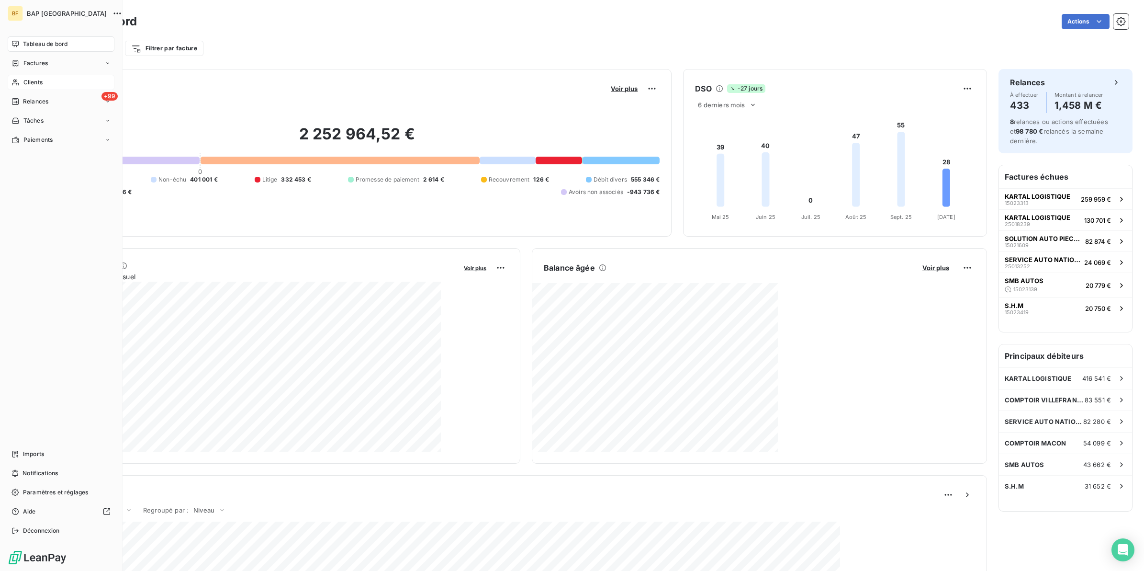
click at [19, 79] on icon at bounding box center [15, 82] width 8 height 8
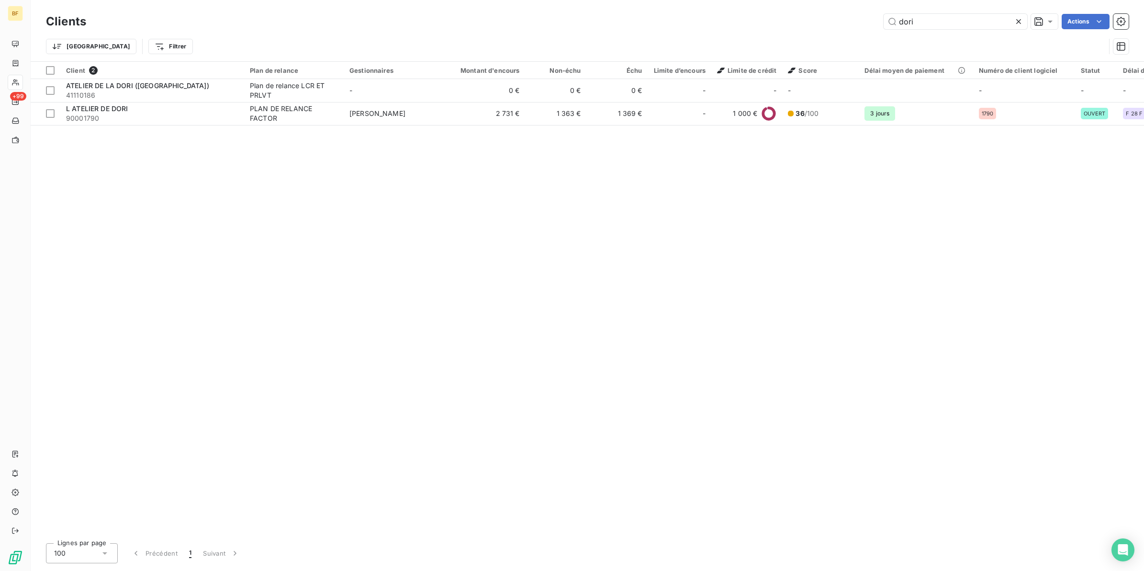
drag, startPoint x: 923, startPoint y: 25, endPoint x: 879, endPoint y: 22, distance: 43.7
click at [879, 22] on div "dori Actions" at bounding box center [613, 21] width 1031 height 15
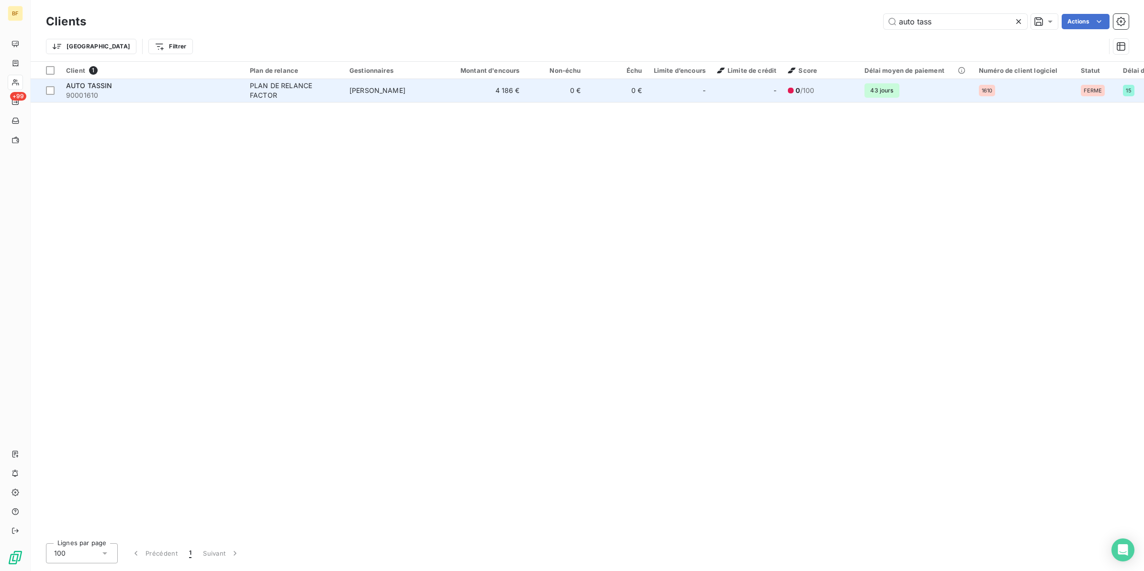
type input "auto tass"
click at [192, 88] on div "AUTO TASSIN" at bounding box center [152, 86] width 172 height 10
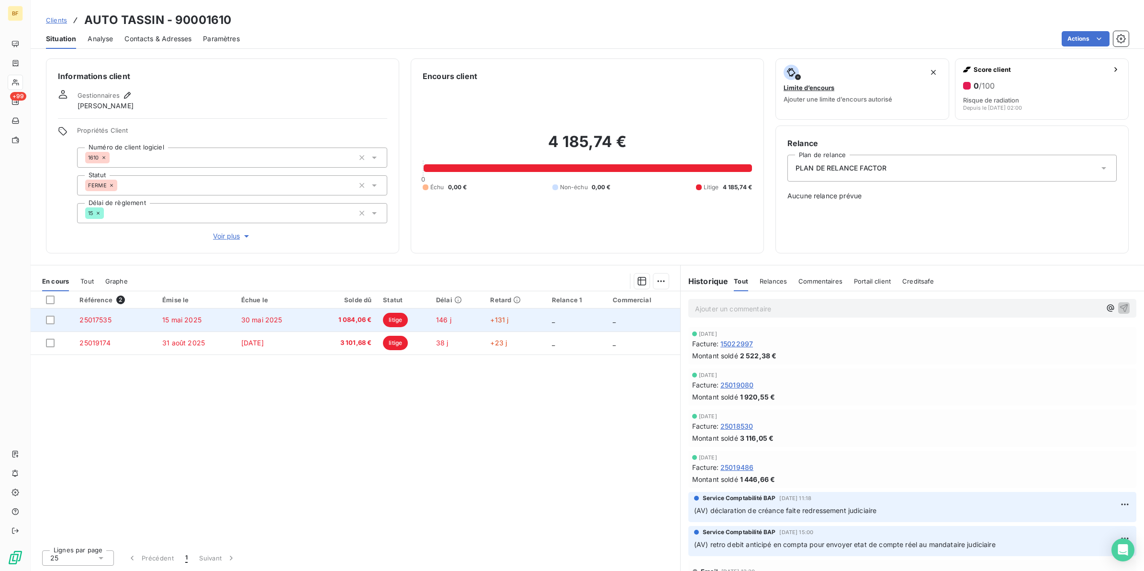
click at [326, 326] on td "1 084,06 €" at bounding box center [344, 319] width 65 height 23
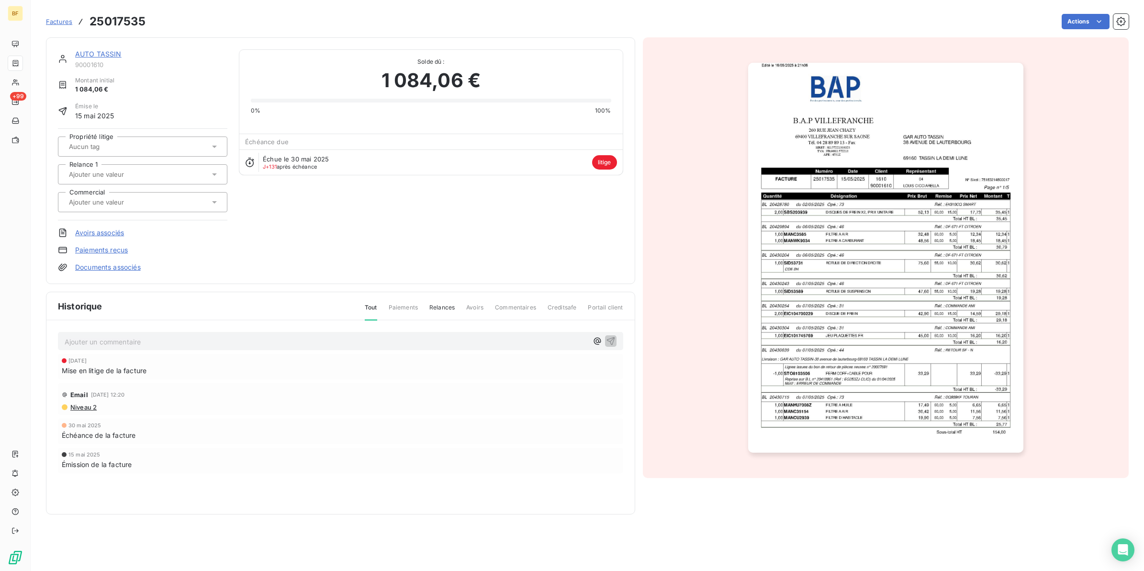
click at [870, 371] on img "button" at bounding box center [885, 258] width 275 height 390
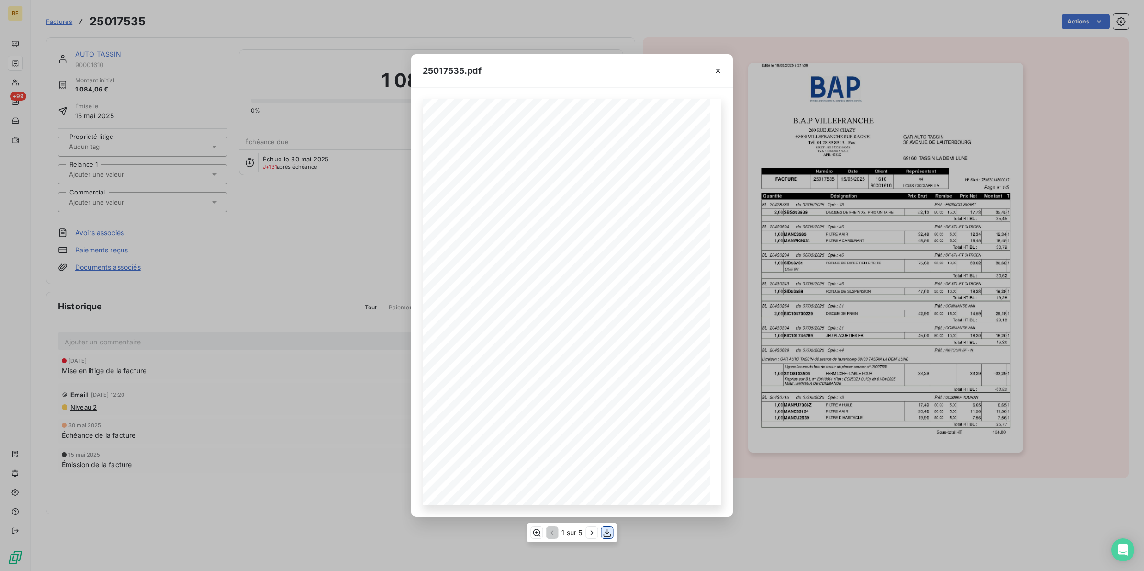
click at [608, 456] on icon "button" at bounding box center [608, 532] width 10 height 10
click at [275, 7] on div "25017535.pdf B.A.P VILLEFRANCHE GAR AUTO TASSIN 260 RUE JEAN CHAZY 38 AVENUE DE…" at bounding box center [572, 285] width 1144 height 571
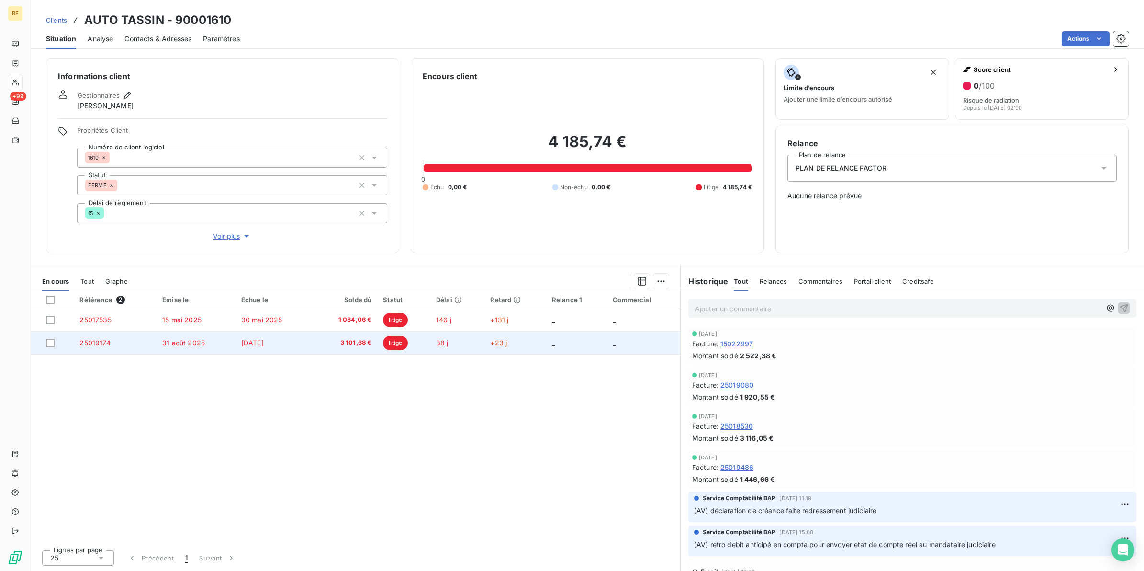
click at [209, 339] on td "31 août 2025" at bounding box center [196, 342] width 79 height 23
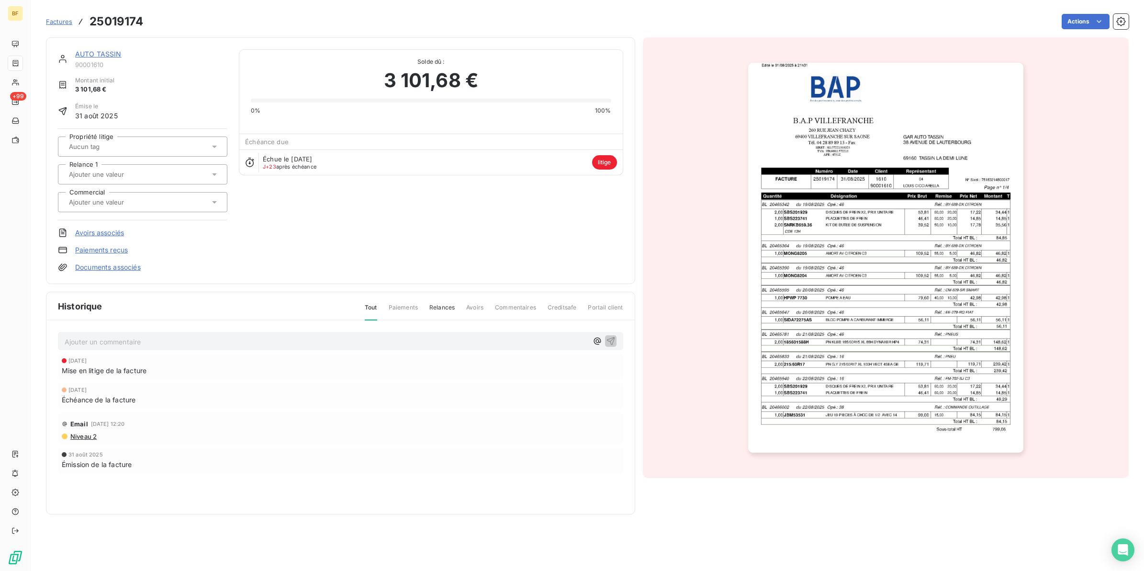
click at [819, 373] on img "button" at bounding box center [885, 258] width 275 height 390
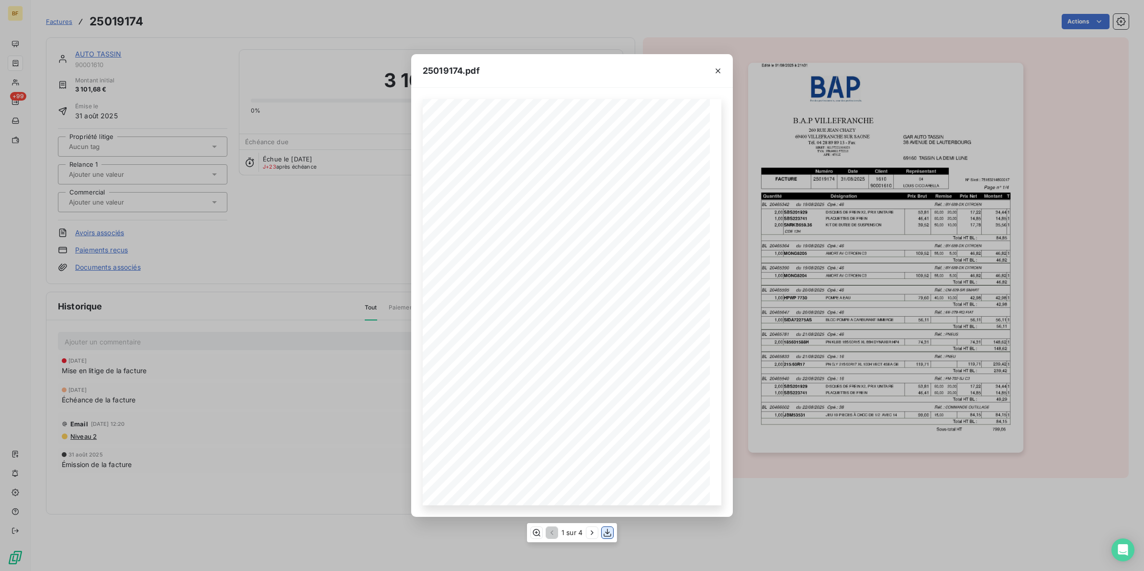
click at [611, 456] on icon "button" at bounding box center [608, 532] width 10 height 10
drag, startPoint x: 245, startPoint y: 19, endPoint x: 73, endPoint y: 19, distance: 171.3
click at [238, 19] on div "25019174.pdf B.A.P VILLEFRANCHE GAR AUTO TASSIN 260 RUE JEAN CHAZY 38 AVENUE DE…" at bounding box center [572, 285] width 1144 height 571
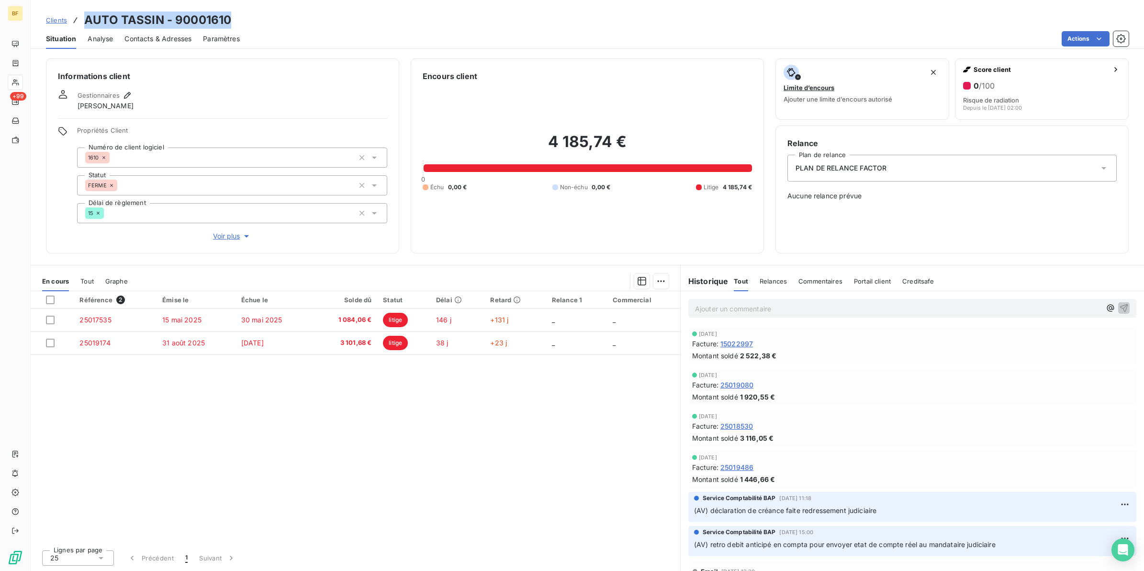
drag, startPoint x: 240, startPoint y: 20, endPoint x: 85, endPoint y: 20, distance: 155.6
click at [85, 20] on div "Clients AUTO TASSIN - 90001610" at bounding box center [587, 19] width 1113 height 17
copy h3 "AUTO TASSIN - 90001610"
click at [749, 313] on p "Ajouter un commentaire ﻿" at bounding box center [898, 308] width 406 height 12
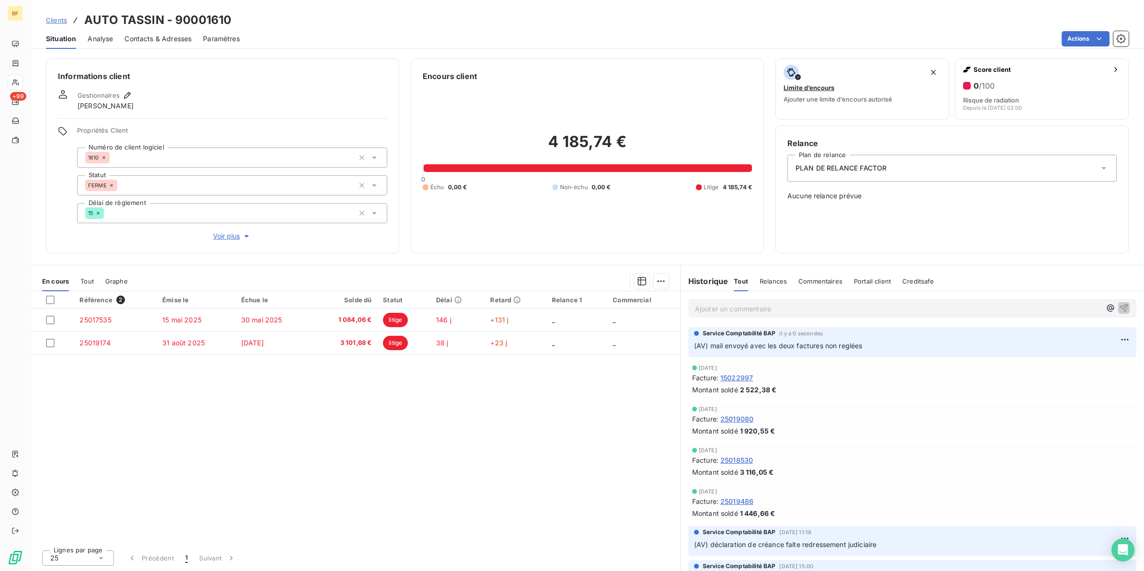
click at [261, 37] on div "Actions" at bounding box center [689, 38] width 877 height 15
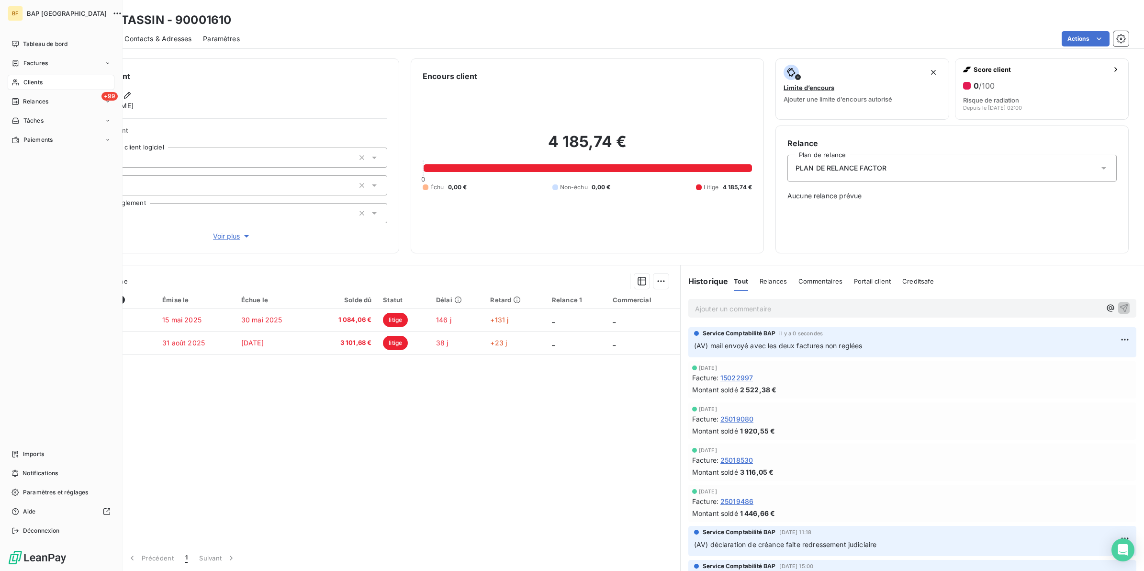
click at [49, 85] on div "Clients" at bounding box center [61, 82] width 107 height 15
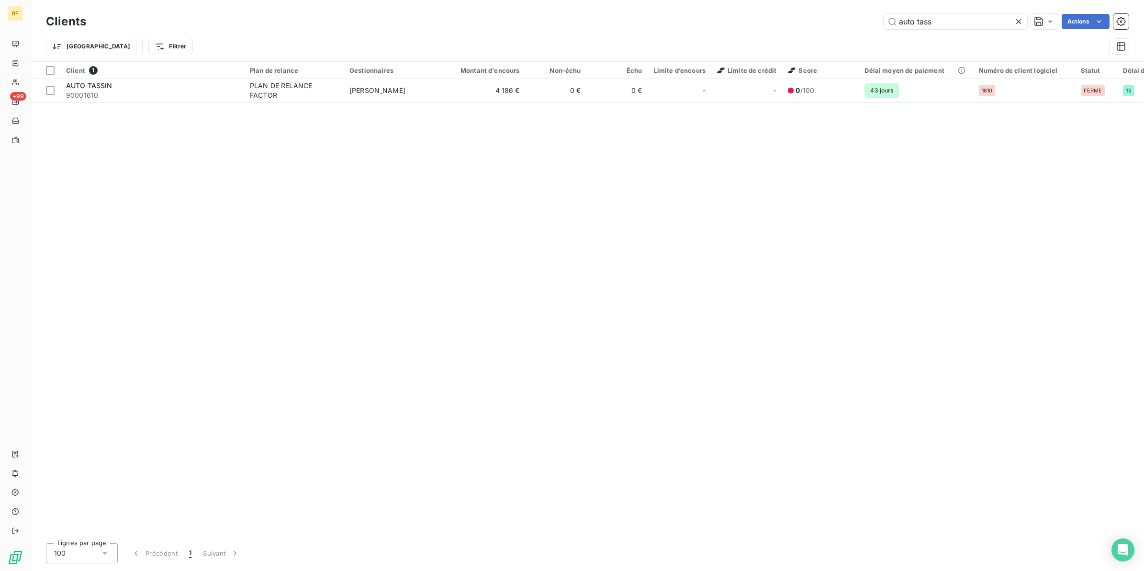
drag, startPoint x: 953, startPoint y: 18, endPoint x: 833, endPoint y: 2, distance: 121.2
click at [833, 2] on div "Clients auto tass Actions Trier Filtrer" at bounding box center [587, 30] width 1113 height 61
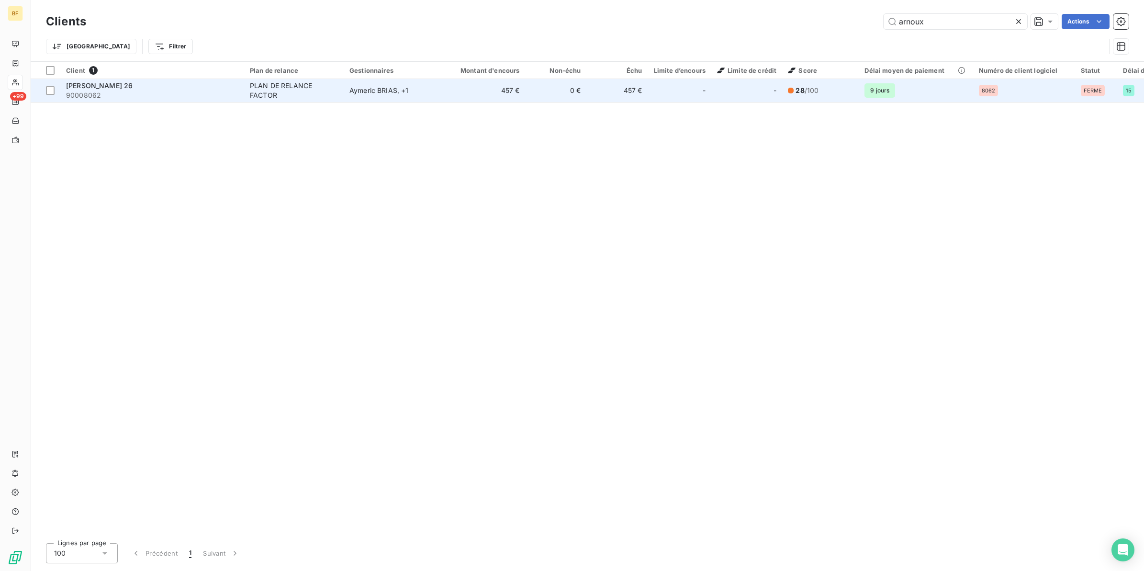
type input "arnoux"
click at [153, 94] on span "90008062" at bounding box center [152, 95] width 172 height 10
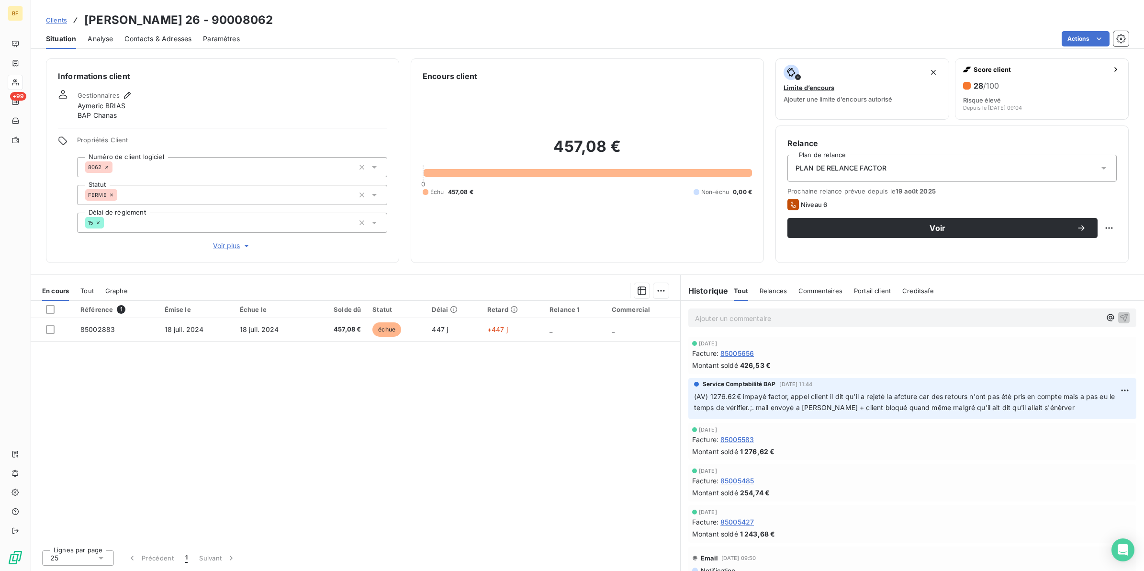
click at [173, 38] on span "Contacts & Adresses" at bounding box center [157, 39] width 67 height 10
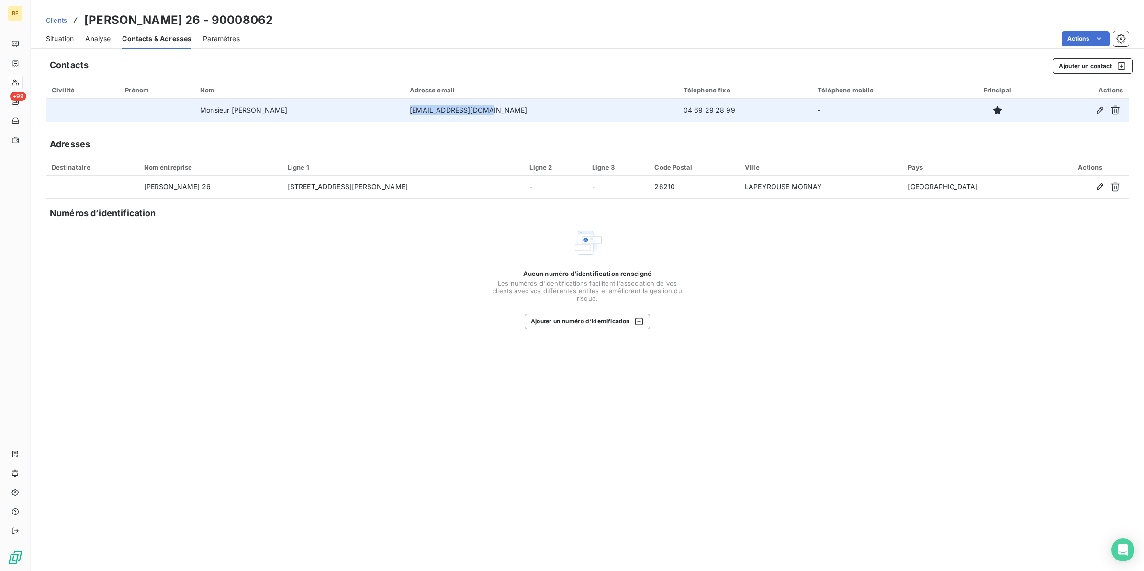
drag, startPoint x: 522, startPoint y: 111, endPoint x: 445, endPoint y: 108, distance: 76.6
click at [445, 108] on td "careauto26@gmail.com" at bounding box center [541, 110] width 274 height 23
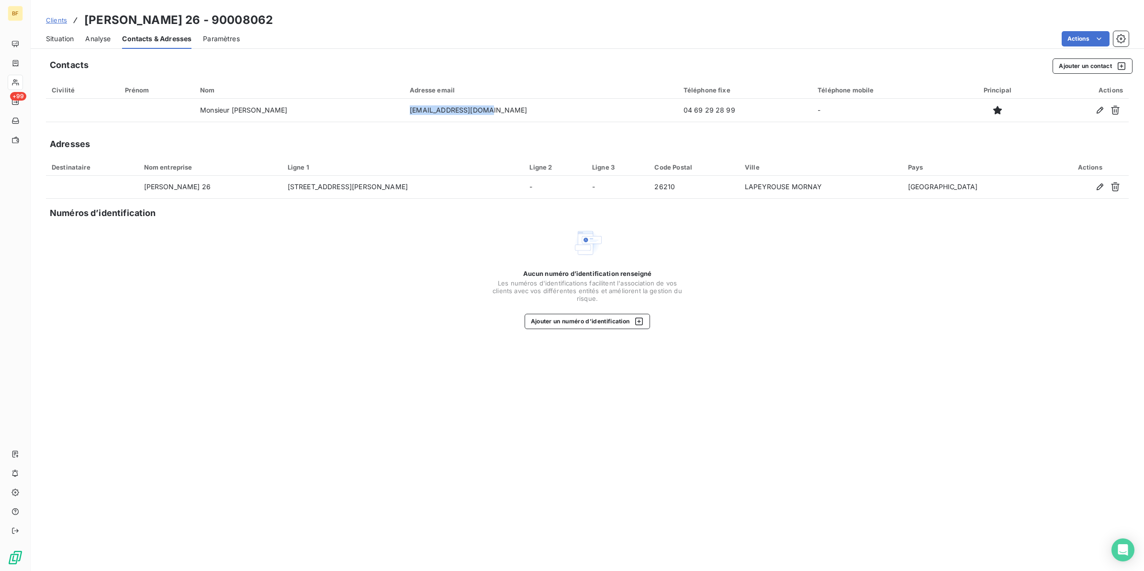
copy td "careauto26@gmail.com"
drag, startPoint x: 346, startPoint y: 16, endPoint x: 87, endPoint y: 22, distance: 259.0
click at [87, 22] on div "Clients ARNOUX DAMIEN CAREAUTO 26 - 90008062" at bounding box center [587, 19] width 1113 height 17
copy h3 "[PERSON_NAME] 26 - 90008062"
click at [431, 30] on div "Situation Analyse Contacts & Adresses Paramètres Actions" at bounding box center [587, 39] width 1113 height 20
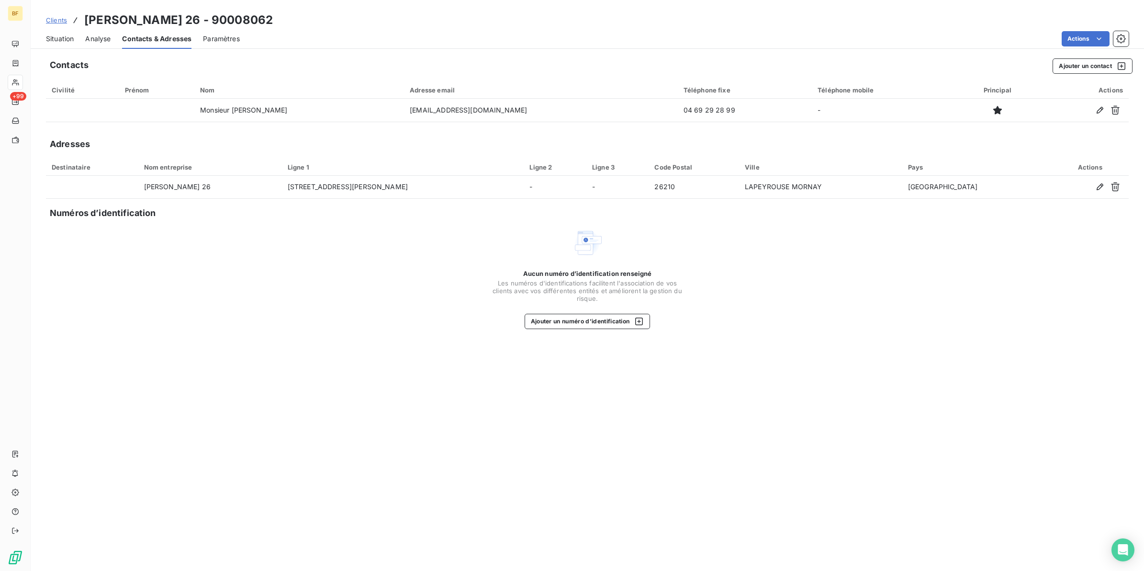
click at [58, 40] on span "Situation" at bounding box center [60, 39] width 28 height 10
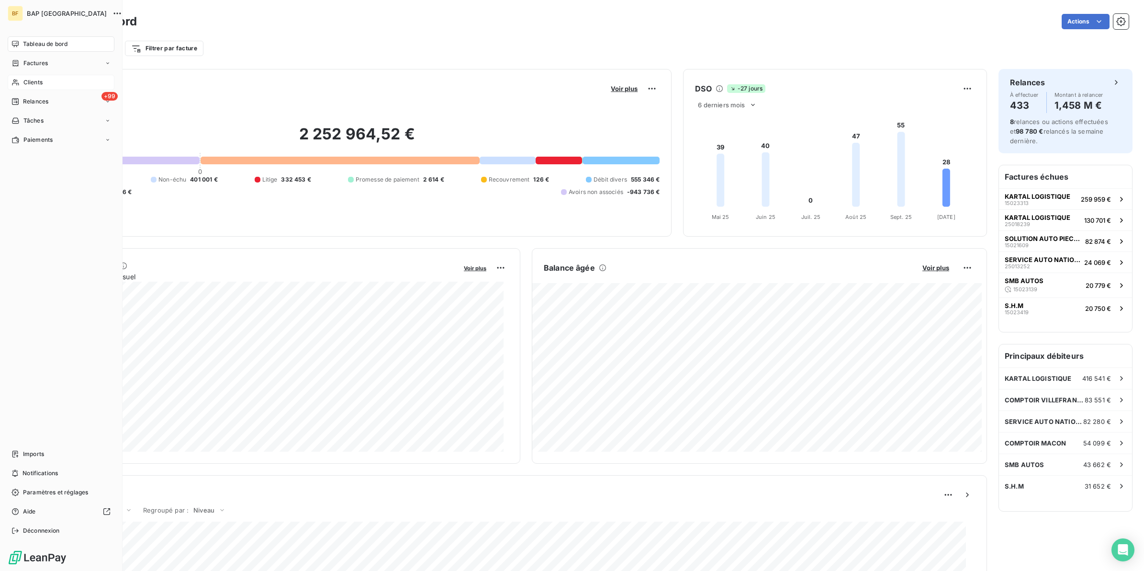
click at [20, 84] on div "Clients" at bounding box center [61, 82] width 107 height 15
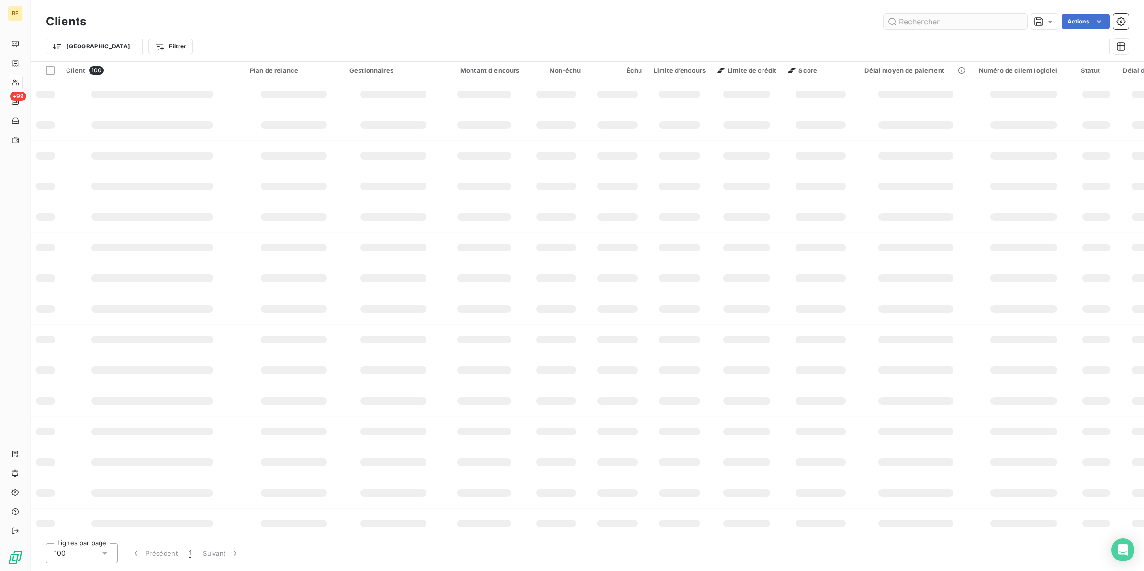
click at [923, 25] on input "text" at bounding box center [956, 21] width 144 height 15
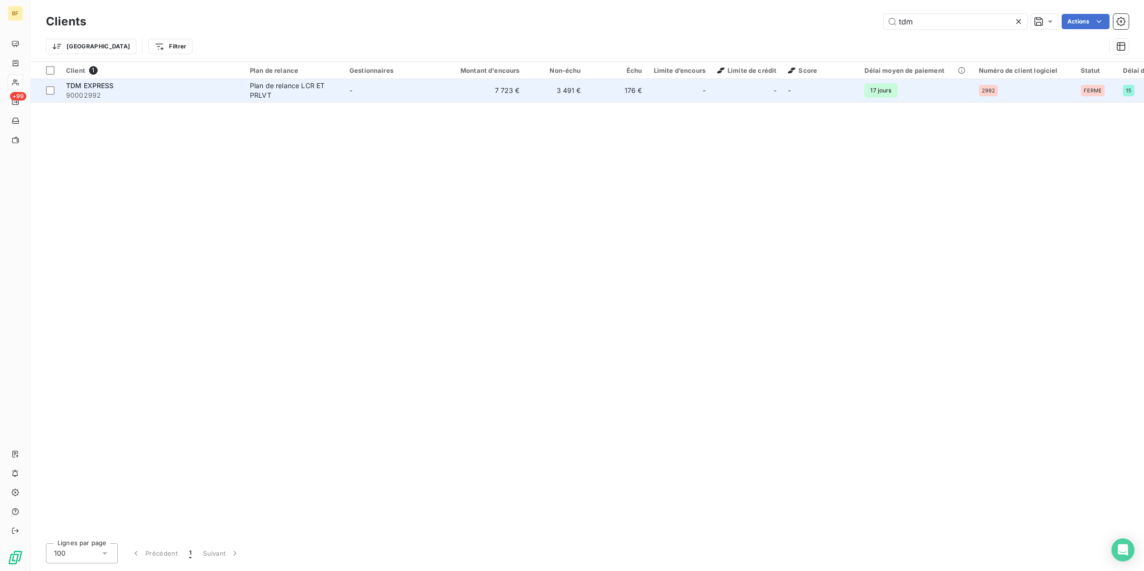
type input "tdm"
click at [140, 88] on div "TDM EXPRESS" at bounding box center [152, 86] width 172 height 10
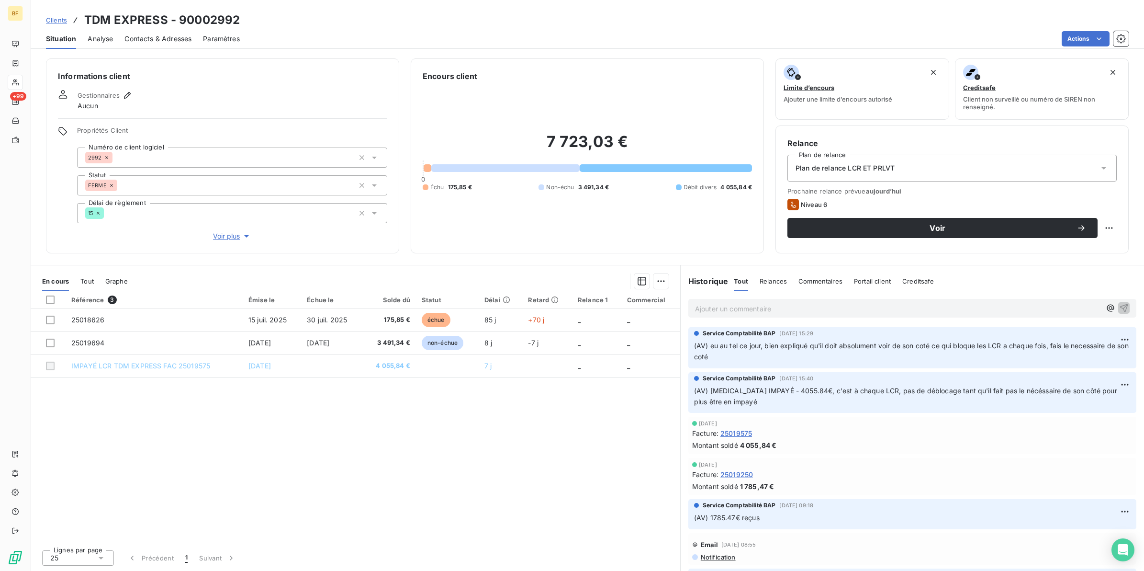
click at [756, 307] on p "Ajouter un commentaire ﻿" at bounding box center [898, 308] width 406 height 12
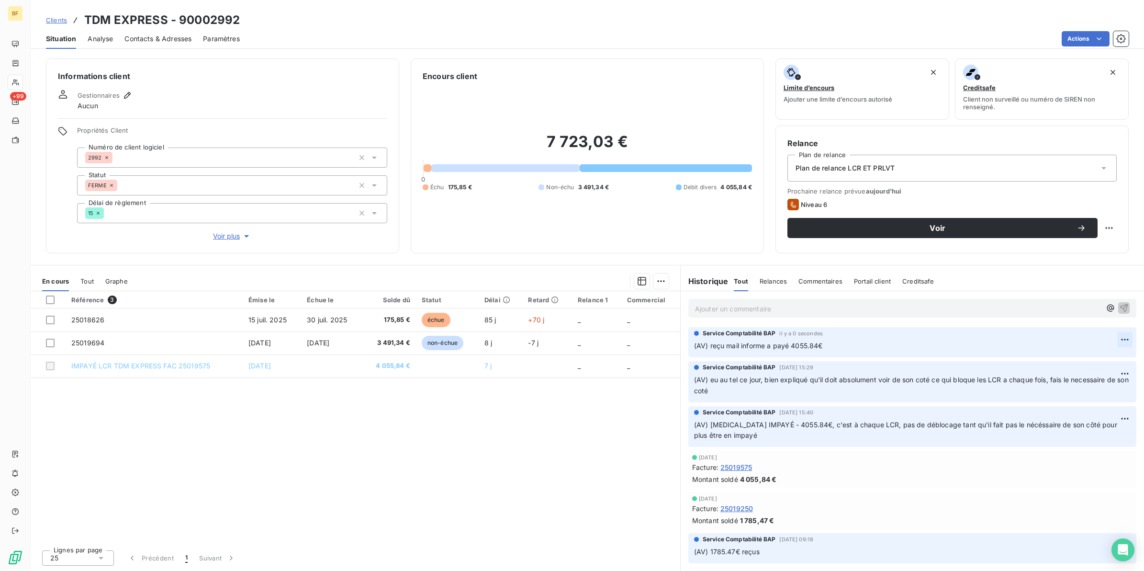
click at [1118, 345] on html "BF +99 Clients TDM EXPRESS - 90002992 Situation Analyse Contacts & Adresses Par…" at bounding box center [572, 285] width 1144 height 571
drag, startPoint x: 1093, startPoint y: 364, endPoint x: 898, endPoint y: 345, distance: 195.8
click at [1090, 364] on div "Editer" at bounding box center [1093, 360] width 54 height 15
click at [1114, 342] on html "BF +99 Clients TDM EXPRESS - 90002992 Situation Analyse Contacts & Adresses Par…" at bounding box center [572, 285] width 1144 height 571
click at [1088, 362] on div "Editer" at bounding box center [1093, 360] width 54 height 15
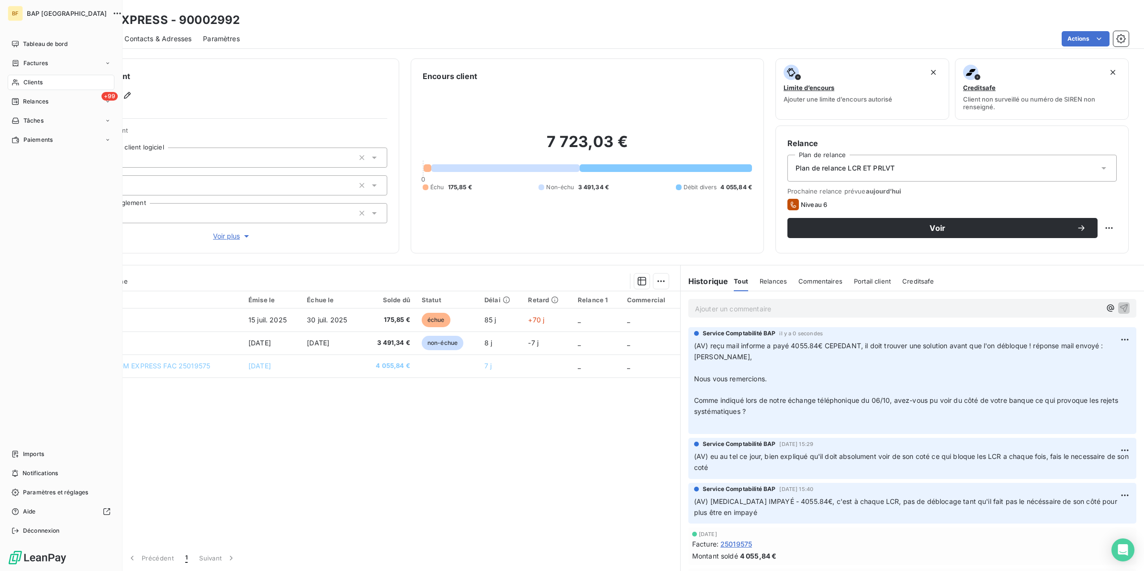
click at [16, 80] on icon at bounding box center [15, 82] width 8 height 8
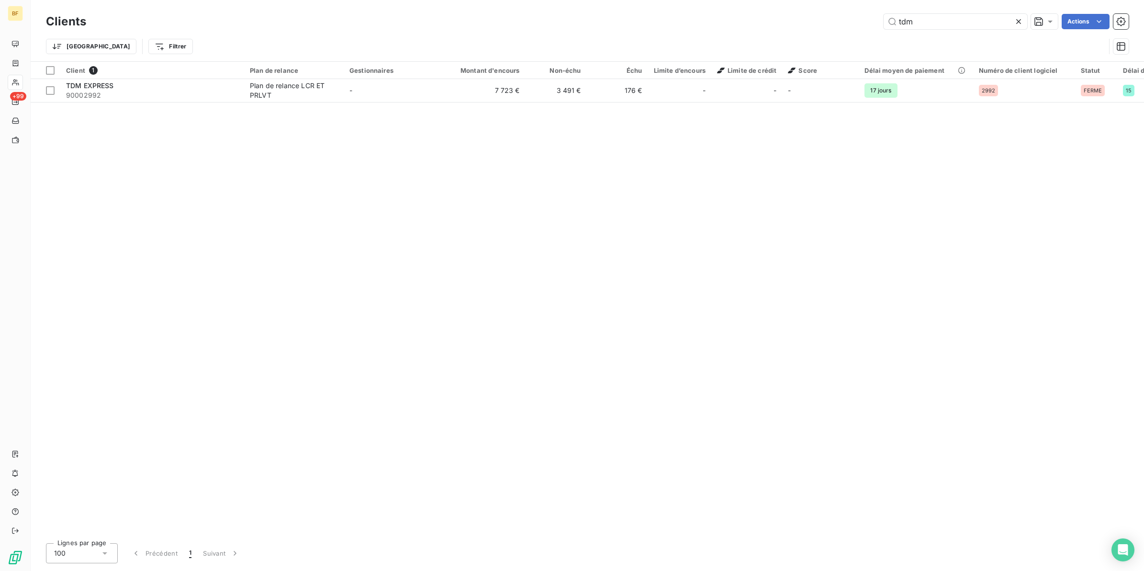
drag, startPoint x: 871, startPoint y: 12, endPoint x: 863, endPoint y: 11, distance: 8.3
click at [863, 11] on div "Clients tdm Actions Trier Filtrer" at bounding box center [587, 30] width 1113 height 61
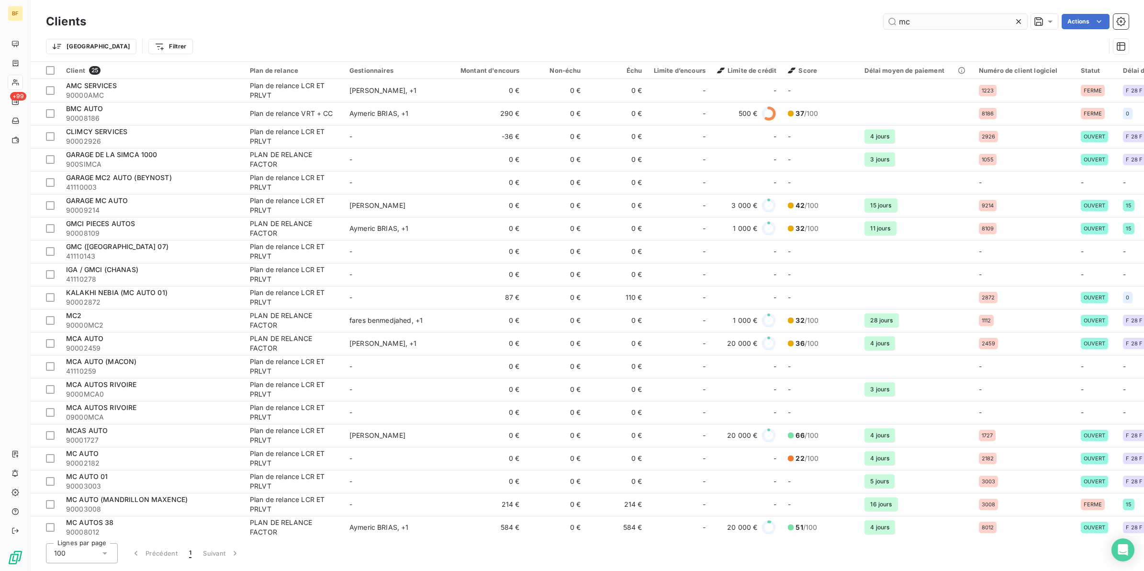
click at [951, 23] on input "mc" at bounding box center [956, 21] width 144 height 15
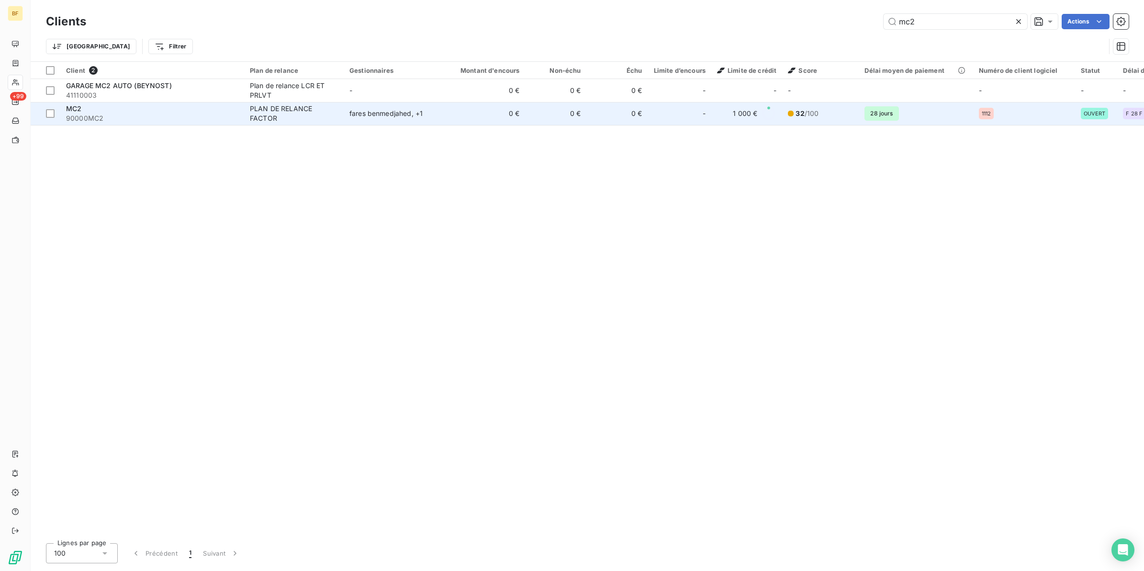
type input "mc2"
click at [138, 112] on div "MC2" at bounding box center [152, 109] width 172 height 10
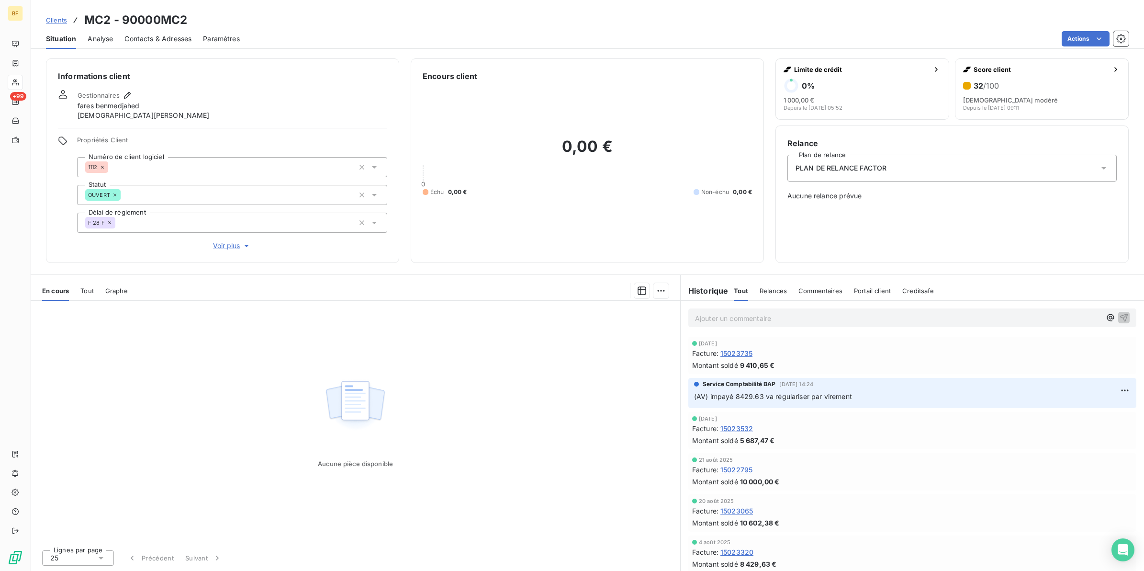
click at [82, 293] on span "Tout" at bounding box center [86, 291] width 13 height 8
